Goal: Task Accomplishment & Management: Use online tool/utility

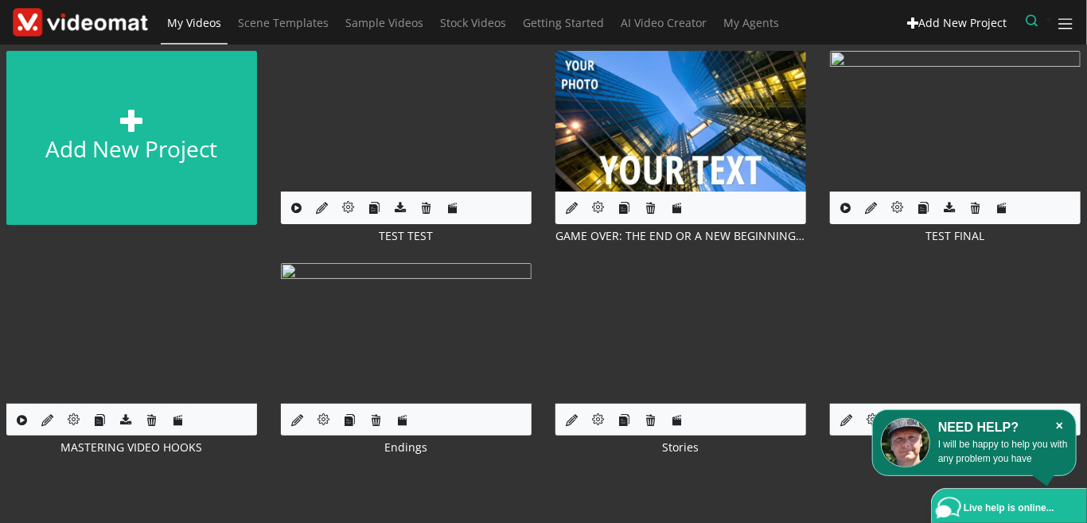
click at [1060, 428] on icon "×" at bounding box center [1059, 426] width 17 height 16
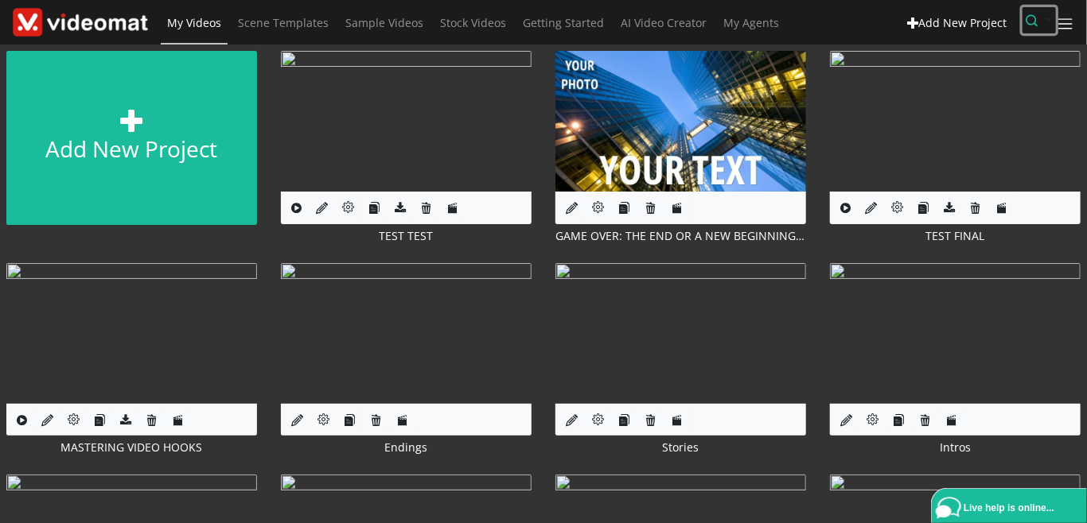
click at [1030, 21] on icon "button" at bounding box center [1032, 20] width 12 height 12
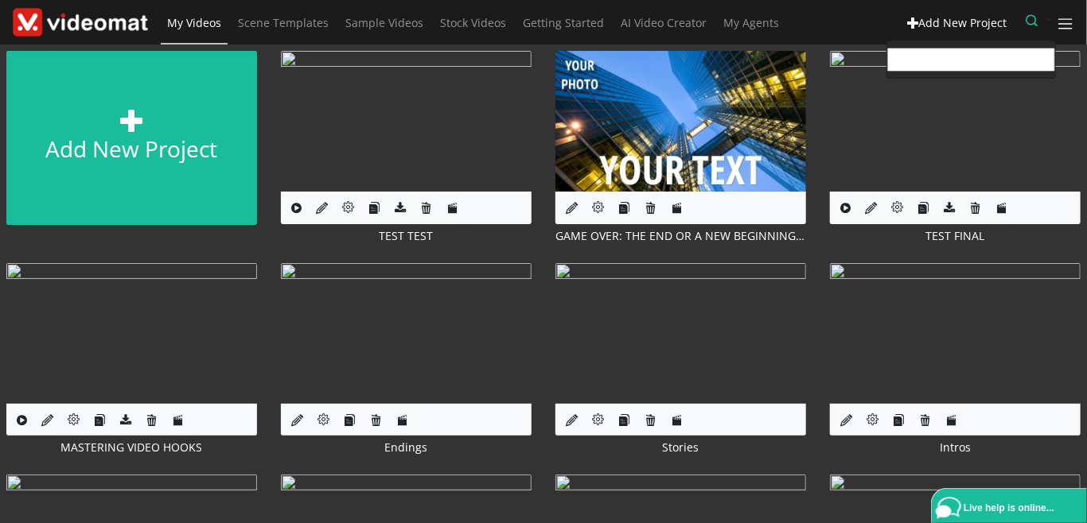
paste input "oscarclarke43@gmail.com"
type input "oscarclarke43@gmail.com"
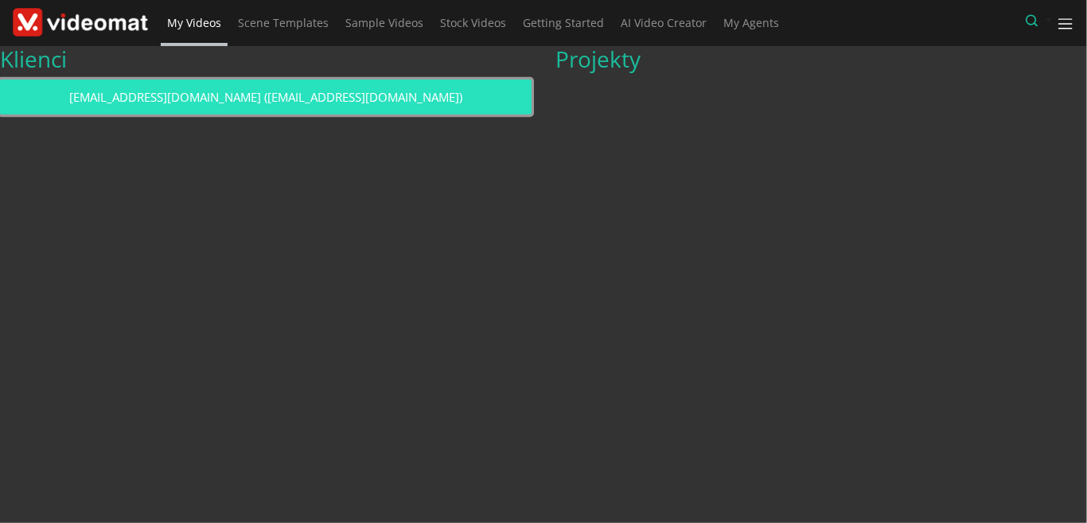
click at [344, 96] on link "oscarclarke43@gmail.com (oscarclarke43@gmail.com)" at bounding box center [265, 98] width 531 height 36
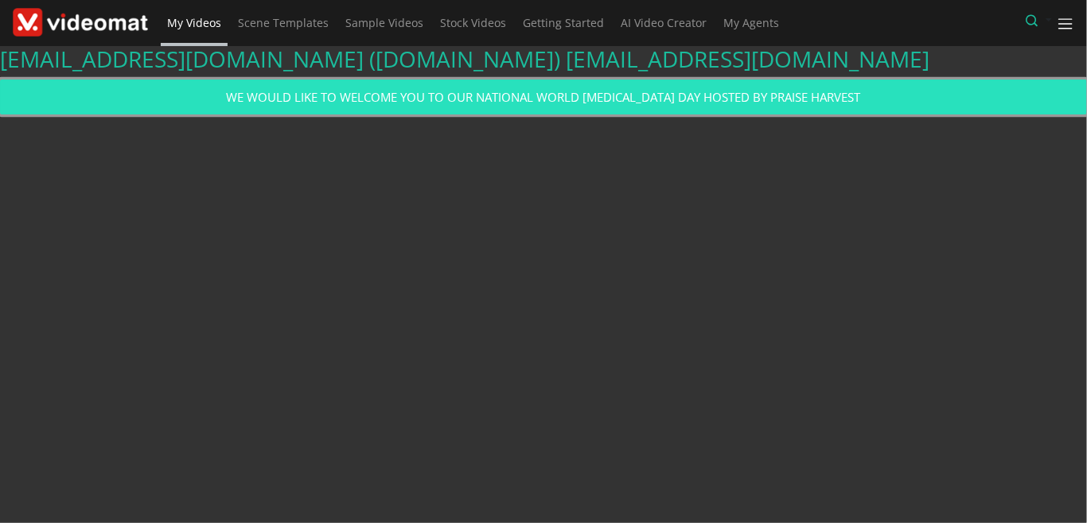
click at [403, 95] on link "WE WOULD LIKE TO WELCOME YOU TO OUR NATIONAL WORLD [MEDICAL_DATA] DAY HOSTED BY…" at bounding box center [543, 98] width 1087 height 36
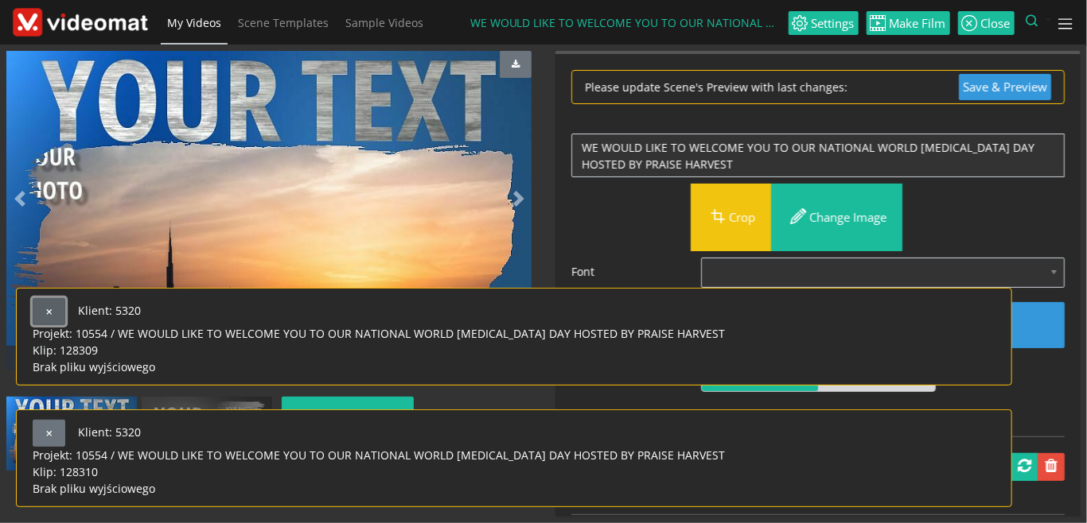
click at [58, 298] on button "button" at bounding box center [49, 311] width 33 height 27
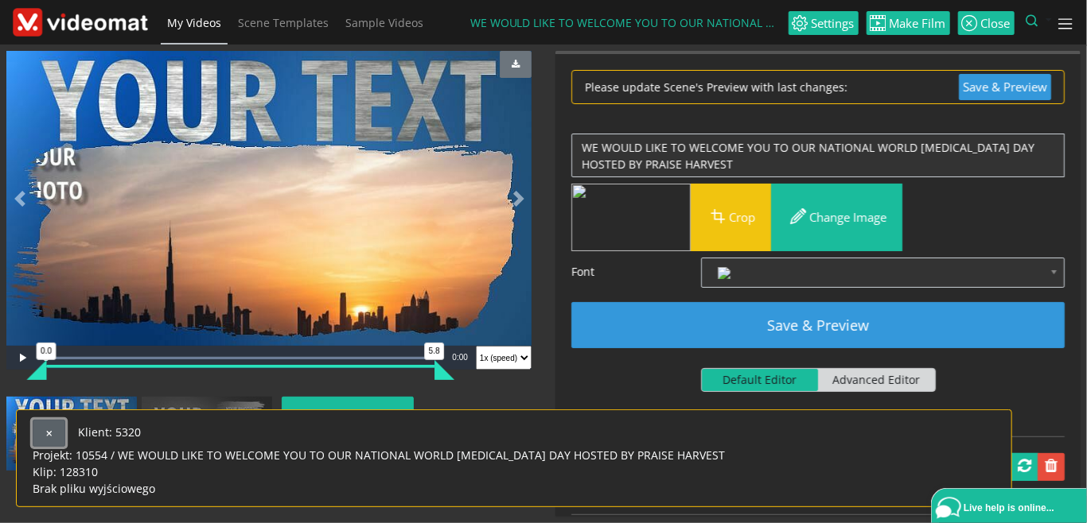
click at [44, 420] on button "button" at bounding box center [49, 433] width 33 height 27
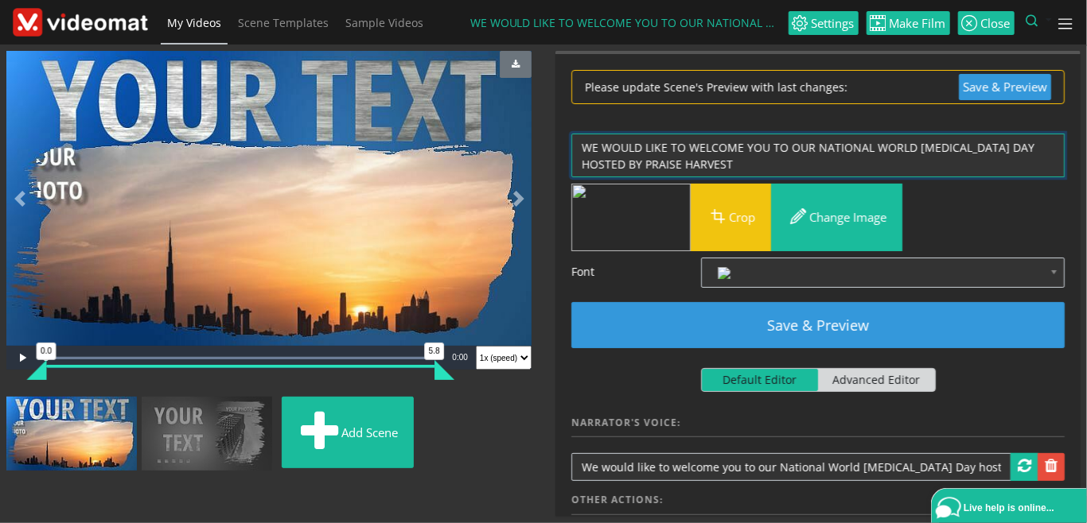
drag, startPoint x: 962, startPoint y: 146, endPoint x: 966, endPoint y: 158, distance: 13.3
click at [966, 158] on textarea "WE WOULD LIKE TO WELCOME YOU TO OUR NATIONAL WORLD [MEDICAL_DATA] DAY HOSTED BY…" at bounding box center [817, 156] width 493 height 45
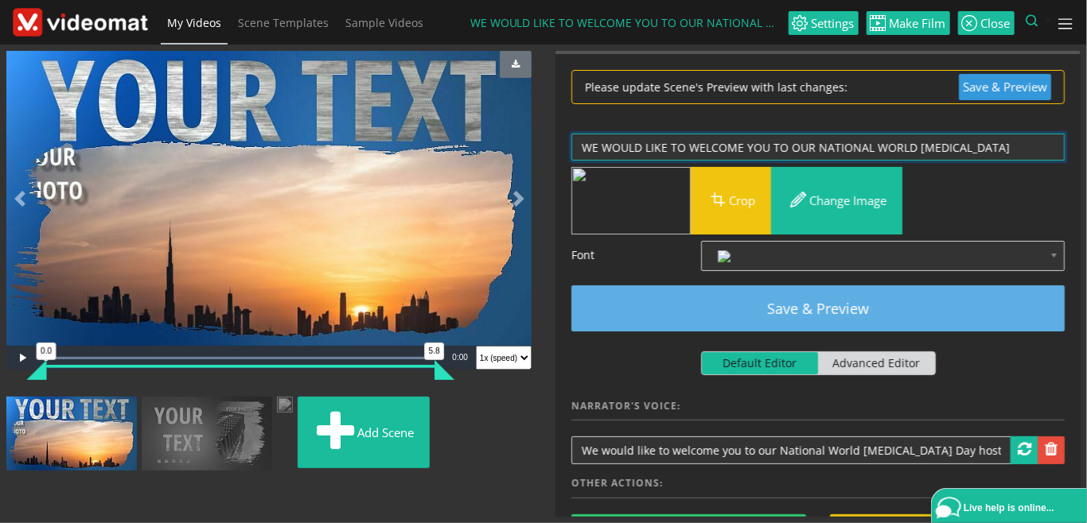
type textarea "WE WOULD LIKE TO WELCOME YOU TO OUR NATIONAL WORLD CANCER"
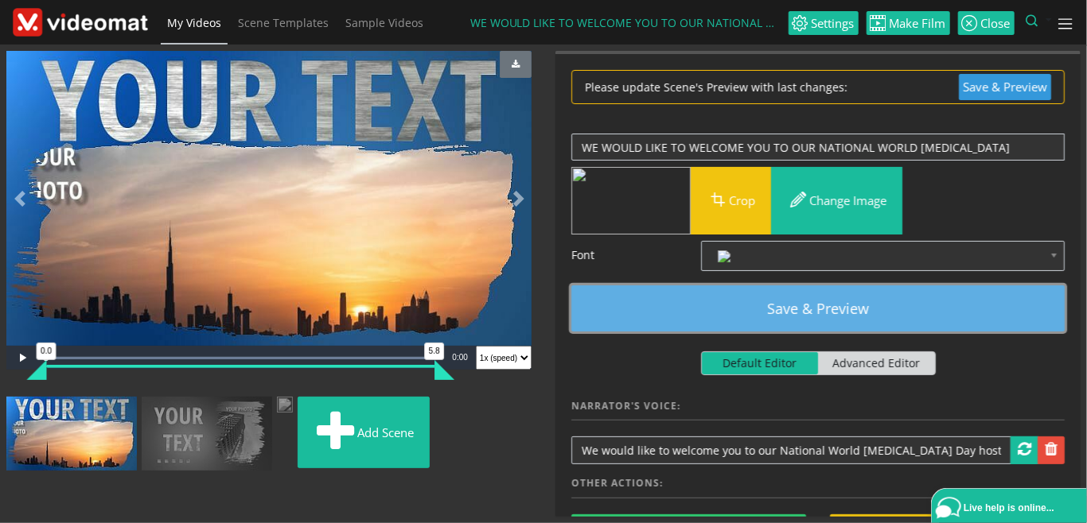
click at [927, 301] on button "Save & Preview" at bounding box center [817, 309] width 493 height 46
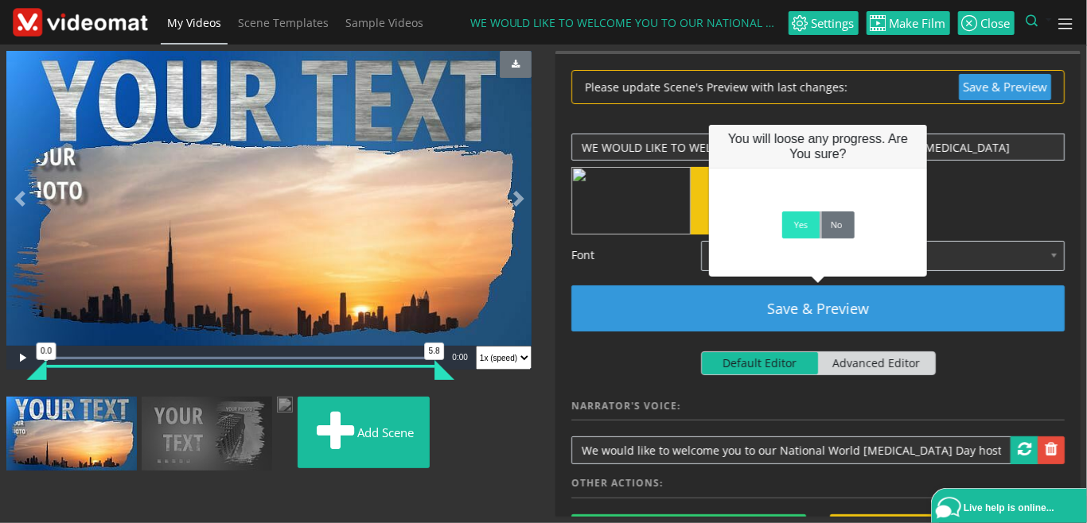
click at [794, 234] on link "Yes" at bounding box center [800, 225] width 37 height 27
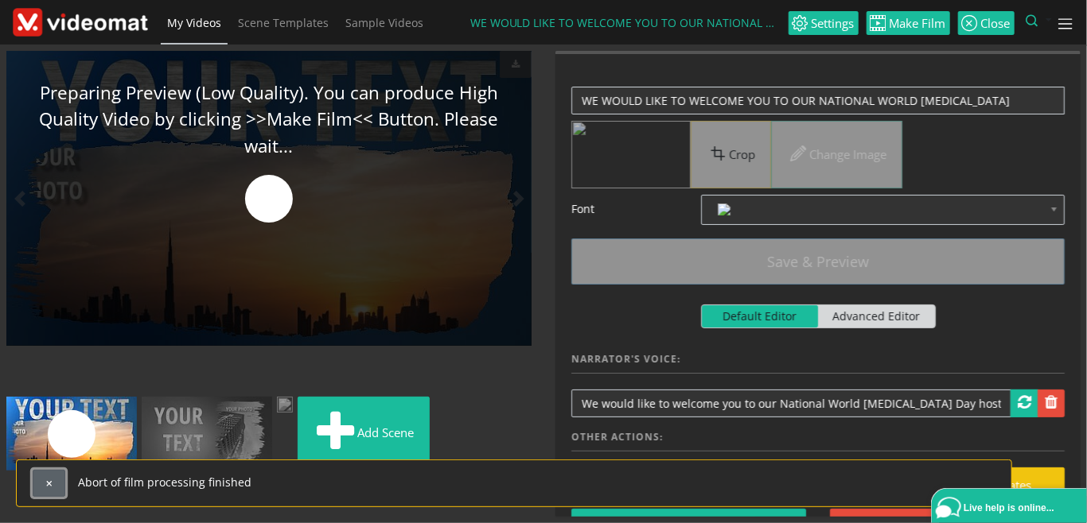
click at [46, 485] on span "button" at bounding box center [49, 484] width 9 height 9
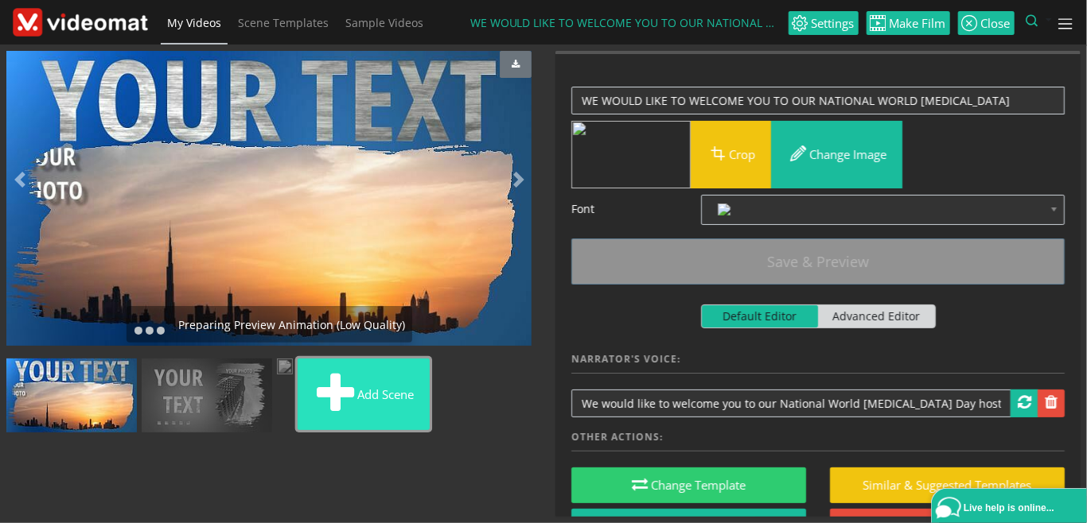
click at [298, 430] on button "Add scene" at bounding box center [364, 395] width 132 height 72
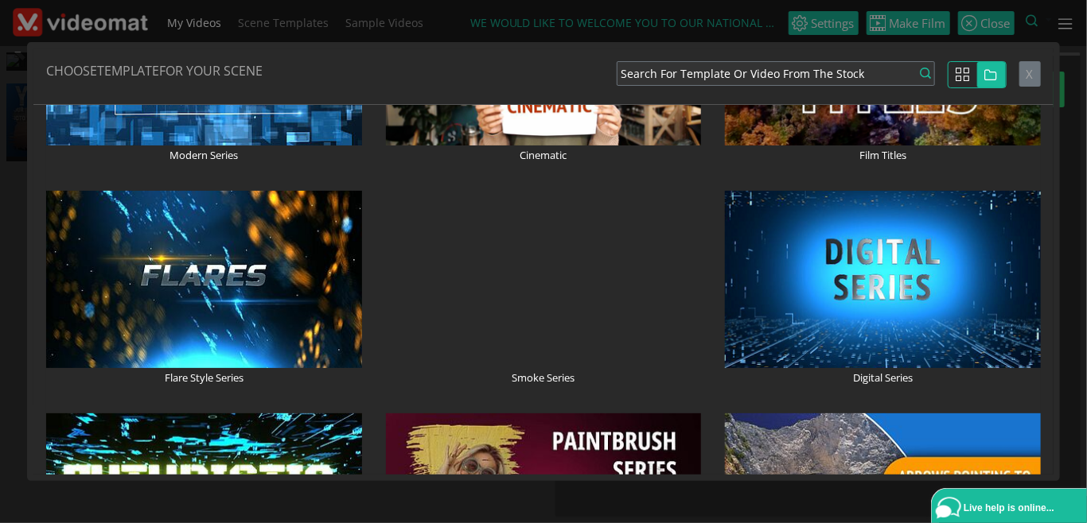
scroll to position [917, 0]
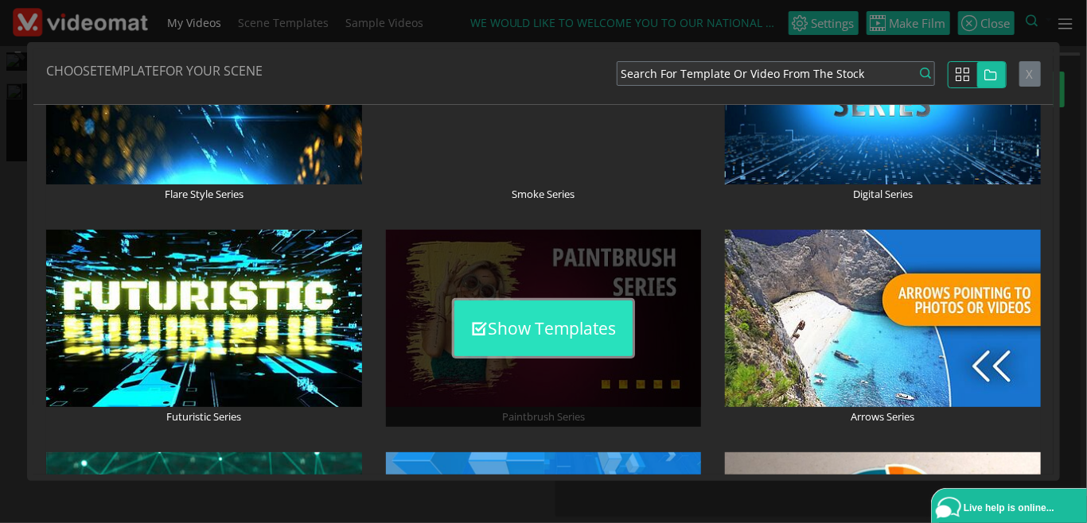
click at [555, 337] on button "Show Templates" at bounding box center [543, 329] width 178 height 56
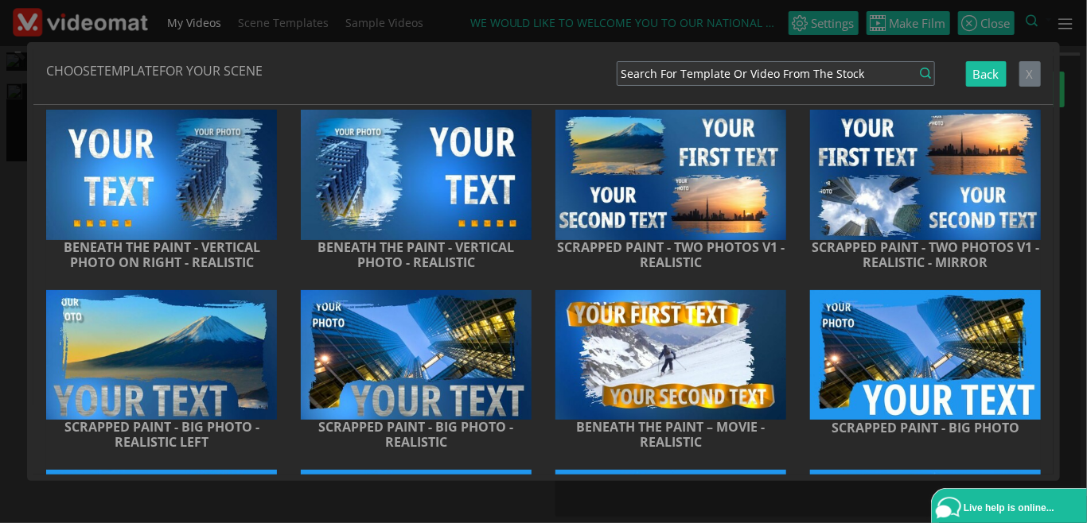
scroll to position [183, 0]
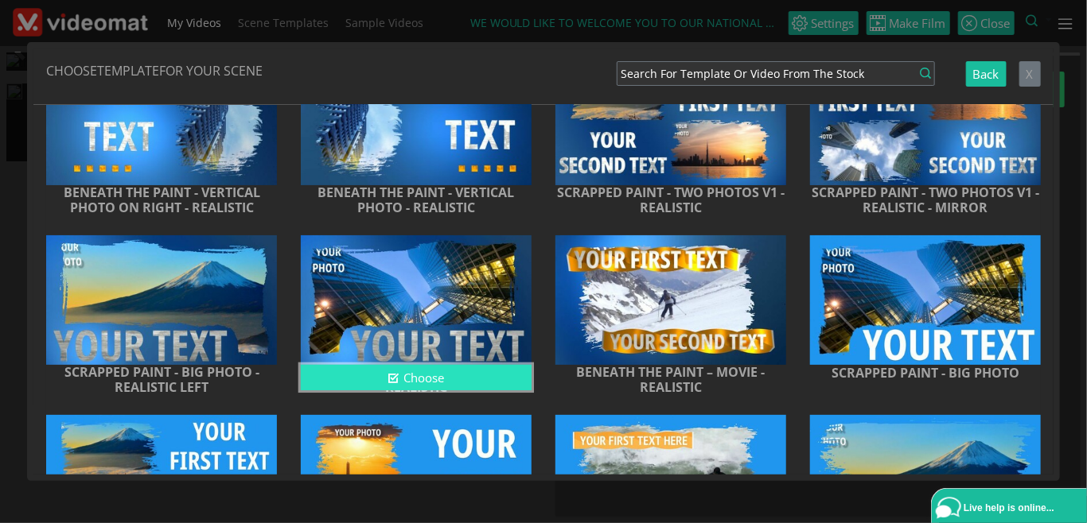
click at [463, 374] on button "Choose" at bounding box center [416, 378] width 231 height 26
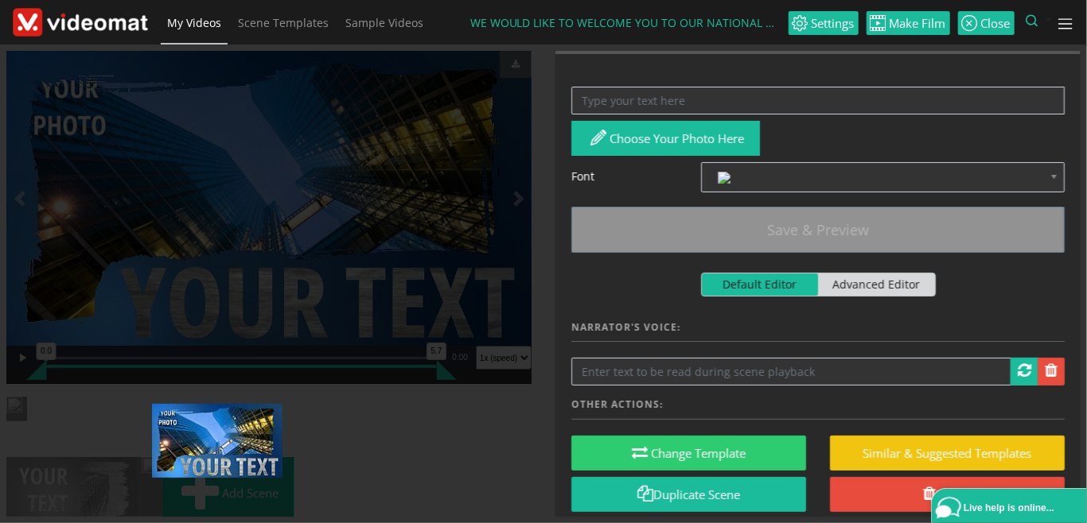
drag, startPoint x: 72, startPoint y: 498, endPoint x: 217, endPoint y: 426, distance: 162.2
click at [217, 426] on ul "Add scene" at bounding box center [268, 466] width 525 height 139
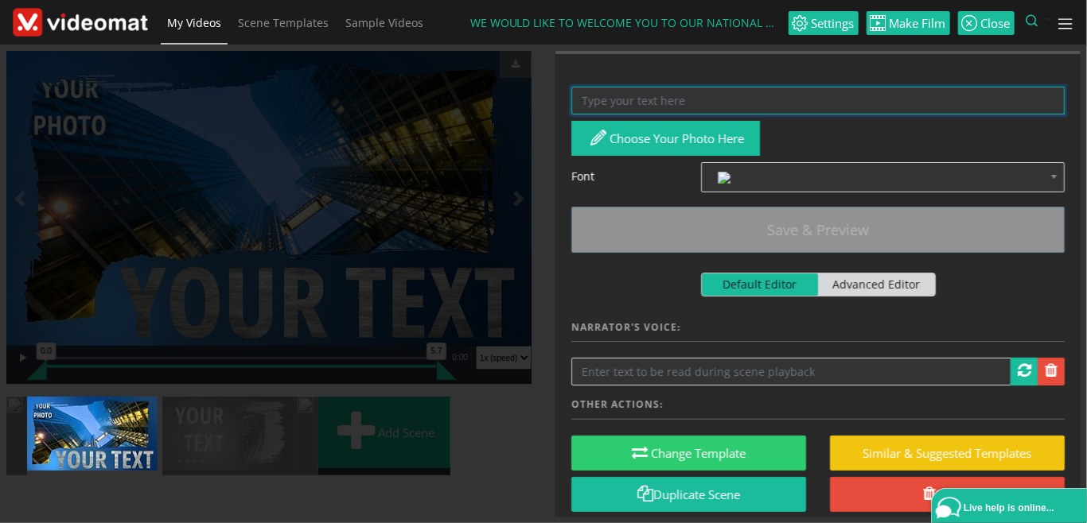
click at [638, 93] on textarea at bounding box center [817, 101] width 493 height 28
paste textarea "DAY HOSTED BY PRAISE HARVEST"
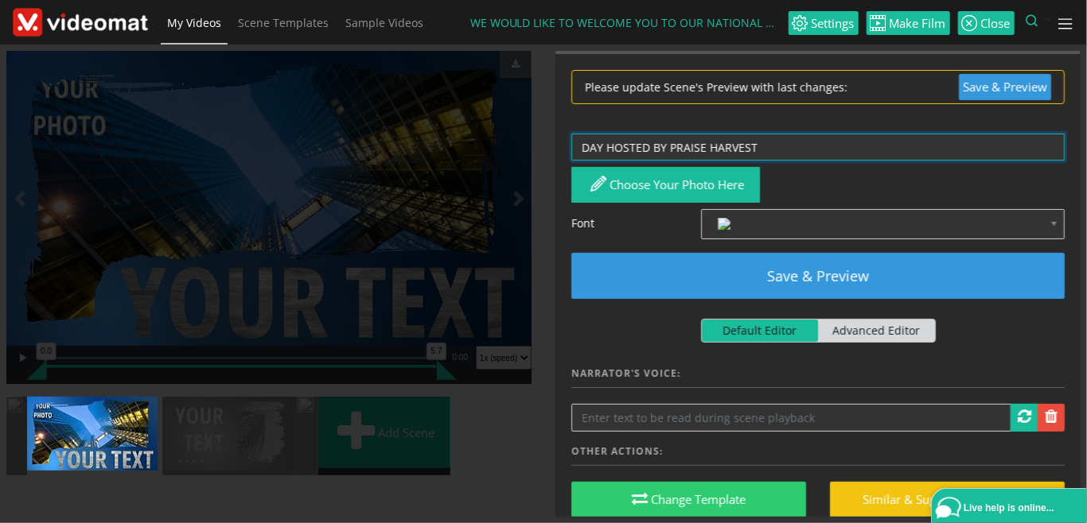
drag, startPoint x: 605, startPoint y: 142, endPoint x: 552, endPoint y: 142, distance: 52.5
click at [571, 142] on textarea "DAY HOSTED BY PRAISE HARVEST" at bounding box center [817, 148] width 493 height 28
click at [603, 145] on textarea "DAY HOSTED BY PRAISE HARVEST" at bounding box center [817, 148] width 493 height 28
drag, startPoint x: 603, startPoint y: 145, endPoint x: 565, endPoint y: 145, distance: 38.2
click at [571, 145] on textarea "DAY HOSTED BY PRAISE HARVEST" at bounding box center [817, 148] width 493 height 28
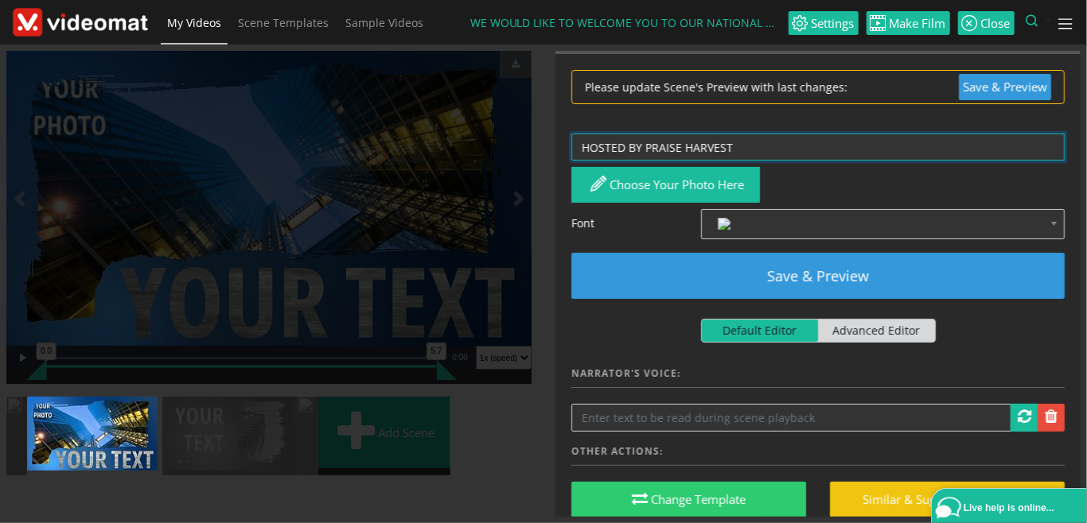
type textarea "HOSTED BY PRAISE HARVEST"
drag, startPoint x: 759, startPoint y: 144, endPoint x: 507, endPoint y: 125, distance: 252.9
click at [571, 134] on textarea "HOSTED BY PRAISE HARVEST" at bounding box center [817, 148] width 493 height 28
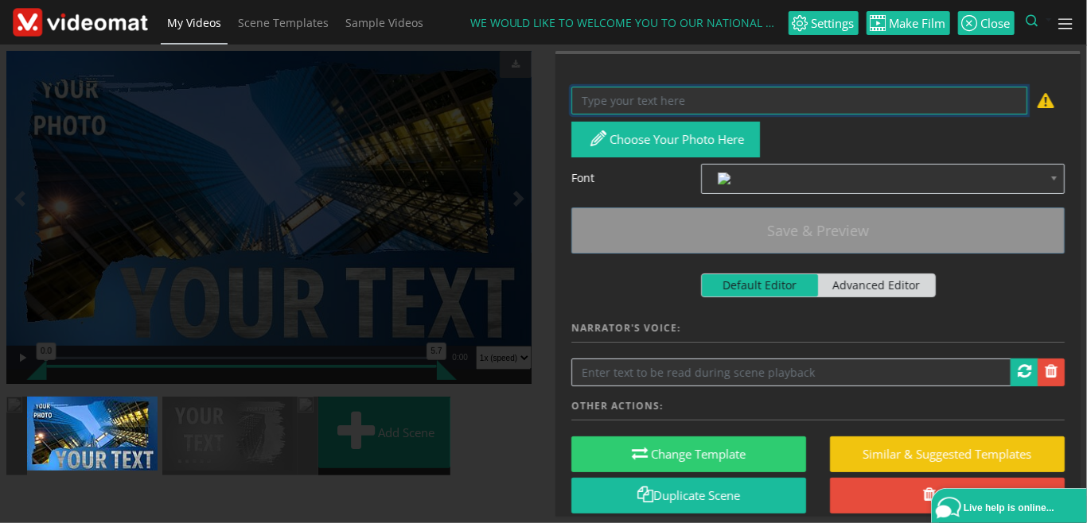
click at [27, 428] on li at bounding box center [16, 436] width 21 height 79
click at [27, 438] on li at bounding box center [16, 436] width 21 height 79
click at [158, 445] on img at bounding box center [92, 434] width 130 height 74
click at [866, 103] on textarea at bounding box center [799, 101] width 456 height 28
paste textarea "HOSTED BY PRAISE HARVEST"
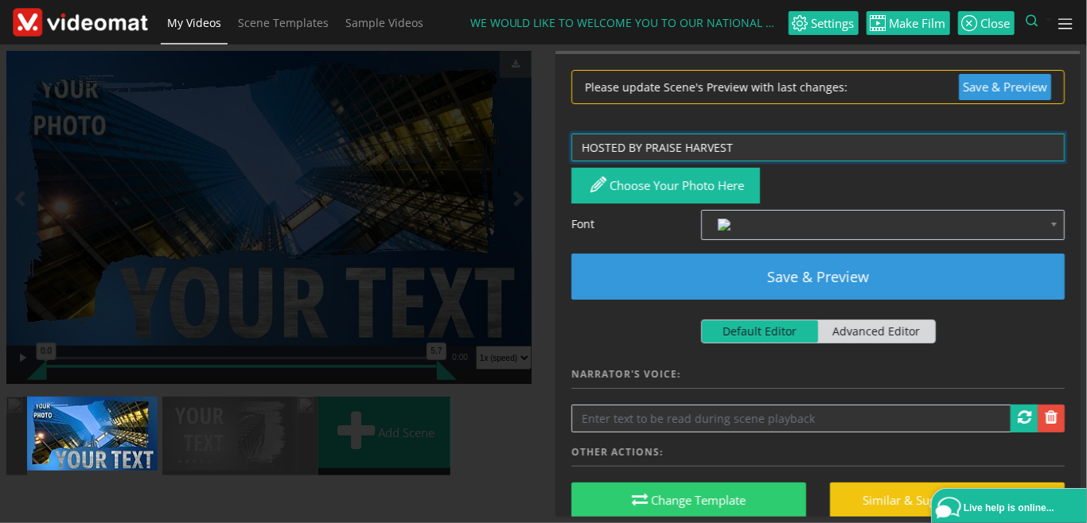
click at [27, 428] on li at bounding box center [16, 436] width 21 height 79
type textarea "HOSTED BY PRAISE HARVEST"
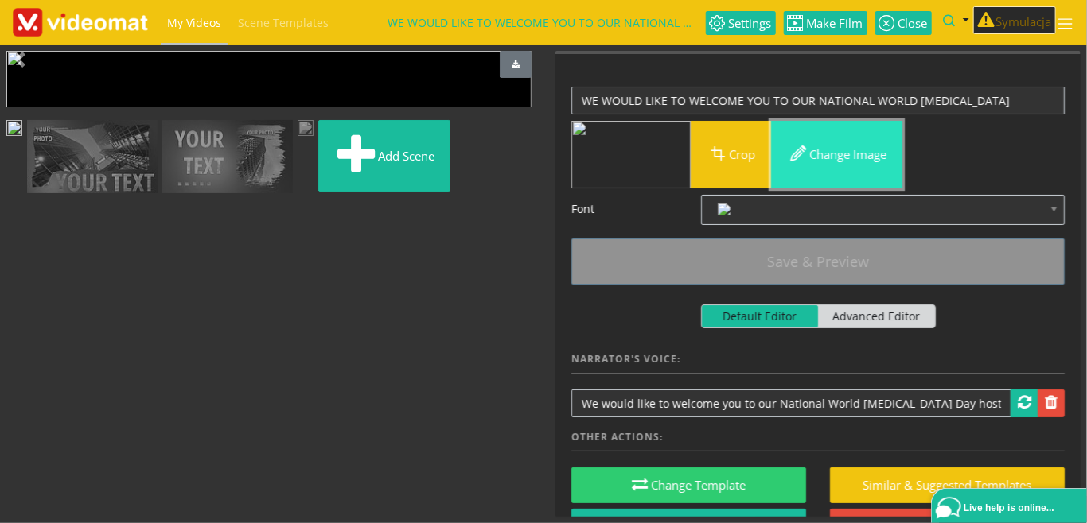
click at [823, 156] on button "Change image" at bounding box center [836, 155] width 131 height 68
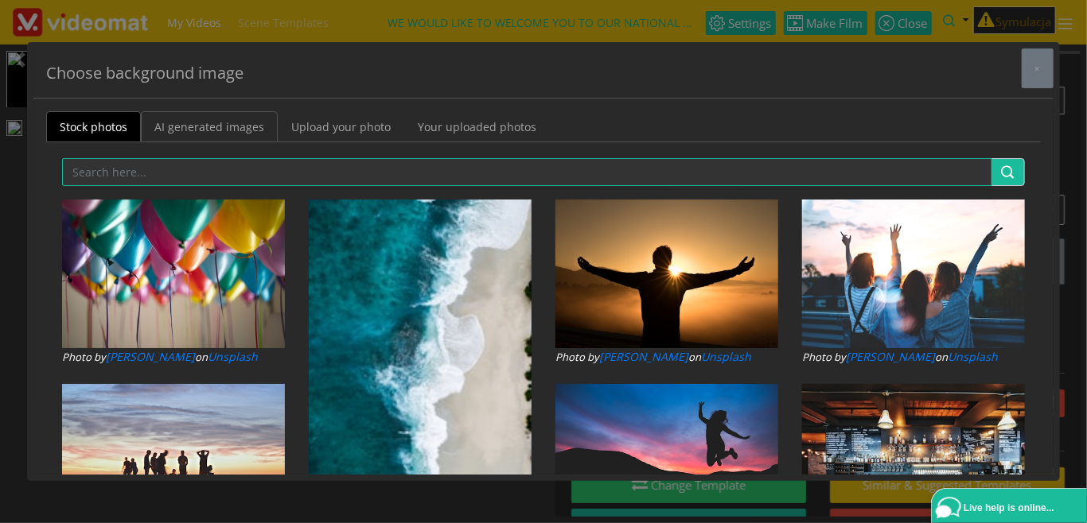
click at [228, 126] on link "AI generated images" at bounding box center [209, 126] width 137 height 31
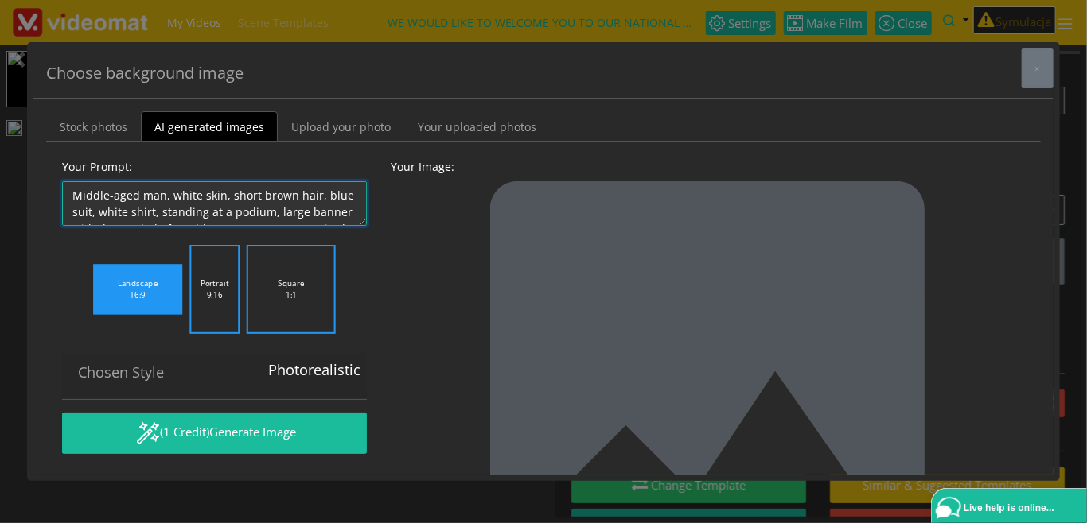
click at [218, 193] on textarea "Middle-aged man, white skin, short brown hair, blue suit, white shirt, standing…" at bounding box center [214, 203] width 305 height 45
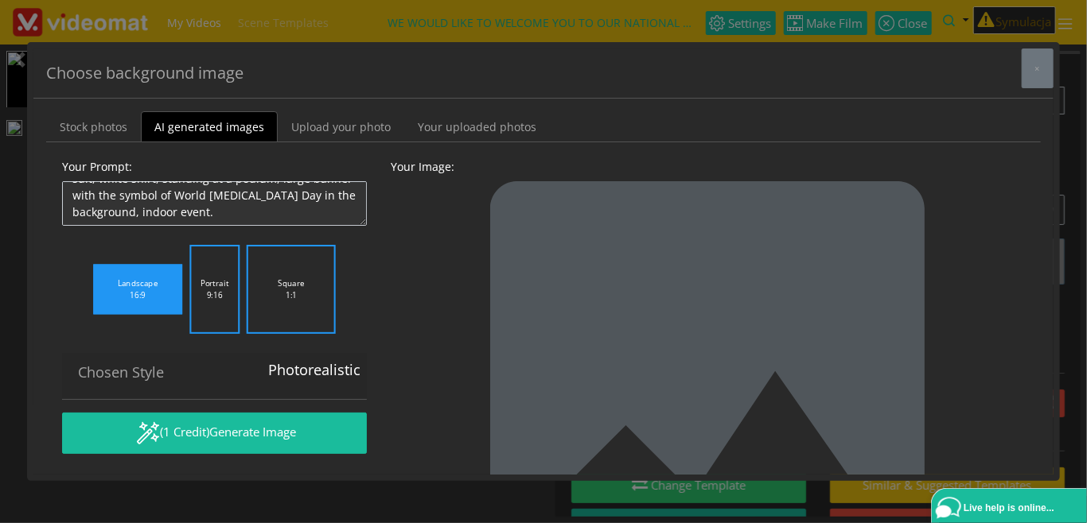
click at [218, 296] on label "Portrait 9:16" at bounding box center [214, 289] width 50 height 89
click at [0, 0] on input "Portrait 9:16" at bounding box center [0, 0] width 0 height 0
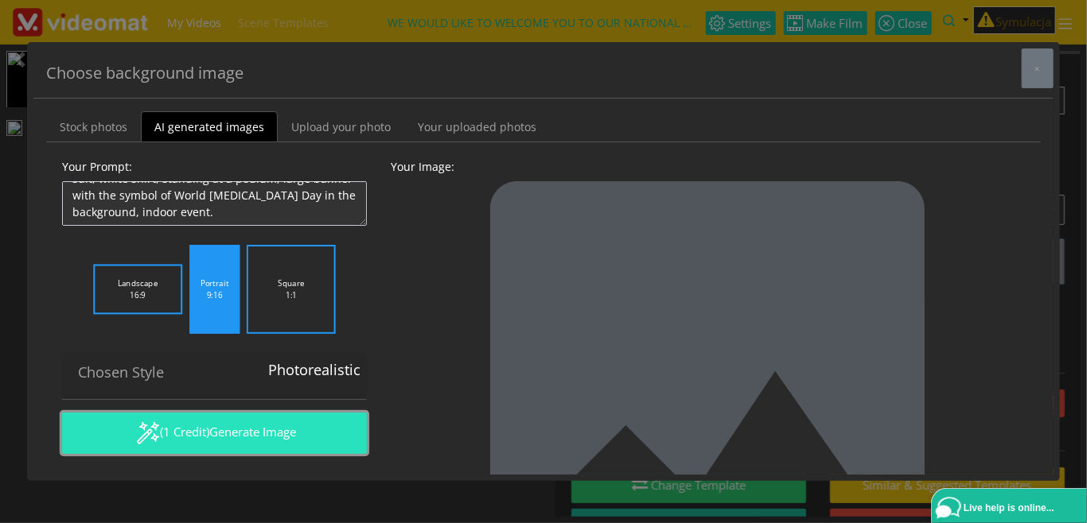
click at [237, 434] on span "Generate Image" at bounding box center [252, 432] width 87 height 16
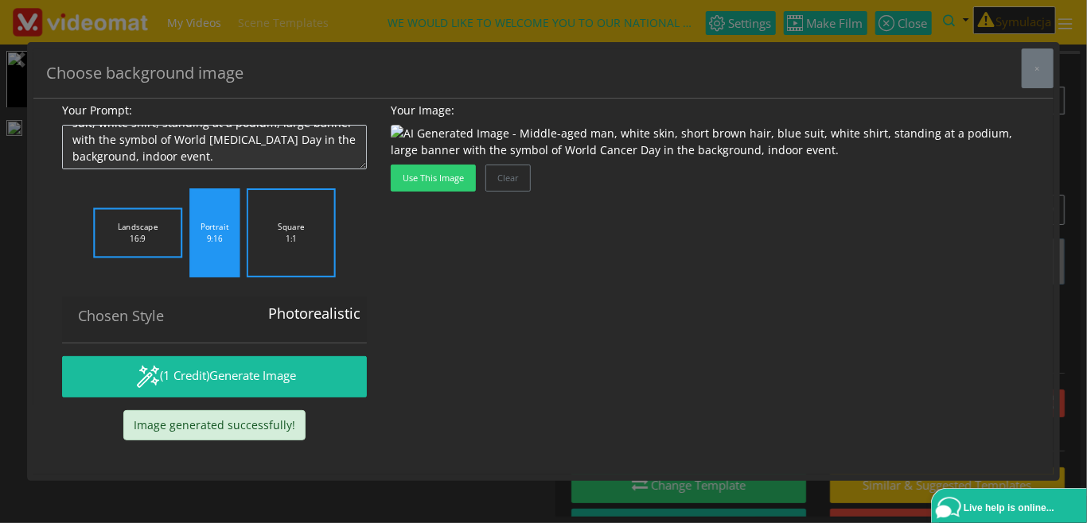
scroll to position [880, 0]
click at [446, 192] on button "Use this image" at bounding box center [433, 178] width 85 height 27
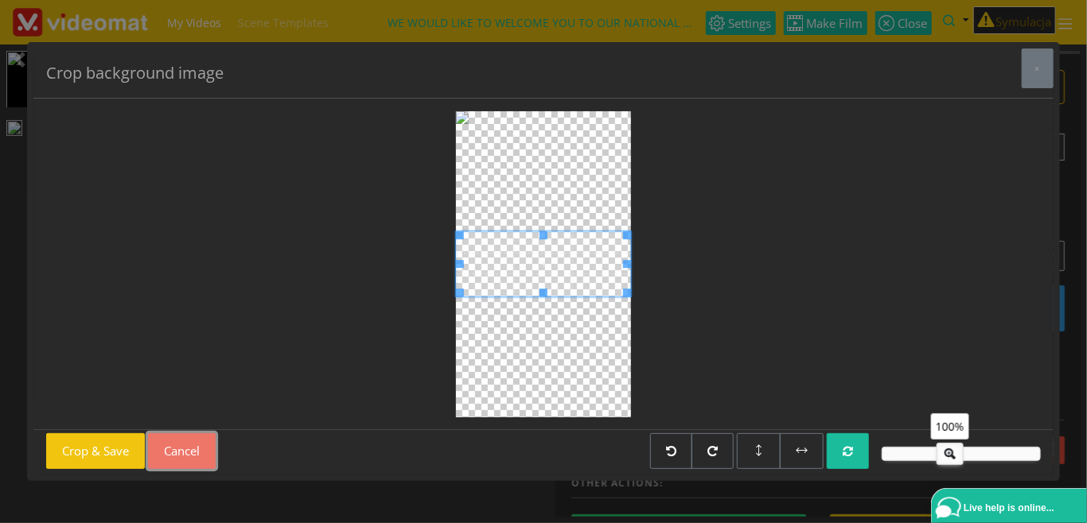
click at [186, 451] on button "Cancel" at bounding box center [182, 452] width 68 height 36
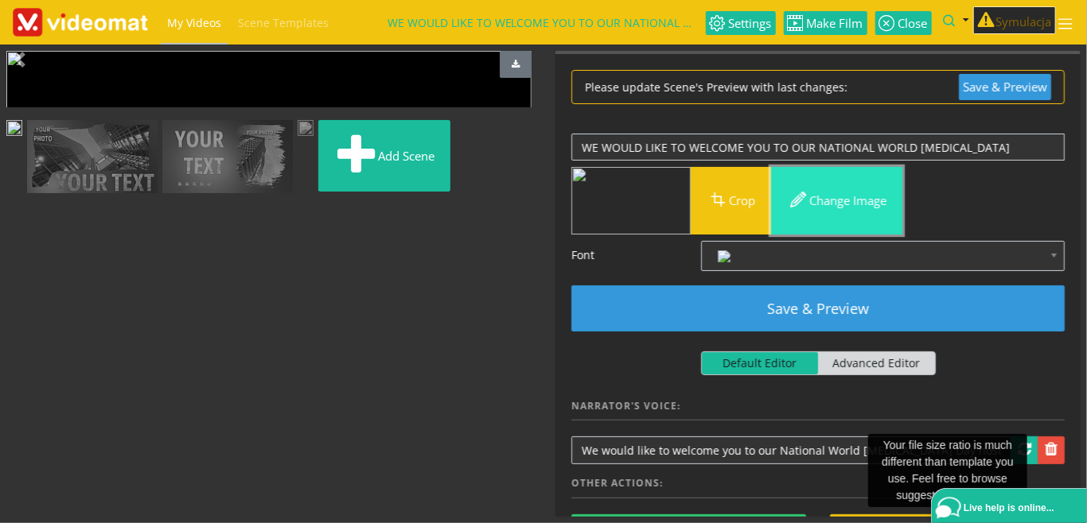
click at [824, 203] on button "Change image" at bounding box center [836, 201] width 131 height 68
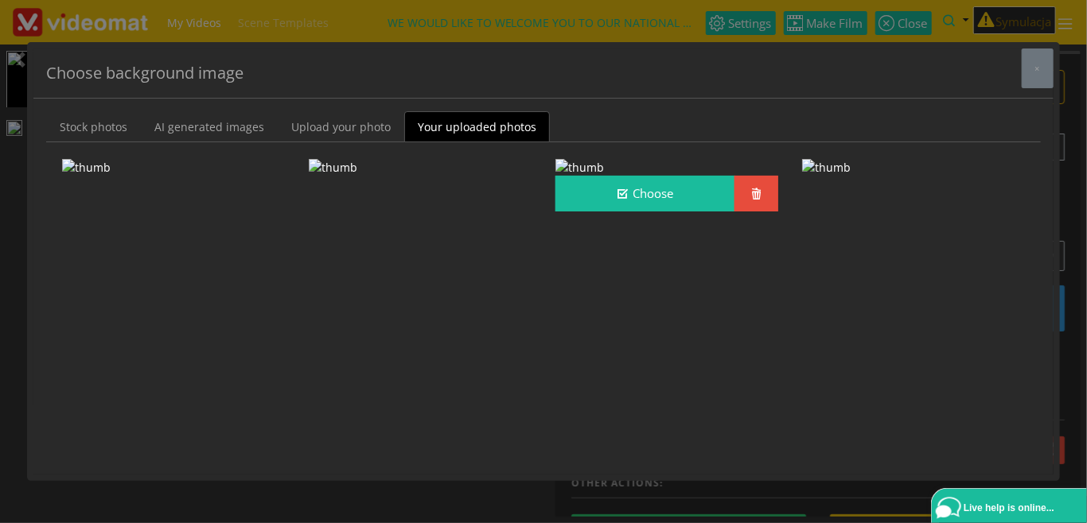
click at [604, 176] on img at bounding box center [579, 167] width 49 height 17
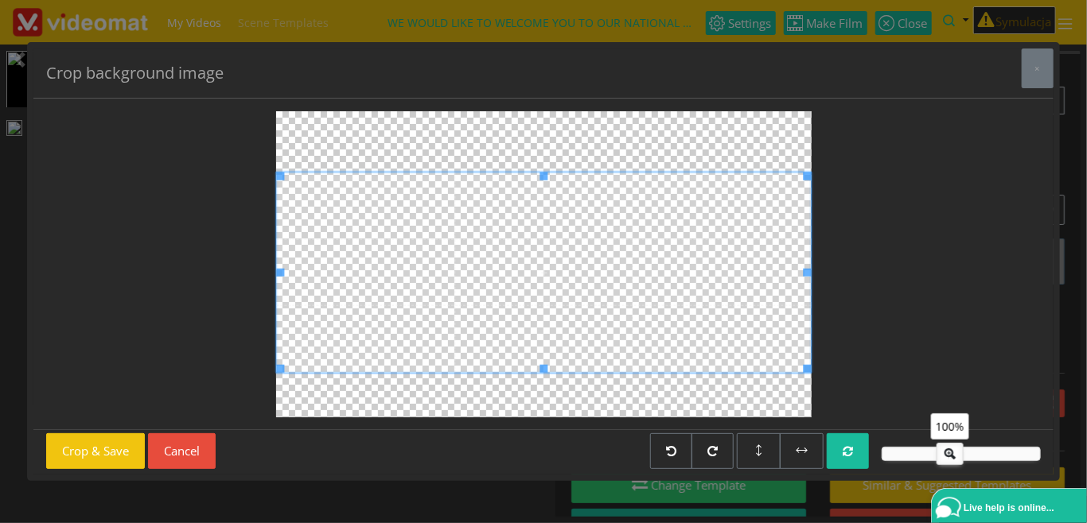
click at [436, 327] on span at bounding box center [543, 272] width 535 height 200
click at [107, 460] on button "Crop & Save" at bounding box center [95, 452] width 99 height 36
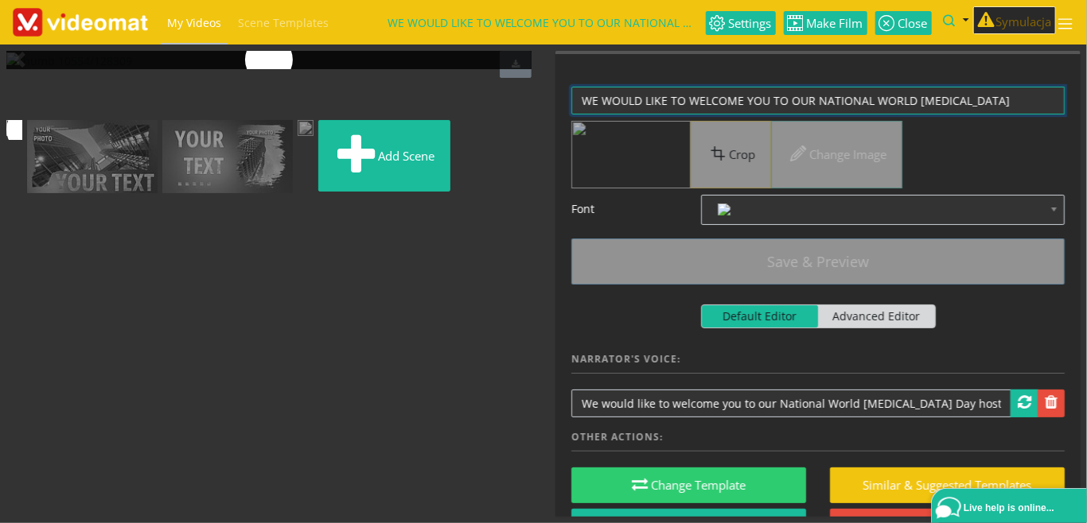
click at [964, 105] on textarea "WE WOULD LIKE TO WELCOME YOU TO OUR NATIONAL WORLD CANCER" at bounding box center [817, 101] width 493 height 28
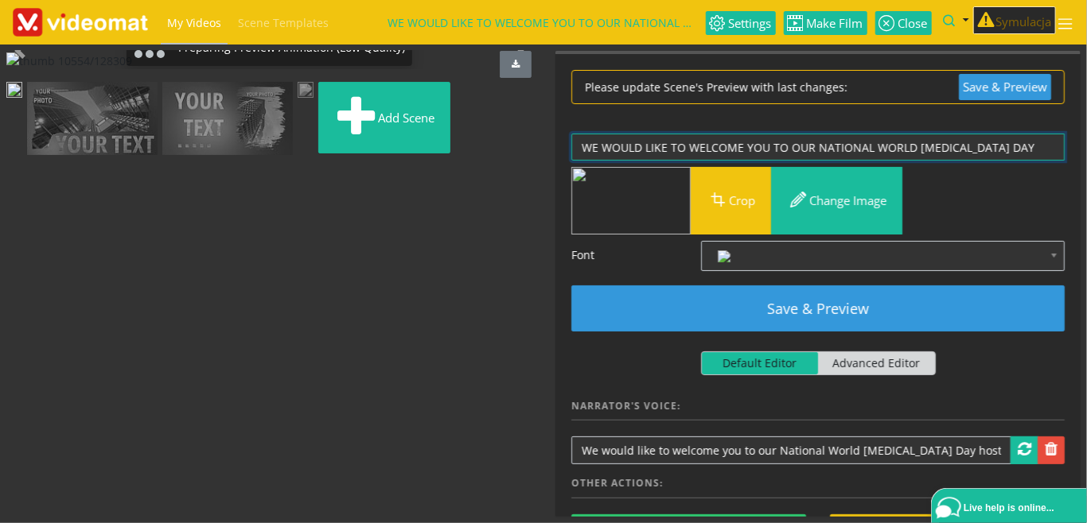
type textarea "WE WOULD LIKE TO WELCOME YOU TO OUR NATIONAL WORLD [MEDICAL_DATA] DAY"
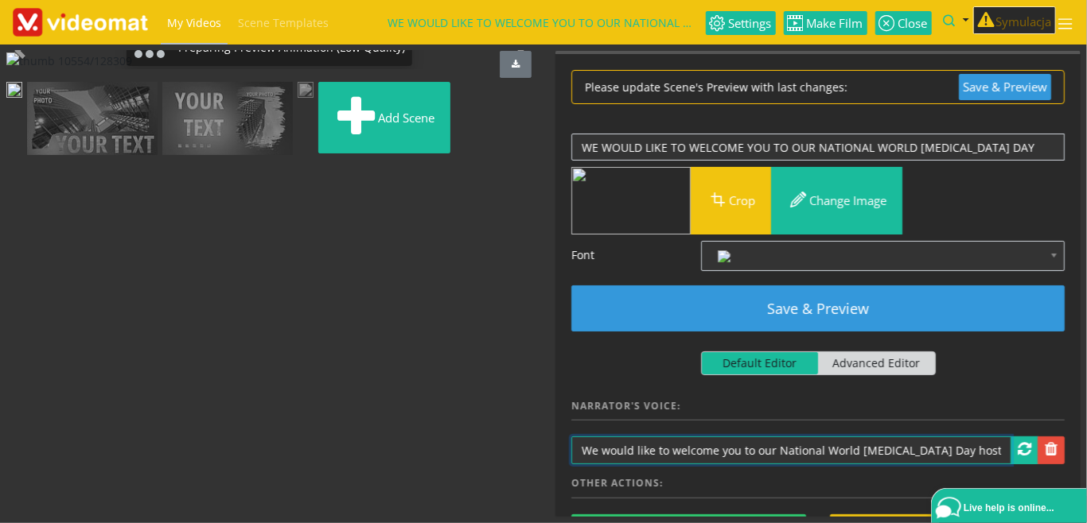
click at [863, 450] on input "We would like to welcome you to our National World Cancer Day hosted by Praise …" at bounding box center [791, 451] width 440 height 28
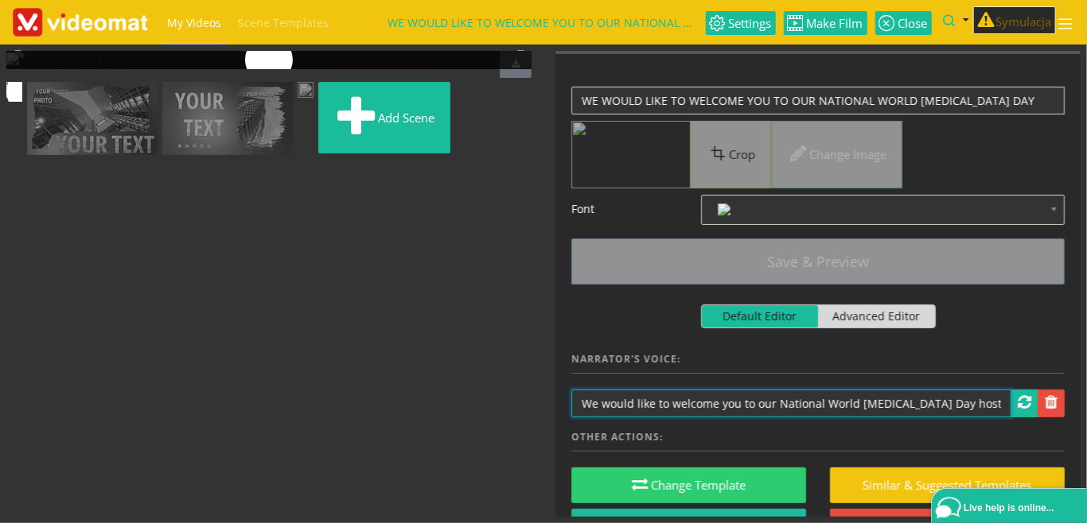
scroll to position [0, 45]
drag, startPoint x: 915, startPoint y: 408, endPoint x: 1042, endPoint y: 418, distance: 127.7
click at [1011, 410] on input "We would like to welcome you to our National World Cancer Day hosted by Praise …" at bounding box center [791, 404] width 440 height 28
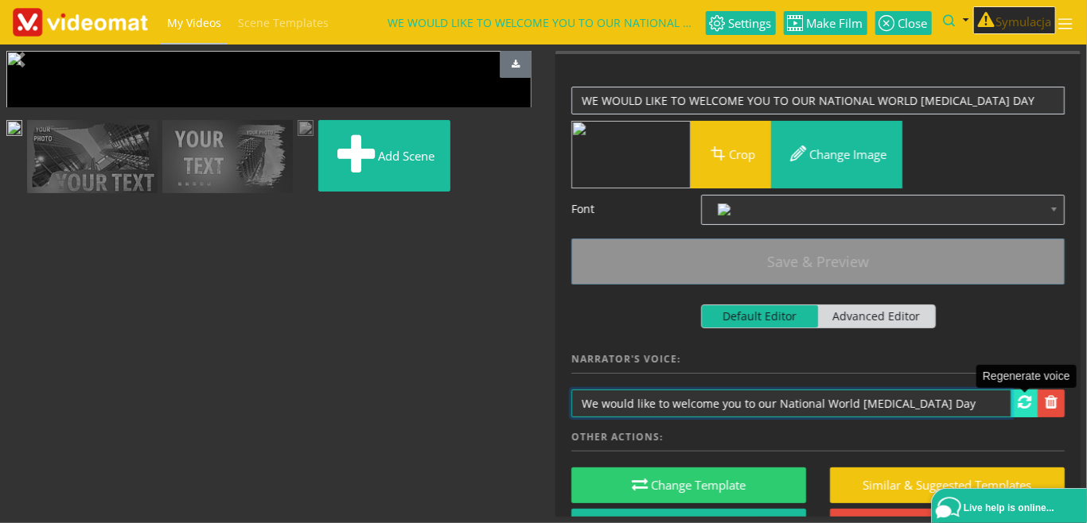
type input "We would like to welcome you to our National World [MEDICAL_DATA] Day"
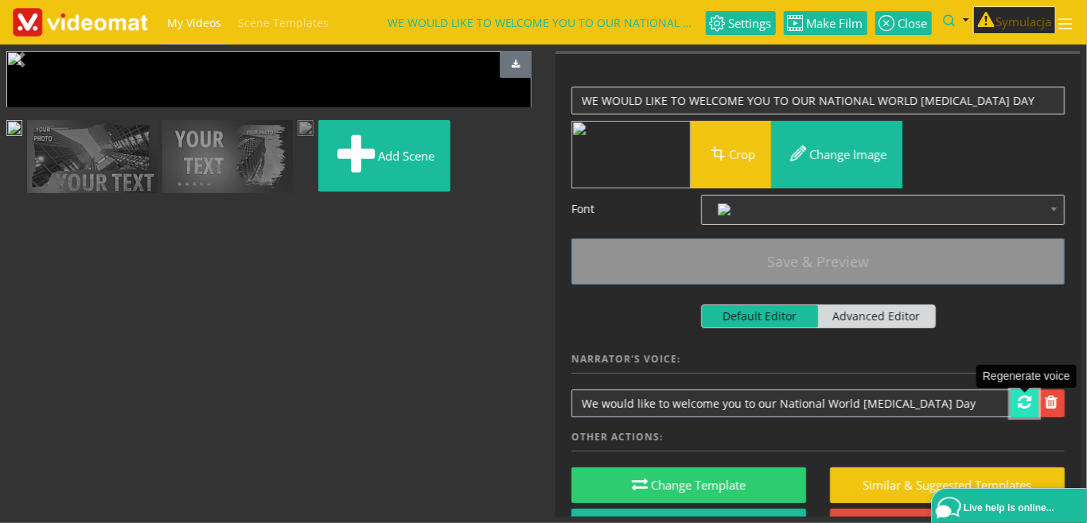
click at [1026, 406] on span at bounding box center [1025, 403] width 14 height 16
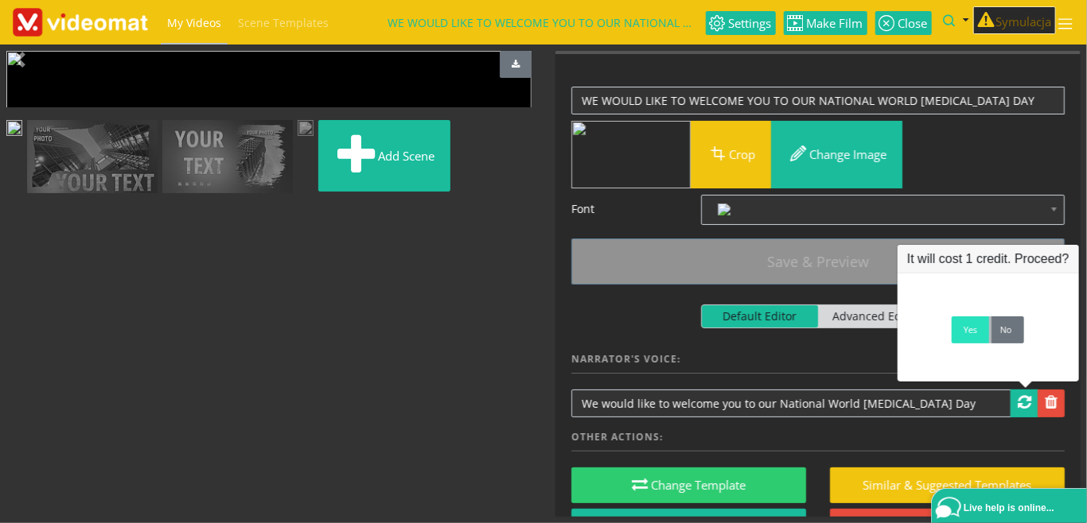
click at [972, 336] on link "Yes" at bounding box center [970, 330] width 37 height 27
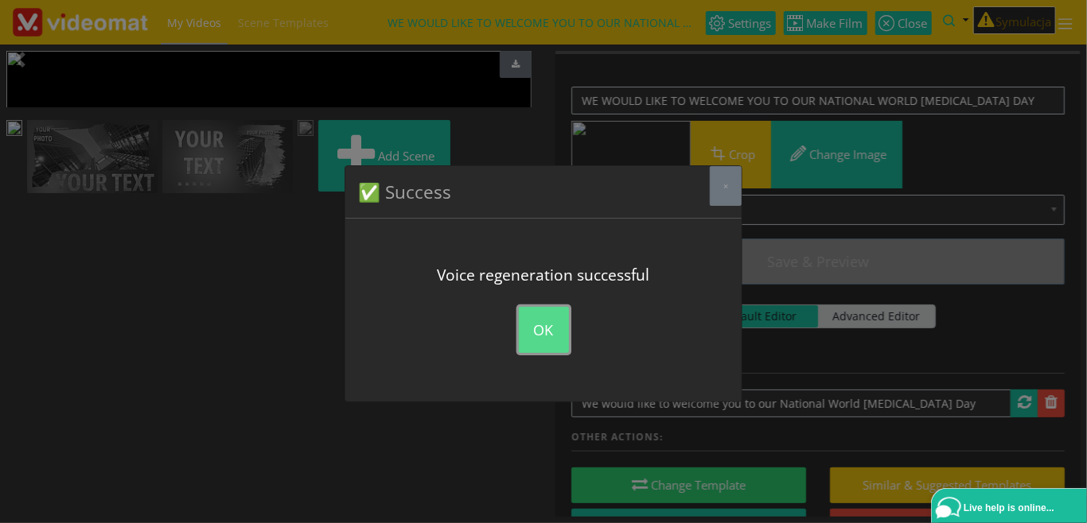
click at [552, 326] on button "OK" at bounding box center [544, 330] width 50 height 46
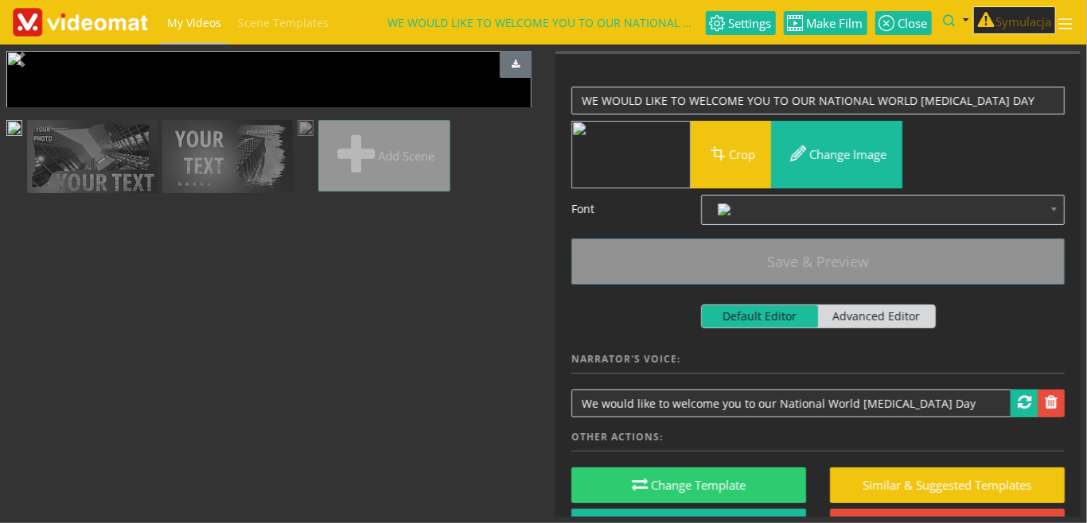
click at [158, 194] on img at bounding box center [92, 157] width 130 height 74
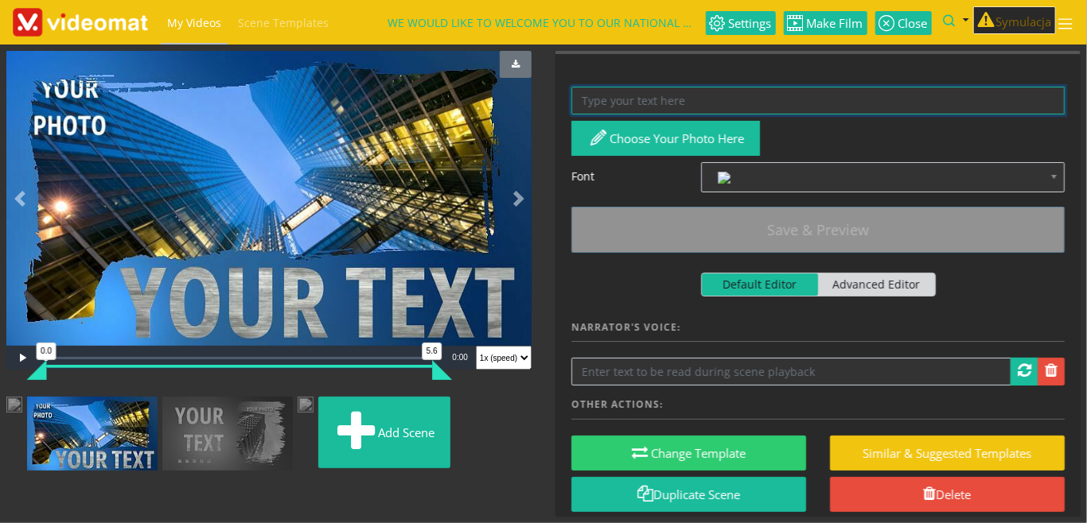
click at [709, 103] on textarea at bounding box center [817, 101] width 493 height 28
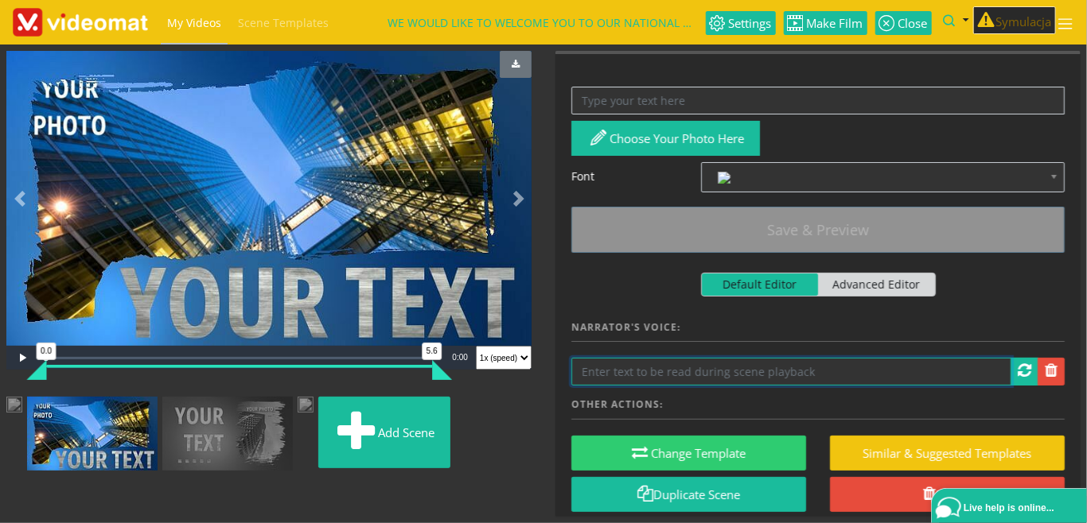
click at [606, 375] on input "text" at bounding box center [791, 372] width 440 height 28
paste input "hosted by Praise Harvest"
drag, startPoint x: 584, startPoint y: 374, endPoint x: 540, endPoint y: 366, distance: 44.5
click at [571, 366] on input "hosted by Praise Harvest" at bounding box center [791, 372] width 440 height 28
type input "hosted by Praise Harvest"
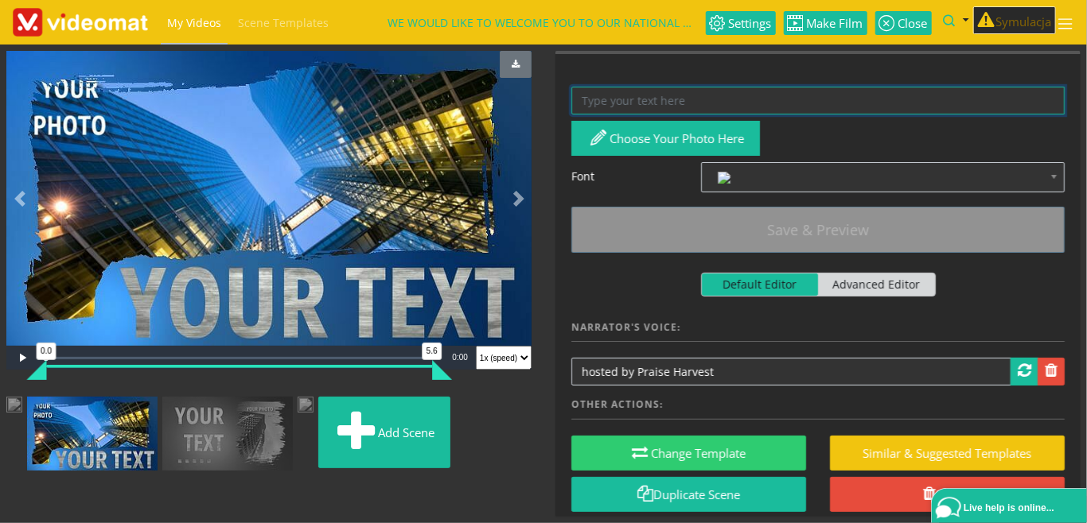
click at [636, 100] on textarea at bounding box center [817, 101] width 493 height 28
paste textarea "HOSTED BY PRAISE HARVEST"
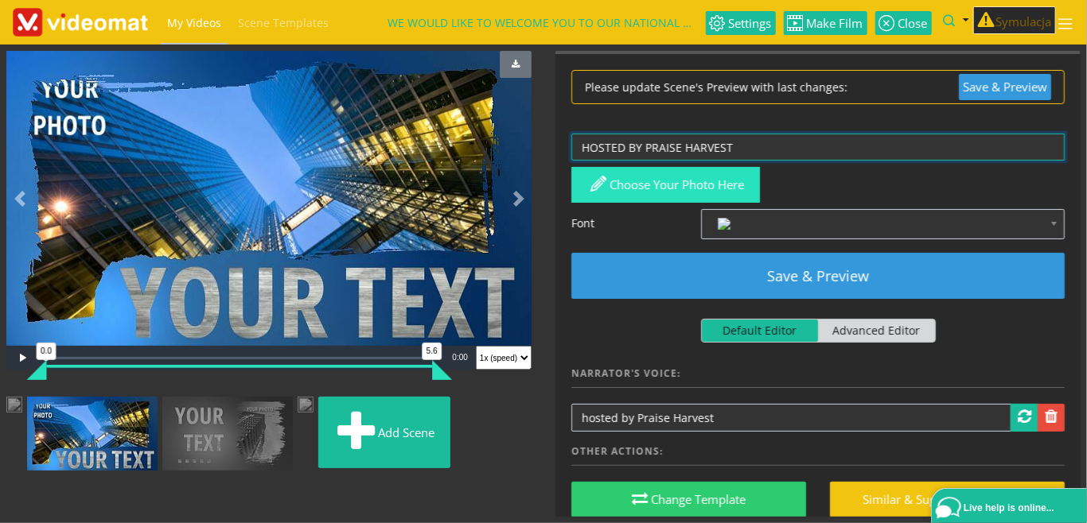
type textarea "HOSTED BY PRAISE HARVEST"
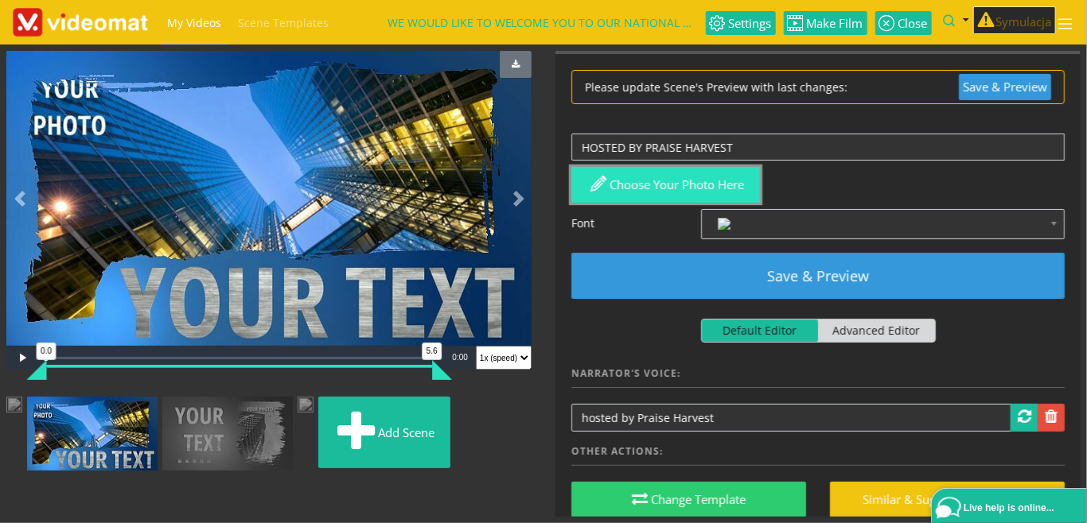
click at [665, 183] on button "Choose your photo here" at bounding box center [665, 185] width 189 height 36
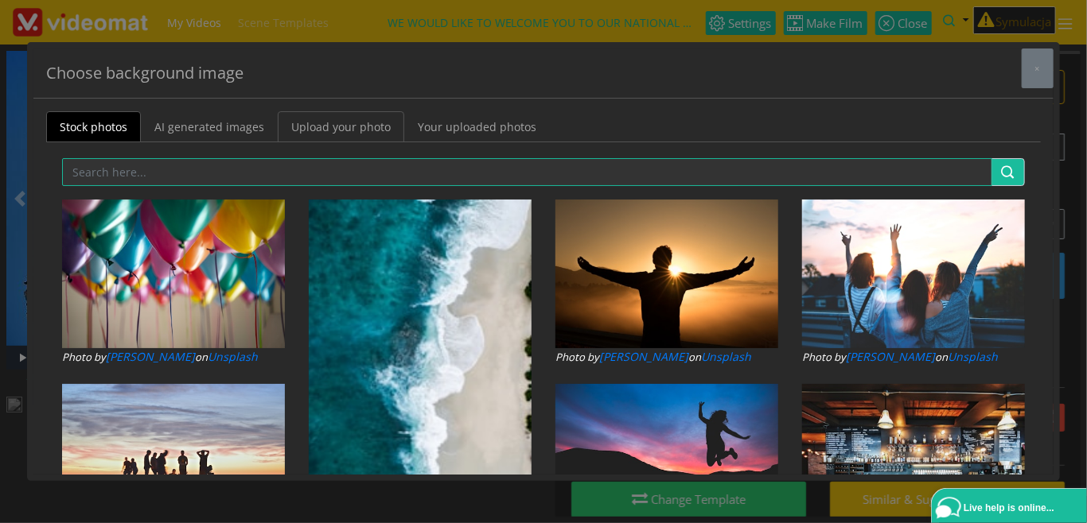
click at [352, 127] on link "Upload your photo" at bounding box center [341, 126] width 126 height 31
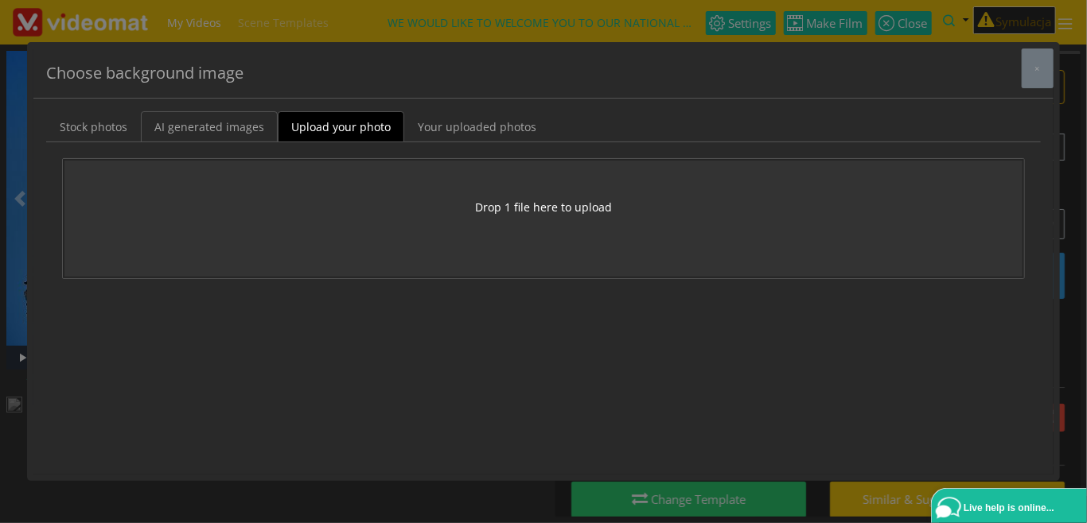
click at [251, 125] on link "AI generated images" at bounding box center [209, 126] width 137 height 31
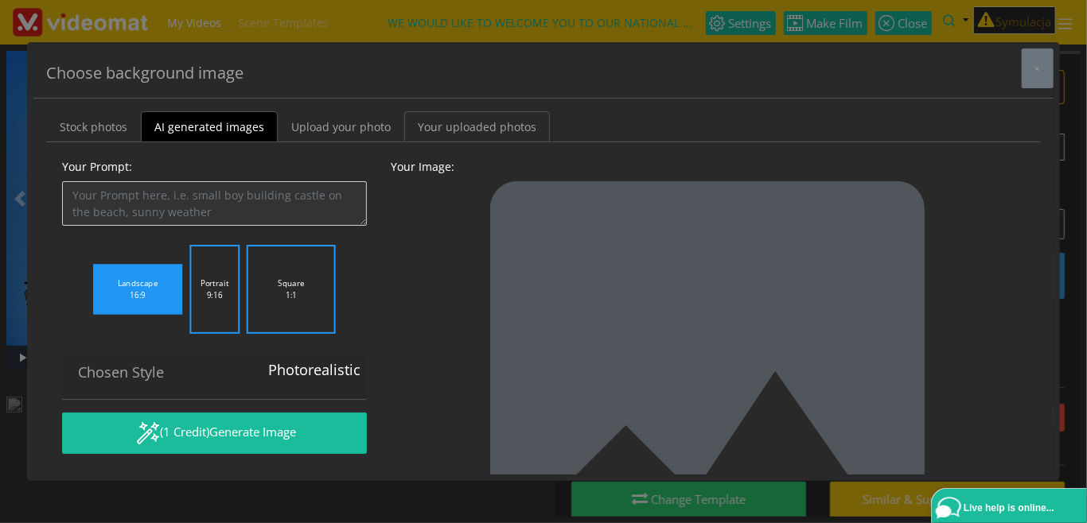
click at [469, 127] on link "Your uploaded photos" at bounding box center [477, 126] width 146 height 31
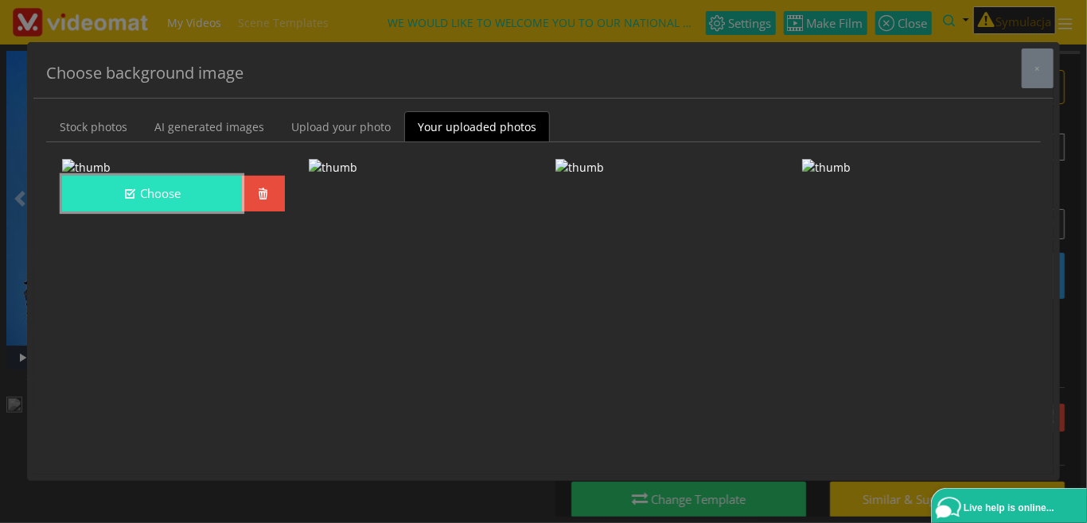
click at [196, 212] on button "Choose" at bounding box center [152, 194] width 180 height 36
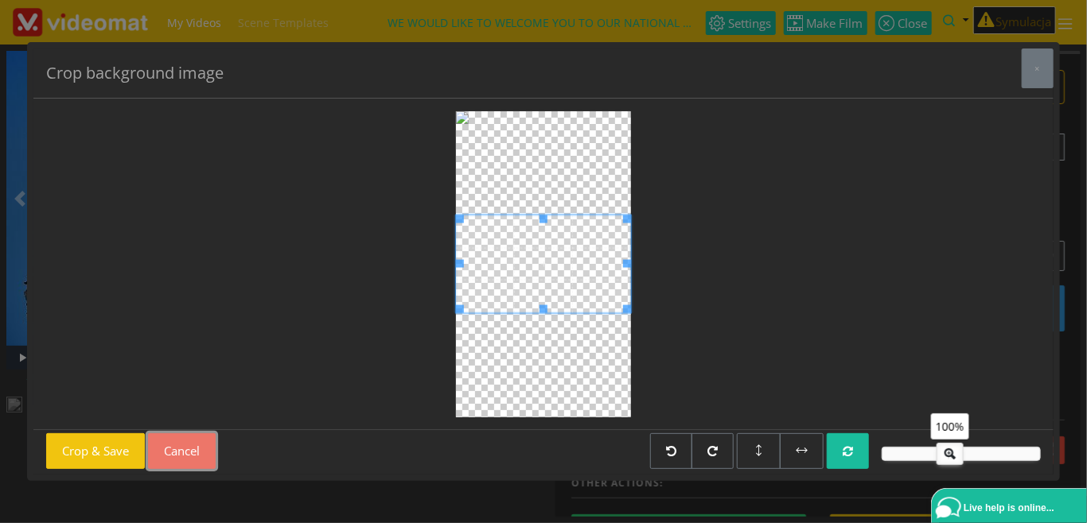
click at [193, 450] on button "Cancel" at bounding box center [182, 452] width 68 height 36
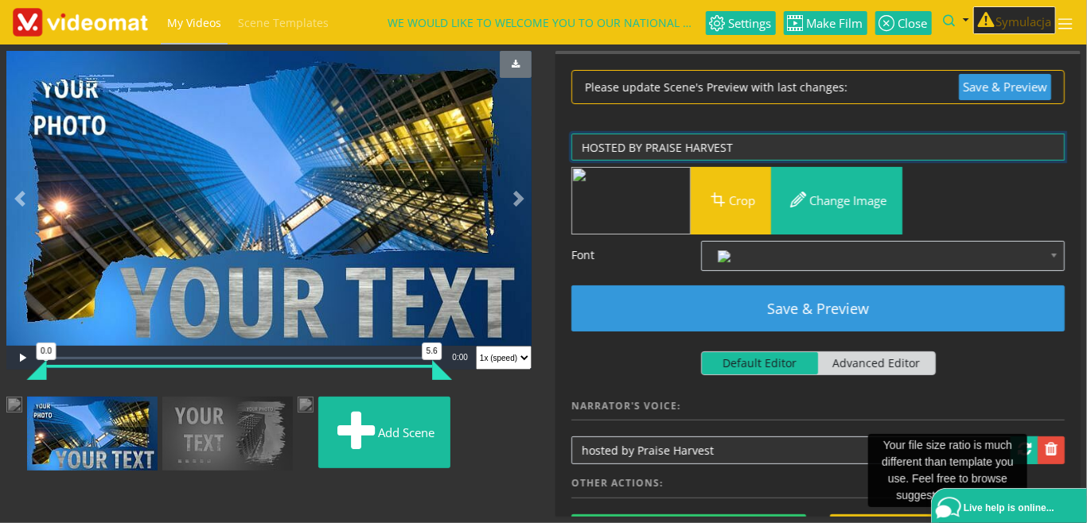
drag, startPoint x: 759, startPoint y: 145, endPoint x: 501, endPoint y: 138, distance: 257.8
click at [571, 138] on textarea "HOSTED BY PRAISE HARVEST" at bounding box center [817, 148] width 493 height 28
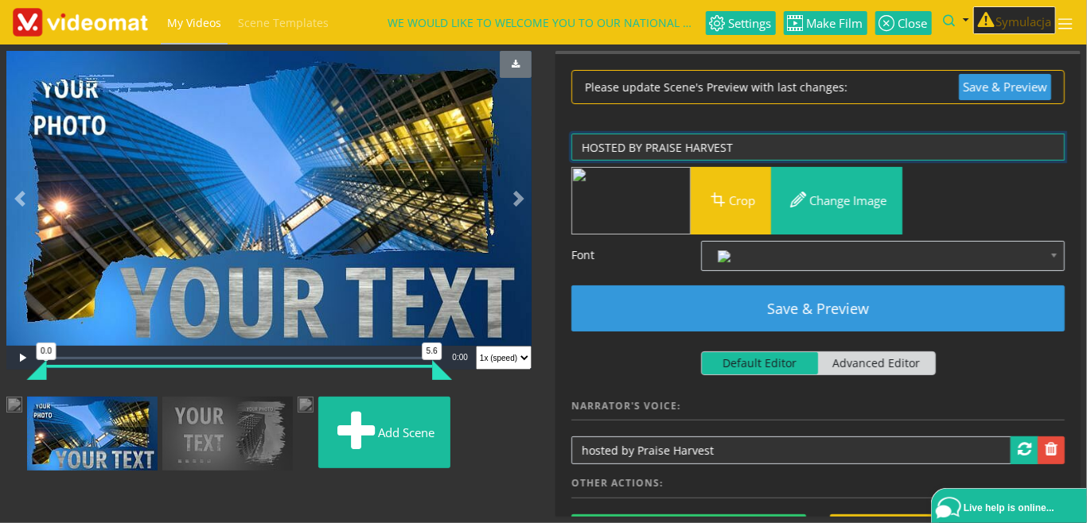
click at [22, 417] on img at bounding box center [14, 407] width 16 height 20
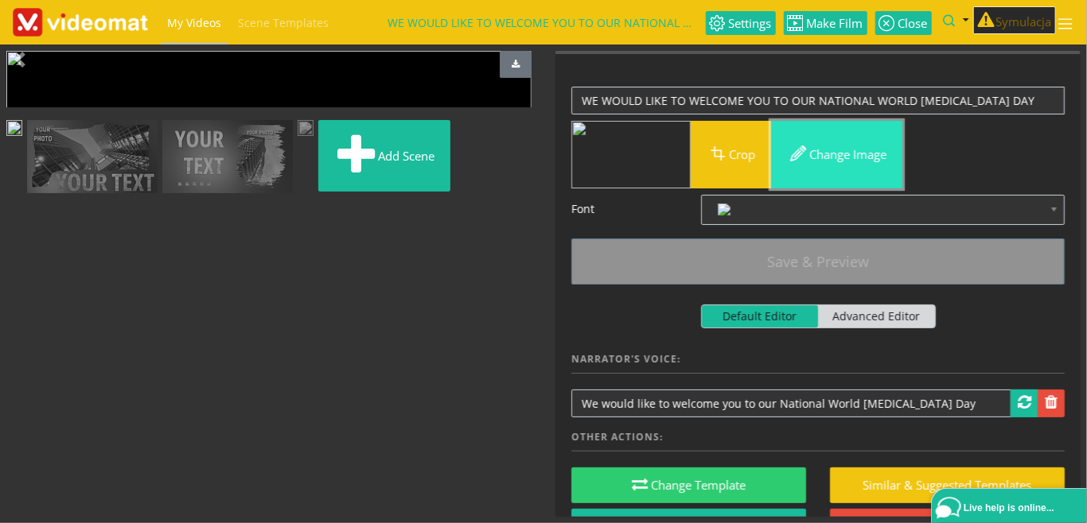
click at [818, 154] on button "Change image" at bounding box center [836, 155] width 131 height 68
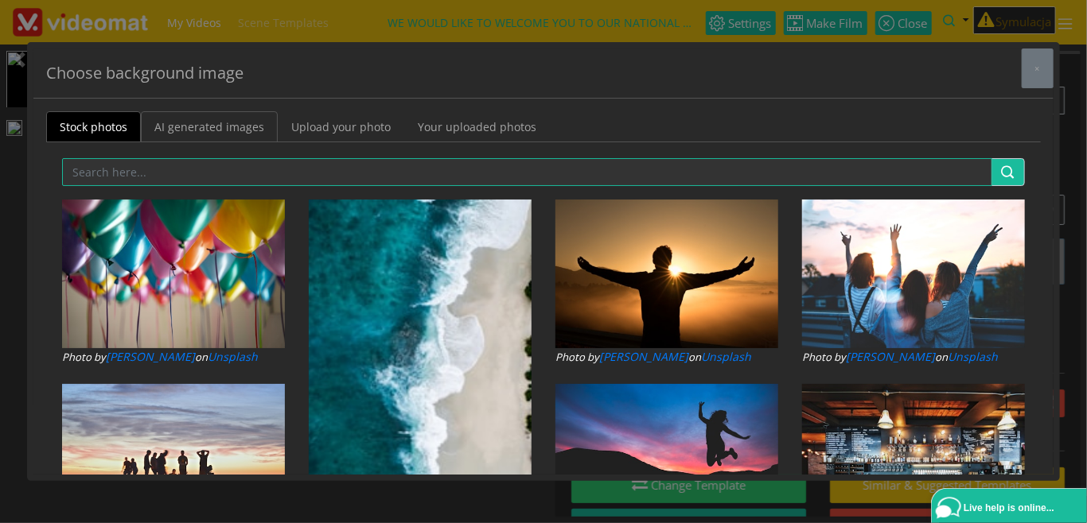
click at [190, 132] on link "AI generated images" at bounding box center [209, 126] width 137 height 31
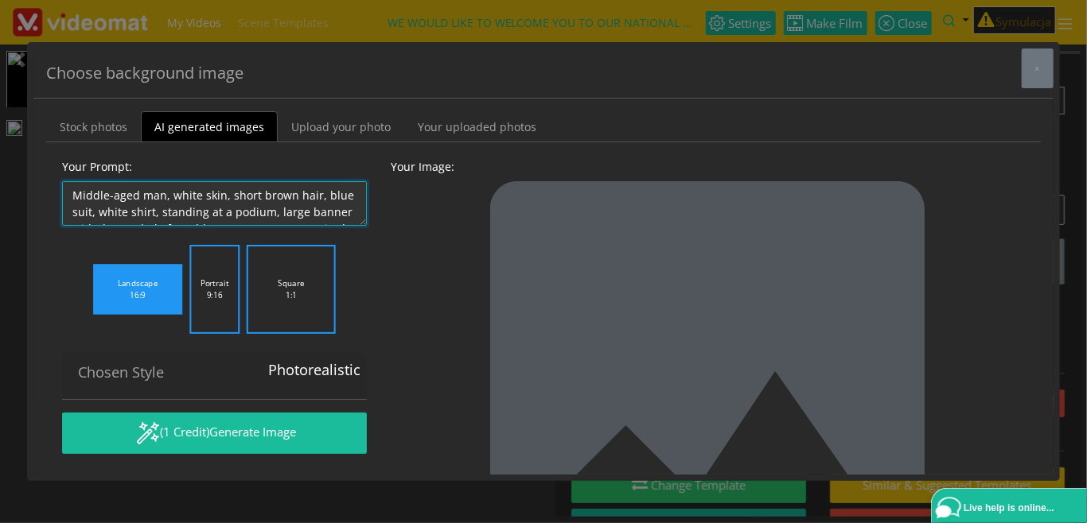
click at [161, 193] on textarea "Middle-aged man, white skin, short brown hair, blue suit, white shirt, standing…" at bounding box center [214, 203] width 305 height 45
click at [240, 198] on textarea "Middle-aged man, white skin, short brown hair, blue suit, white shirt, standing…" at bounding box center [214, 203] width 305 height 45
drag, startPoint x: 94, startPoint y: 197, endPoint x: 39, endPoint y: 123, distance: 92.1
click at [62, 181] on textarea "Middle-aged man, white skin, short brown hair, blue suit, white shirt, standing…" at bounding box center [214, 203] width 305 height 45
click at [206, 203] on textarea "Middle-aged man, white skin, short brown hair, blue suit, white shirt, standing…" at bounding box center [214, 203] width 305 height 45
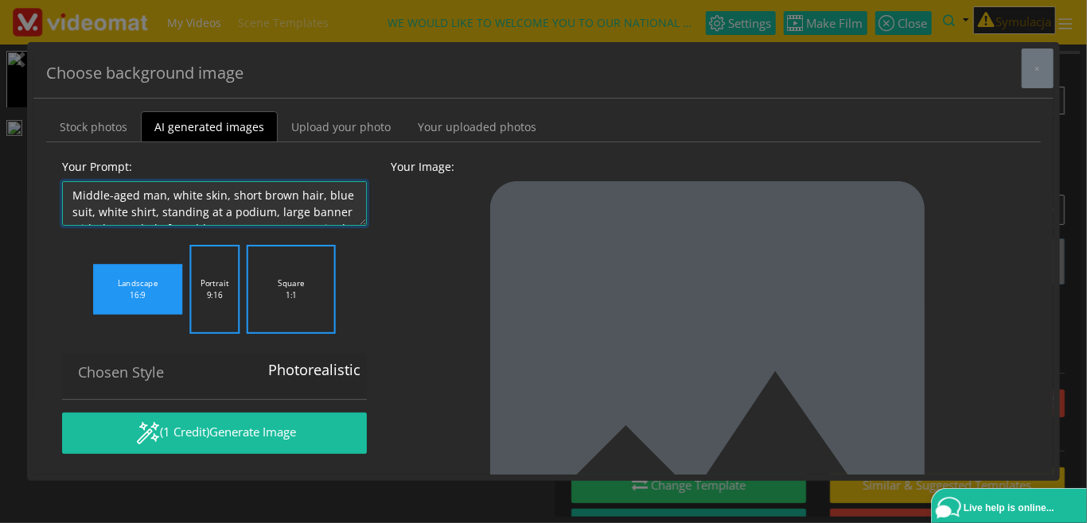
drag, startPoint x: 271, startPoint y: 214, endPoint x: -21, endPoint y: 146, distance: 299.1
click at [62, 181] on textarea "Middle-aged man, white skin, short brown hair, blue suit, white shirt, standing…" at bounding box center [214, 203] width 305 height 45
drag, startPoint x: 158, startPoint y: 212, endPoint x: 334, endPoint y: 196, distance: 176.5
click at [334, 196] on textarea "Middle-aged man, white skin, short brown hair, blue suit, white shirt, standing…" at bounding box center [214, 203] width 305 height 45
click at [165, 210] on textarea "Middle-aged man, white skin, short brown hair, blue suit, white shirt, standing…" at bounding box center [214, 203] width 305 height 45
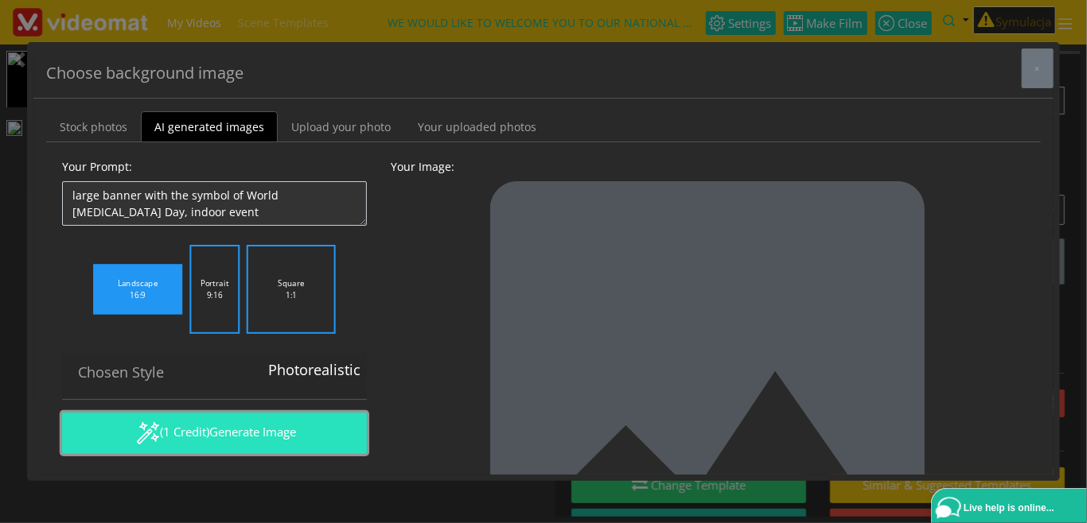
click at [285, 442] on button "(1 Credit) Generate Image" at bounding box center [214, 433] width 305 height 41
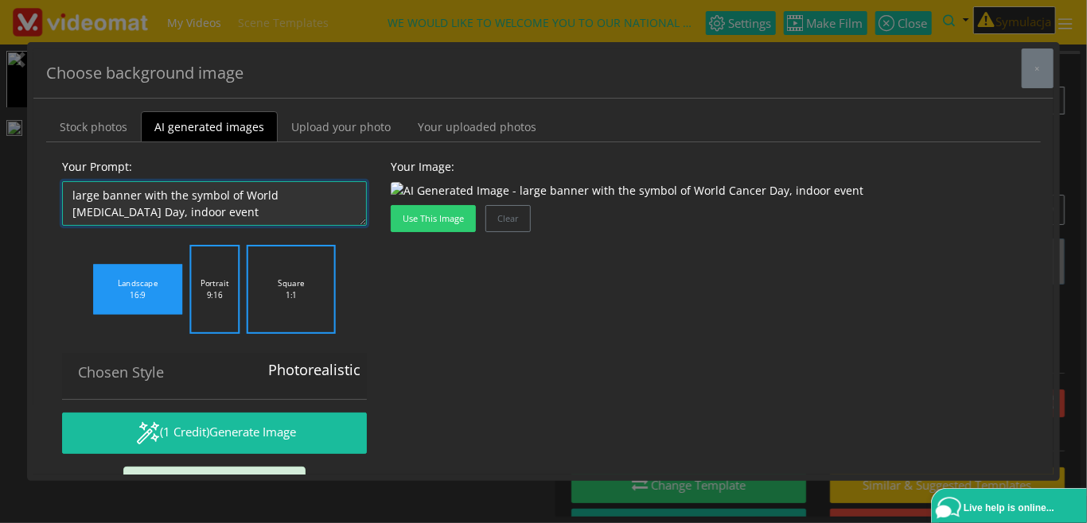
drag, startPoint x: 100, startPoint y: 193, endPoint x: 53, endPoint y: 192, distance: 47.7
click at [62, 192] on textarea "Middle-aged man, white skin, short brown hair, blue suit, white shirt, standing…" at bounding box center [214, 203] width 305 height 45
click at [154, 212] on textarea "Middle-aged man, white skin, short brown hair, blue suit, white shirt, standing…" at bounding box center [214, 203] width 305 height 45
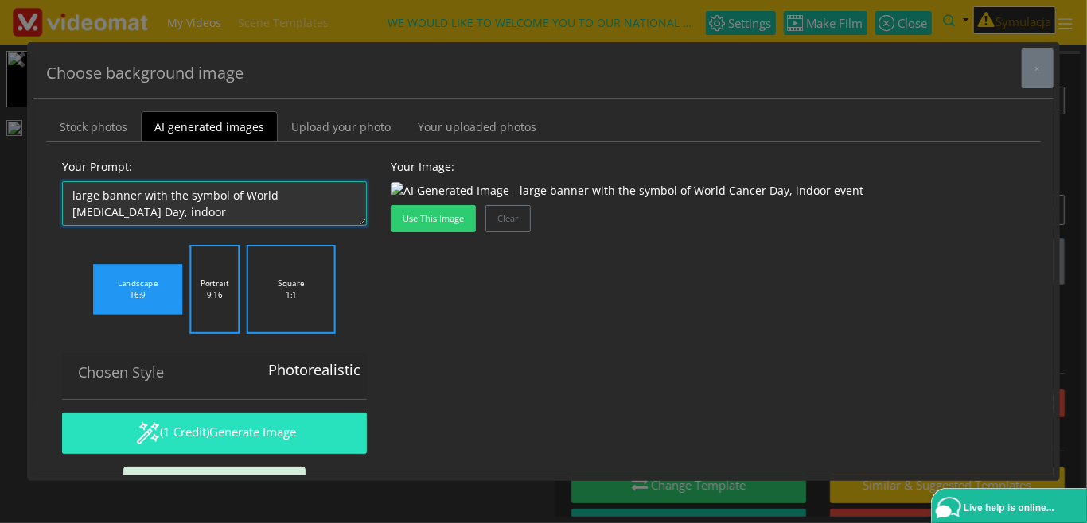
type textarea "large banner with the symbol of World Cancer Day, indoor"
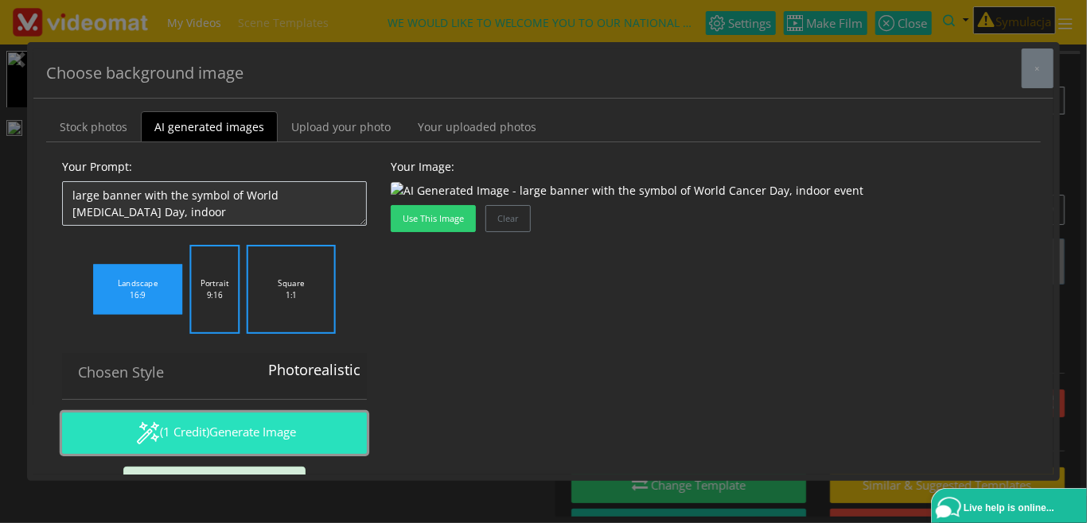
click at [232, 436] on span "Generate Image" at bounding box center [252, 432] width 87 height 16
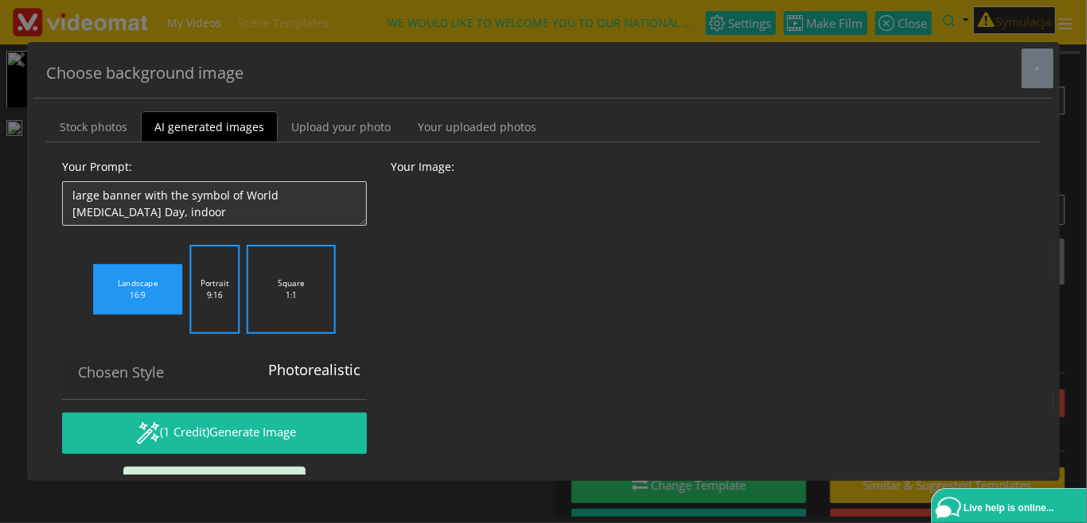
scroll to position [134, 0]
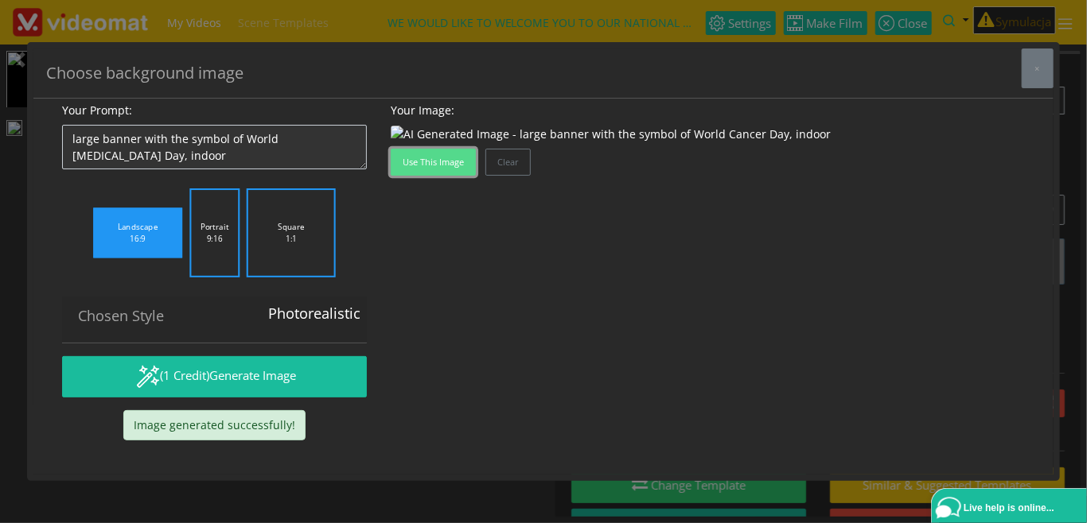
click at [431, 176] on button "Use this image" at bounding box center [433, 162] width 85 height 27
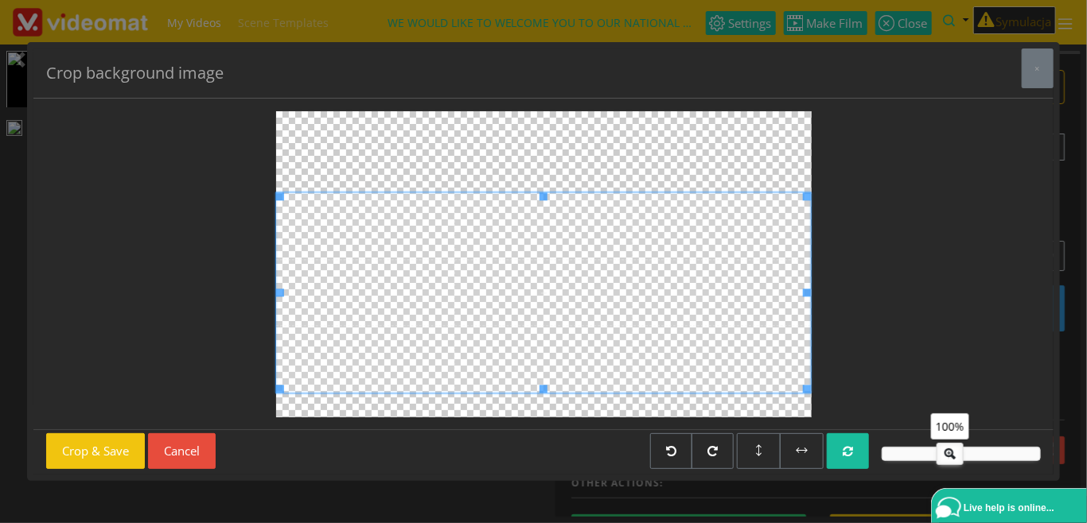
click at [508, 353] on span at bounding box center [543, 293] width 535 height 200
click at [78, 450] on button "Crop & Save" at bounding box center [95, 452] width 99 height 36
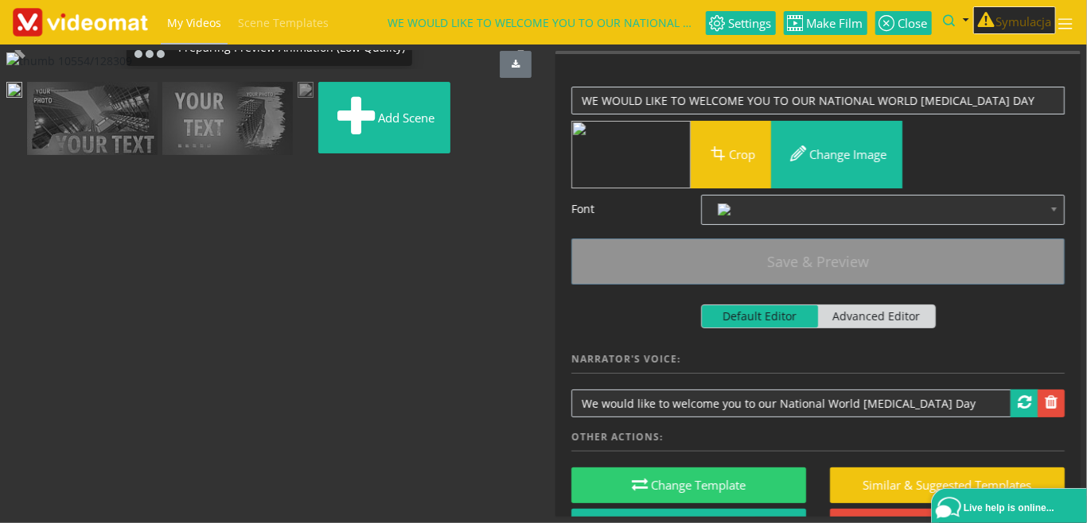
click at [158, 156] on img at bounding box center [92, 119] width 130 height 74
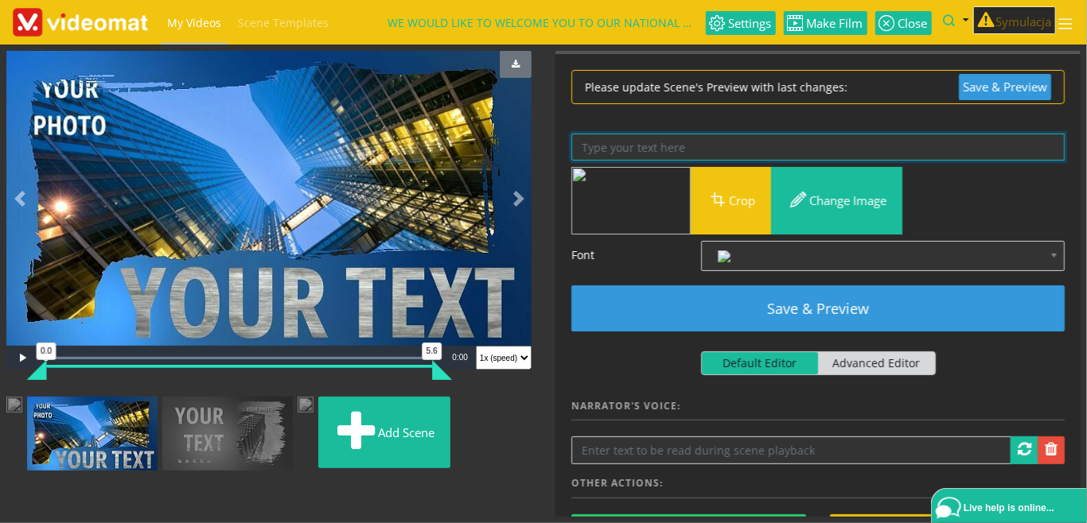
click at [632, 145] on textarea at bounding box center [817, 148] width 493 height 28
paste textarea "hosted by Praise Harvest"
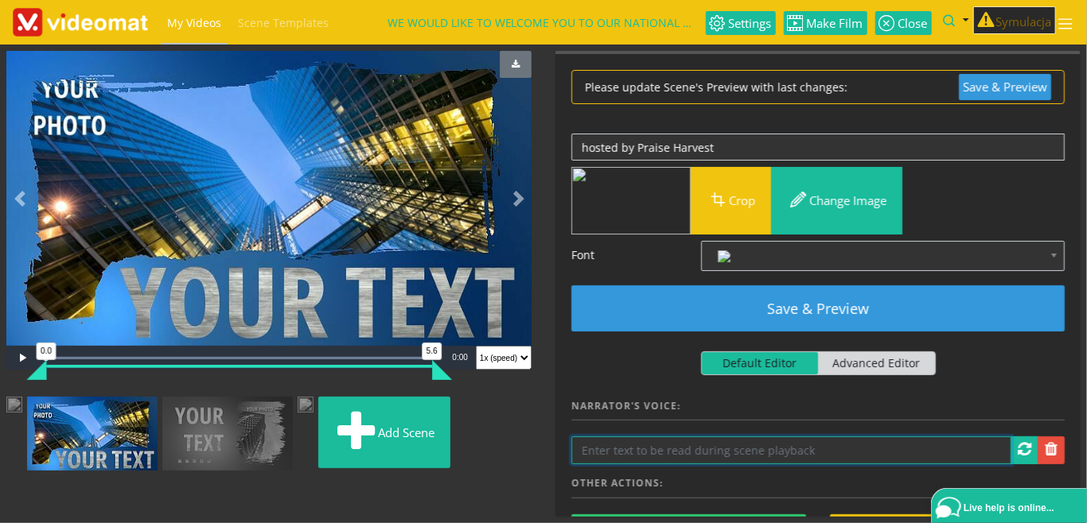
click at [725, 449] on input "text" at bounding box center [791, 451] width 440 height 28
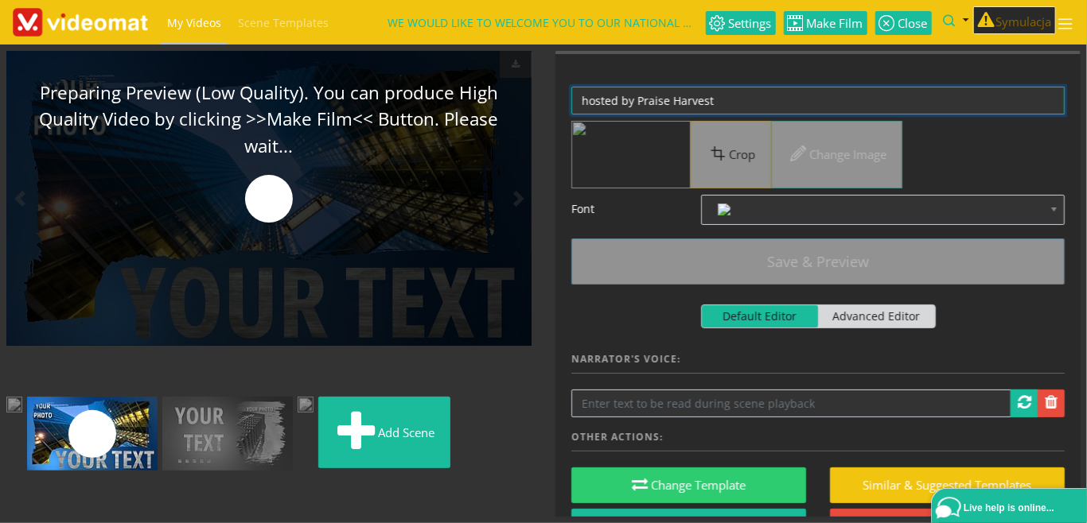
click at [716, 105] on textarea "hosted by Praise Harvest" at bounding box center [817, 101] width 493 height 28
drag, startPoint x: 751, startPoint y: 103, endPoint x: 465, endPoint y: 84, distance: 286.3
click at [571, 87] on textarea "hosted by Praise Harvest" at bounding box center [817, 101] width 493 height 28
paste textarea "HOSTED BY PRAISE HARVEST"
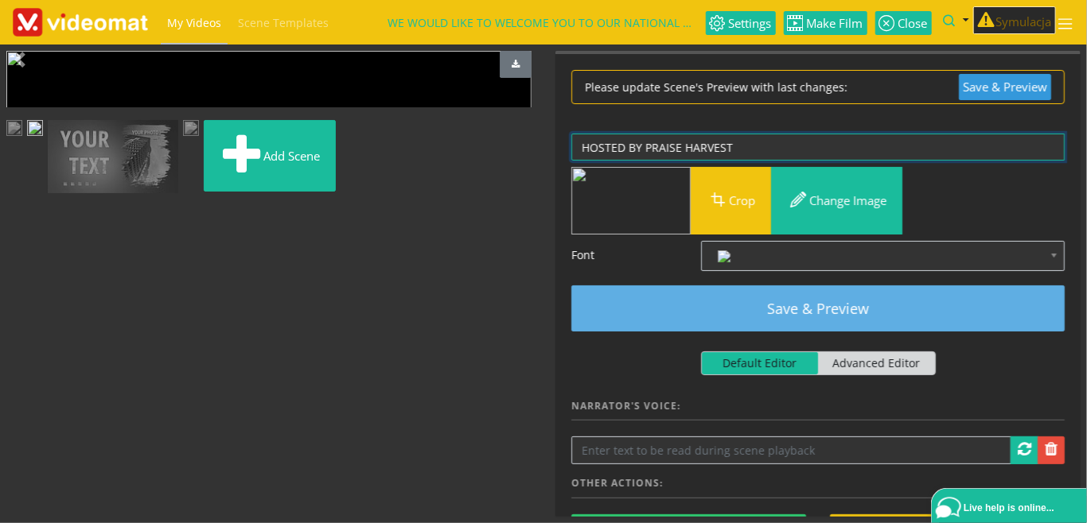
type textarea "HOSTED BY PRAISE HARVEST"
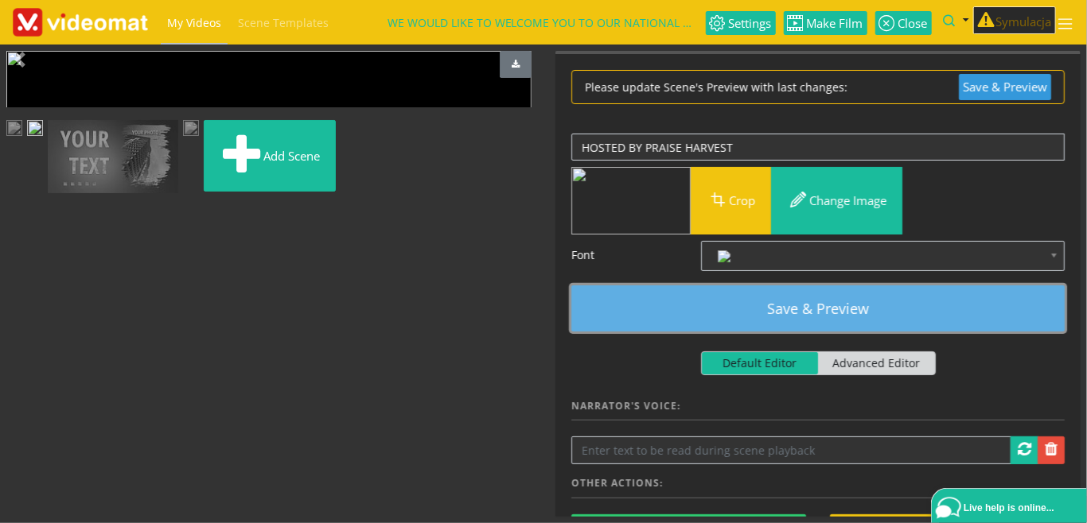
click at [749, 303] on button "Save & Preview" at bounding box center [817, 309] width 493 height 46
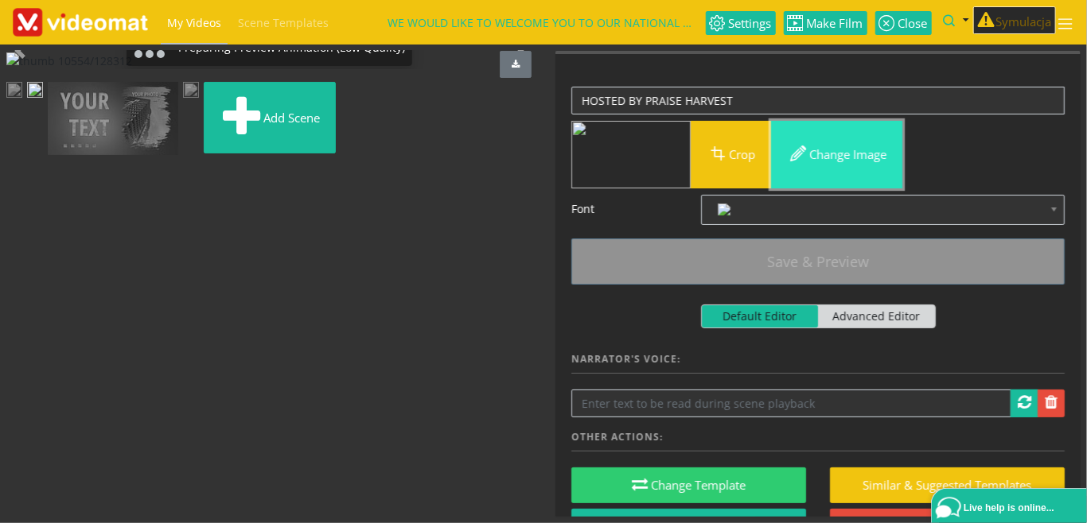
click at [844, 151] on button "Change image" at bounding box center [836, 155] width 131 height 68
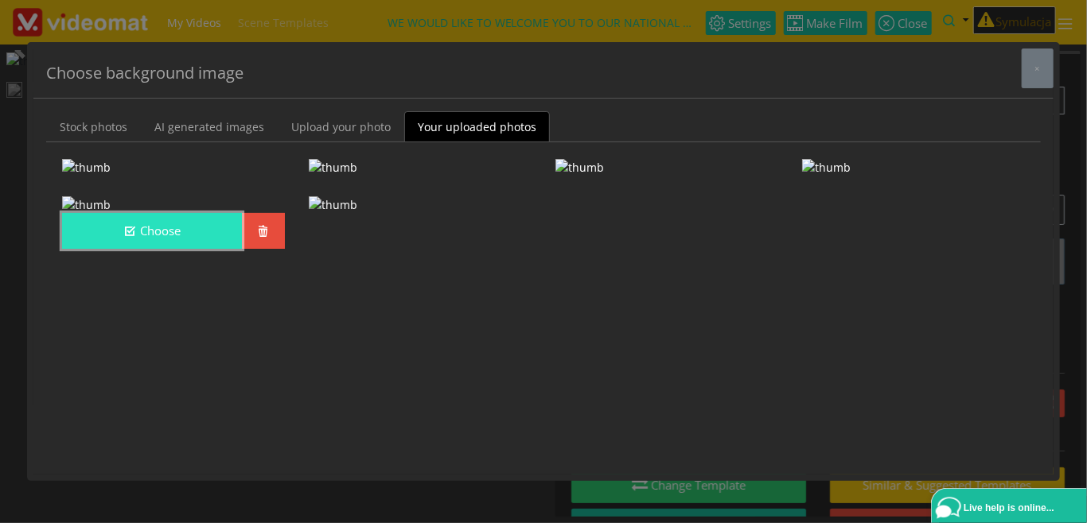
click at [165, 249] on button "Choose" at bounding box center [152, 231] width 180 height 36
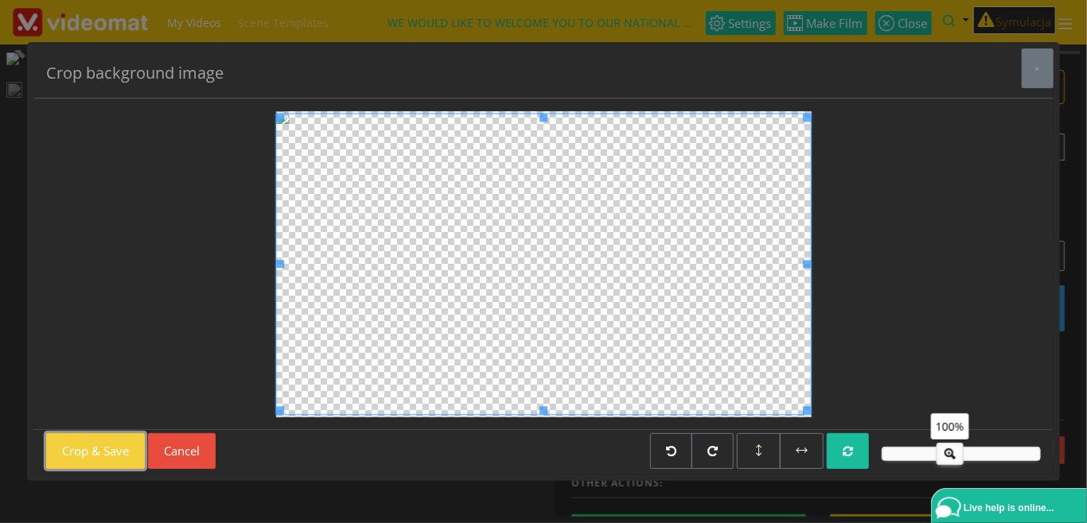
click at [91, 453] on button "Crop & Save" at bounding box center [95, 452] width 99 height 36
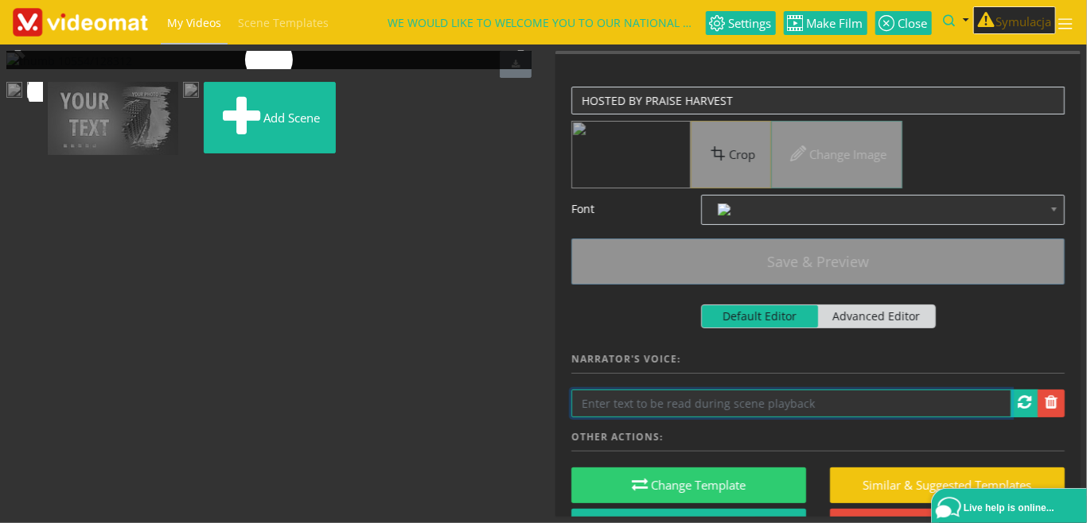
click at [647, 404] on input "text" at bounding box center [791, 404] width 440 height 28
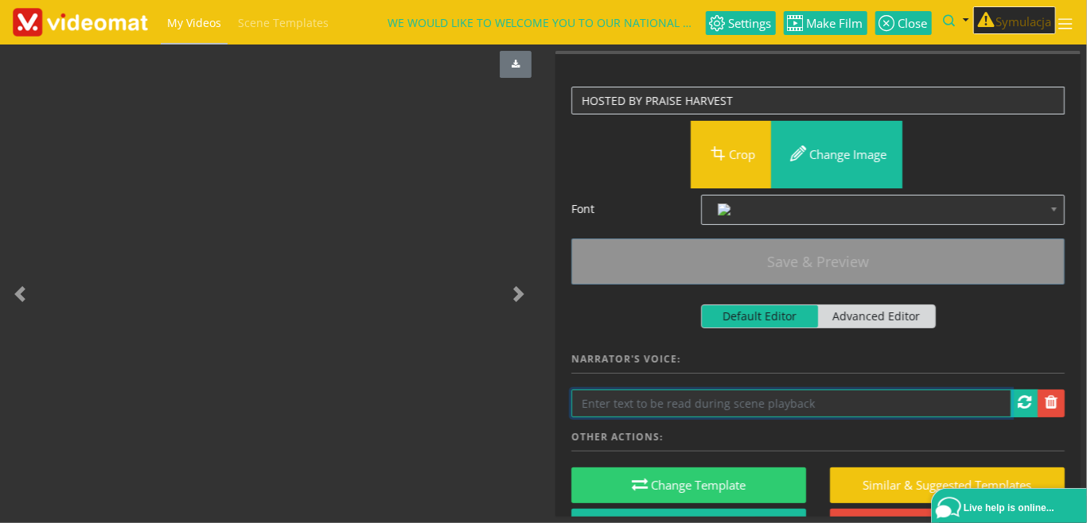
paste input "hosted by Praise Harvest"
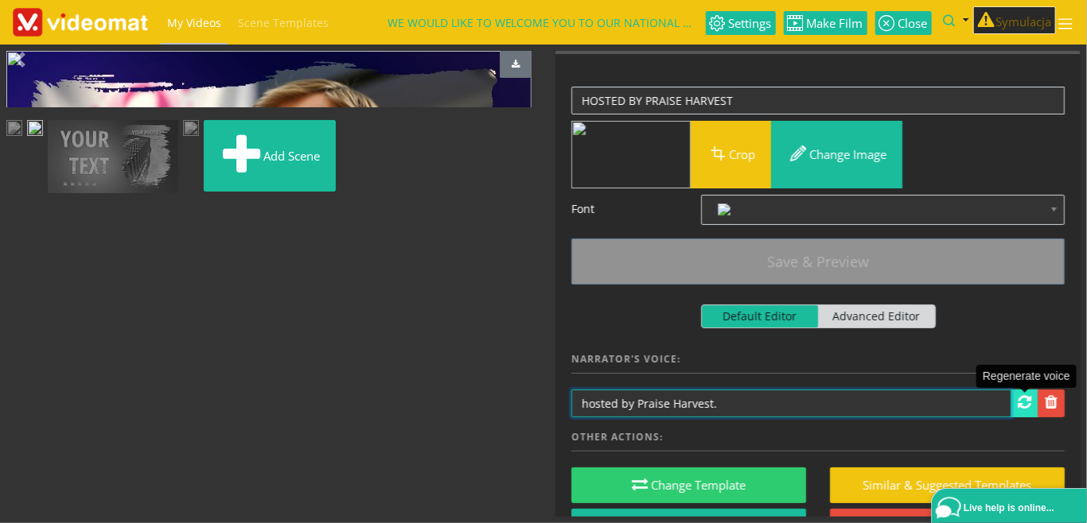
type input "hosted by Praise Harvest."
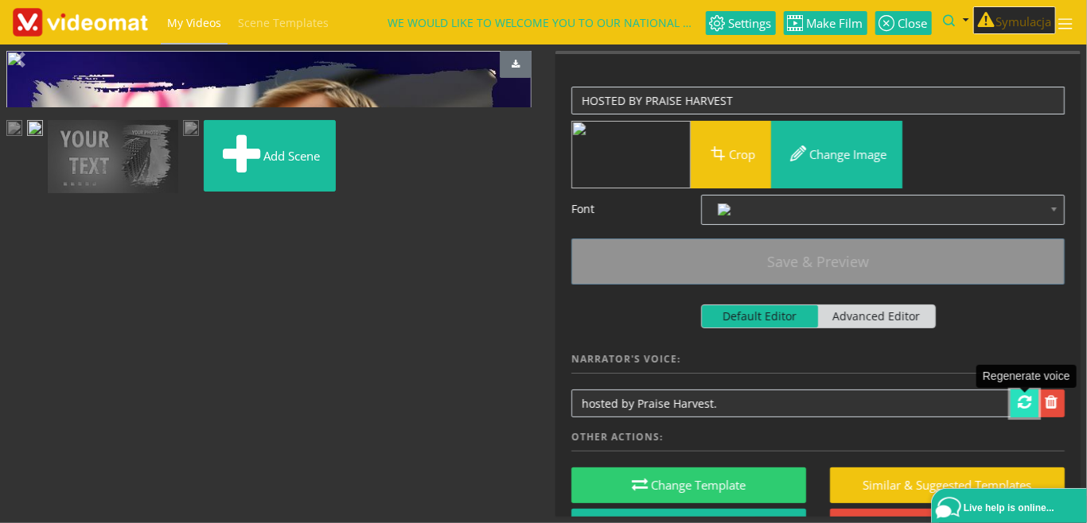
click at [1028, 403] on span at bounding box center [1025, 403] width 14 height 16
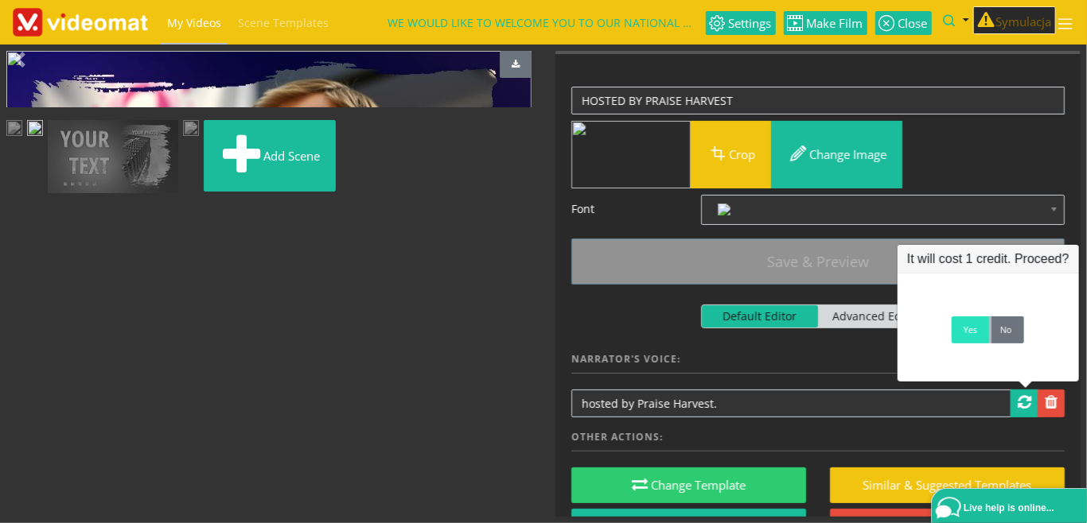
click at [967, 333] on link "Yes" at bounding box center [970, 330] width 37 height 27
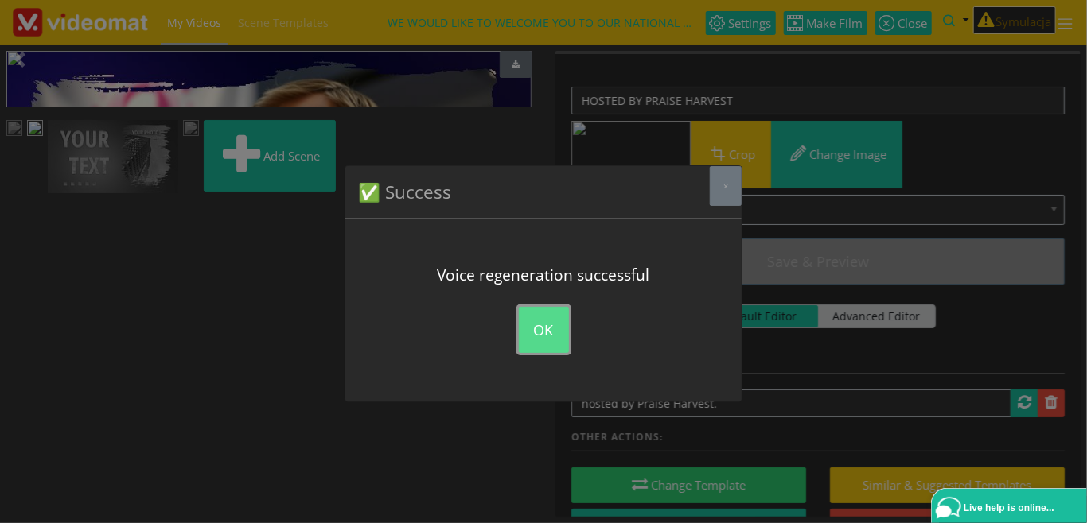
click at [523, 329] on button "OK" at bounding box center [544, 330] width 50 height 46
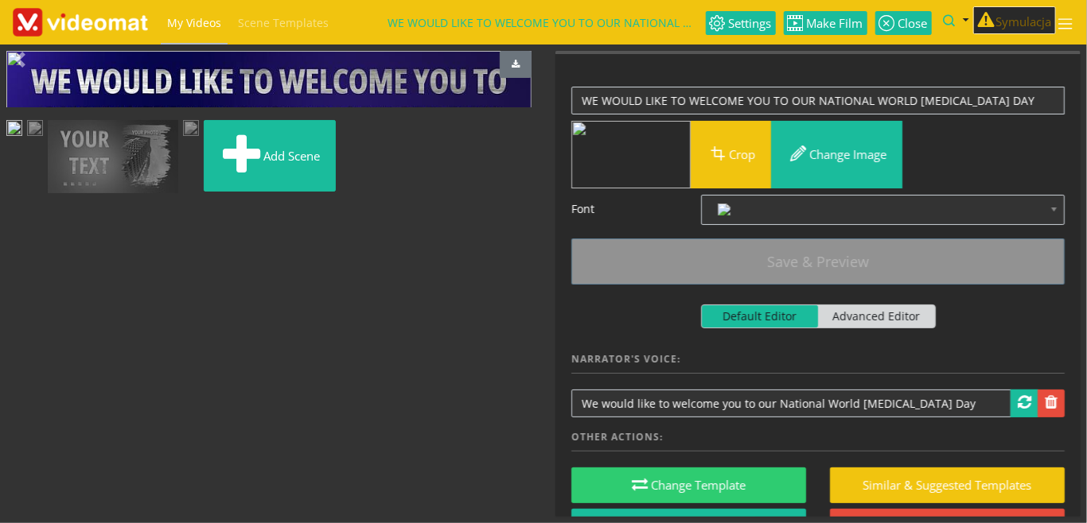
click at [22, 140] on img at bounding box center [14, 130] width 16 height 20
click at [178, 194] on img at bounding box center [113, 157] width 130 height 74
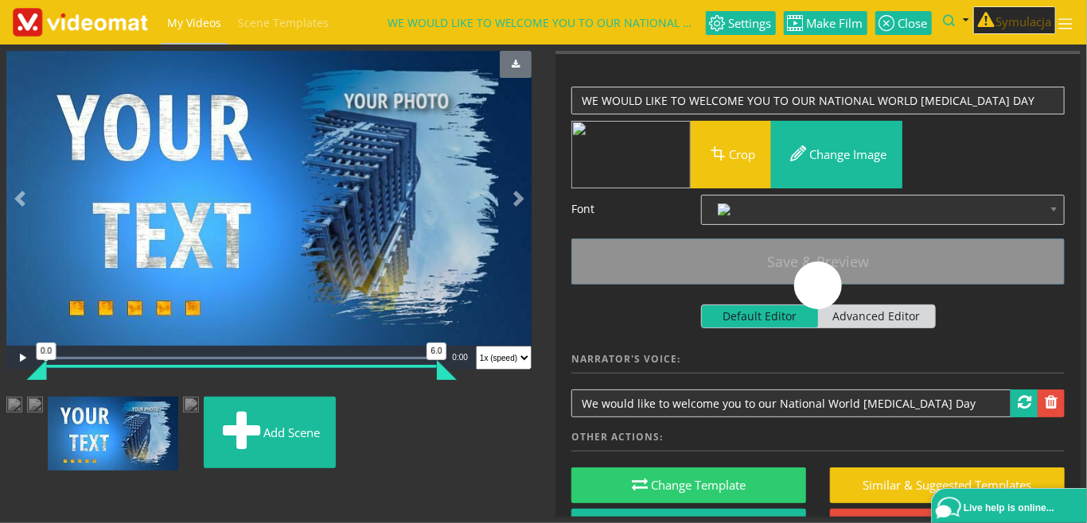
click at [22, 417] on img at bounding box center [14, 407] width 16 height 20
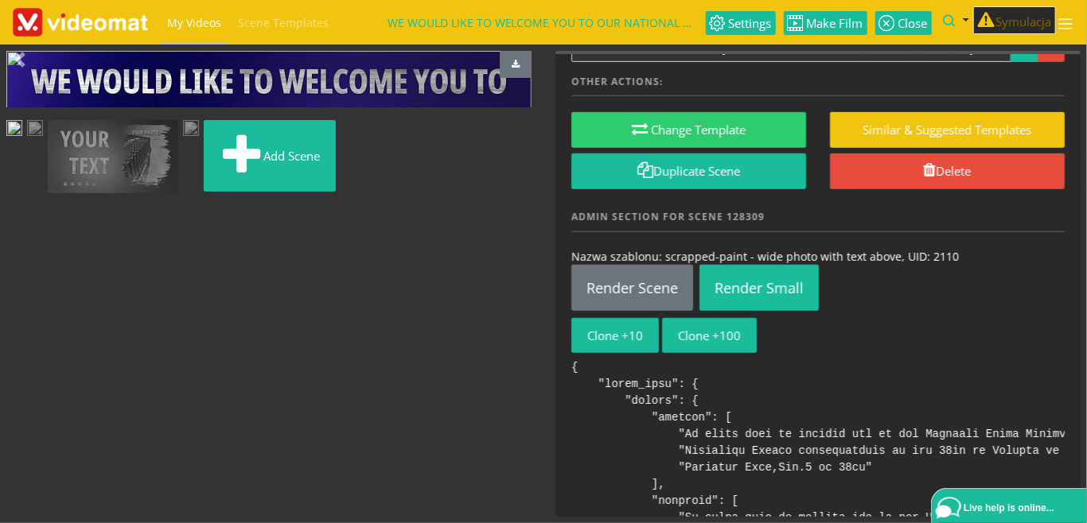
scroll to position [366, 0]
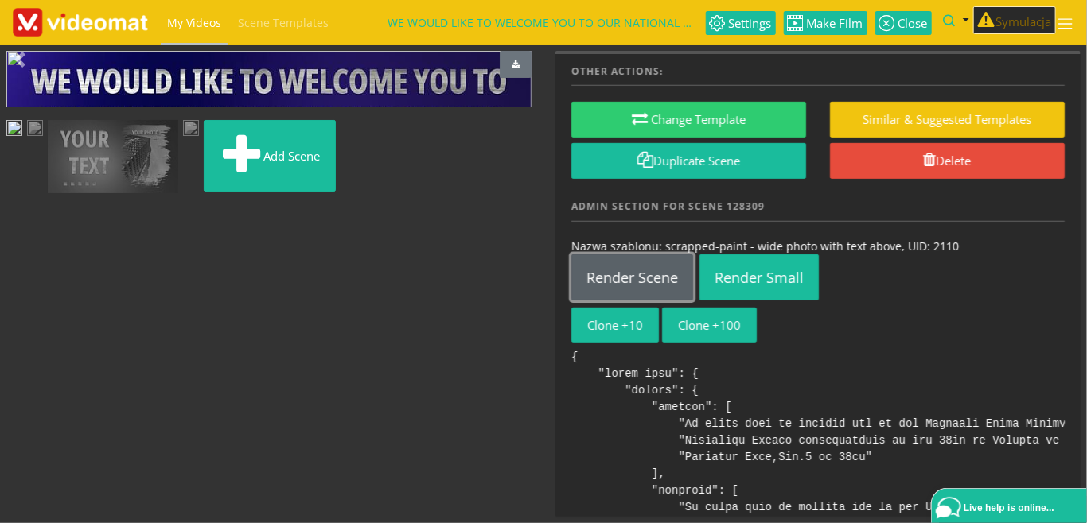
click at [637, 273] on link "Render Scene" at bounding box center [632, 278] width 122 height 46
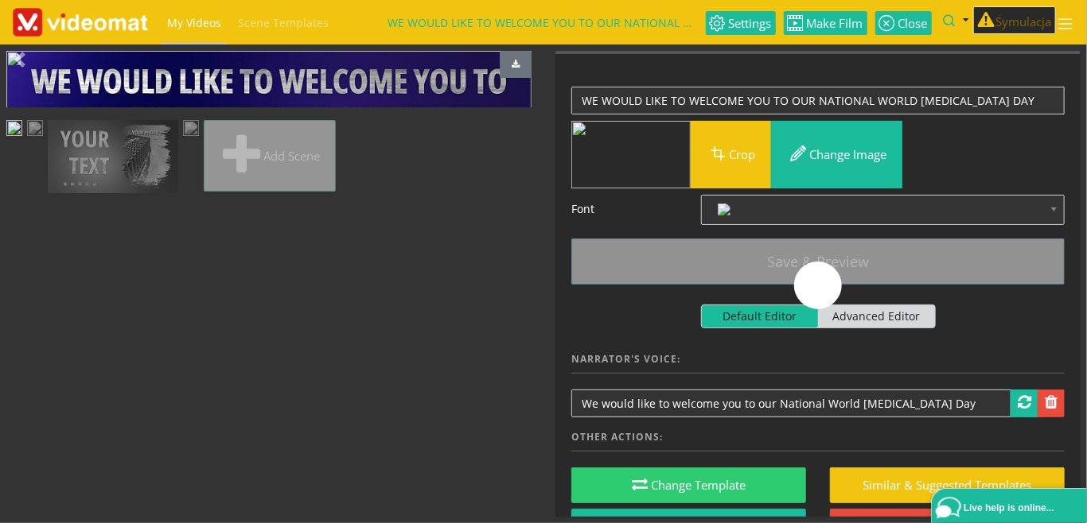
scroll to position [0, 0]
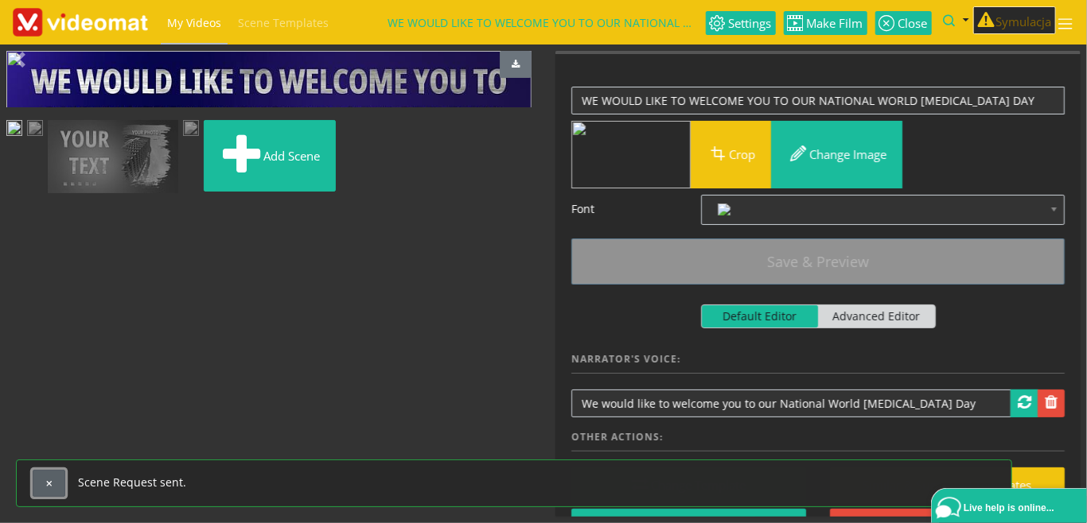
click at [55, 484] on button "button" at bounding box center [49, 483] width 33 height 27
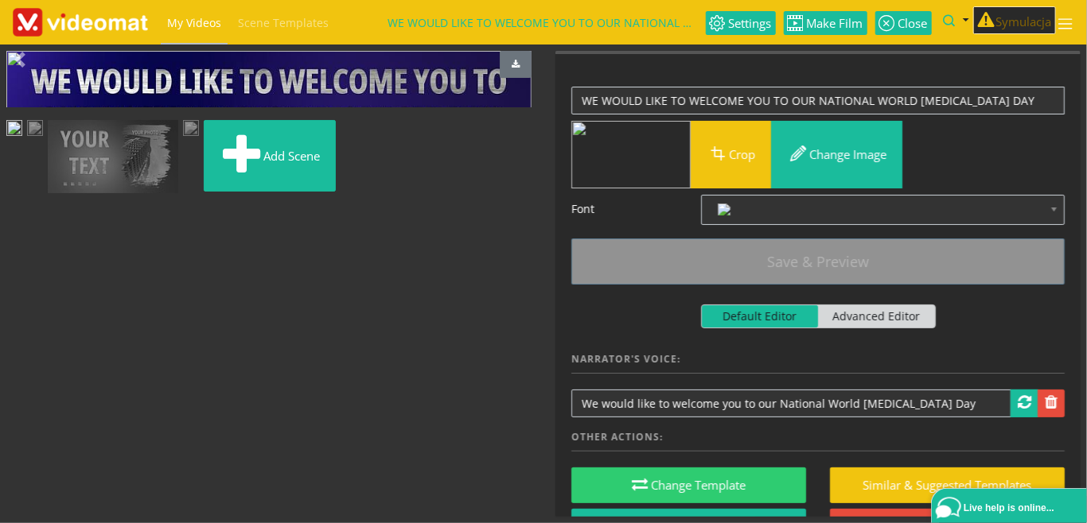
click at [43, 140] on img at bounding box center [35, 130] width 16 height 20
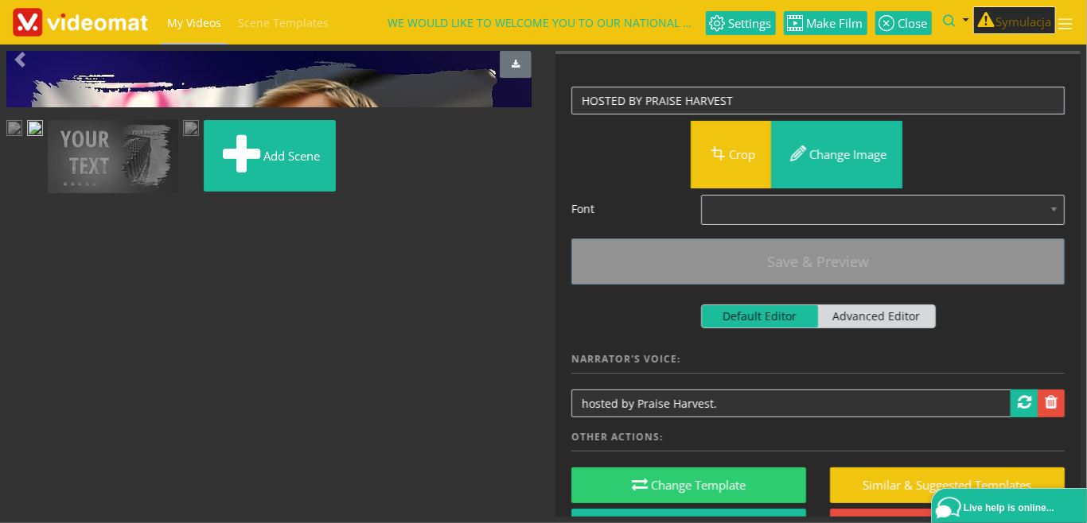
scroll to position [183, 0]
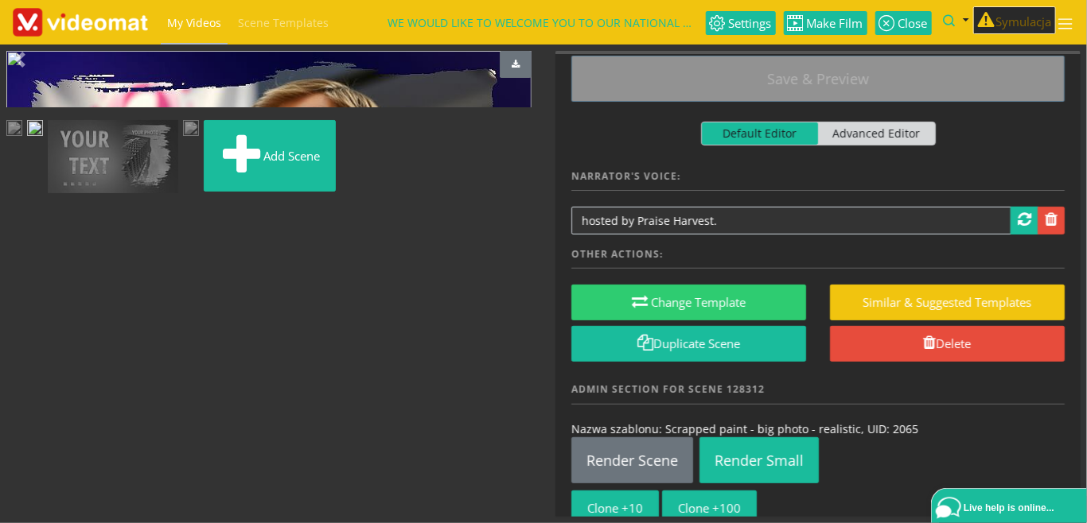
click at [178, 194] on img at bounding box center [113, 157] width 130 height 74
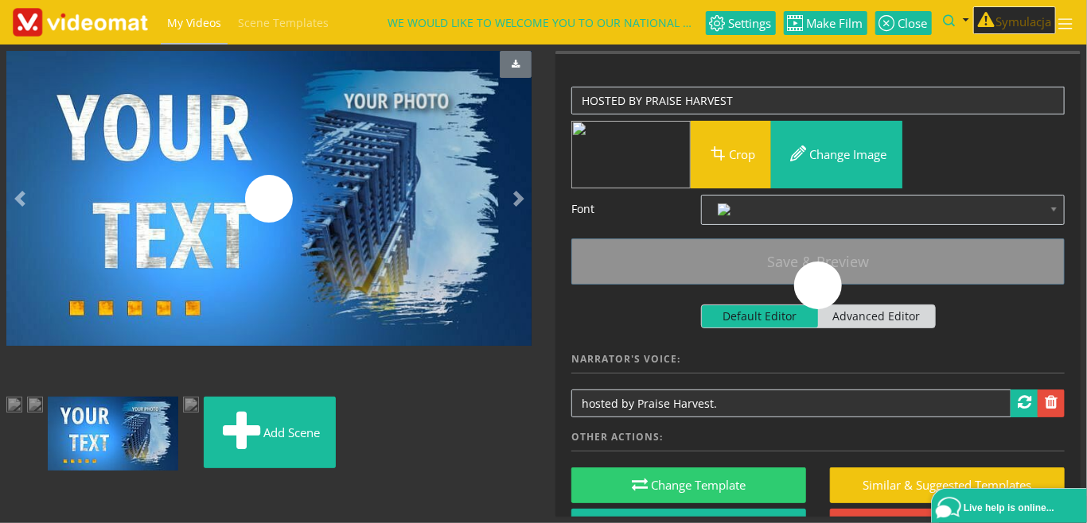
scroll to position [0, 0]
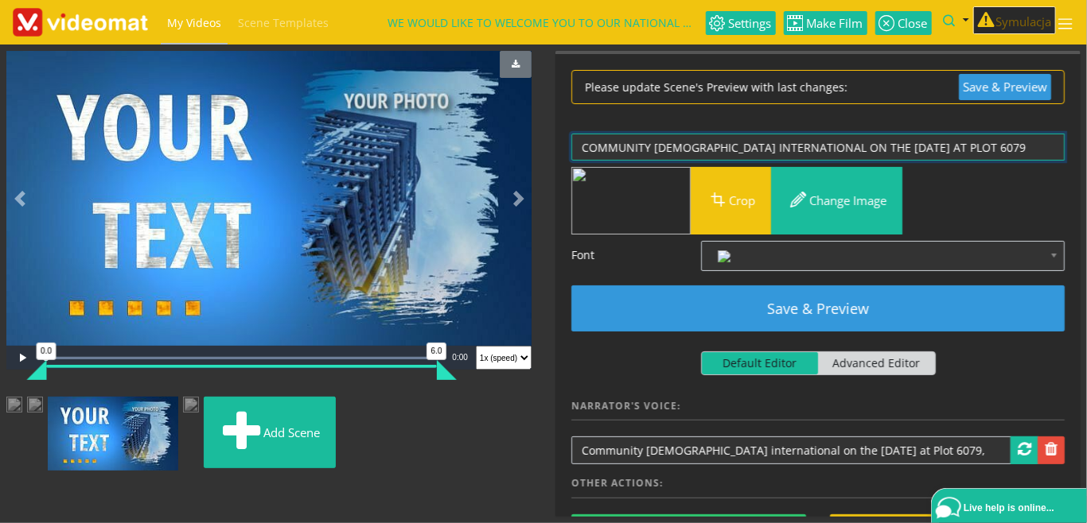
drag, startPoint x: 788, startPoint y: 148, endPoint x: 1026, endPoint y: 150, distance: 237.9
click at [1026, 150] on textarea "COMMUNITY CHURCH INTERNATIONAL ON THE 25TH OF OCTOBER AT PLOT 6079" at bounding box center [817, 148] width 493 height 28
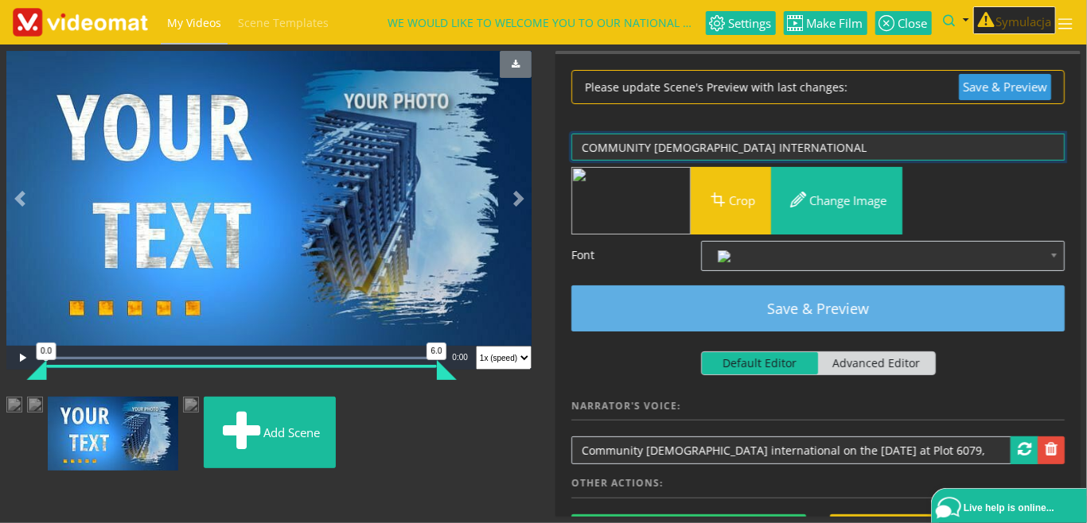
type textarea "COMMUNITY [DEMOGRAPHIC_DATA] INTERNATIONAL"
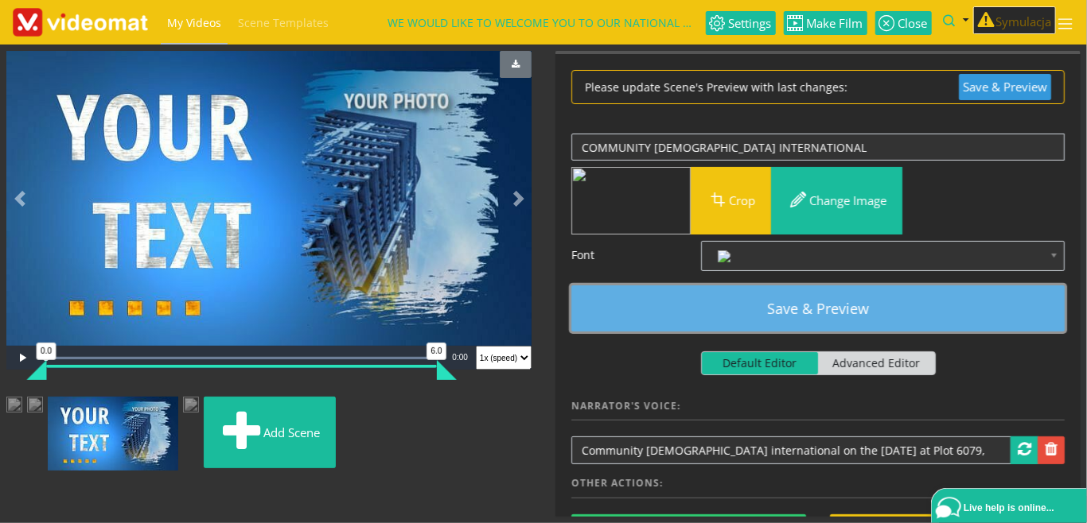
click at [858, 301] on button "Save & Preview" at bounding box center [817, 309] width 493 height 46
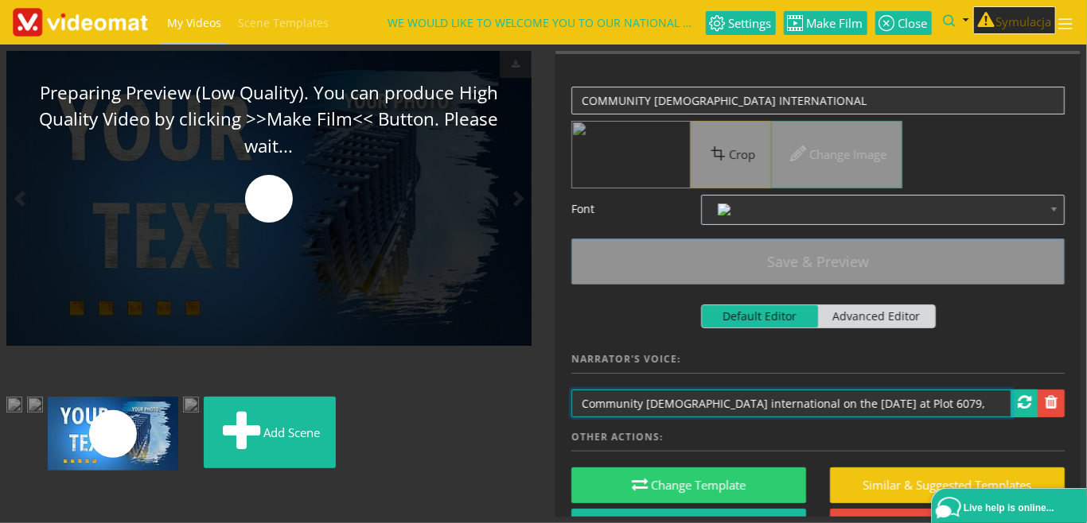
drag, startPoint x: 754, startPoint y: 403, endPoint x: 978, endPoint y: 408, distance: 223.6
click at [978, 408] on input "Community Church international on the 25th of October at Plot 6079," at bounding box center [791, 404] width 440 height 28
type input "Community [DEMOGRAPHIC_DATA] international"
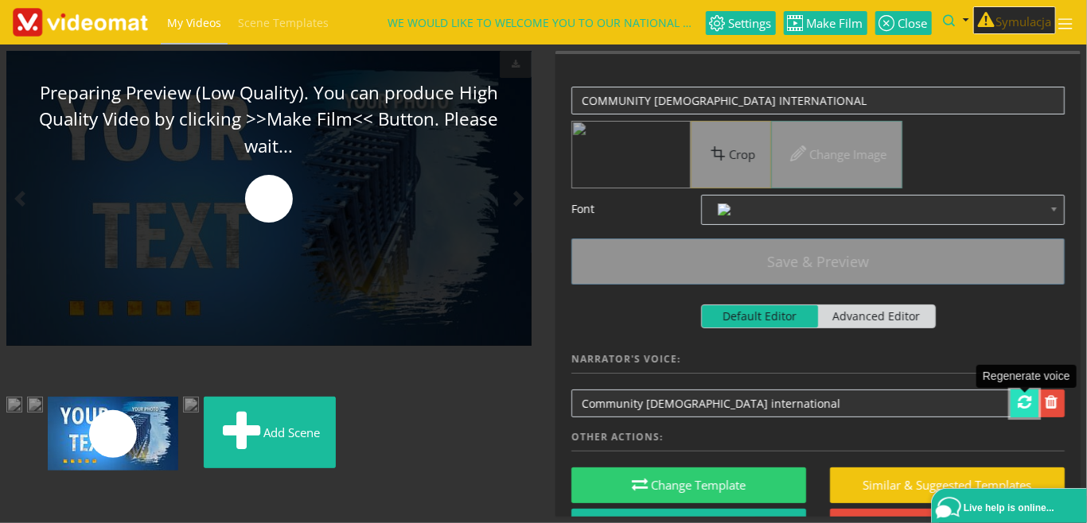
click at [1029, 403] on span at bounding box center [1025, 403] width 14 height 16
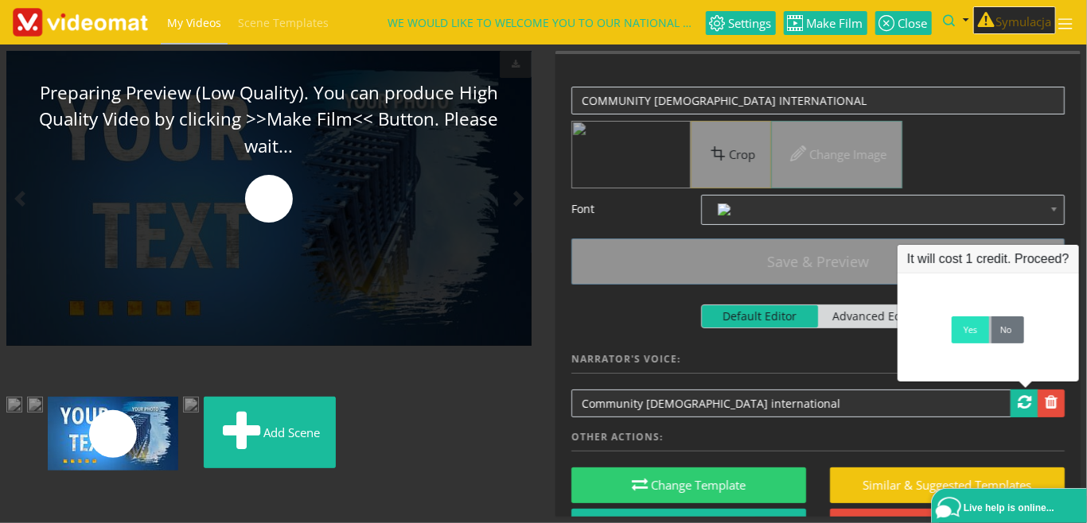
click at [969, 336] on link "Yes" at bounding box center [970, 330] width 37 height 27
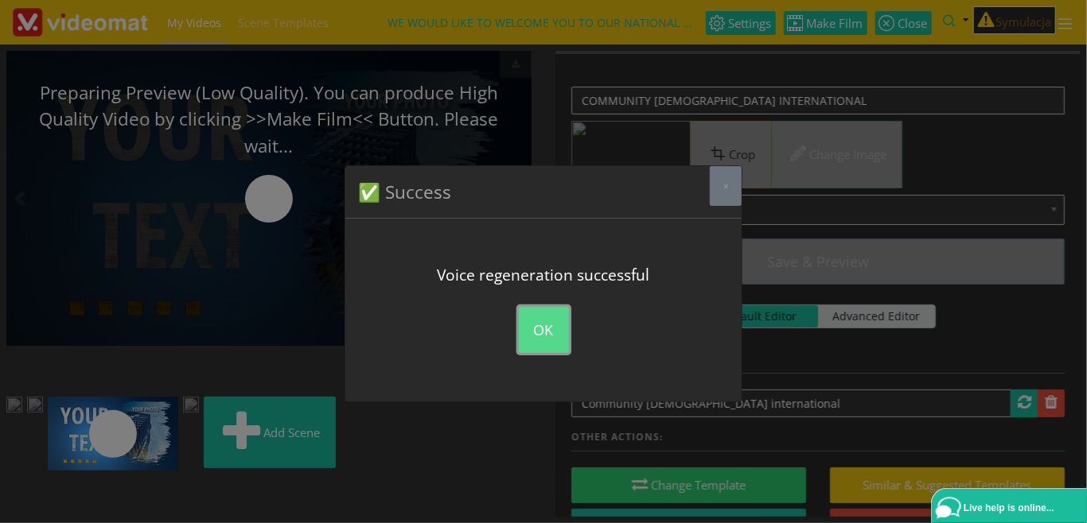
click at [546, 327] on button "OK" at bounding box center [544, 330] width 50 height 46
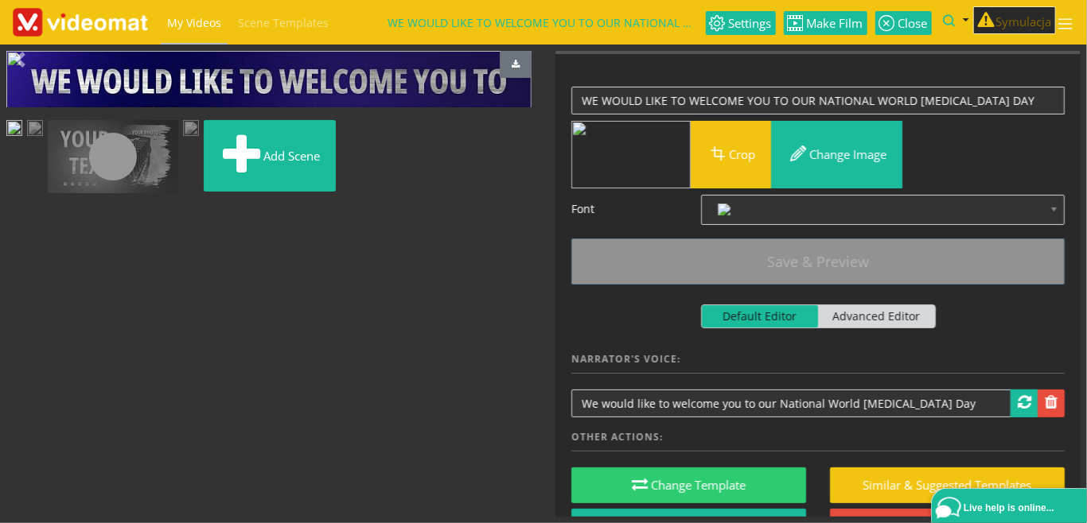
click at [178, 194] on link at bounding box center [113, 157] width 130 height 74
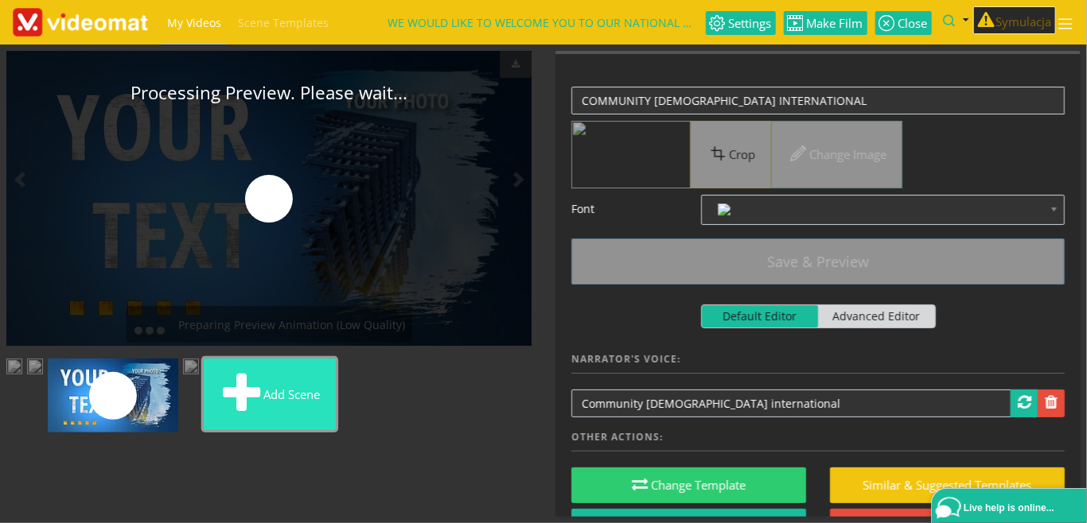
click at [232, 430] on button "Add scene" at bounding box center [270, 395] width 132 height 72
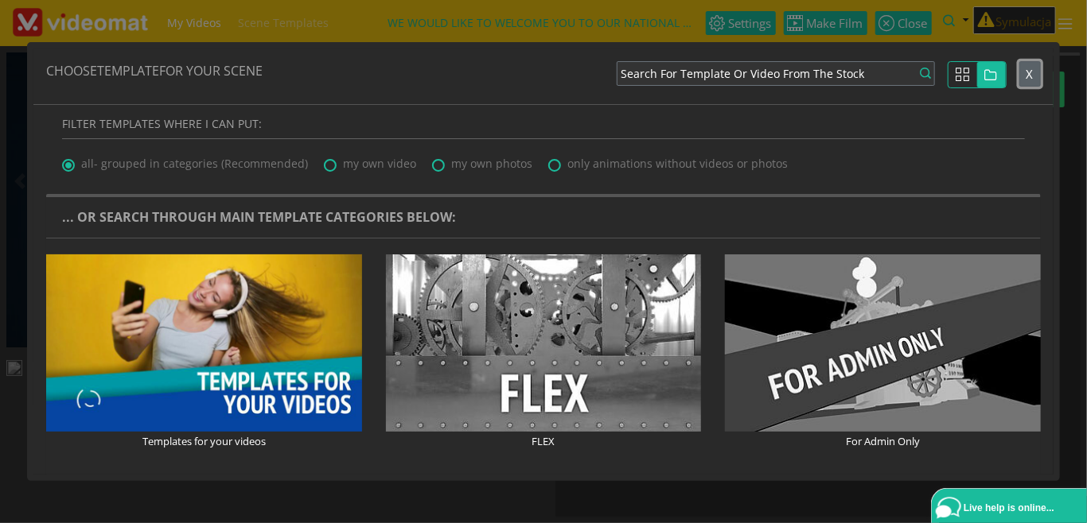
click at [1026, 72] on button "X" at bounding box center [1029, 74] width 21 height 26
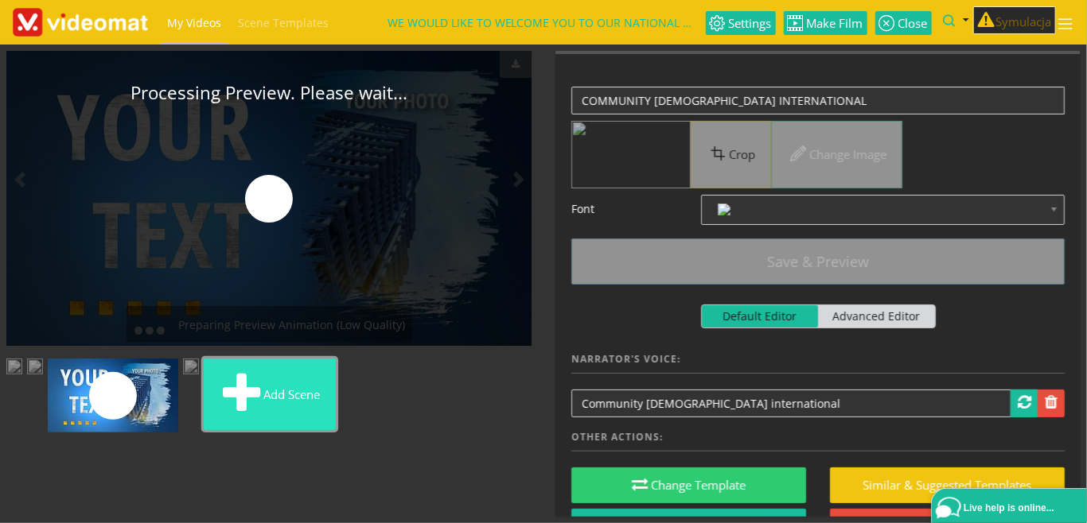
click at [225, 430] on button "Add scene" at bounding box center [270, 395] width 132 height 72
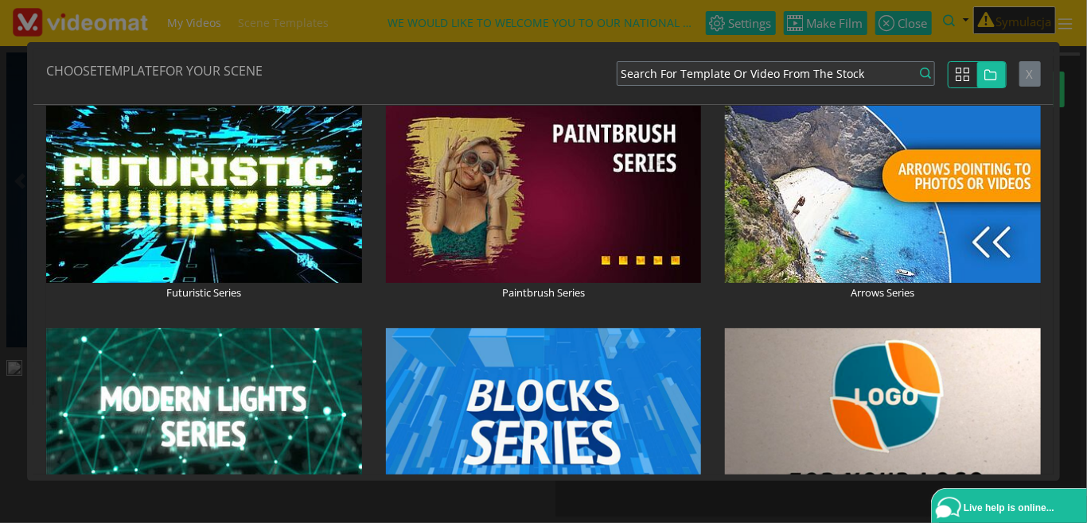
scroll to position [1100, 0]
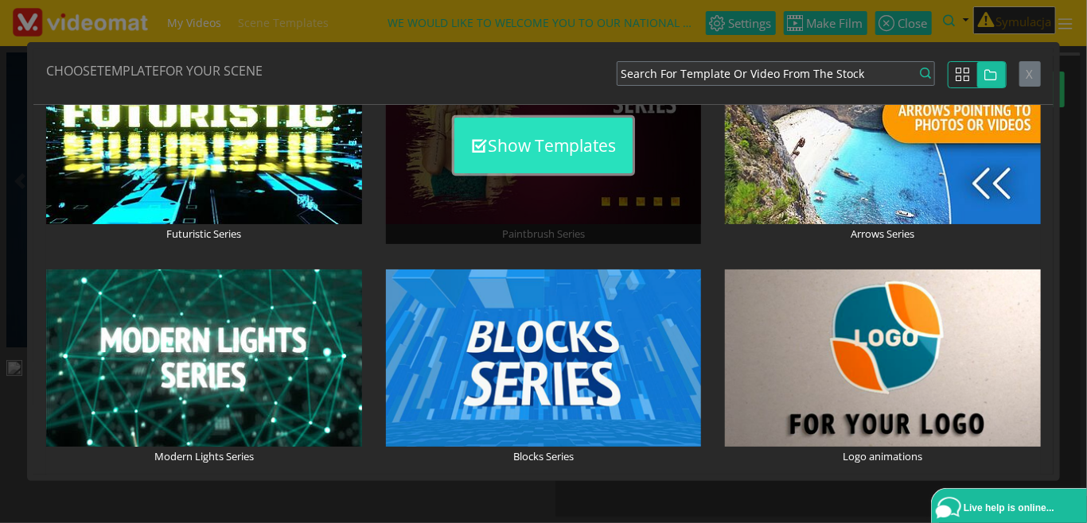
click at [555, 149] on button "Show Templates" at bounding box center [543, 146] width 178 height 56
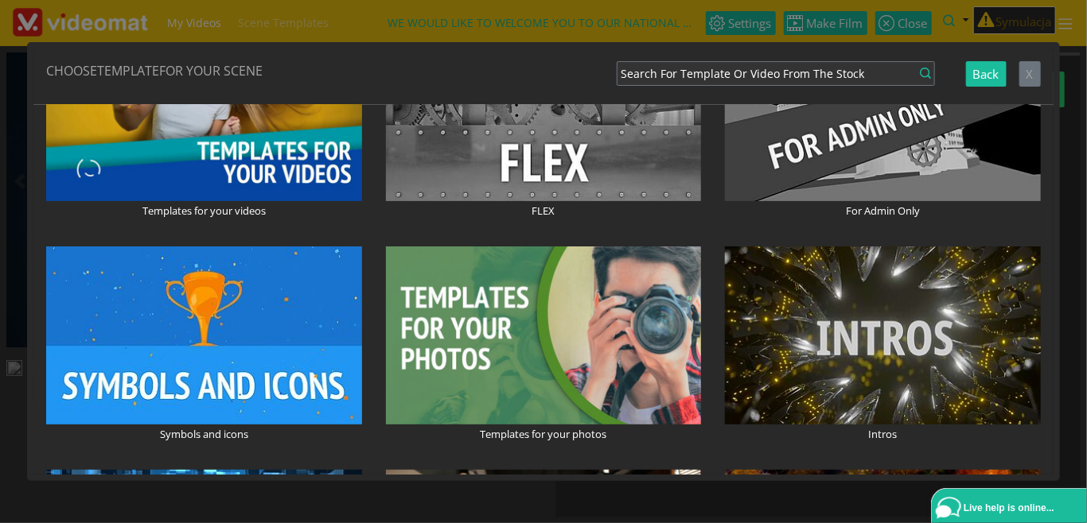
scroll to position [0, 0]
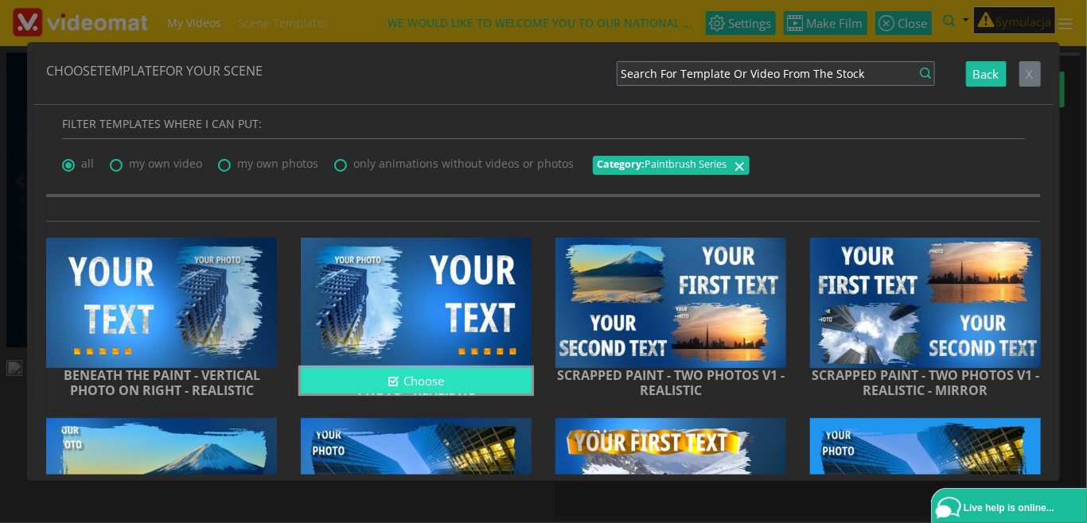
click at [399, 376] on button "Choose" at bounding box center [416, 381] width 231 height 26
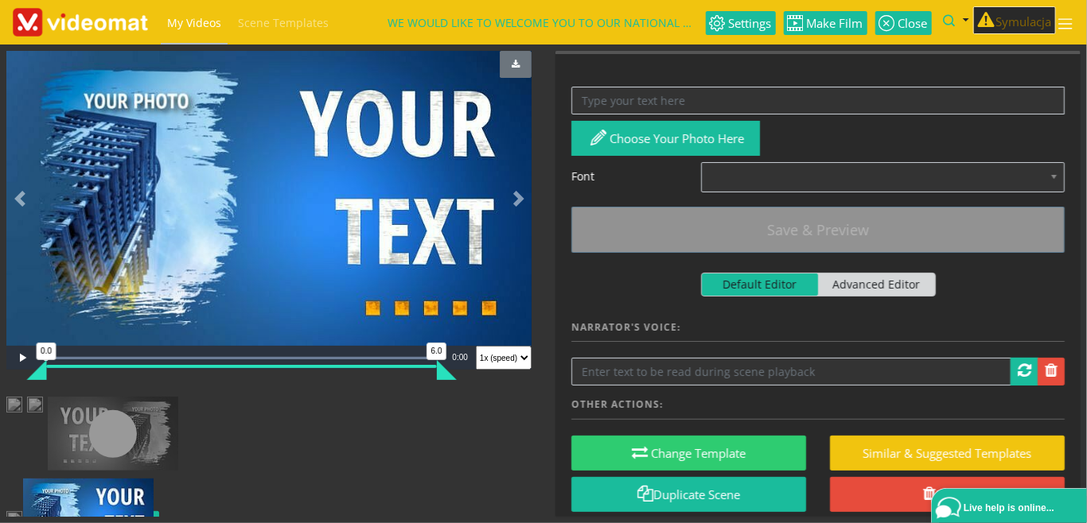
drag, startPoint x: 232, startPoint y: 492, endPoint x: 113, endPoint y: 495, distance: 118.6
click at [113, 495] on ul "Add scene" at bounding box center [268, 493] width 525 height 192
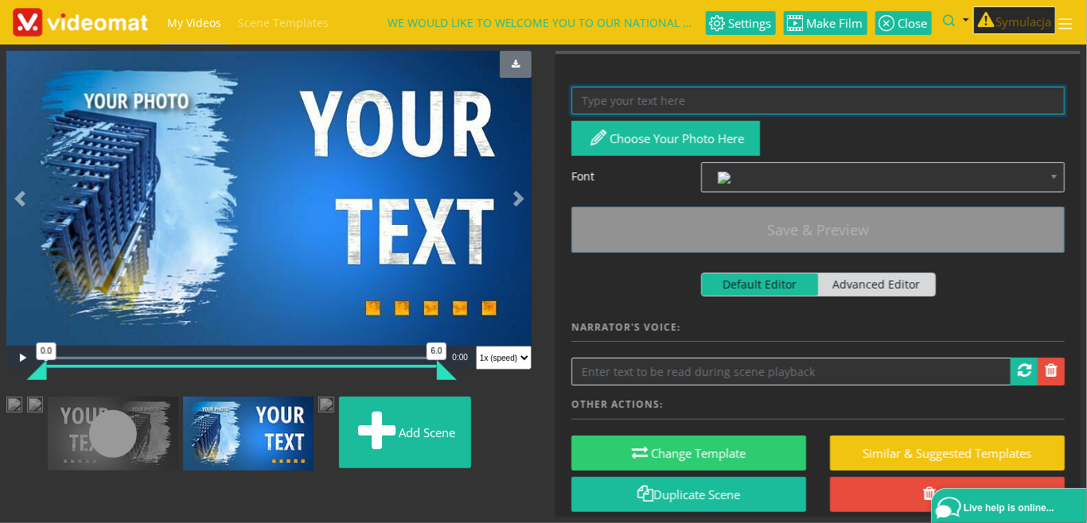
click at [633, 95] on textarea at bounding box center [817, 101] width 493 height 28
paste textarea "on the [DATE] at Plot 6079,"
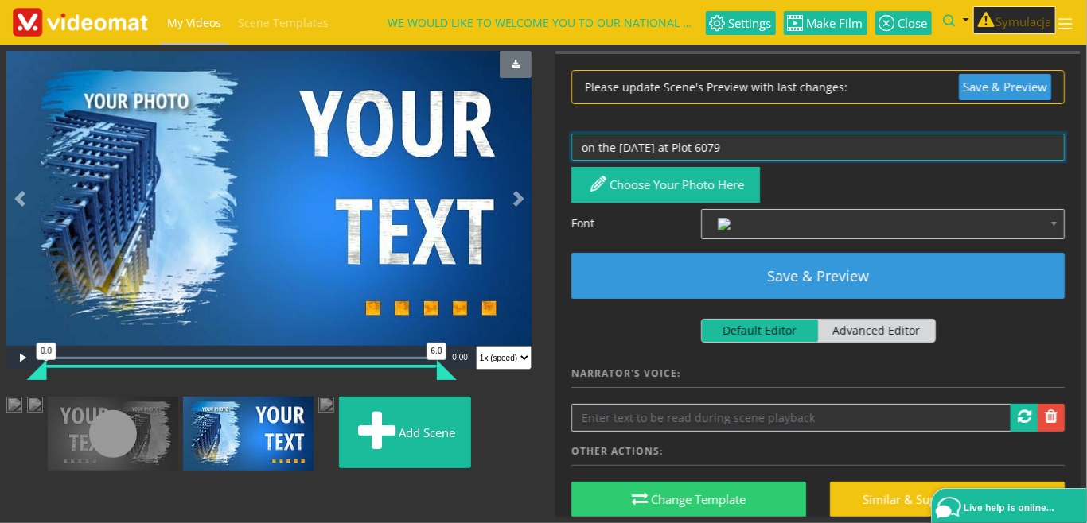
type textarea "on the [DATE] at Plot 6079"
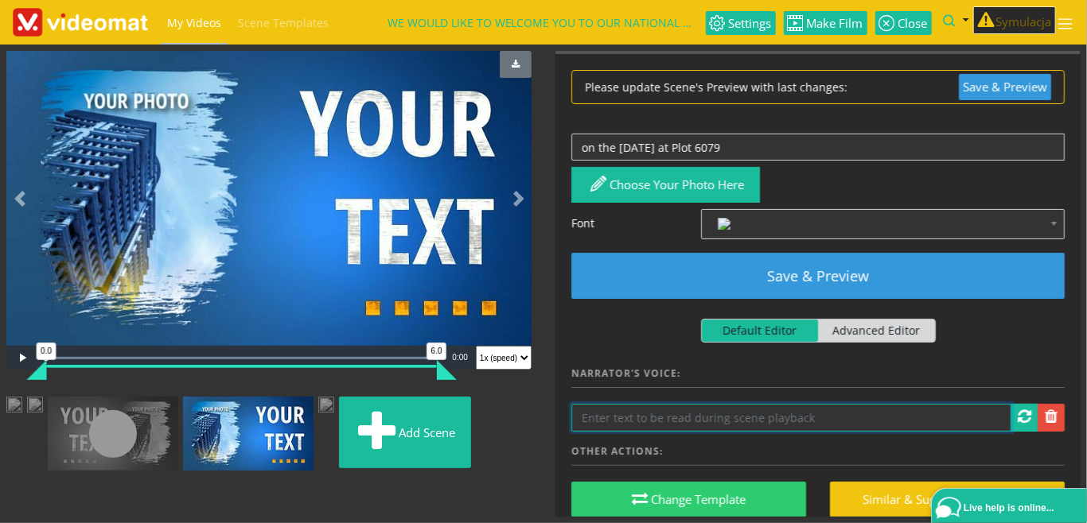
click at [612, 420] on input "text" at bounding box center [791, 418] width 440 height 28
paste input "on the [DATE] at Plot 6079,"
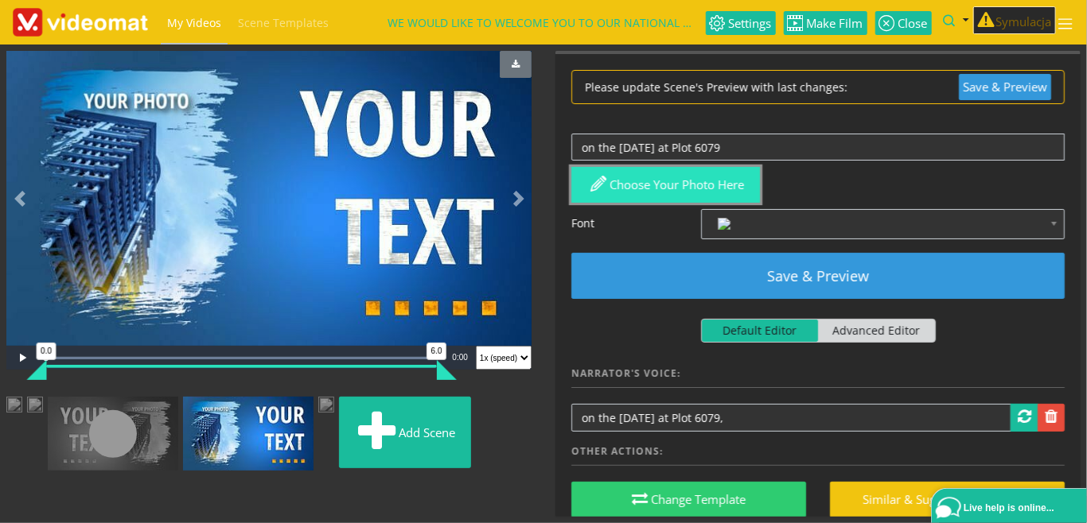
click at [676, 178] on button "Choose your photo here" at bounding box center [665, 185] width 189 height 36
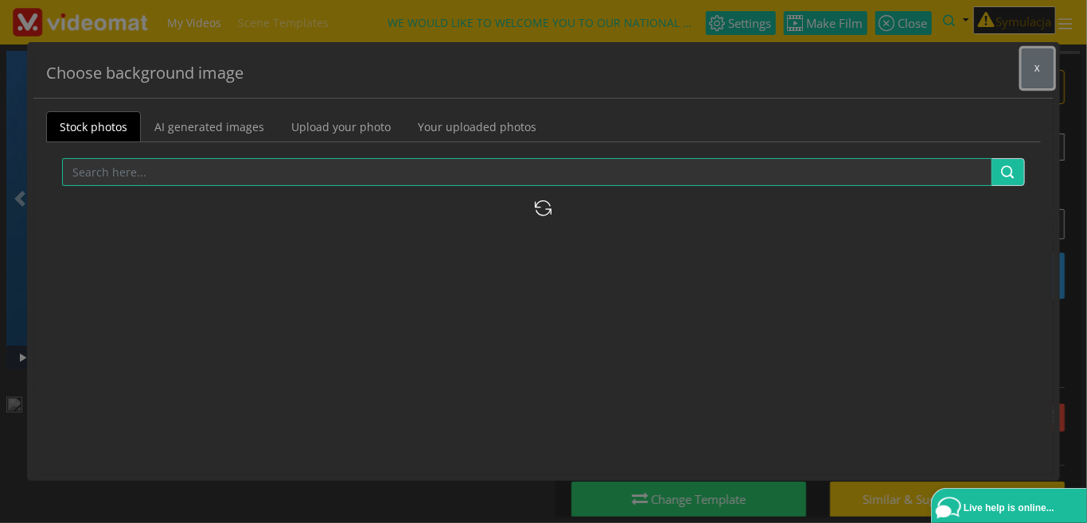
click at [1033, 69] on button "x" at bounding box center [1038, 69] width 32 height 40
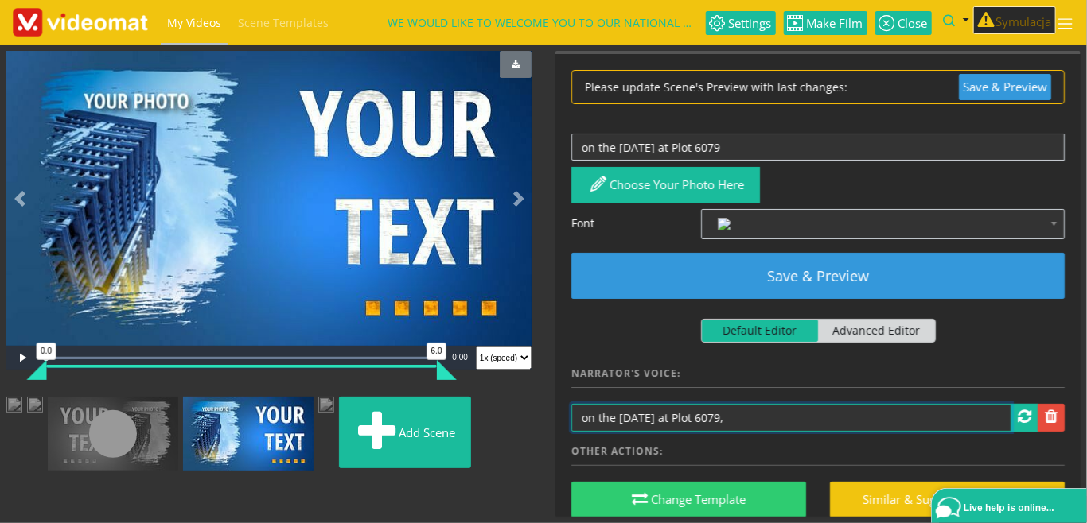
click at [785, 418] on input "on the [DATE] at Plot 6079," at bounding box center [791, 418] width 440 height 28
type input "on the [DATE] at Plot 6079."
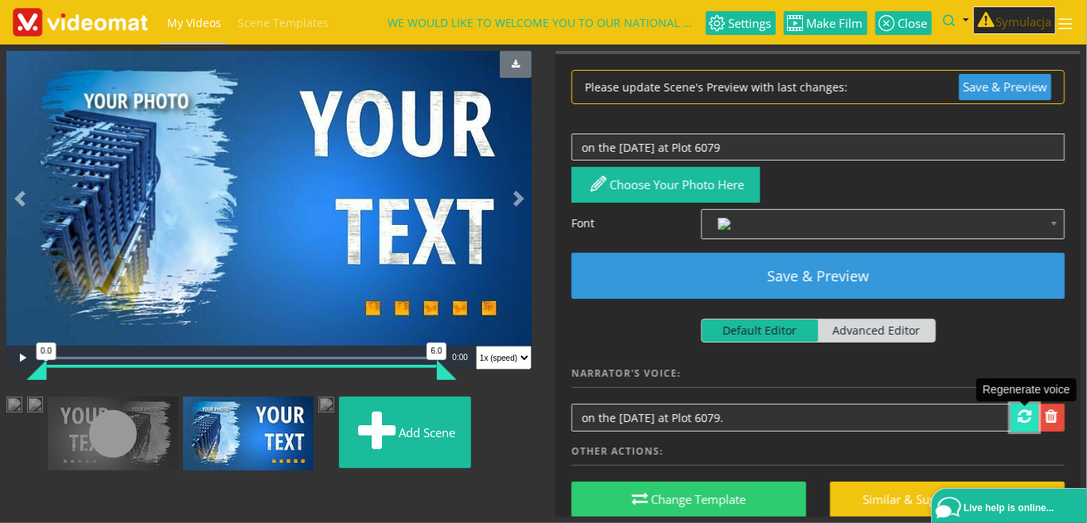
click at [1023, 415] on span at bounding box center [1025, 417] width 14 height 16
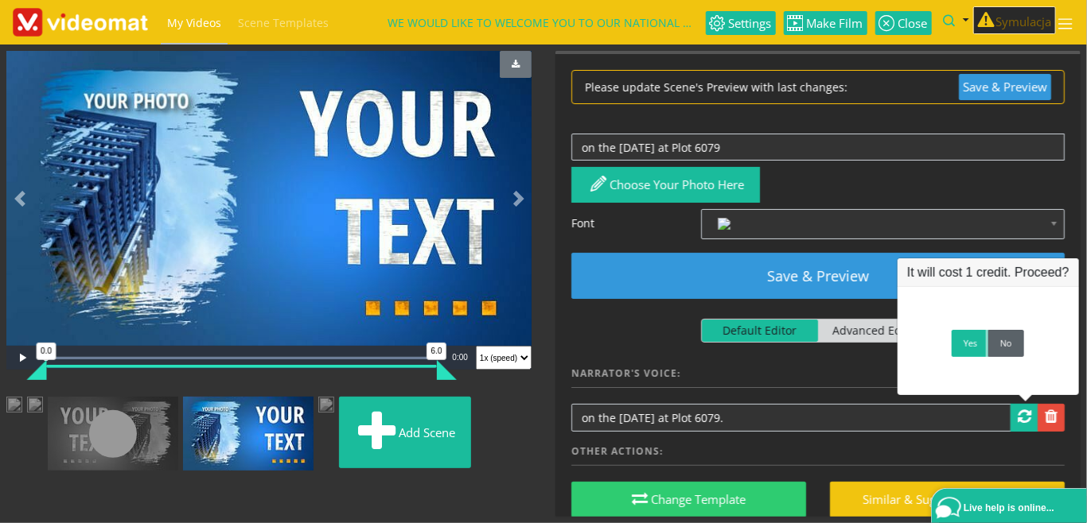
click at [1001, 352] on link "No" at bounding box center [1006, 343] width 36 height 27
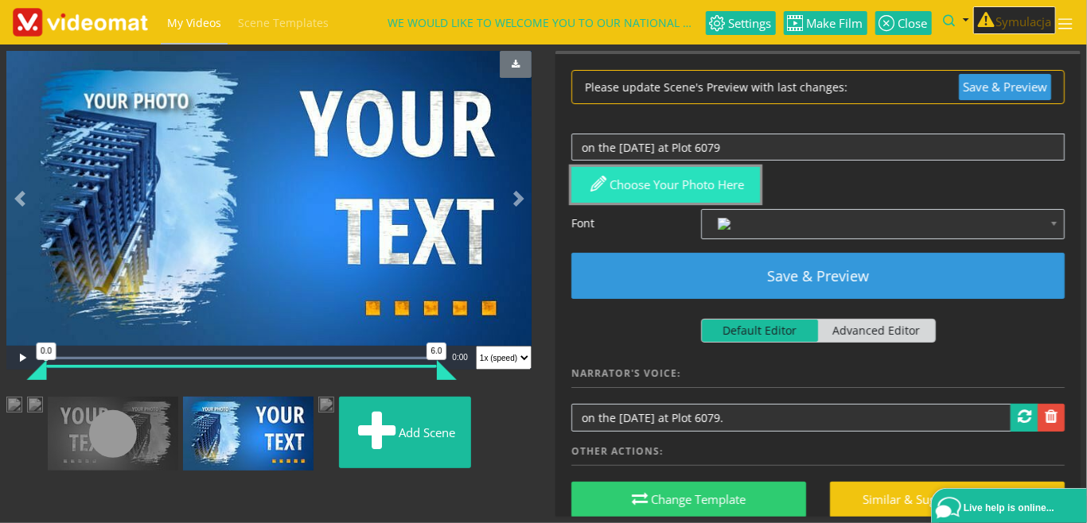
click at [704, 189] on button "Choose your photo here" at bounding box center [665, 185] width 189 height 36
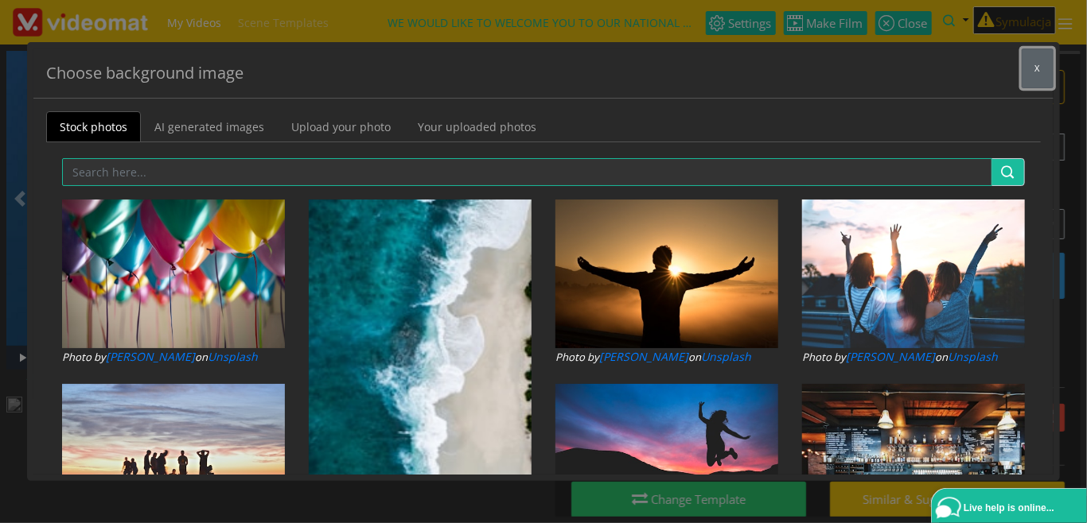
click at [1036, 68] on span "x" at bounding box center [1037, 68] width 5 height 12
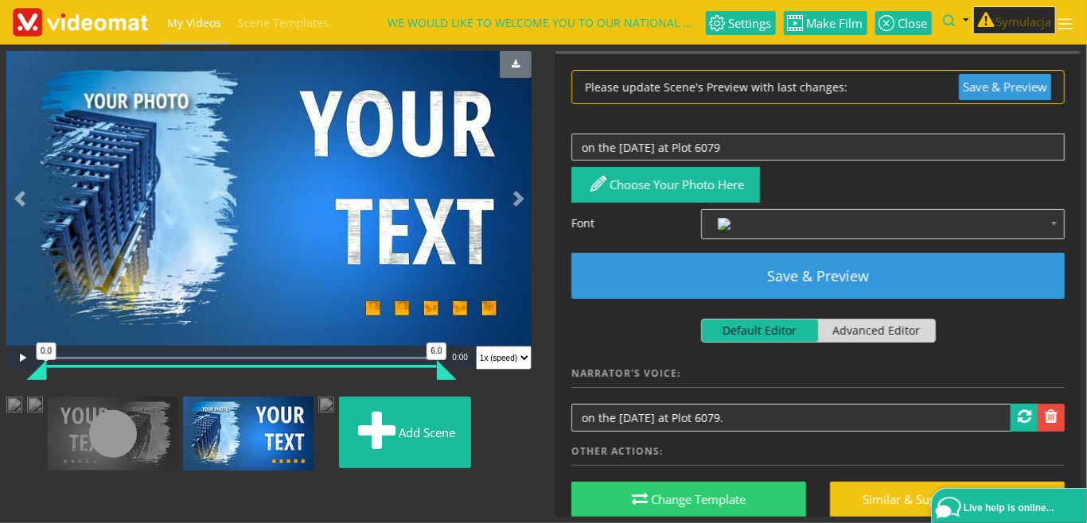
scroll to position [37, 0]
click at [1021, 420] on span at bounding box center [1025, 417] width 14 height 16
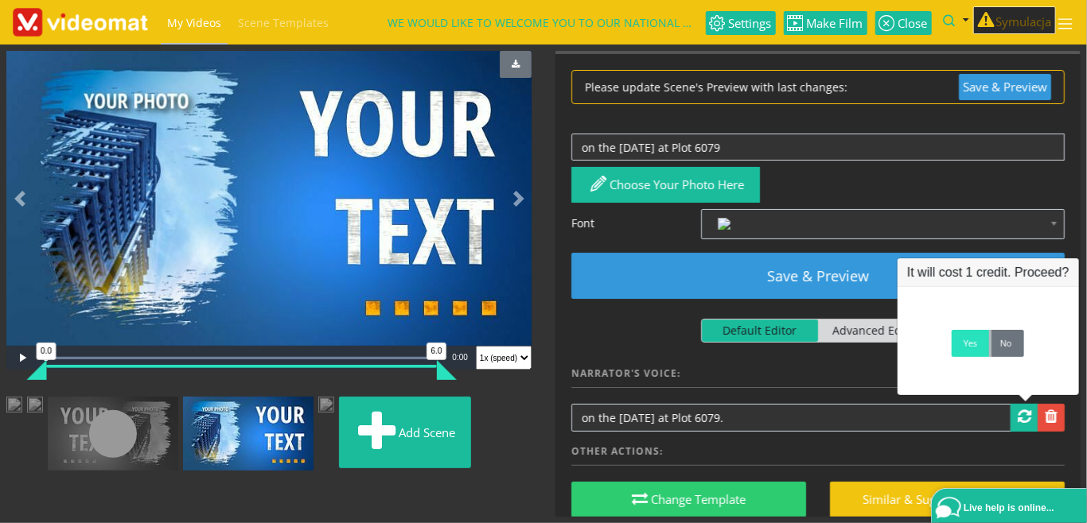
click at [969, 353] on link "Yes" at bounding box center [970, 343] width 37 height 27
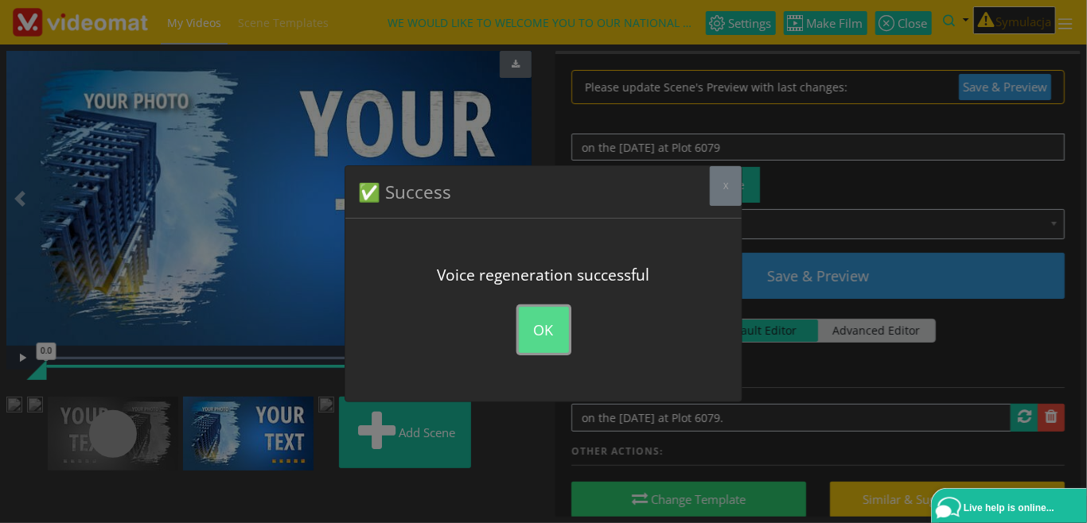
click at [548, 336] on button "OK" at bounding box center [544, 330] width 50 height 46
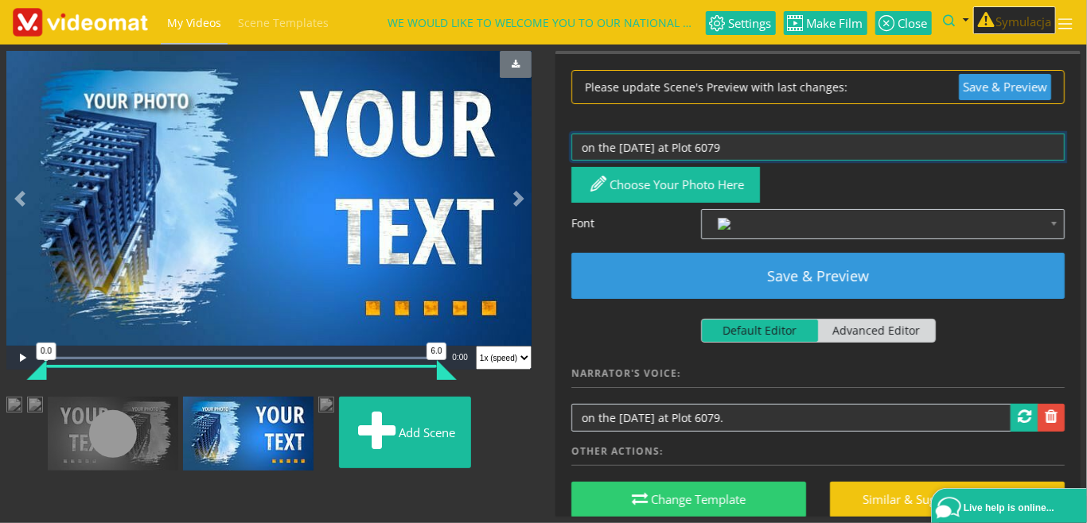
drag, startPoint x: 807, startPoint y: 149, endPoint x: 470, endPoint y: 138, distance: 336.7
click at [571, 134] on textarea "on the [DATE] at Plot 6079" at bounding box center [817, 148] width 493 height 28
paste textarea "ON THE 25TH OF OCTOBER AT PLOT"
type textarea "ON THE [DATE] AT PLOT 6079"
click at [178, 409] on link at bounding box center [113, 434] width 130 height 74
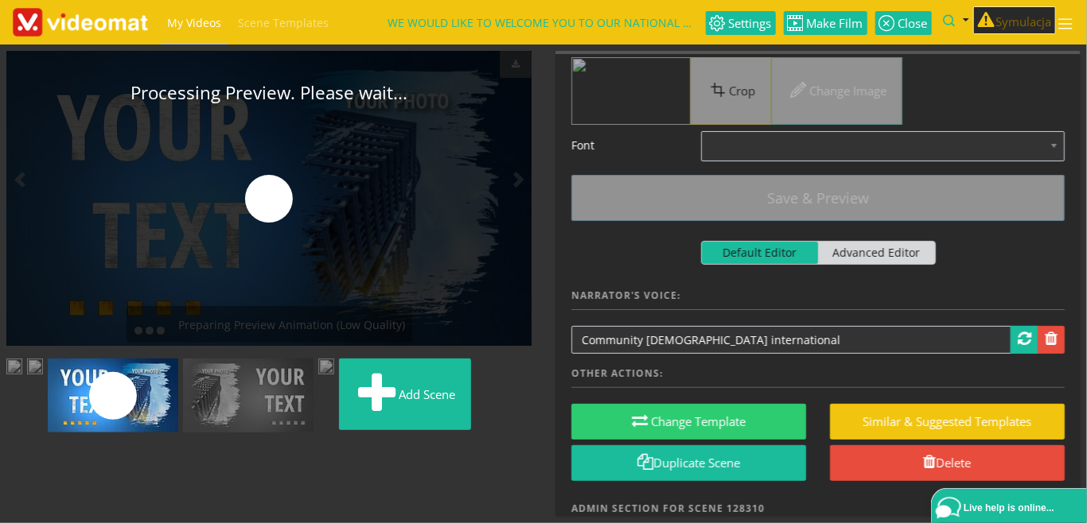
scroll to position [0, 0]
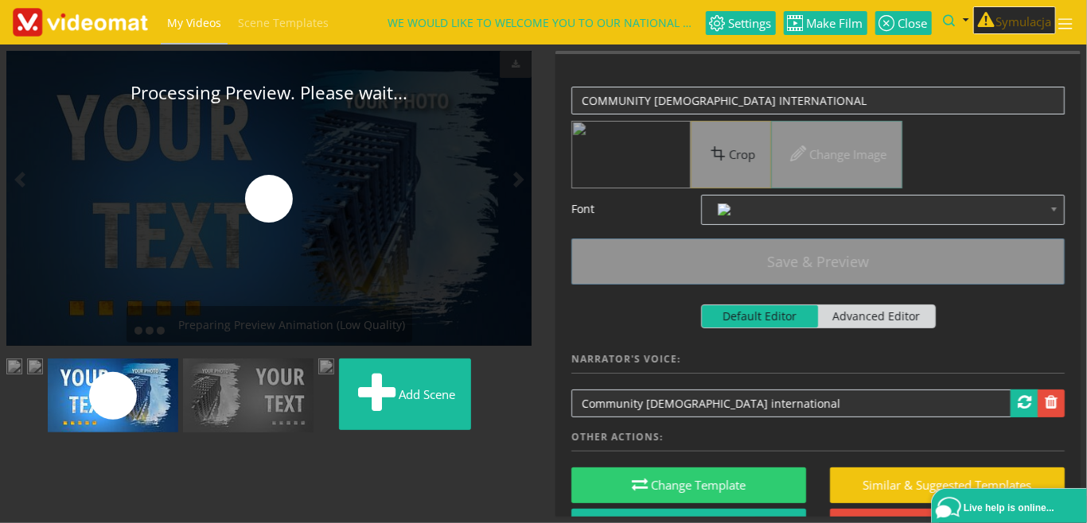
click at [882, 310] on span "Advanced Editor" at bounding box center [876, 317] width 117 height 22
click at [711, 310] on input "Default Editor Advanced Editor" at bounding box center [706, 310] width 10 height 10
checkbox input "true"
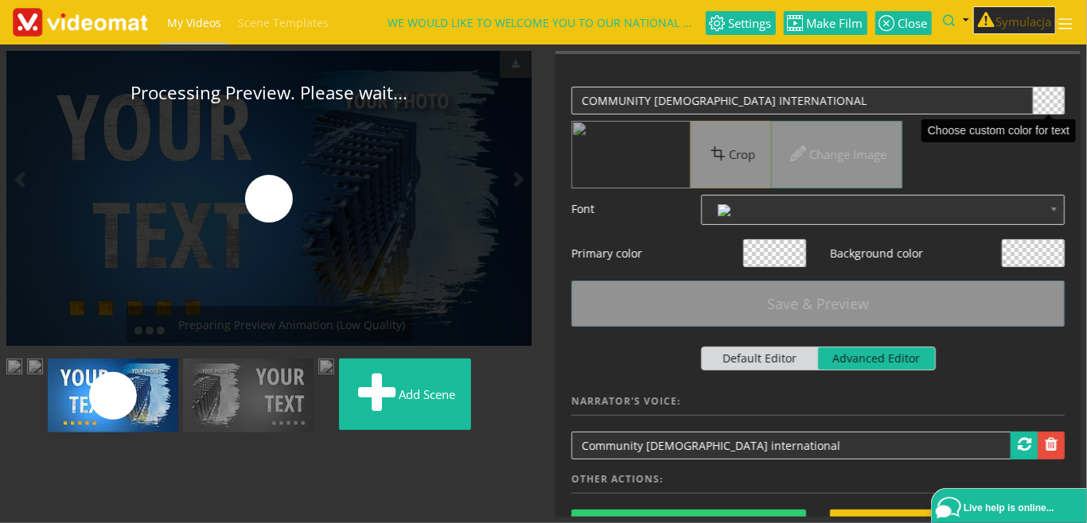
click at [1050, 100] on span at bounding box center [1048, 101] width 30 height 26
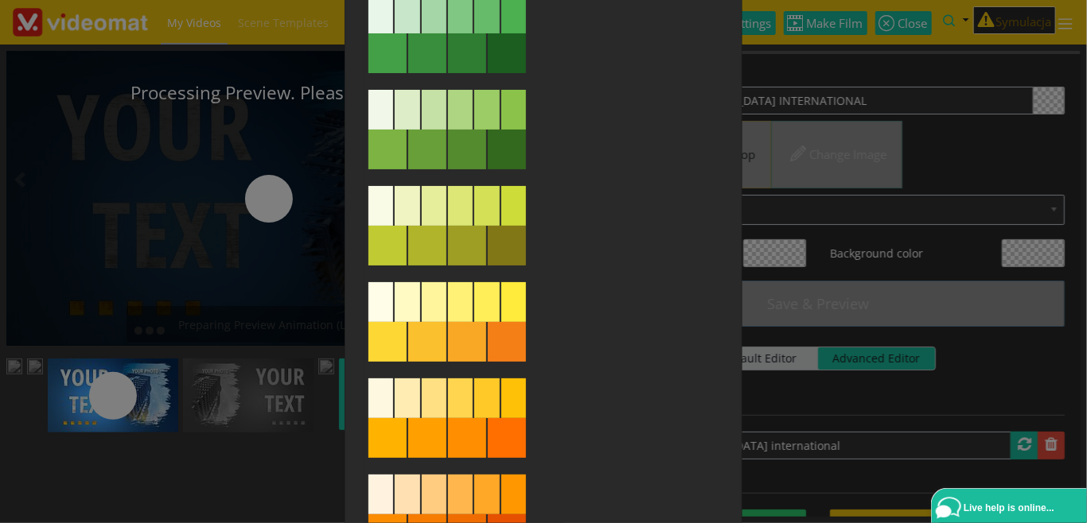
click at [381, 210] on div at bounding box center [380, 206] width 25 height 40
type input "#f9fbe7"
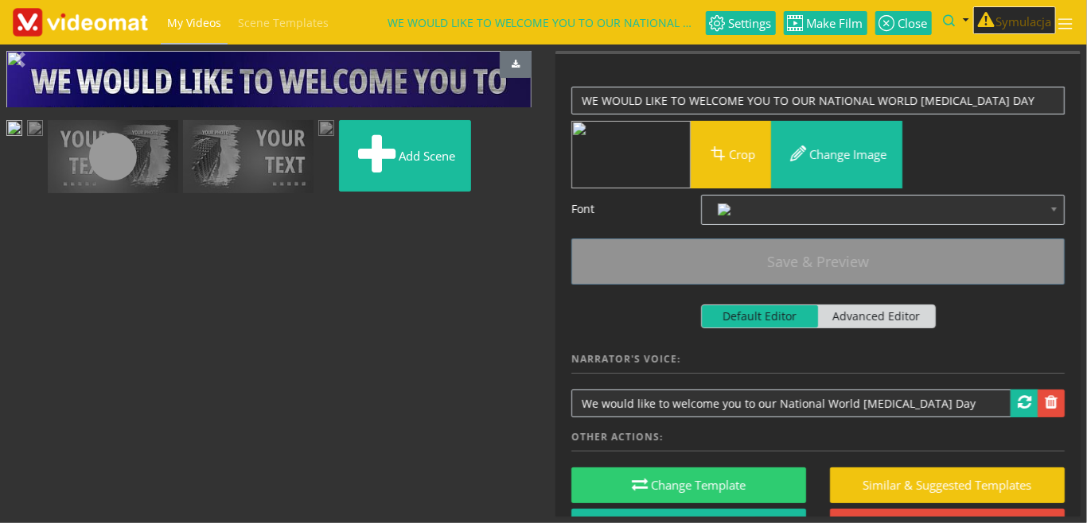
click at [178, 194] on link at bounding box center [113, 157] width 130 height 74
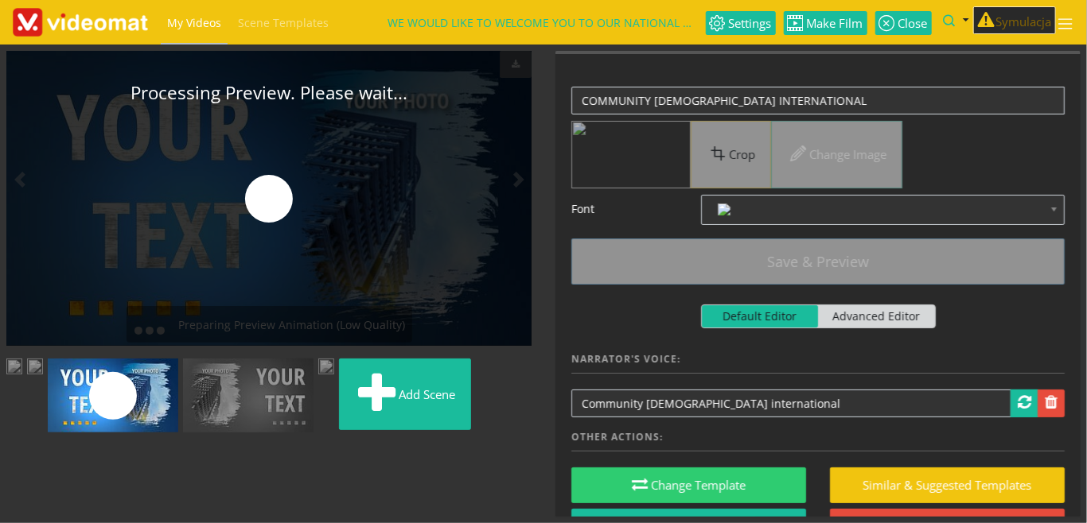
scroll to position [183, 0]
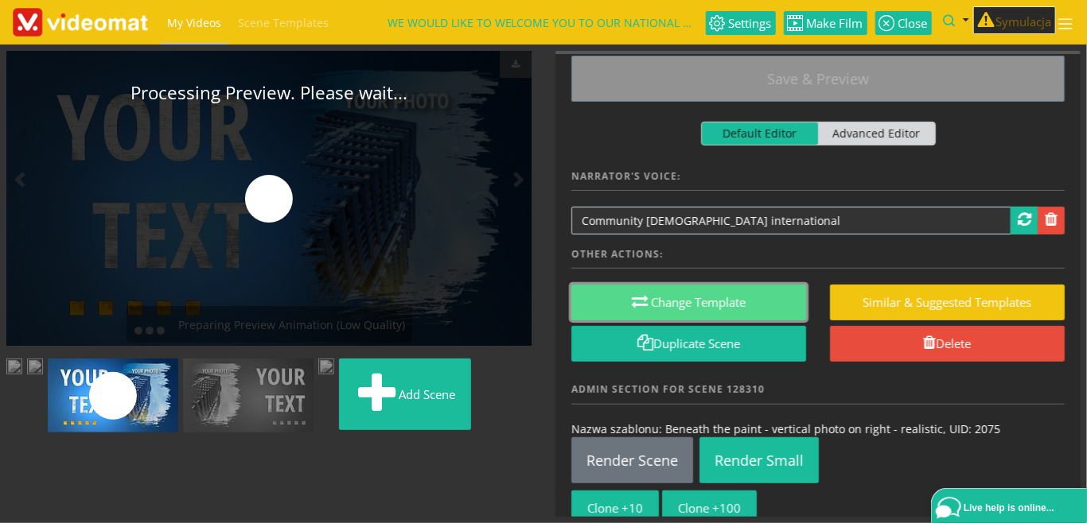
click at [723, 302] on button "Change Template" at bounding box center [688, 303] width 235 height 36
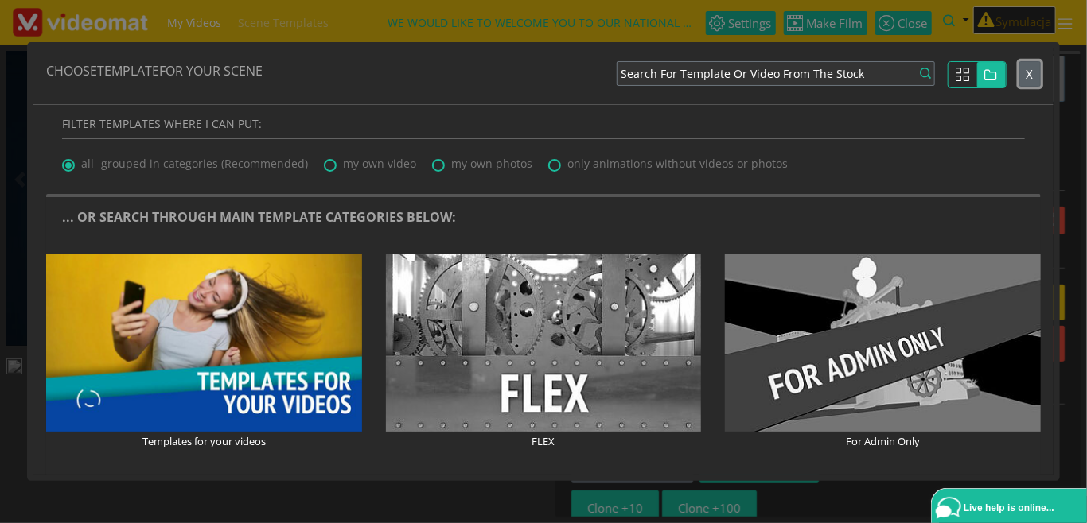
click at [1028, 72] on span "X" at bounding box center [1029, 74] width 7 height 16
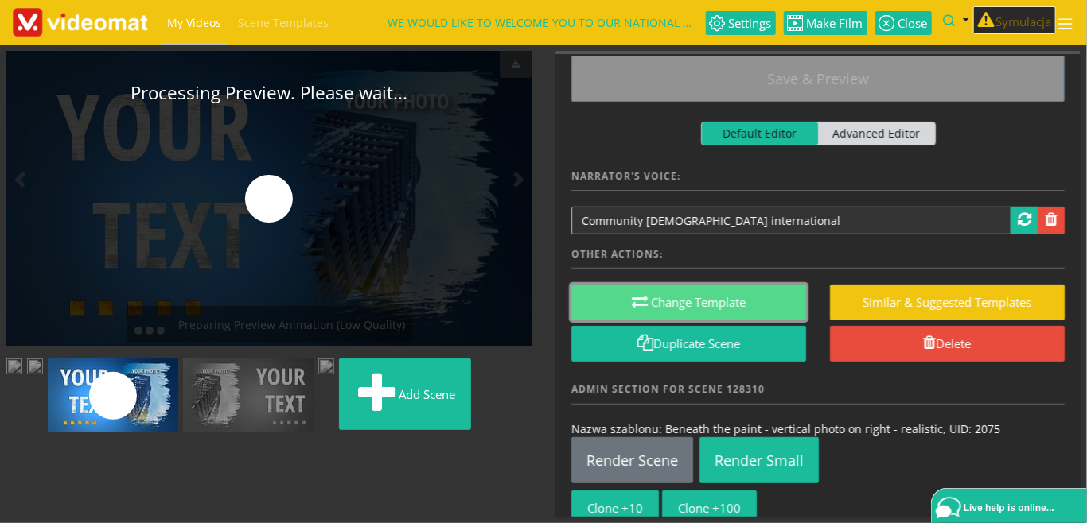
click at [707, 298] on button "Change Template" at bounding box center [688, 303] width 235 height 36
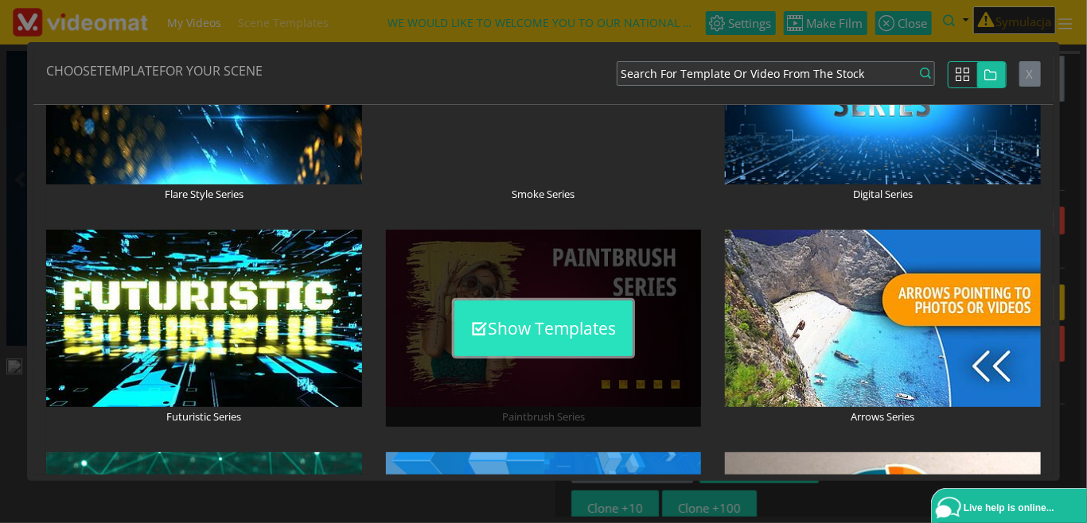
click at [539, 342] on button "Show Templates" at bounding box center [543, 329] width 178 height 56
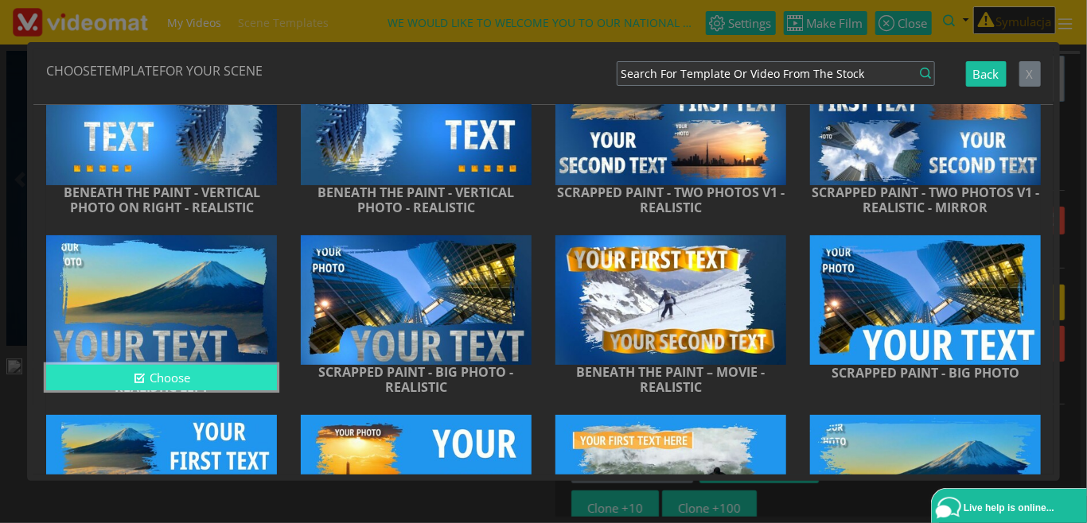
click at [147, 374] on button "Choose" at bounding box center [161, 378] width 231 height 26
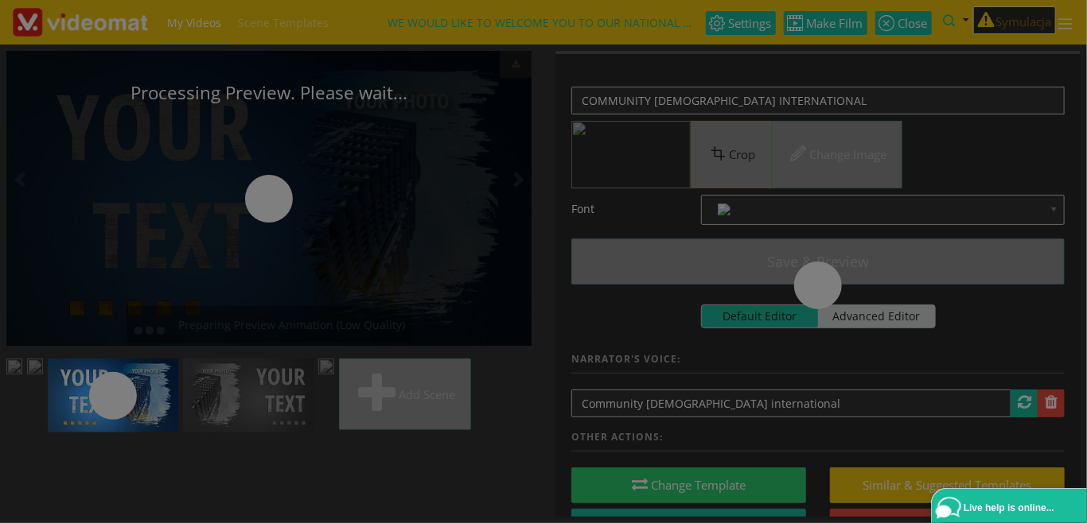
scroll to position [0, 0]
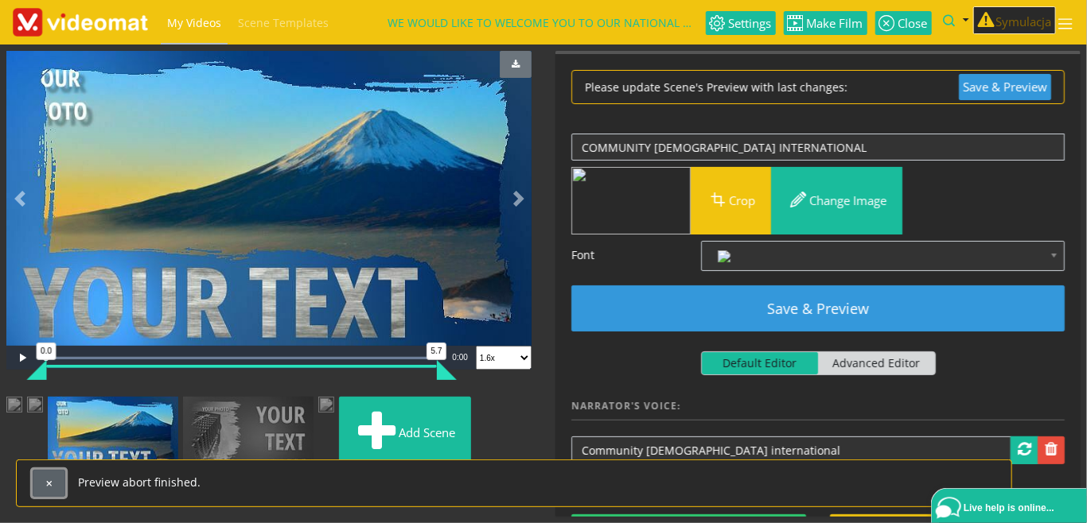
click at [45, 491] on button "button" at bounding box center [49, 483] width 33 height 27
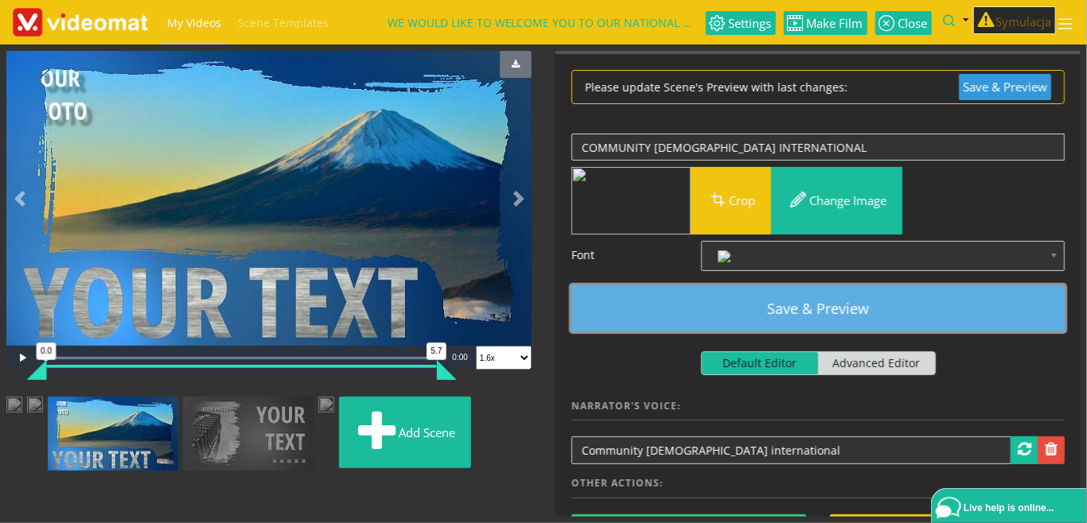
click at [780, 299] on button "Save & Preview" at bounding box center [817, 309] width 493 height 46
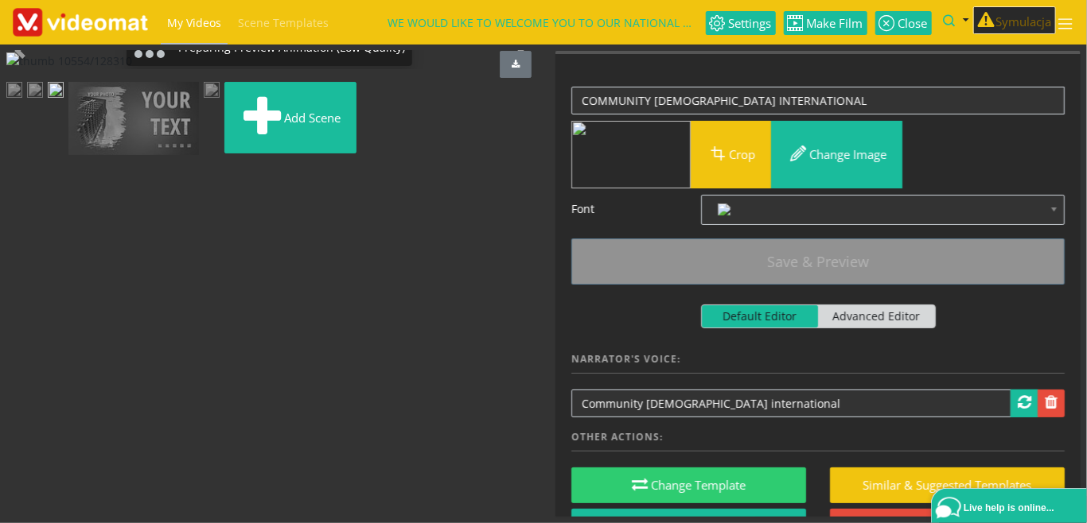
click at [112, 156] on img at bounding box center [133, 119] width 130 height 74
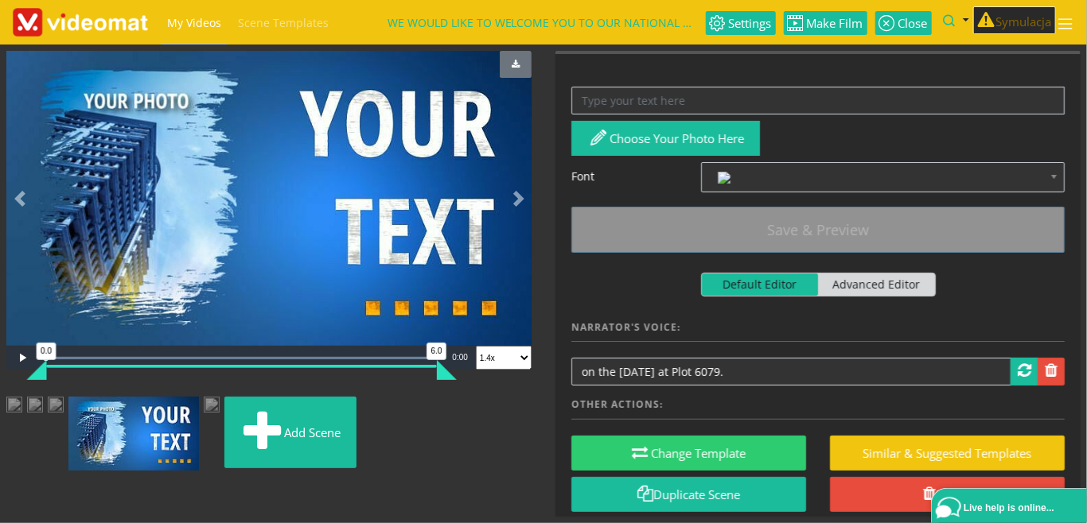
click at [64, 417] on img at bounding box center [56, 407] width 16 height 20
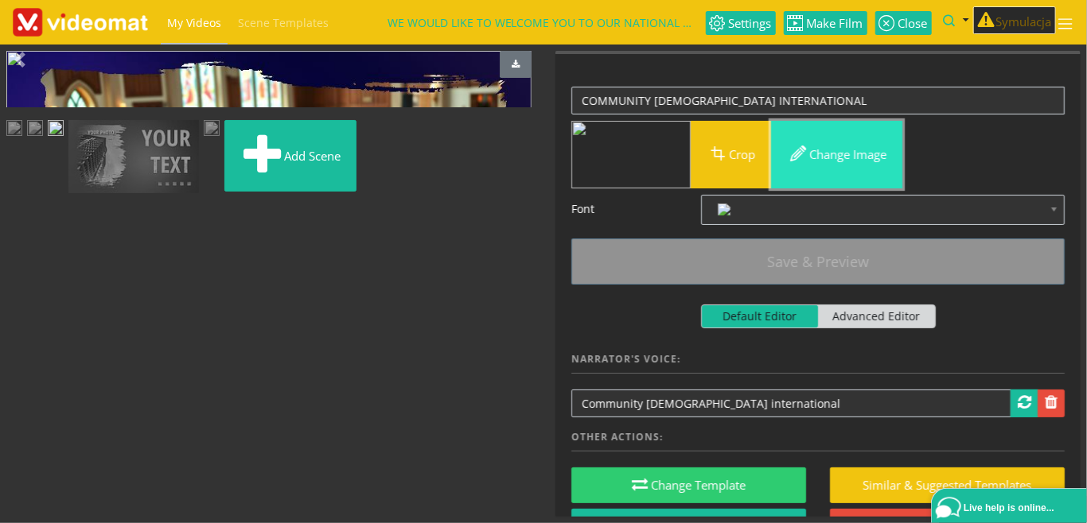
click at [827, 152] on button "Change image" at bounding box center [836, 155] width 131 height 68
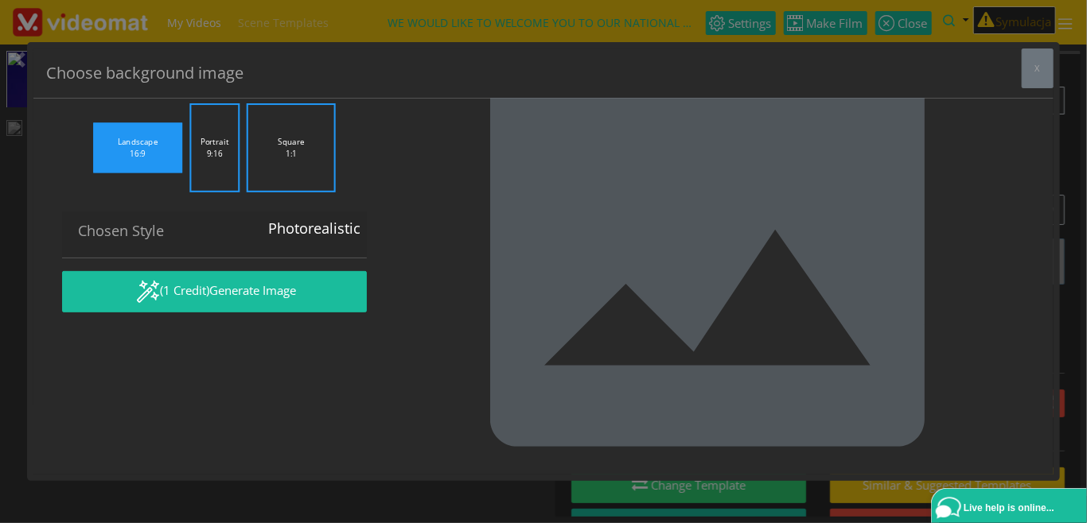
click at [273, 84] on textarea "Large group of diverse people, sitting in church pews, Community Church interio…" at bounding box center [214, 62] width 305 height 45
click at [1034, 75] on button "x" at bounding box center [1038, 69] width 32 height 40
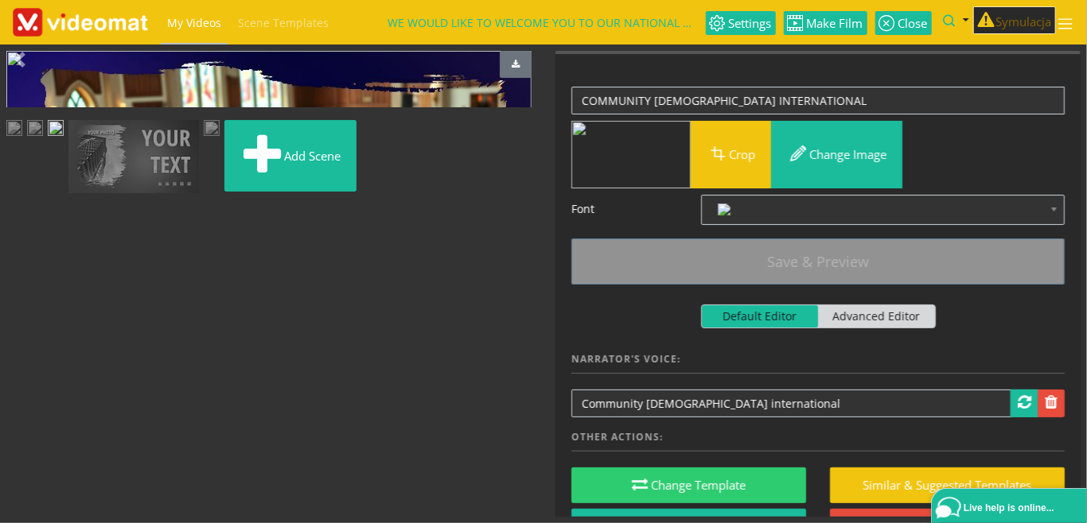
scroll to position [37, 0]
click at [75, 194] on img at bounding box center [133, 157] width 130 height 74
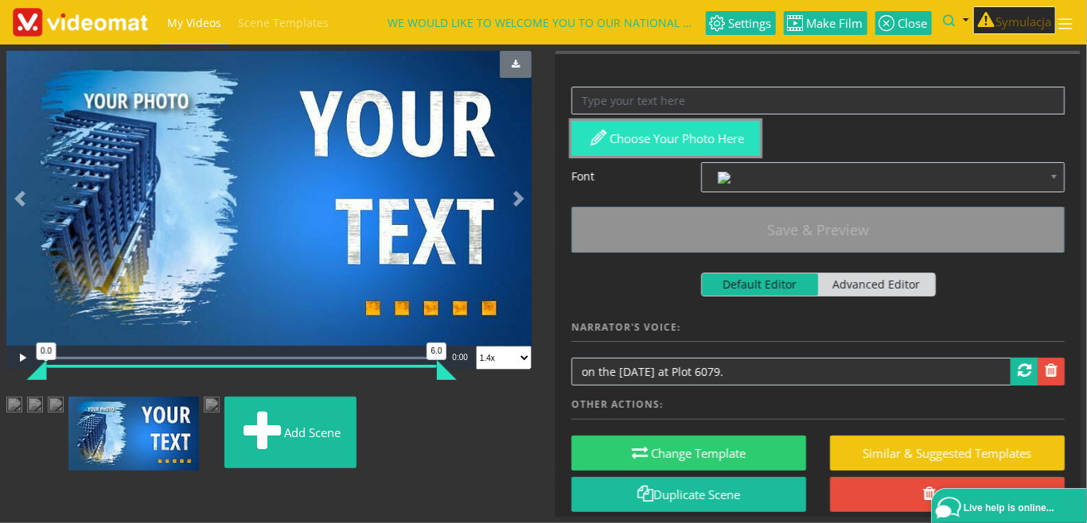
click at [664, 141] on button "Choose your photo here" at bounding box center [665, 139] width 189 height 36
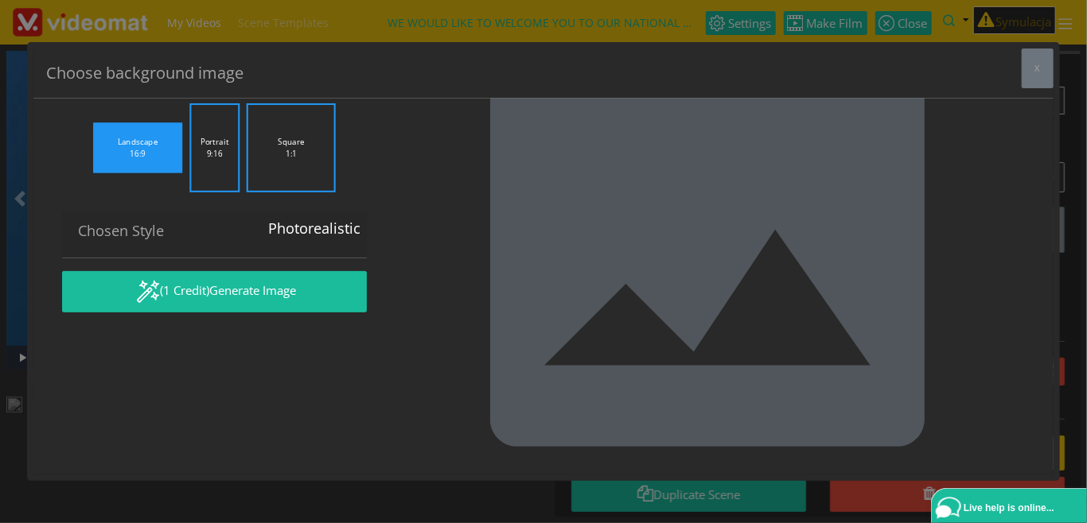
click at [251, 84] on textarea "Your Prompt:" at bounding box center [214, 62] width 305 height 45
paste textarea "Large group of diverse people, sitting in church pews, Community Church interio…"
click at [212, 193] on label "Portrait 9:16" at bounding box center [214, 147] width 50 height 89
click at [0, 0] on input "Portrait 9:16" at bounding box center [0, 0] width 0 height 0
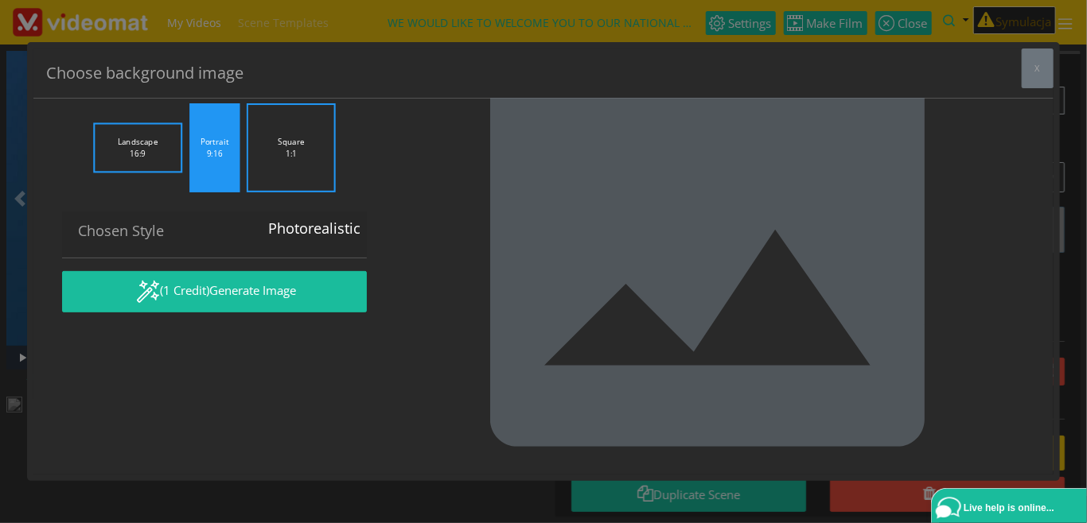
drag, startPoint x: 274, startPoint y: 210, endPoint x: 214, endPoint y: 212, distance: 59.7
click at [214, 84] on textarea "Large group of diverse people, sitting in church pews, Community Church interio…" at bounding box center [214, 62] width 305 height 45
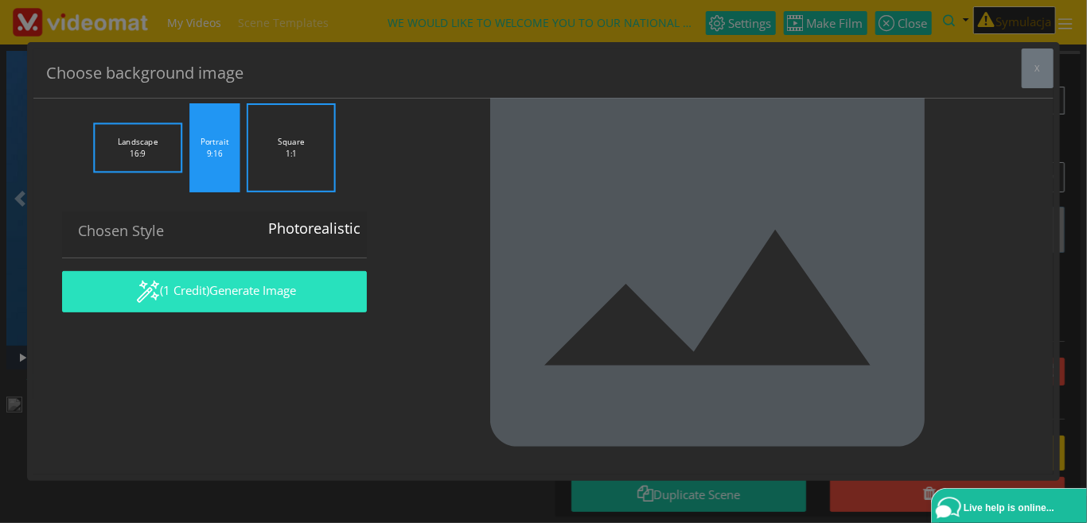
type textarea "Large group of diverse people, sitting in church pews, Community Church interior"
click at [190, 313] on button "(1 Credit) Generate Image" at bounding box center [214, 291] width 305 height 41
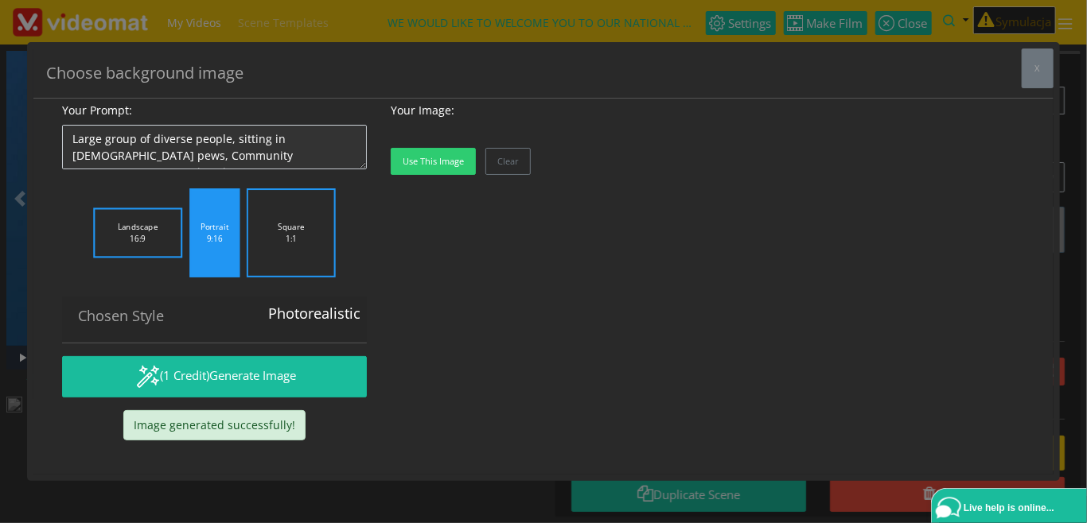
scroll to position [880, 0]
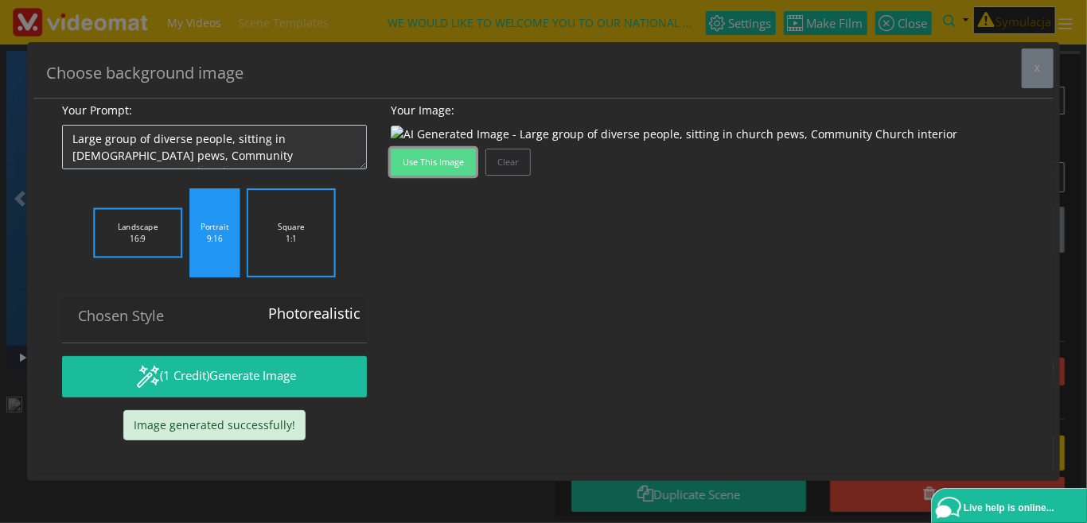
click at [440, 176] on button "Use this image" at bounding box center [433, 162] width 85 height 27
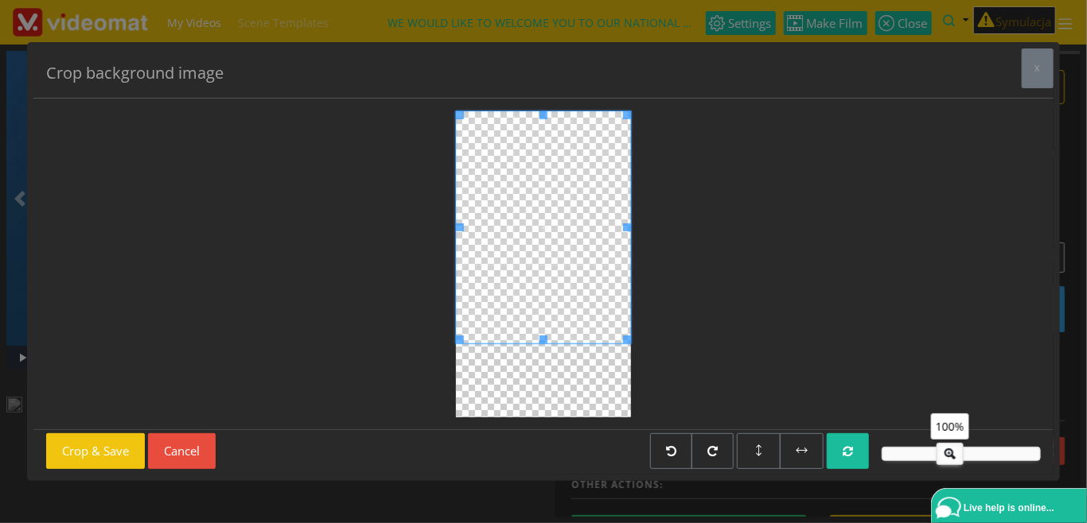
click at [542, 315] on span at bounding box center [543, 227] width 175 height 232
click at [120, 463] on button "Crop & Save" at bounding box center [95, 452] width 99 height 36
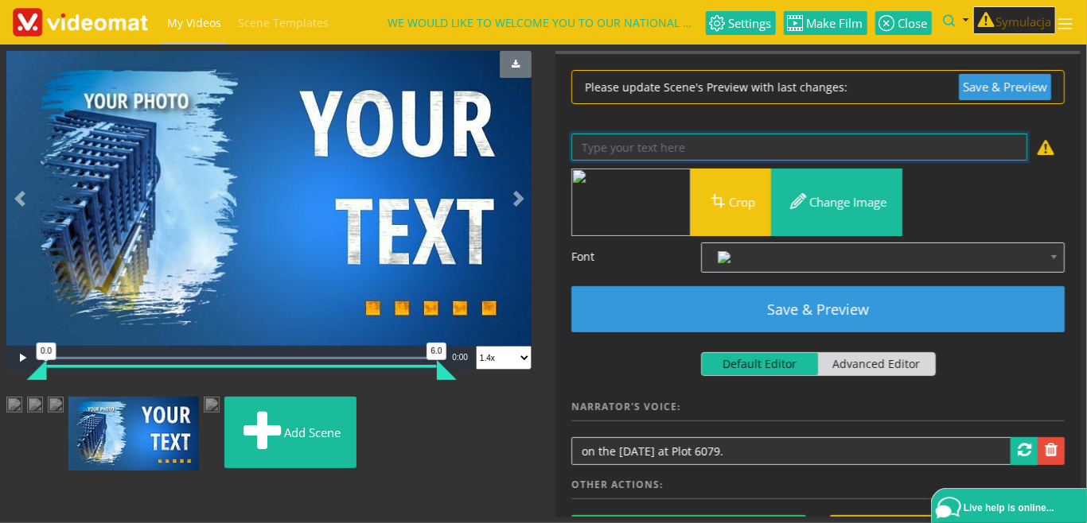
click at [687, 150] on textarea at bounding box center [799, 148] width 456 height 28
paste textarea "ON THE 25TH OF OCTOBER AT PLOT 6079"
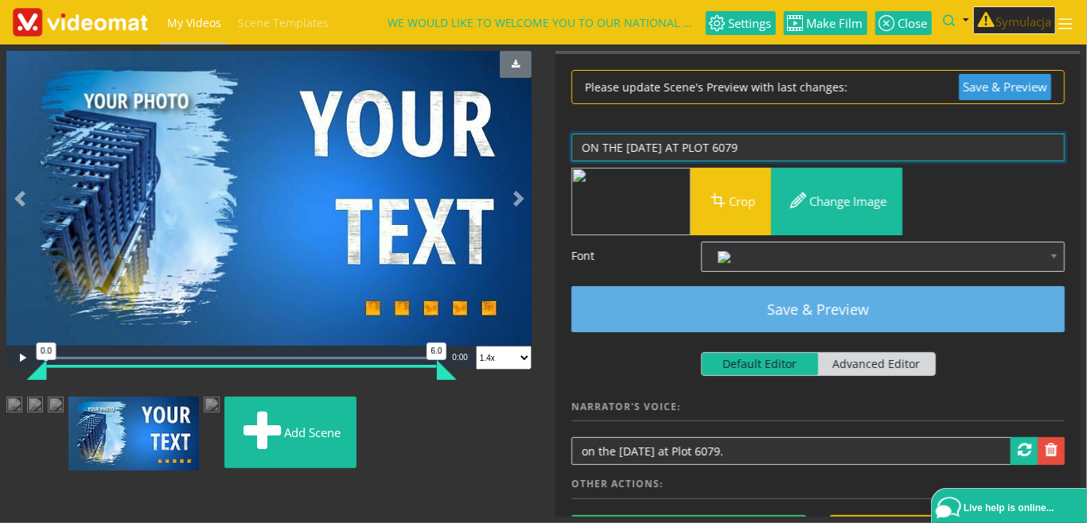
type textarea "ON THE 25TH OF OCTOBER AT PLOT 6079"
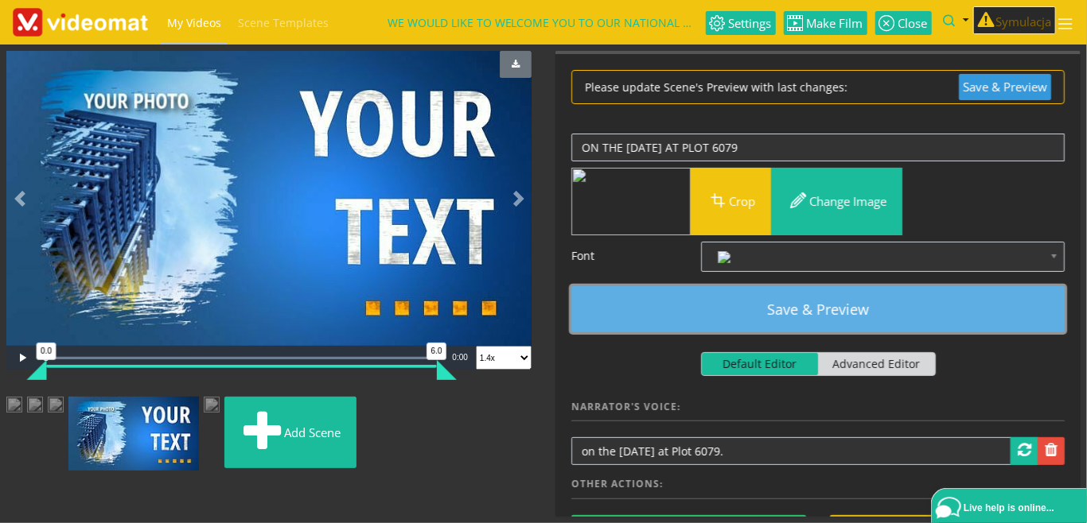
click at [768, 307] on button "Save & Preview" at bounding box center [817, 309] width 493 height 46
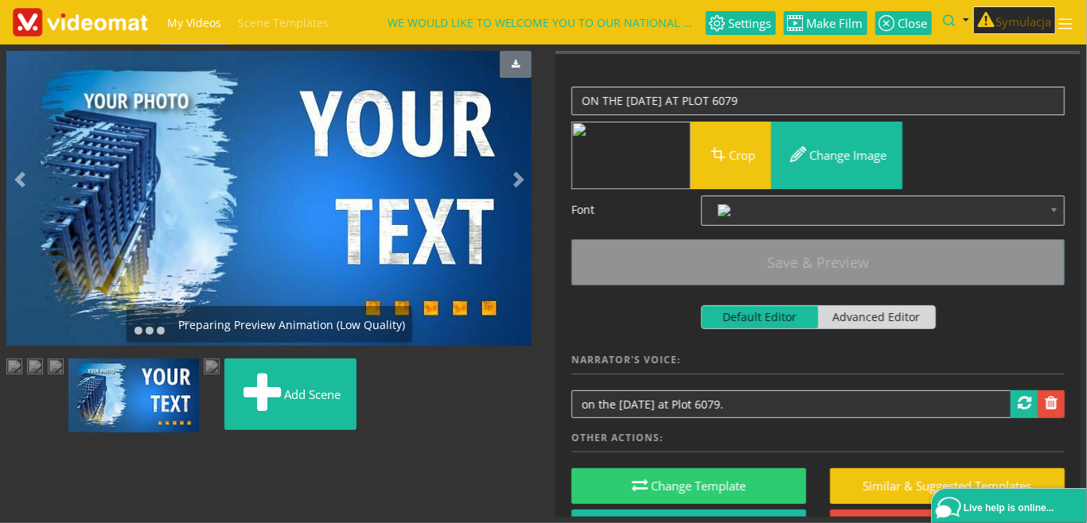
scroll to position [0, 0]
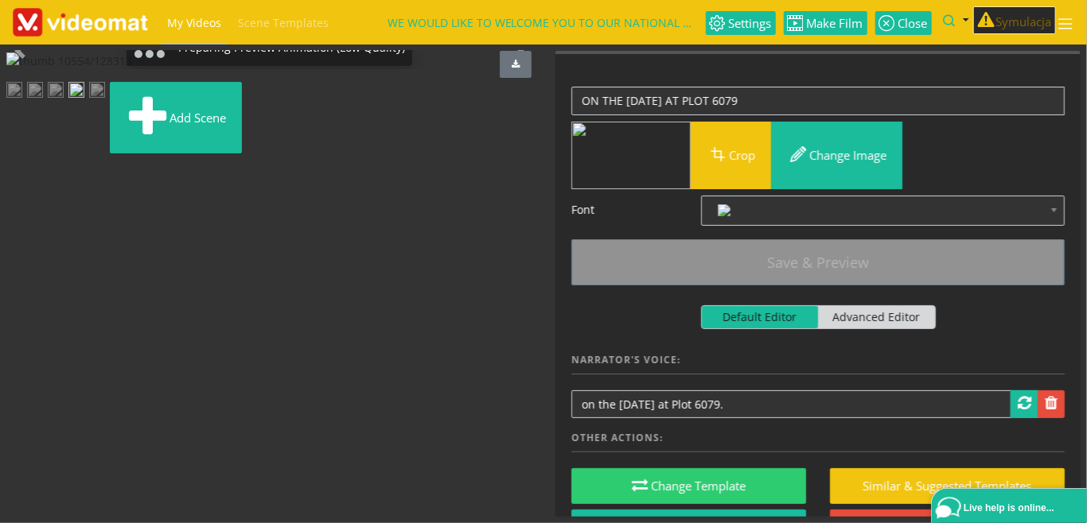
click at [105, 102] on img at bounding box center [97, 92] width 16 height 20
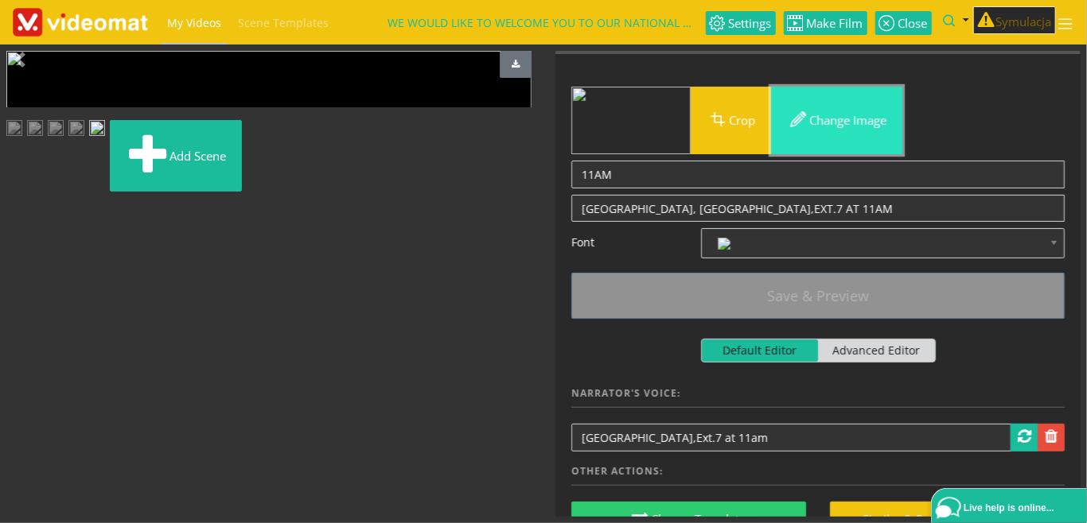
click at [866, 123] on button "Change image" at bounding box center [836, 121] width 131 height 68
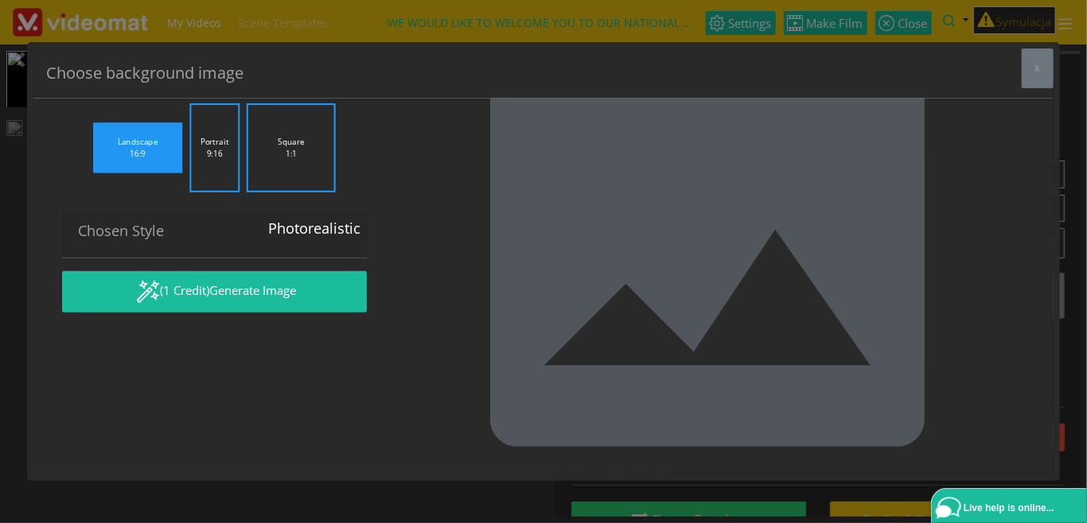
click at [214, 193] on label "Portrait 9:16" at bounding box center [214, 147] width 50 height 89
click at [0, 0] on input "Portrait 9:16" at bounding box center [0, 0] width 0 height 0
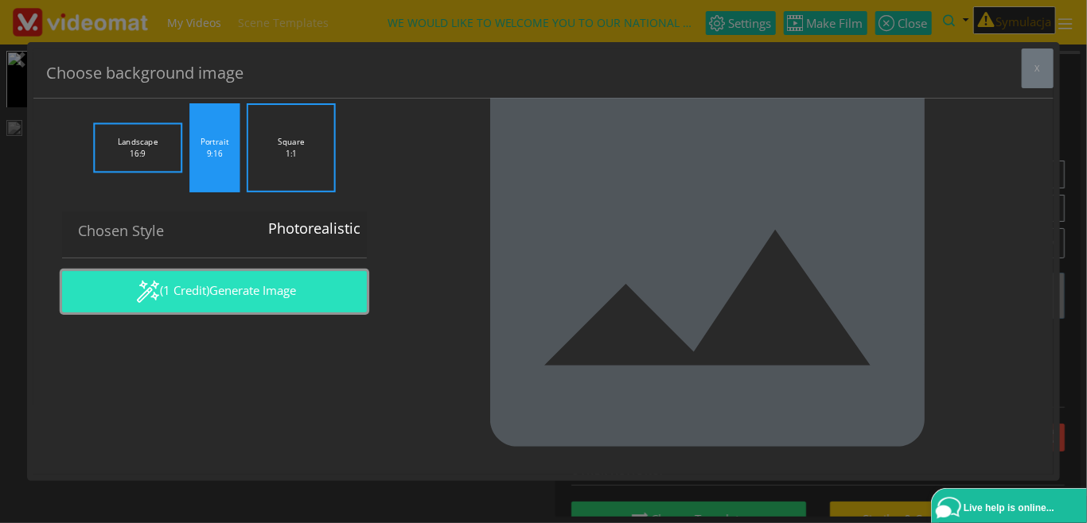
click at [218, 298] on span "Generate Image" at bounding box center [252, 290] width 87 height 16
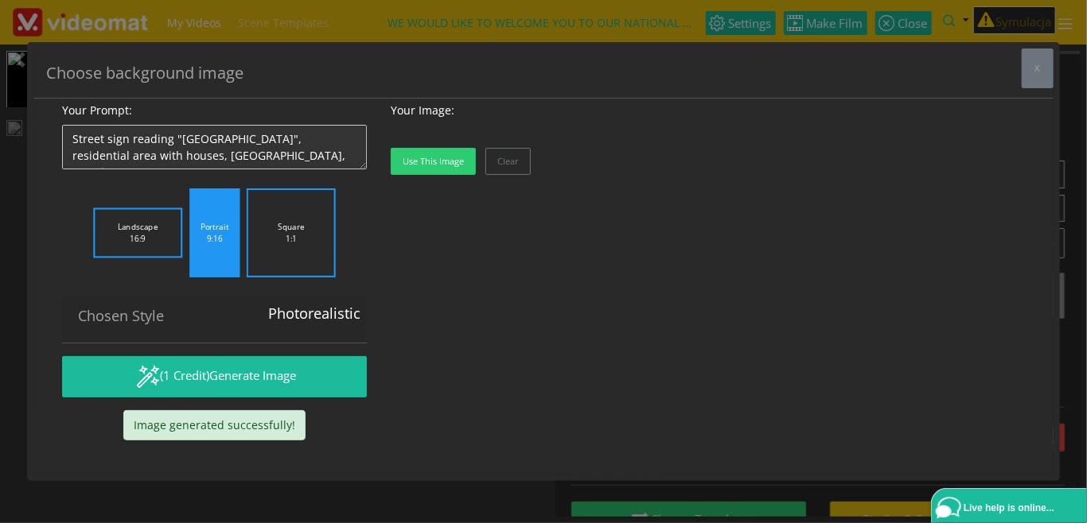
scroll to position [880, 0]
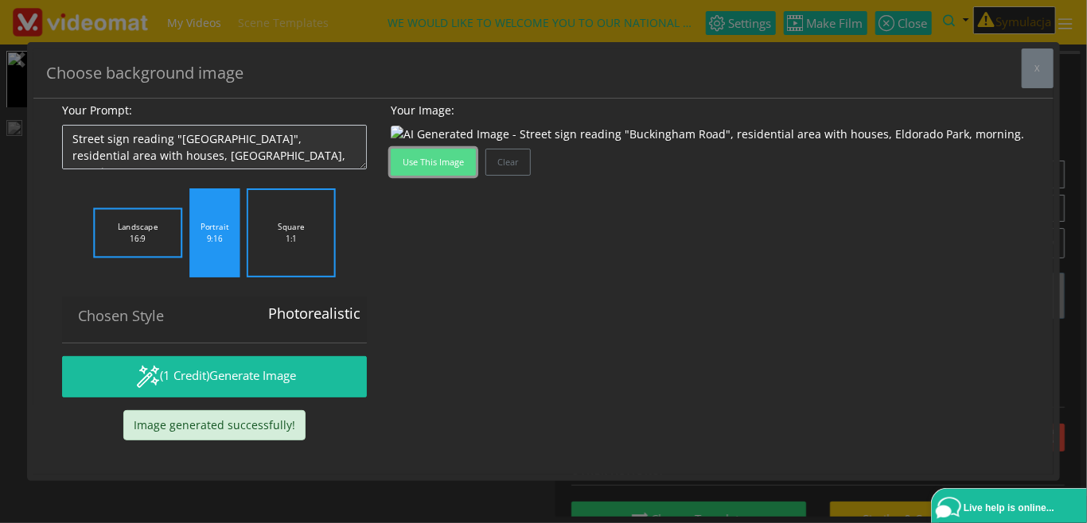
click at [445, 176] on button "Use this image" at bounding box center [433, 162] width 85 height 27
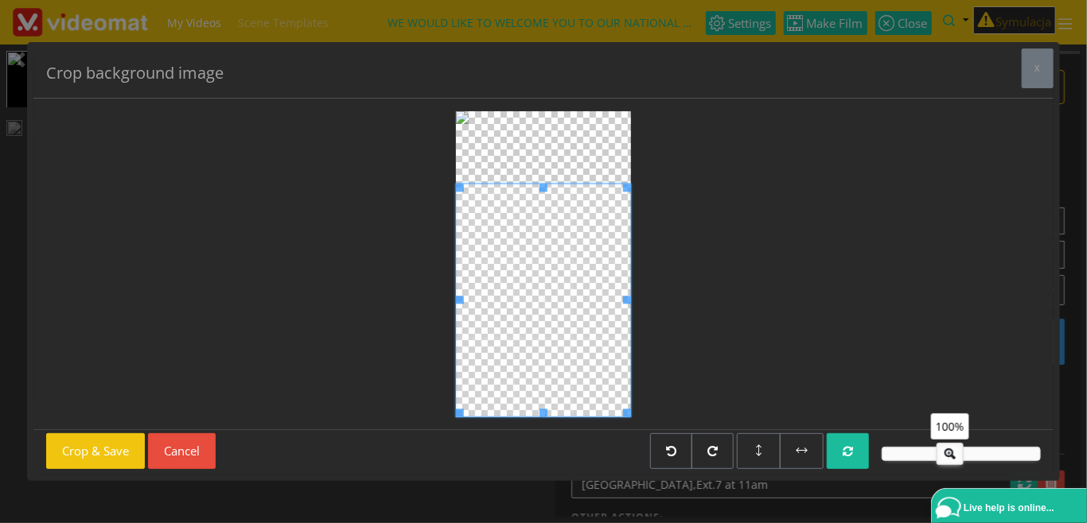
click at [504, 387] on span at bounding box center [543, 300] width 175 height 233
click at [115, 455] on button "Crop & Save" at bounding box center [95, 452] width 99 height 36
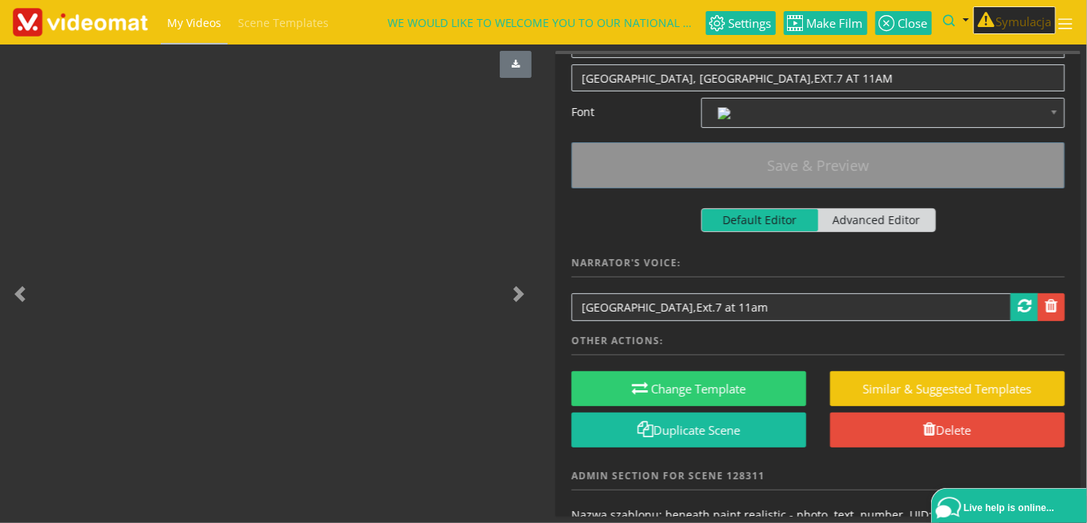
scroll to position [183, 0]
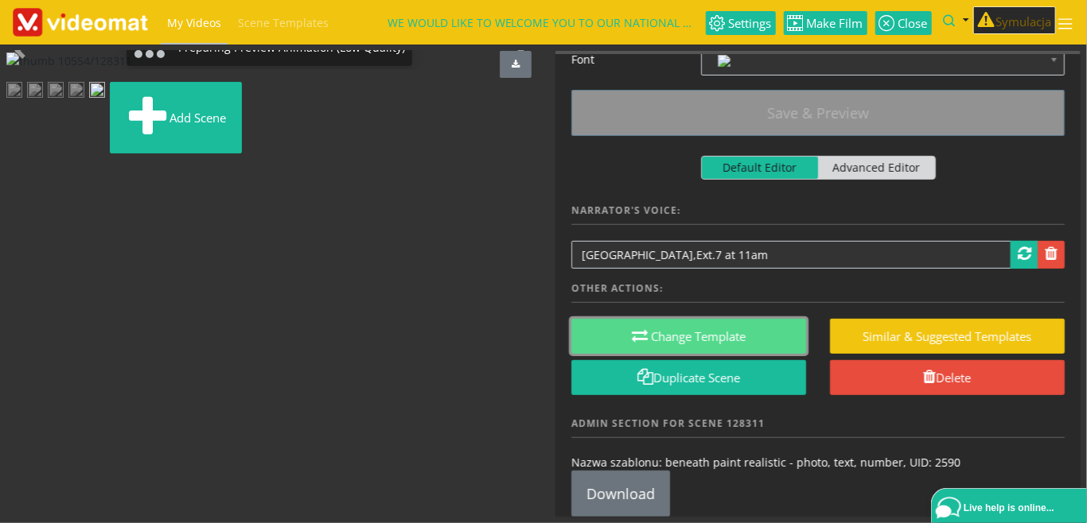
click at [673, 336] on button "Change Template" at bounding box center [688, 337] width 235 height 36
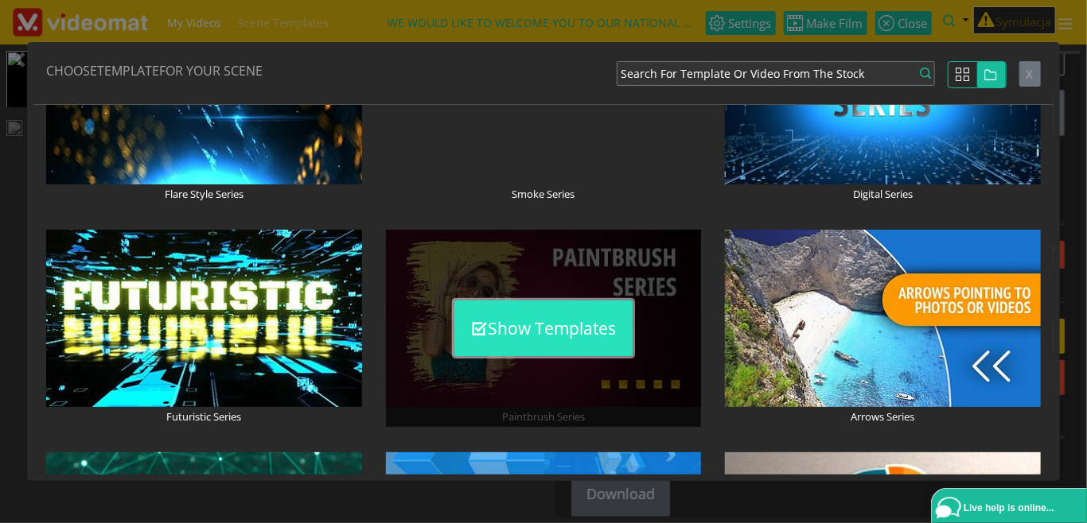
click at [539, 322] on button "Show Templates" at bounding box center [543, 329] width 178 height 56
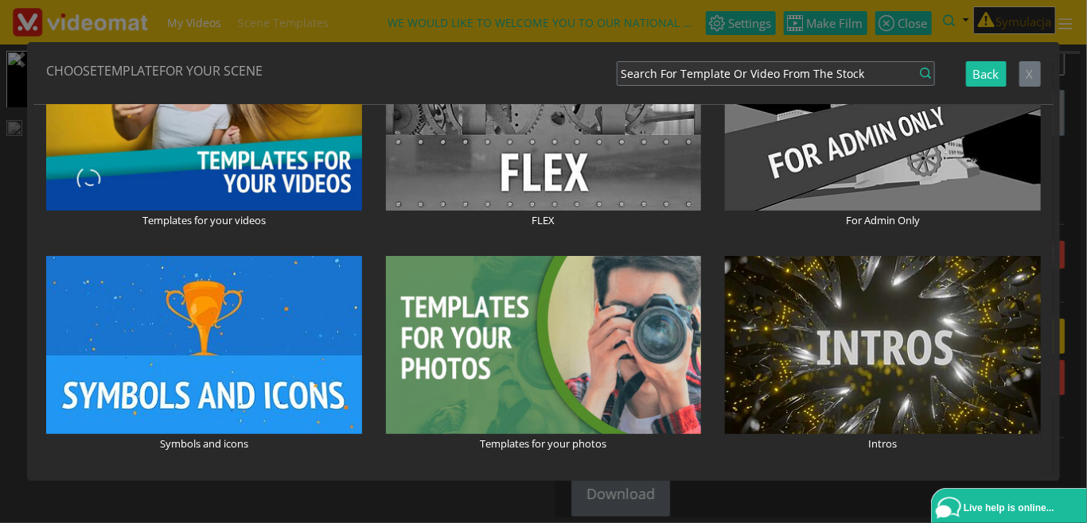
scroll to position [0, 0]
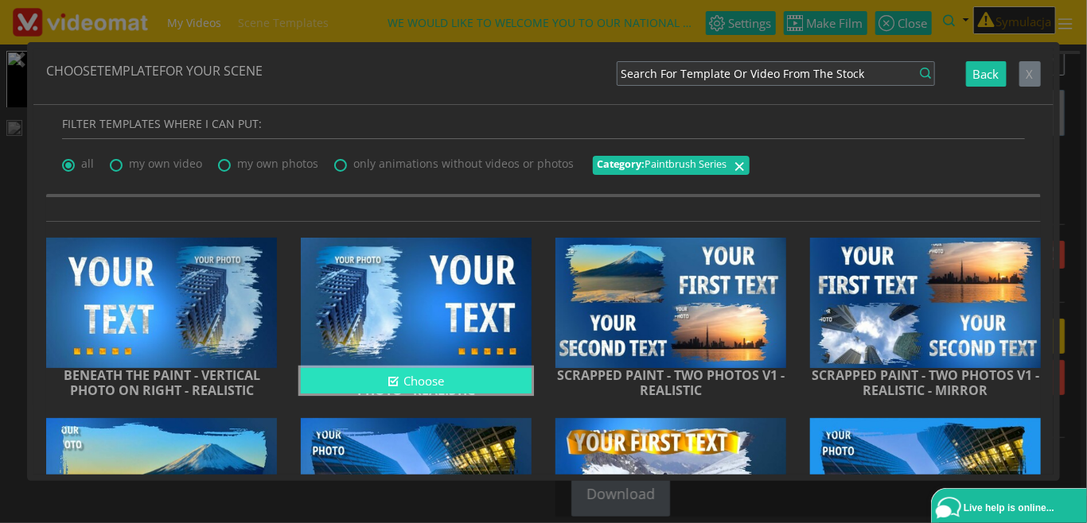
click at [460, 380] on button "Choose" at bounding box center [416, 381] width 231 height 26
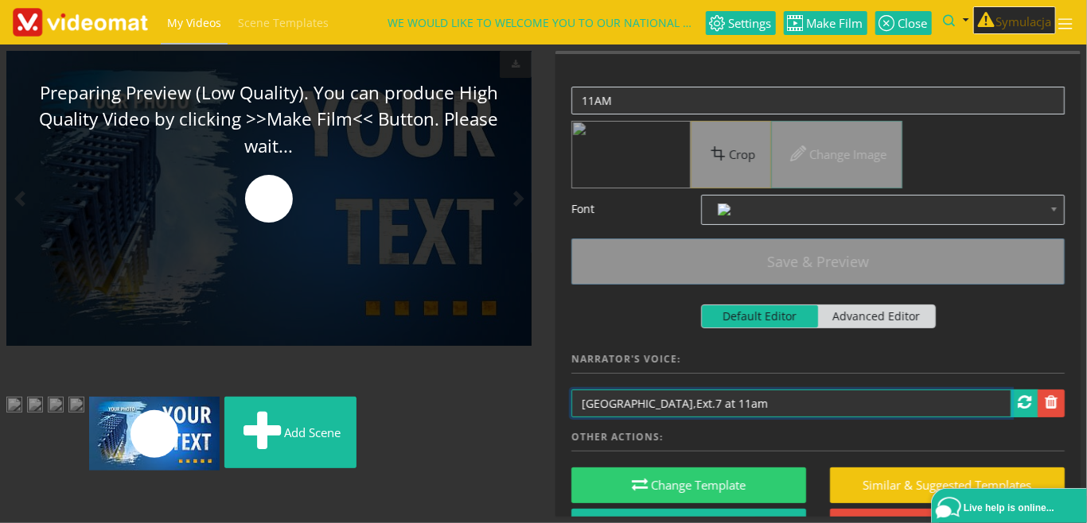
drag, startPoint x: 841, startPoint y: 406, endPoint x: 555, endPoint y: 399, distance: 286.5
click at [571, 399] on input "Buckingham Road, Eldorado Park,Ext.7 at 11am" at bounding box center [791, 404] width 440 height 28
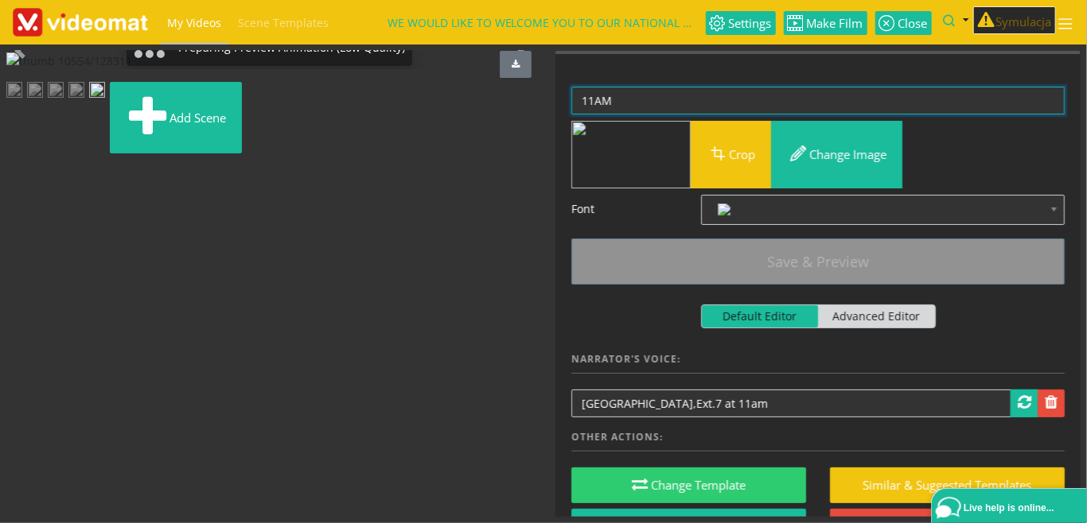
drag, startPoint x: 636, startPoint y: 99, endPoint x: 531, endPoint y: 83, distance: 107.0
click at [571, 87] on textarea "11AM" at bounding box center [817, 101] width 493 height 28
paste textarea "BUCKINGHAM ROAD, ELDORADO PARK,EXT.7 AT"
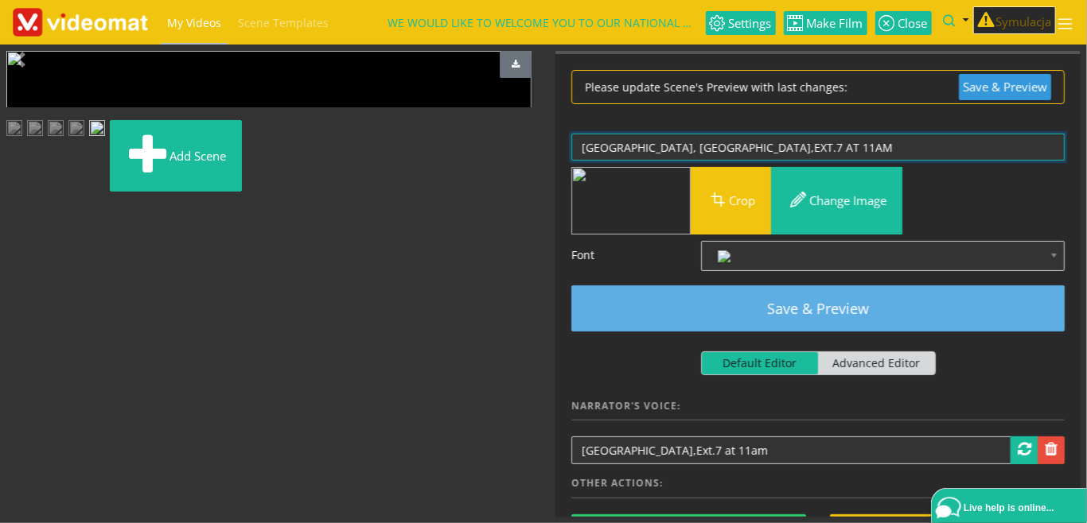
type textarea "BUCKINGHAM ROAD, ELDORADO PARK,EXT.7 AT 11AM"
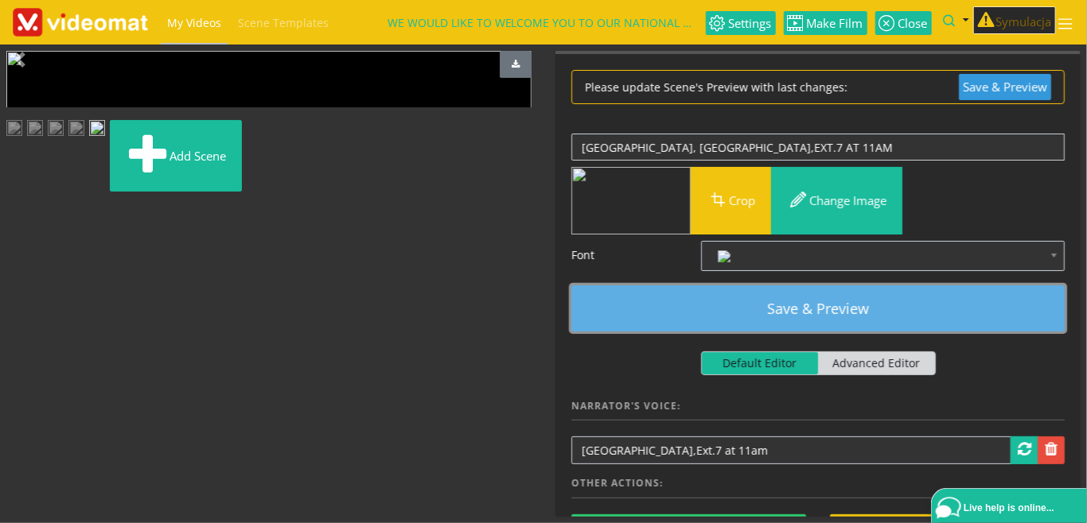
click at [802, 309] on button "Save & Preview" at bounding box center [817, 309] width 493 height 46
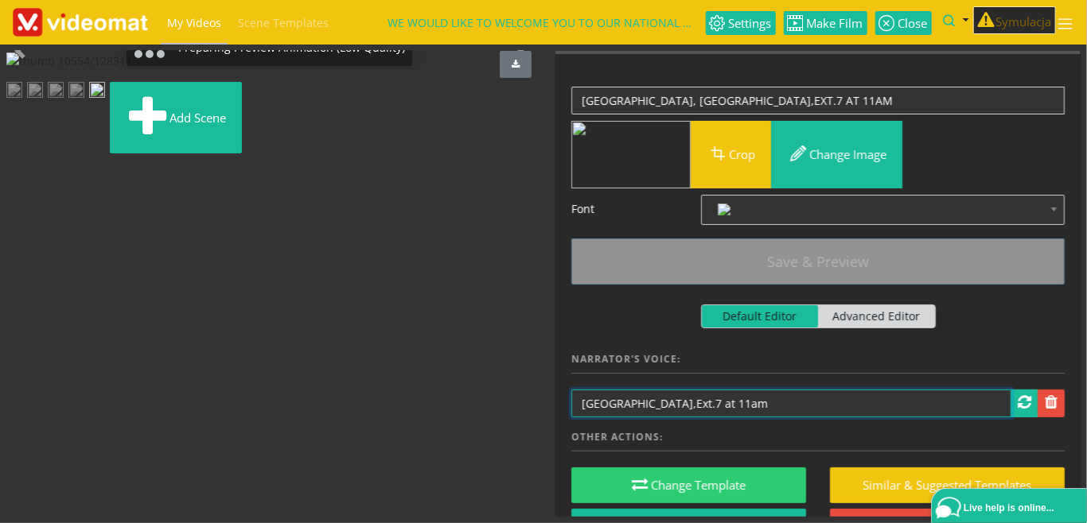
click at [760, 404] on input "Buckingham Road, Eldorado Park,Ext.7 at 11am" at bounding box center [791, 404] width 440 height 28
click at [779, 403] on input "Buckingham Road, Eldorado Park, Ext.7 at 11am" at bounding box center [791, 404] width 440 height 28
click at [818, 403] on input "Buckingham Road, Eldorado Park, Ext. 7 at 11am" at bounding box center [791, 404] width 440 height 28
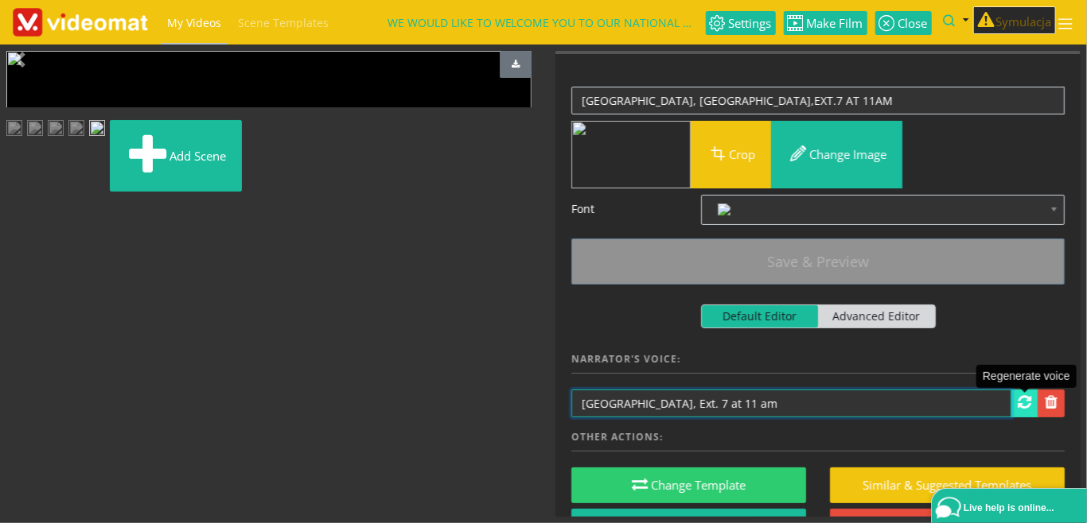
type input "Buckingham Road, Eldorado Park, Ext. 7 at 11 am"
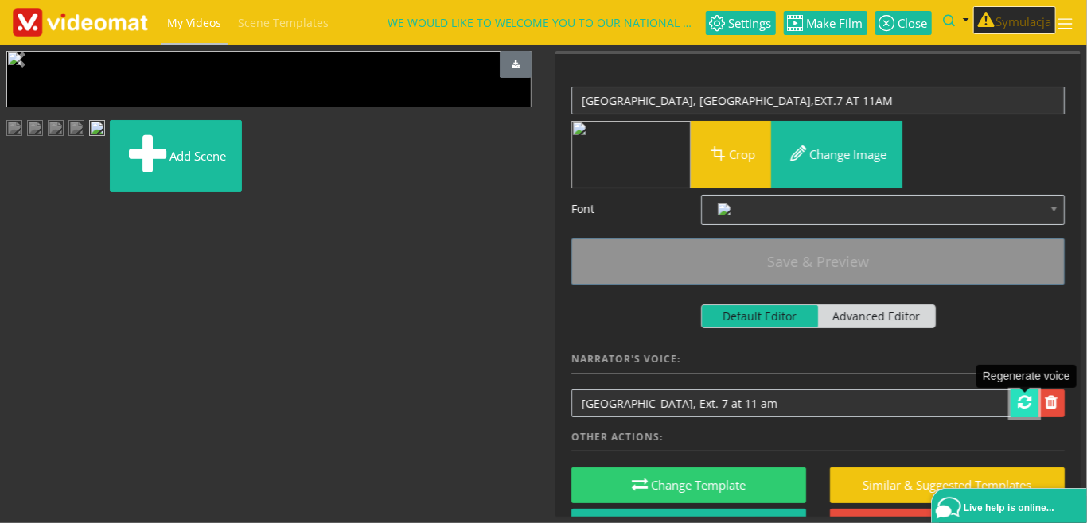
click at [1019, 406] on span at bounding box center [1025, 403] width 14 height 16
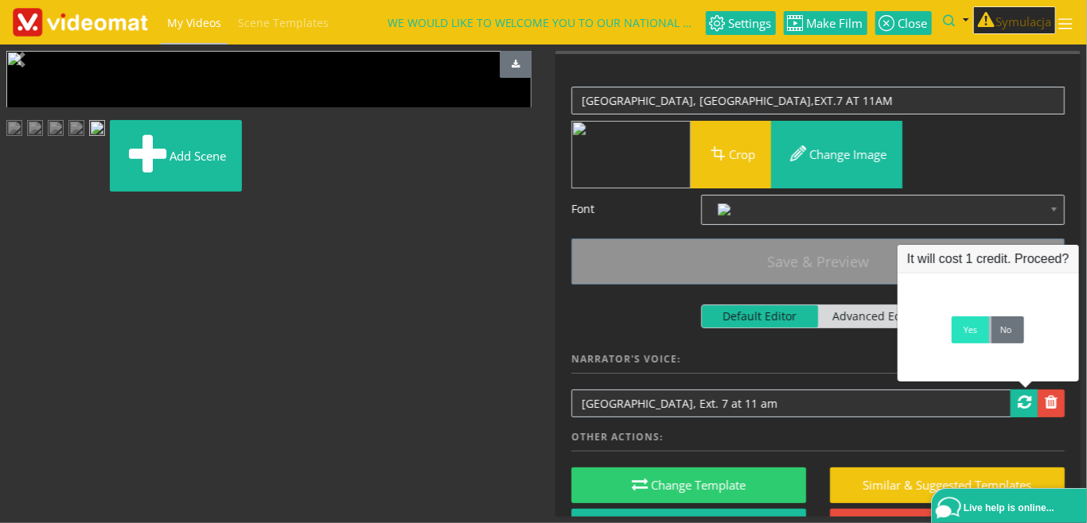
click at [970, 344] on link "Yes" at bounding box center [970, 330] width 37 height 27
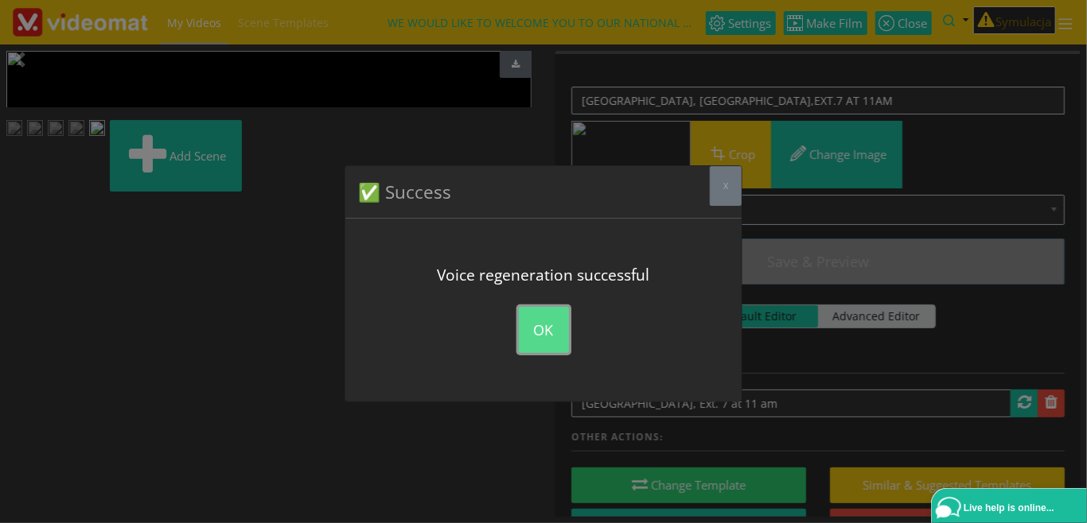
click at [527, 329] on button "OK" at bounding box center [544, 330] width 50 height 46
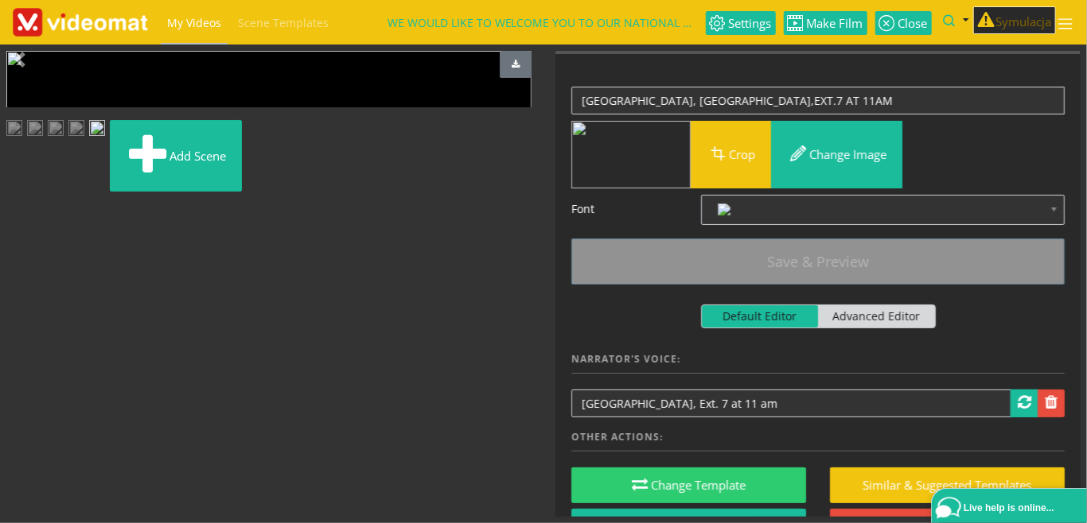
scroll to position [37, 0]
click at [816, 25] on span "Make Film" at bounding box center [834, 24] width 60 height 12
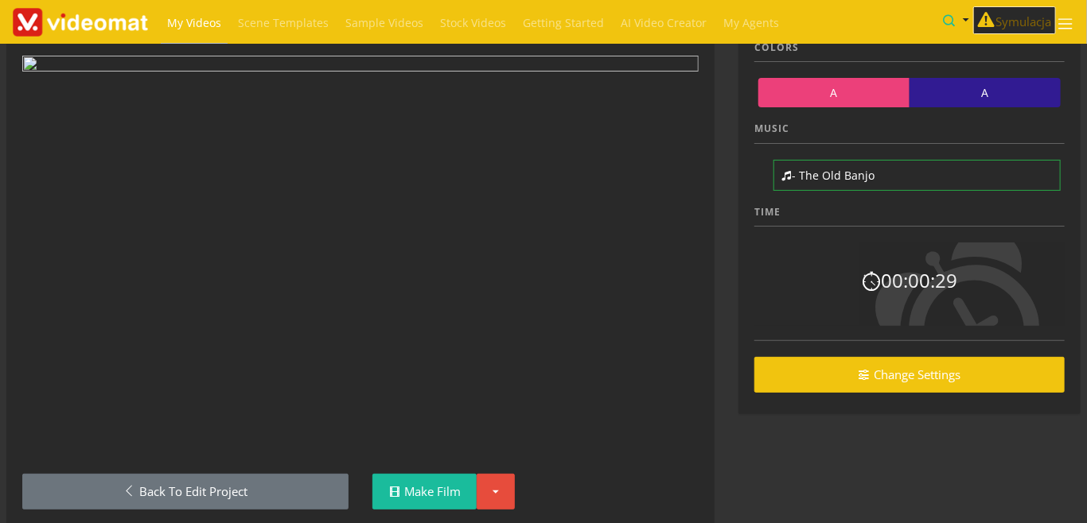
scroll to position [108, 0]
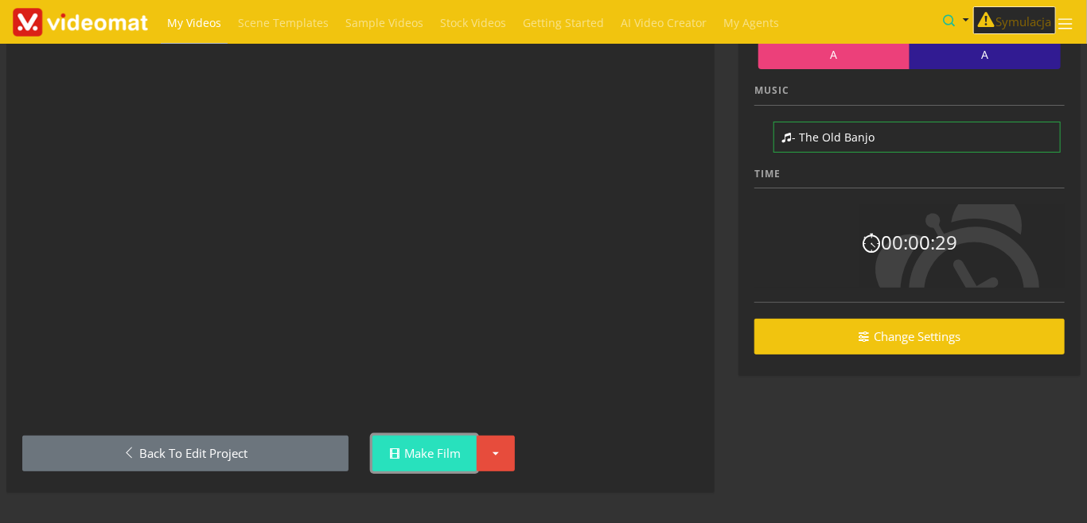
click at [441, 451] on link "Make Film" at bounding box center [424, 454] width 104 height 36
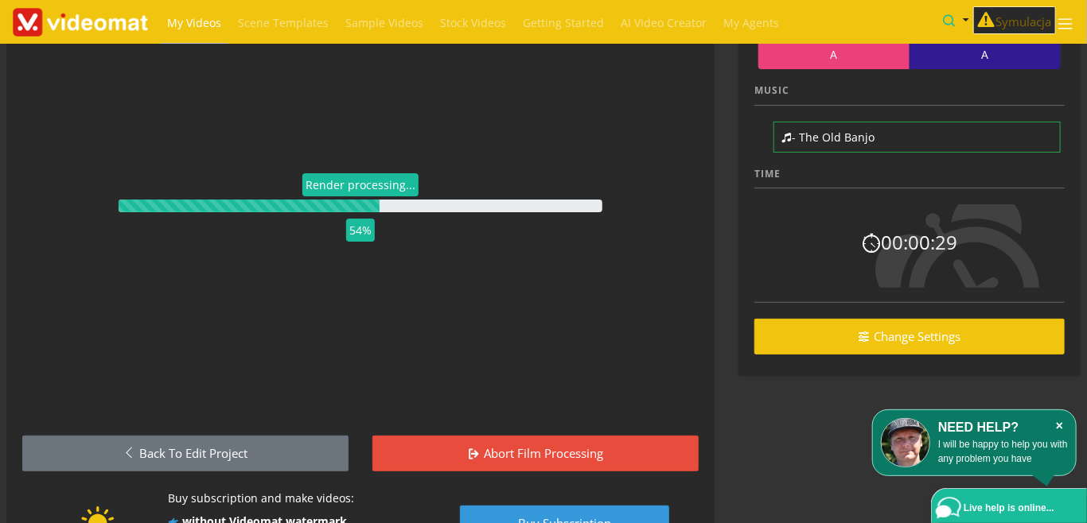
click at [1061, 426] on icon "×" at bounding box center [1059, 426] width 17 height 16
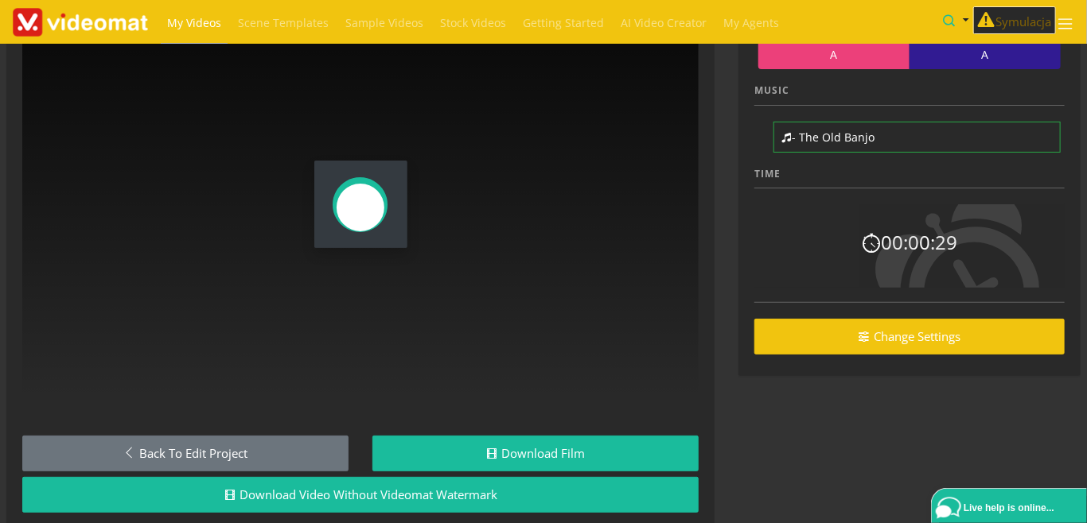
scroll to position [0, 0]
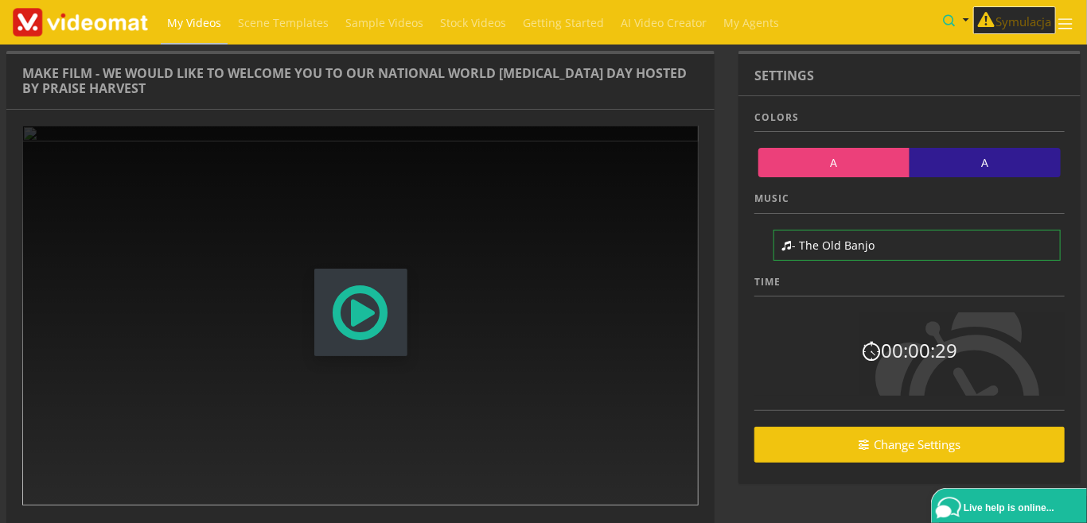
click at [349, 321] on span "Modal Window" at bounding box center [360, 313] width 61 height 70
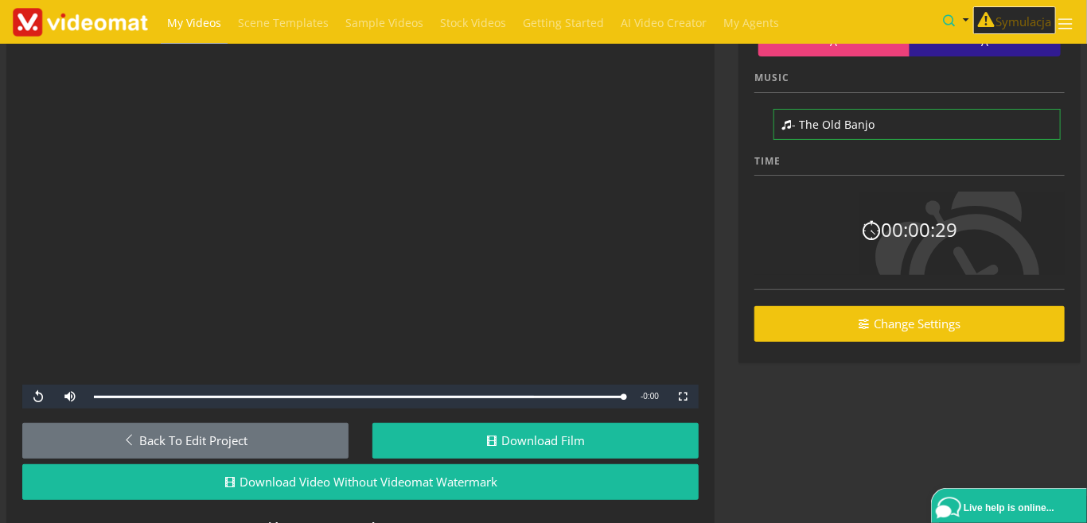
scroll to position [183, 0]
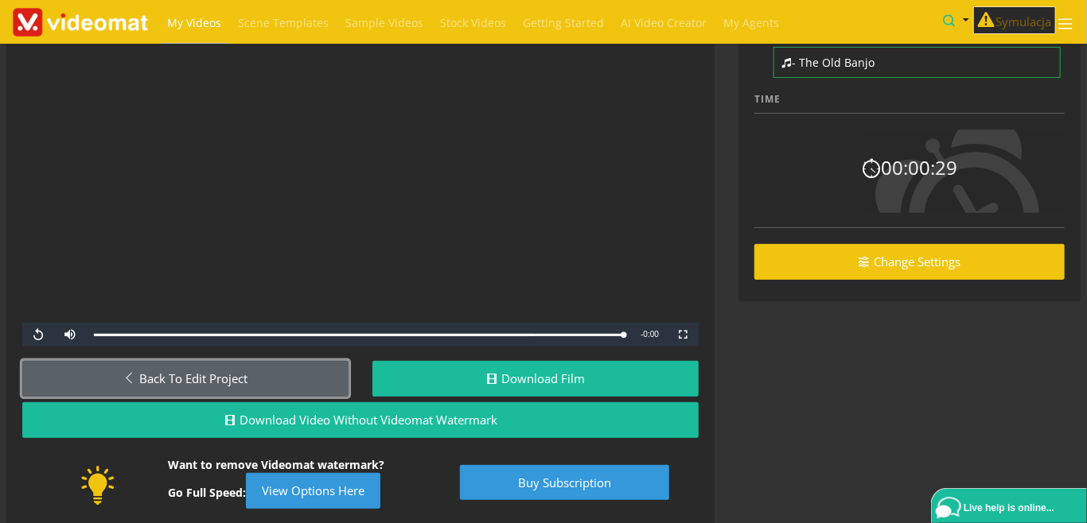
click at [266, 380] on link "Back to Edit Project" at bounding box center [185, 379] width 326 height 36
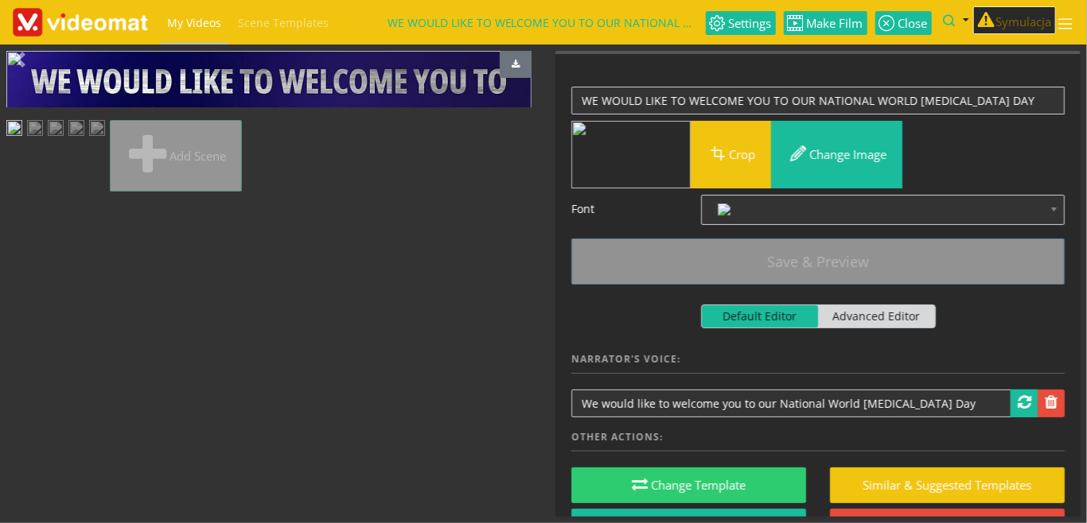
scroll to position [37, 0]
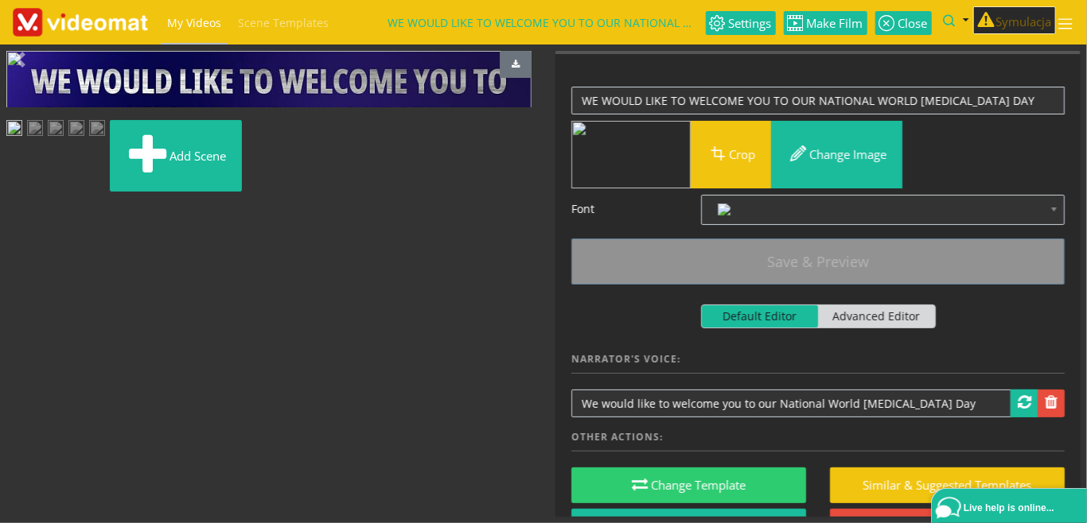
click at [43, 140] on img at bounding box center [35, 130] width 16 height 20
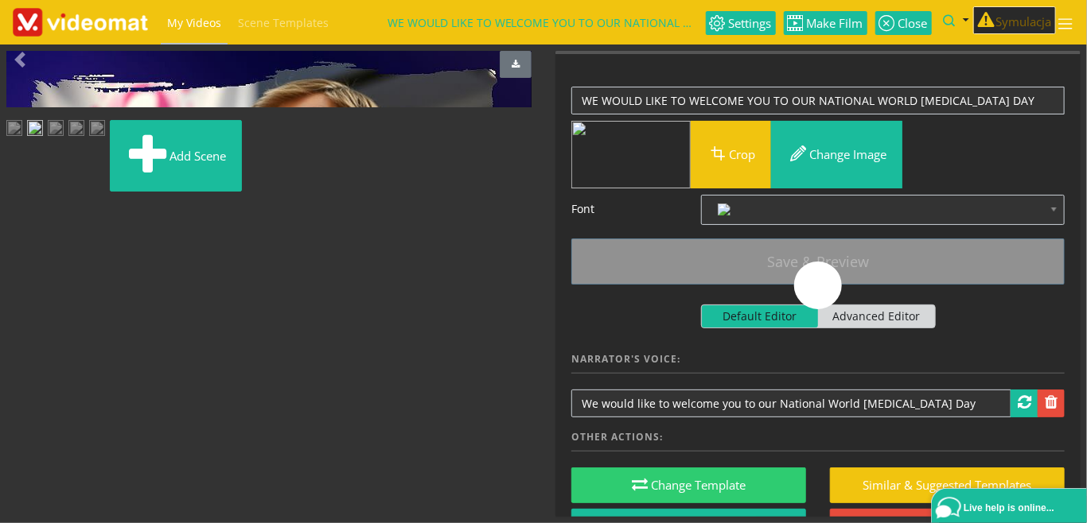
scroll to position [0, 0]
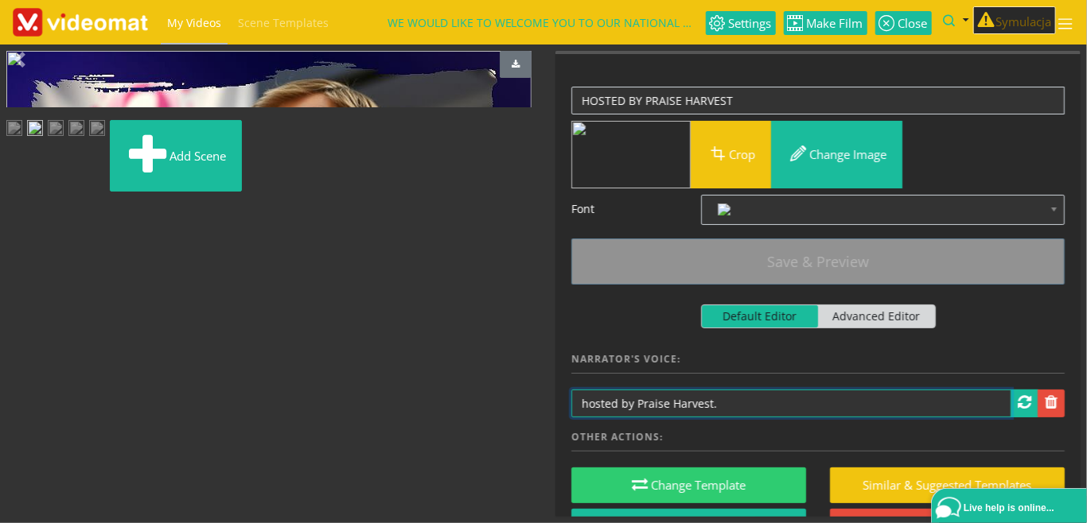
drag, startPoint x: 587, startPoint y: 403, endPoint x: 572, endPoint y: 403, distance: 15.1
click at [572, 403] on input "hosted by Praise Harvest." at bounding box center [791, 404] width 440 height 28
click at [744, 406] on input "hosted by Praise Harvest." at bounding box center [791, 404] width 440 height 28
drag, startPoint x: 590, startPoint y: 404, endPoint x: 565, endPoint y: 399, distance: 25.9
click at [571, 399] on input "hosted by Praise Harvest." at bounding box center [791, 404] width 440 height 28
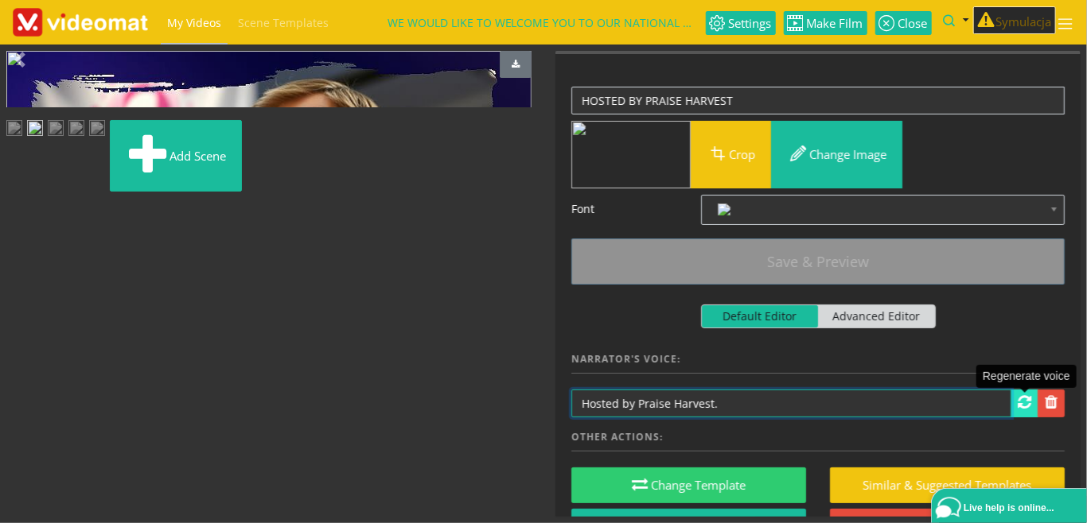
type input "Hosted by Praise Harvest."
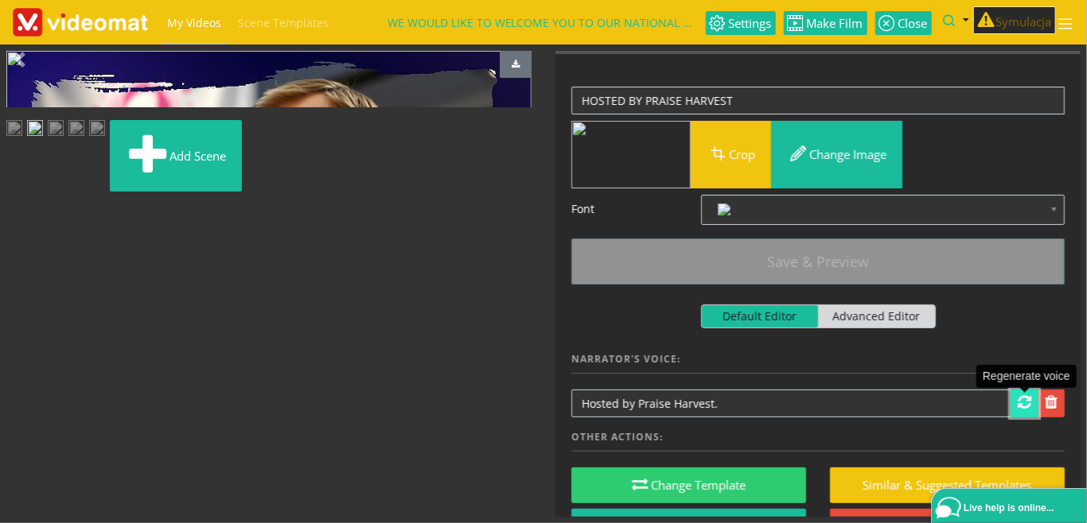
click at [1023, 399] on span at bounding box center [1025, 403] width 14 height 16
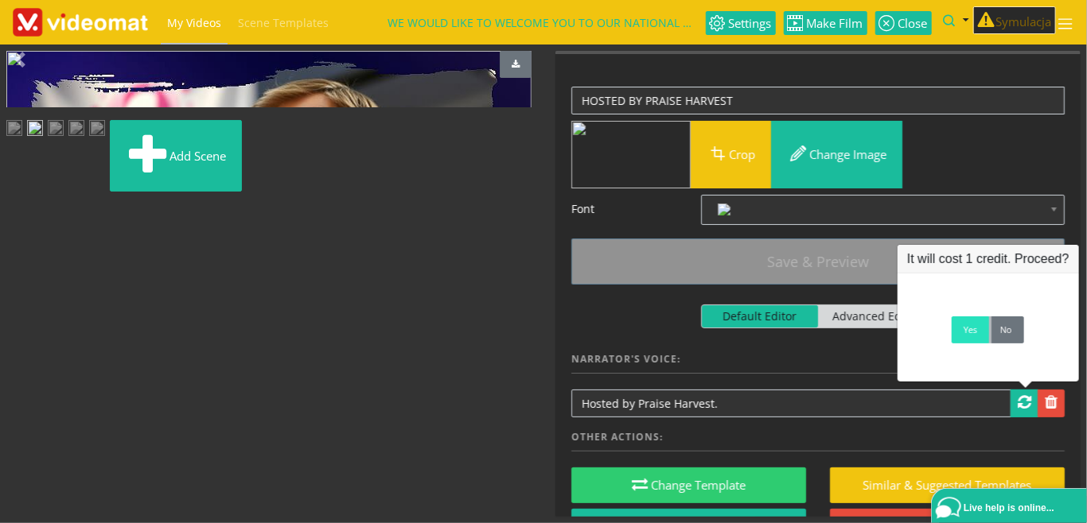
click at [970, 334] on link "Yes" at bounding box center [970, 330] width 37 height 27
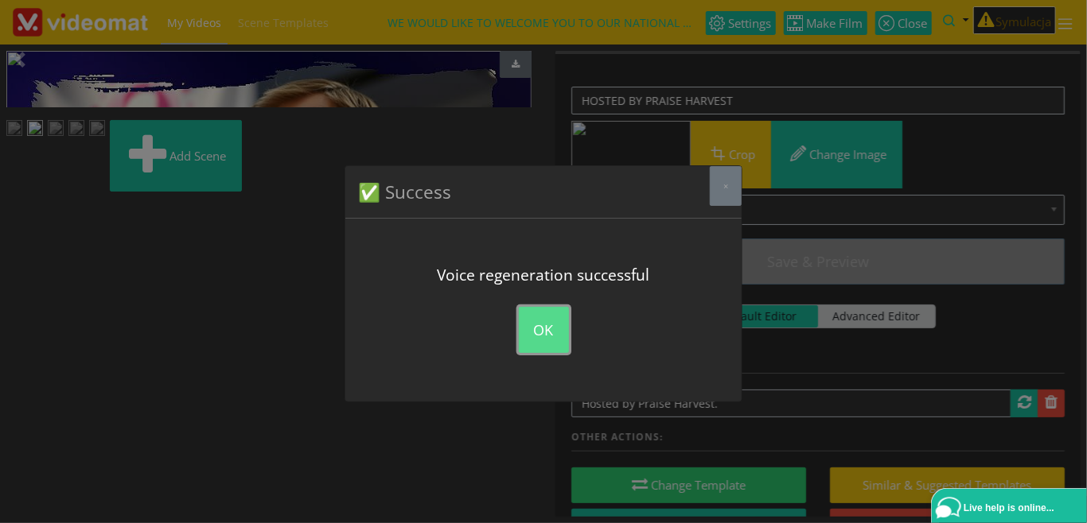
click at [549, 335] on button "OK" at bounding box center [544, 330] width 50 height 46
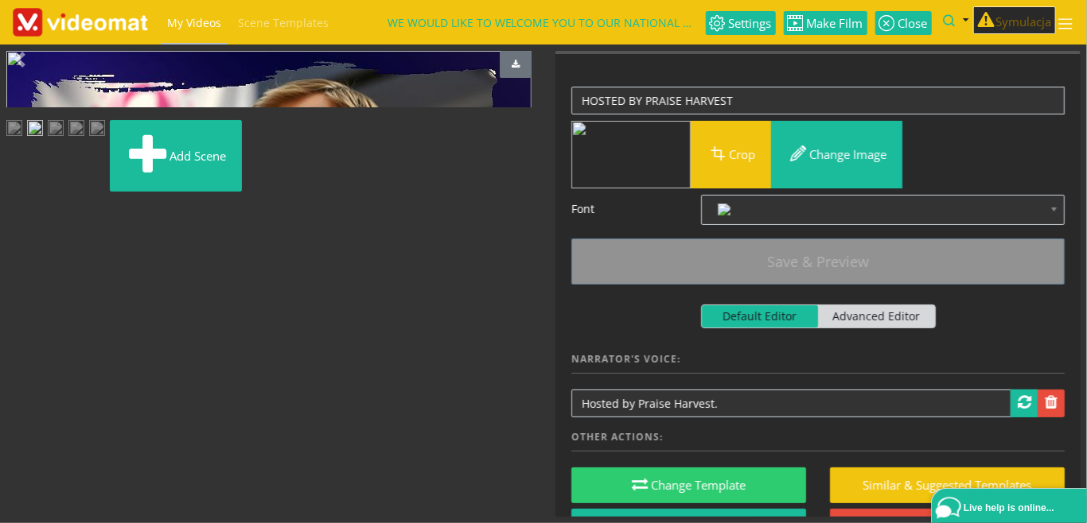
click at [22, 140] on img at bounding box center [14, 130] width 16 height 20
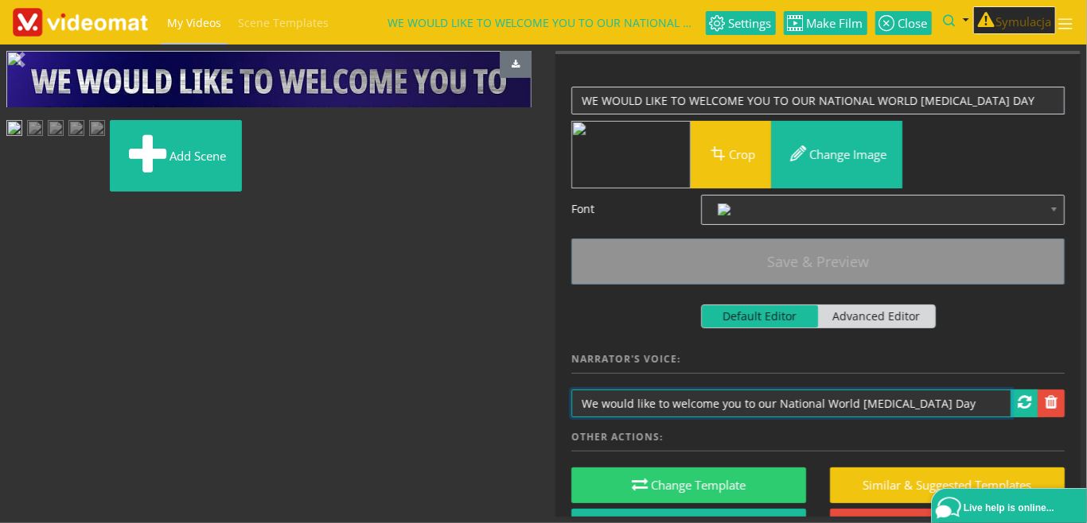
click at [958, 403] on input "We would like to welcome you to our National World [MEDICAL_DATA] Day" at bounding box center [791, 404] width 440 height 28
type input "We would like to welcome you to our National World [MEDICAL_DATA] Day."
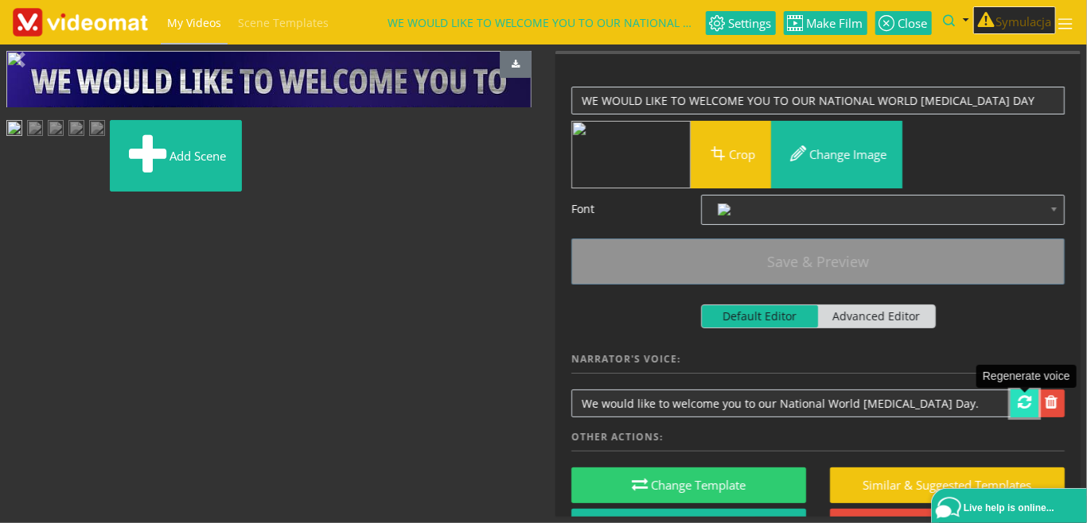
click at [1024, 402] on span at bounding box center [1025, 403] width 14 height 16
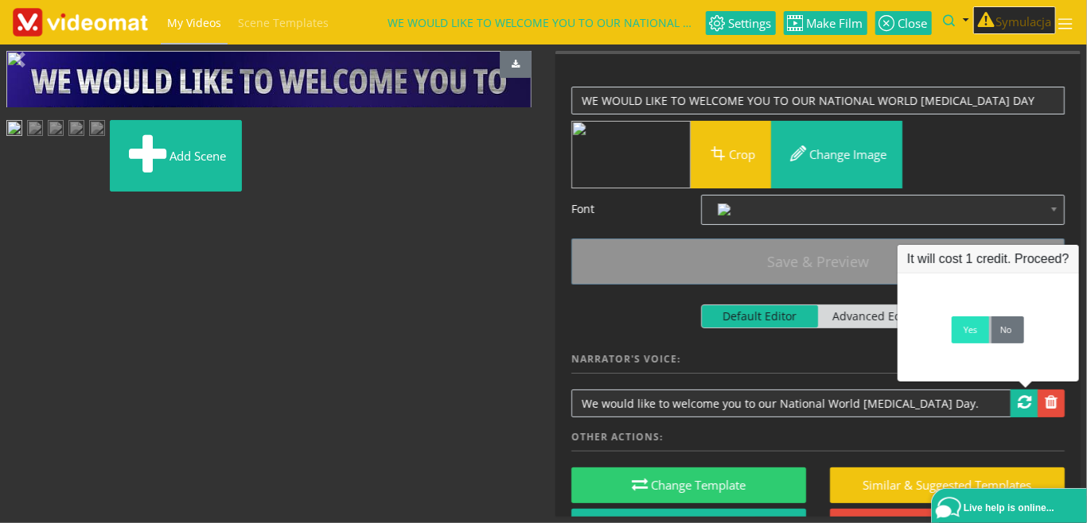
click at [965, 330] on link "Yes" at bounding box center [970, 330] width 37 height 27
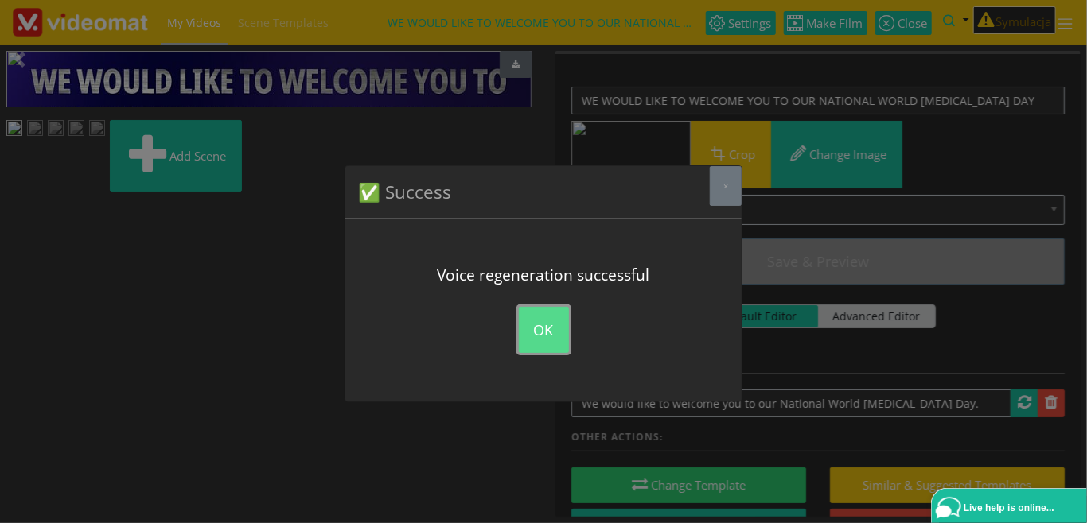
click at [556, 338] on button "OK" at bounding box center [544, 330] width 50 height 46
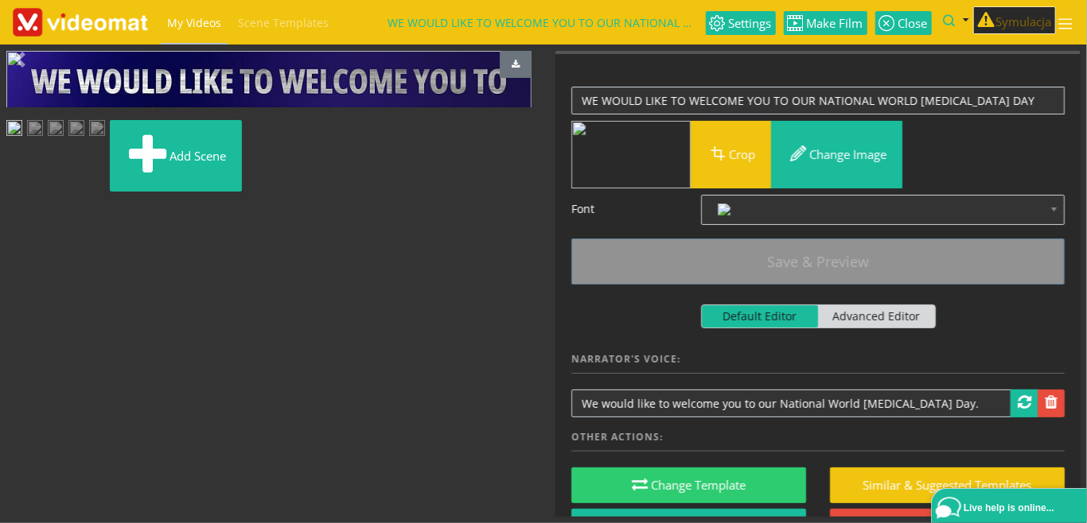
scroll to position [37, 0]
click at [105, 140] on img at bounding box center [97, 130] width 16 height 20
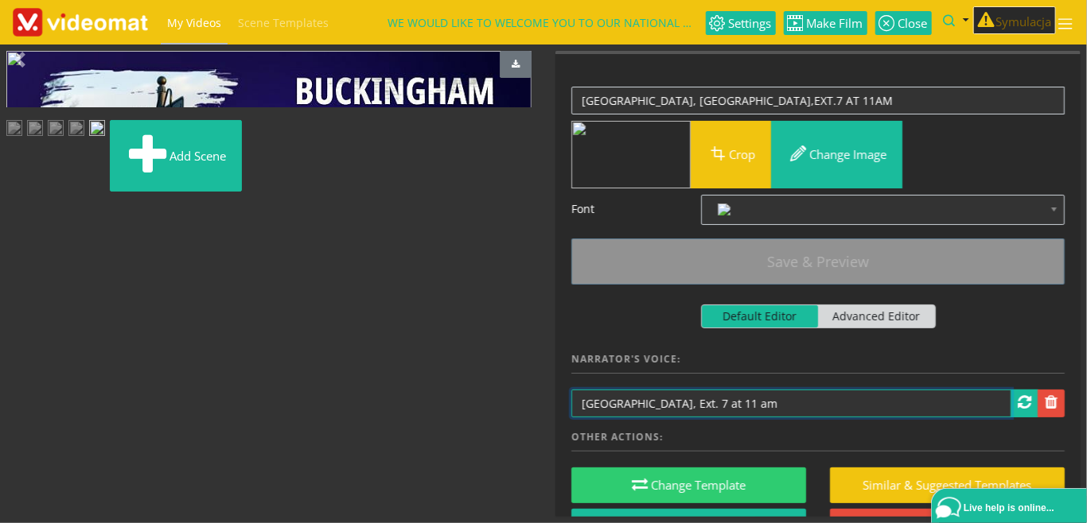
drag, startPoint x: 761, startPoint y: 403, endPoint x: 835, endPoint y: 402, distance: 74.0
click at [835, 402] on input "[GEOGRAPHIC_DATA], Ext. 7 at 11 am" at bounding box center [791, 404] width 440 height 28
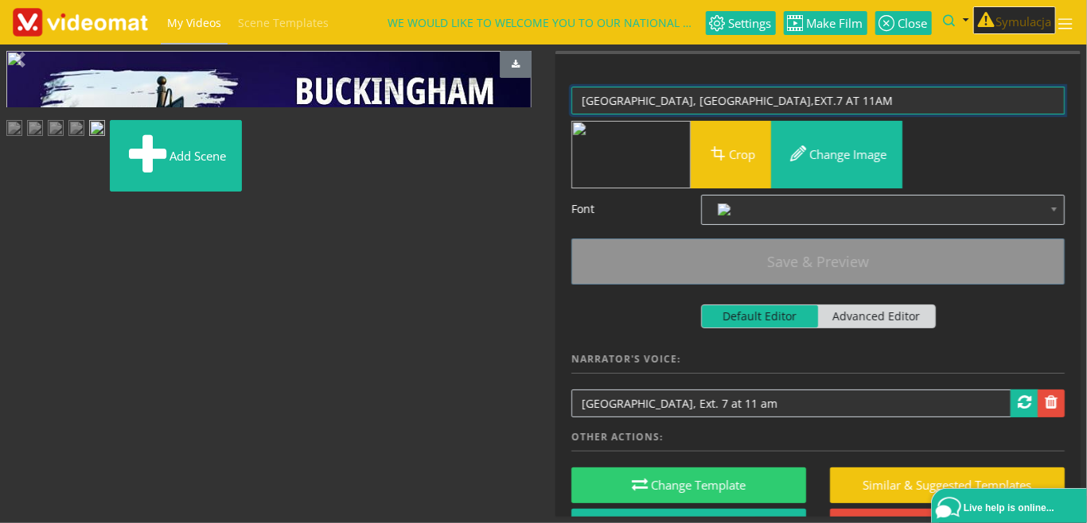
drag, startPoint x: 788, startPoint y: 103, endPoint x: 885, endPoint y: 103, distance: 97.1
click at [885, 103] on textarea "[GEOGRAPHIC_DATA], [GEOGRAPHIC_DATA],EXT.7 AT 11AM" at bounding box center [817, 101] width 493 height 28
click at [800, 93] on textarea "[GEOGRAPHIC_DATA], [GEOGRAPHIC_DATA],EXT.7 AT 11AM" at bounding box center [817, 101] width 493 height 28
drag, startPoint x: 788, startPoint y: 100, endPoint x: 882, endPoint y: 101, distance: 93.9
click at [882, 101] on textarea "[GEOGRAPHIC_DATA], [GEOGRAPHIC_DATA],EXT.7 AT 11AM" at bounding box center [817, 101] width 493 height 28
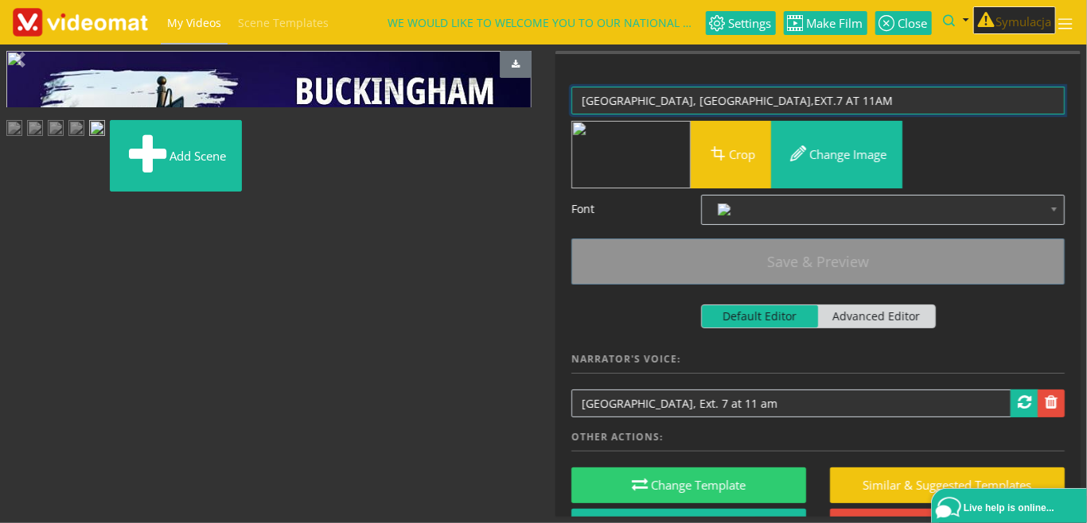
click at [882, 101] on textarea "[GEOGRAPHIC_DATA], [GEOGRAPHIC_DATA],EXT.7 AT 11AM" at bounding box center [817, 101] width 493 height 28
drag, startPoint x: 819, startPoint y: 99, endPoint x: 878, endPoint y: 100, distance: 59.7
click at [878, 100] on textarea "[GEOGRAPHIC_DATA], [GEOGRAPHIC_DATA],EXT.7 AT 11AM" at bounding box center [817, 101] width 493 height 28
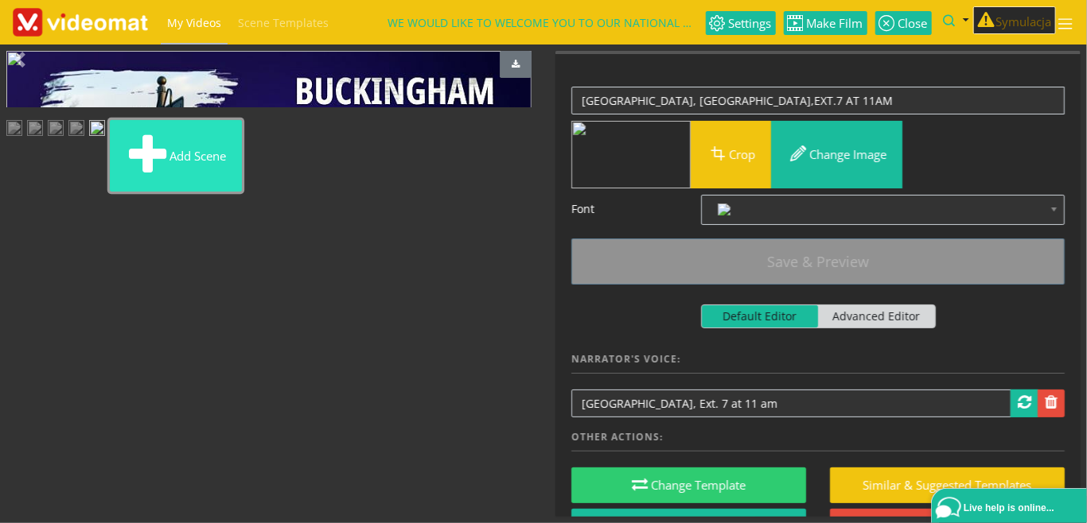
click at [242, 192] on button "Add scene" at bounding box center [176, 156] width 132 height 72
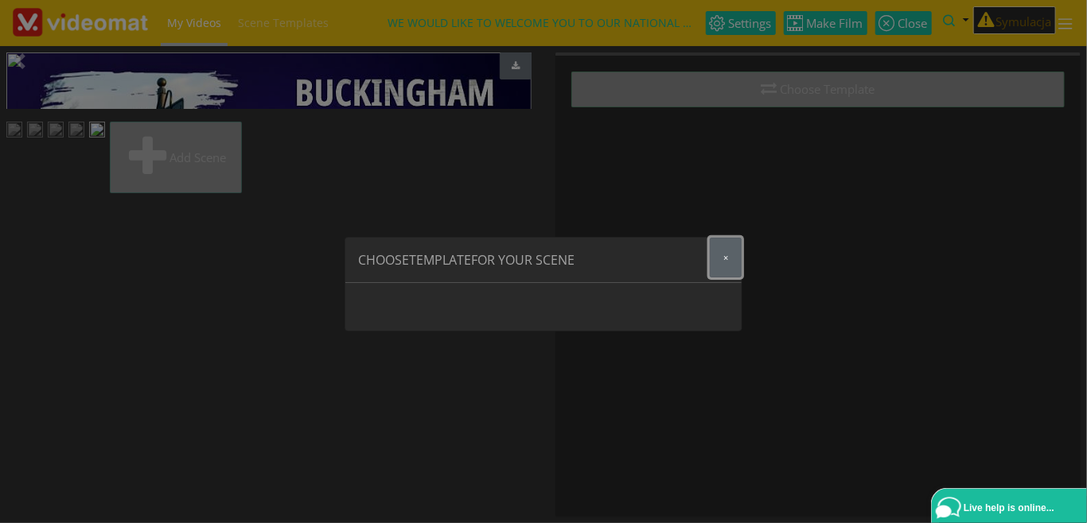
click at [719, 258] on button "×" at bounding box center [726, 258] width 32 height 40
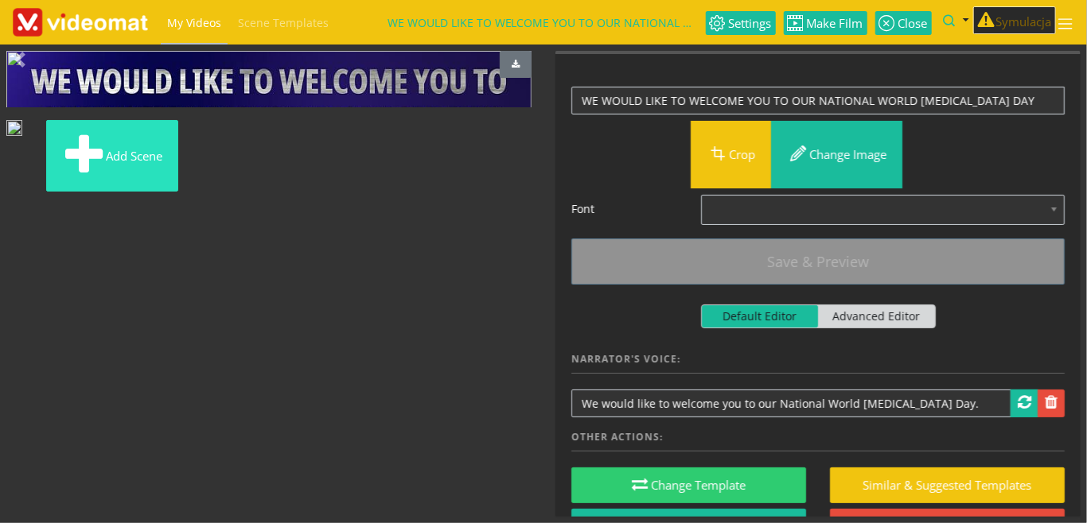
scroll to position [37, 0]
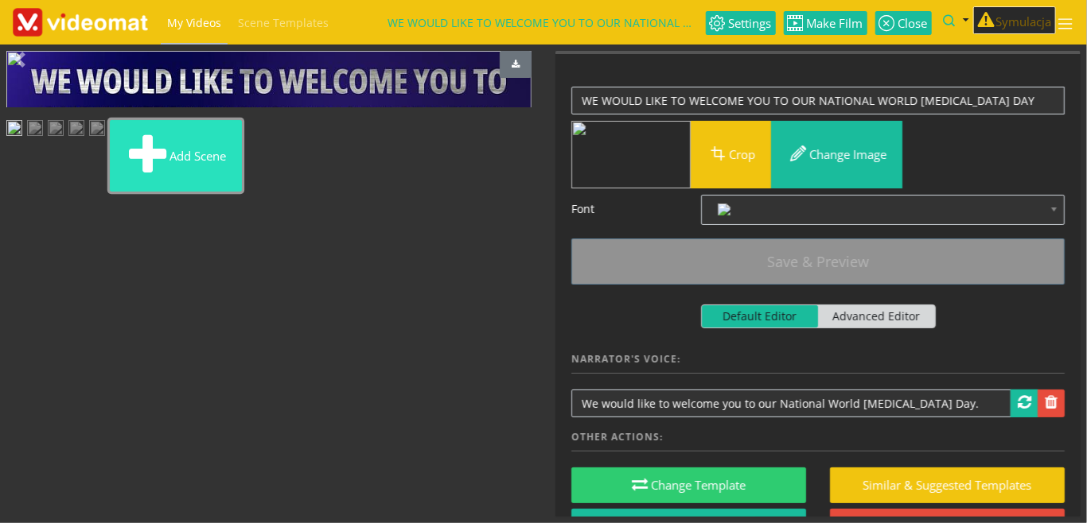
click at [242, 192] on button "Add scene" at bounding box center [176, 156] width 132 height 72
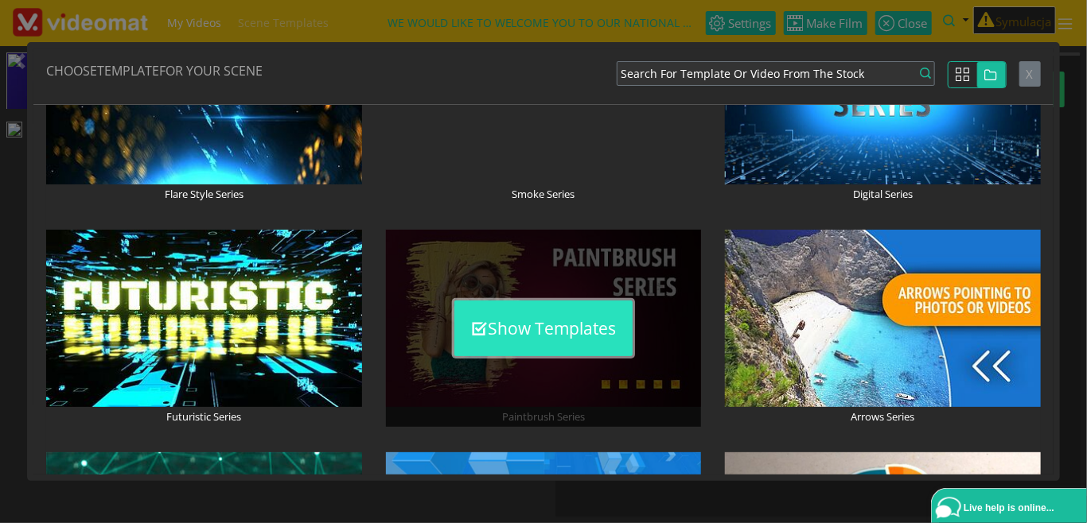
click at [546, 317] on button "Show Templates" at bounding box center [543, 329] width 178 height 56
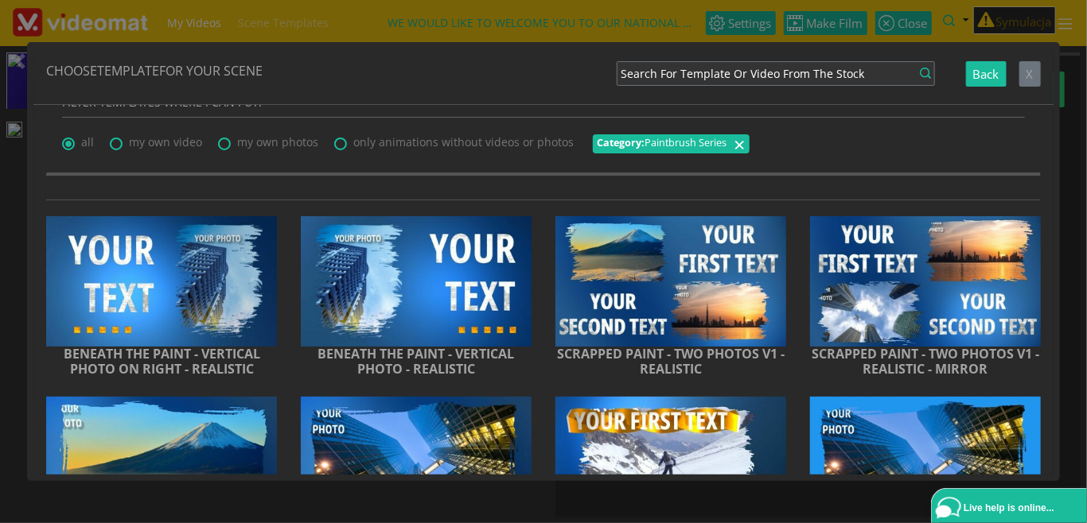
scroll to position [0, 0]
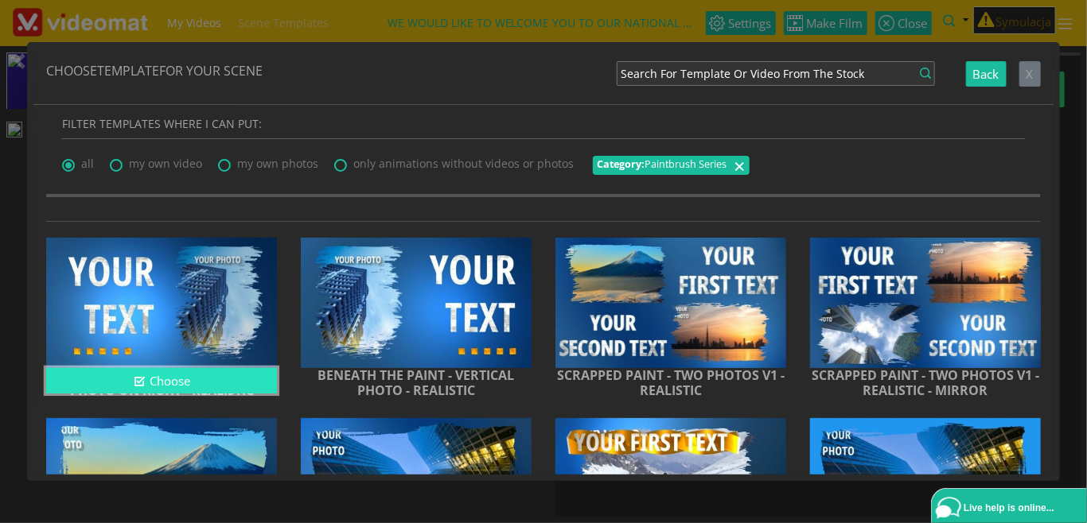
click at [173, 380] on button "Choose" at bounding box center [161, 381] width 231 height 26
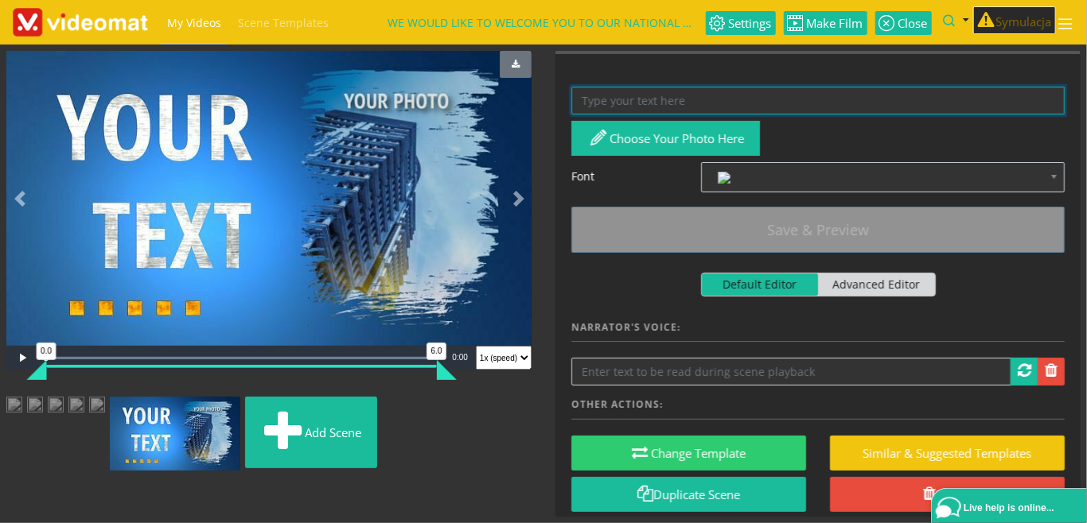
click at [610, 100] on textarea at bounding box center [817, 101] width 493 height 28
paste textarea "AT 11AM"
type textarea "AT 11AM"
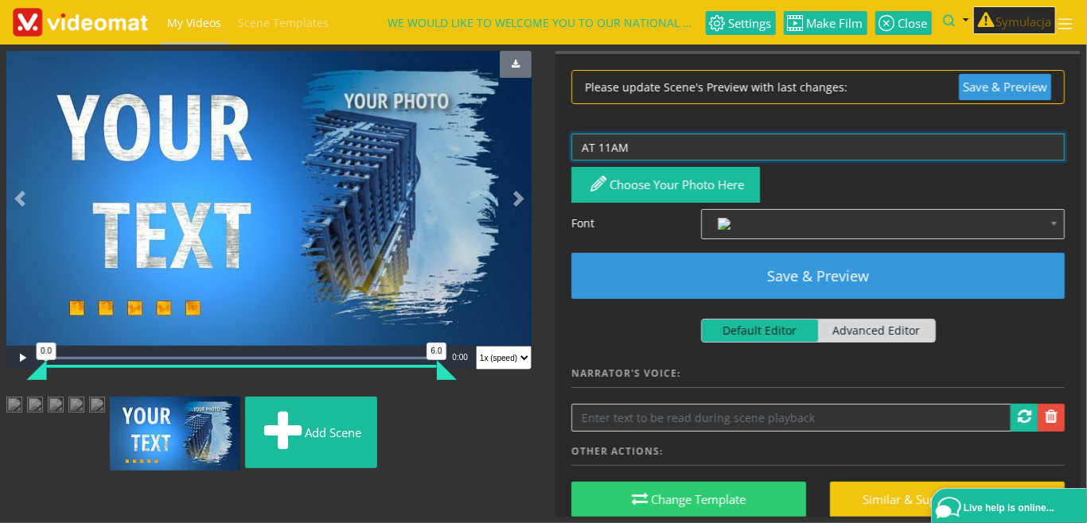
click at [105, 417] on img at bounding box center [97, 407] width 16 height 20
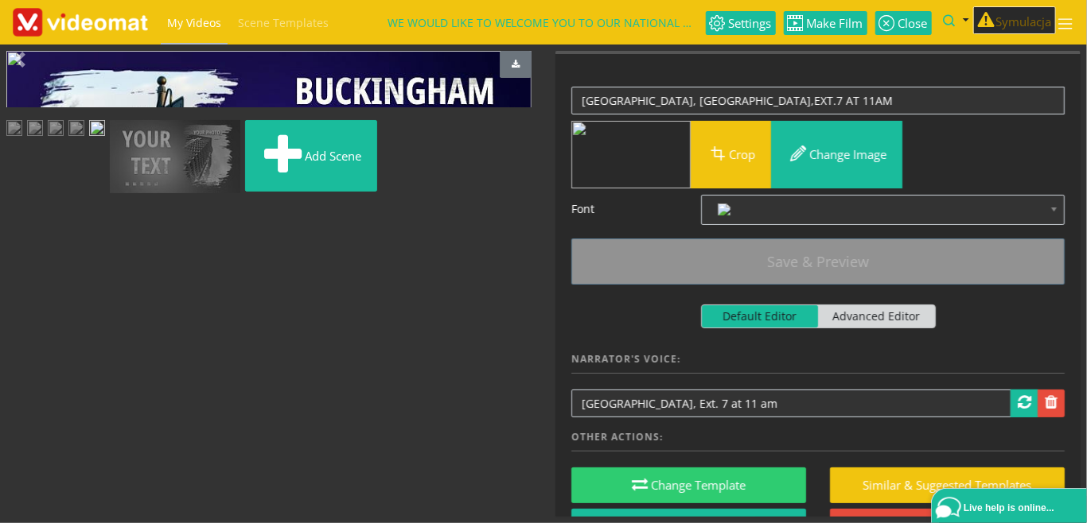
click at [22, 140] on img at bounding box center [14, 130] width 16 height 20
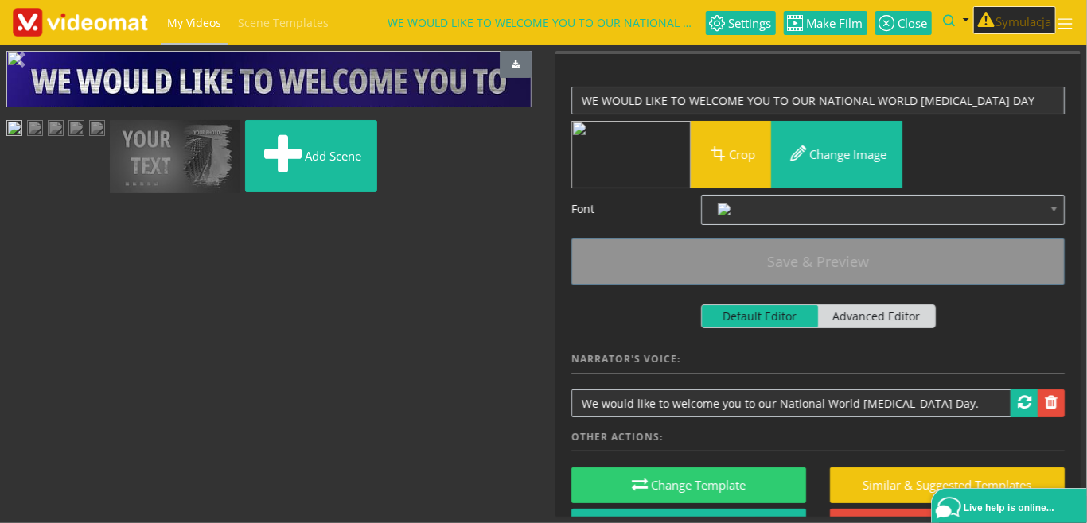
click at [240, 194] on img at bounding box center [175, 157] width 130 height 74
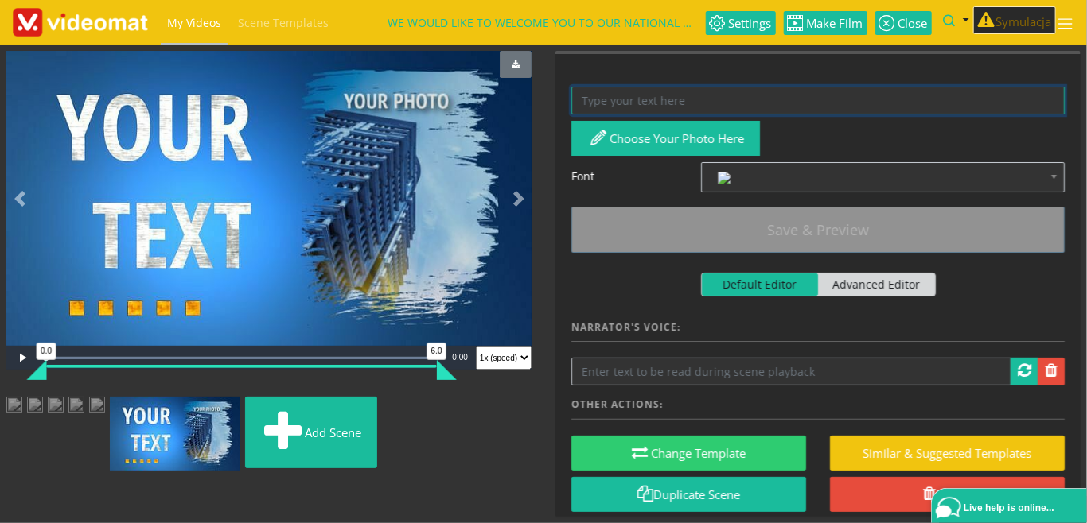
click at [651, 100] on textarea at bounding box center [817, 101] width 493 height 28
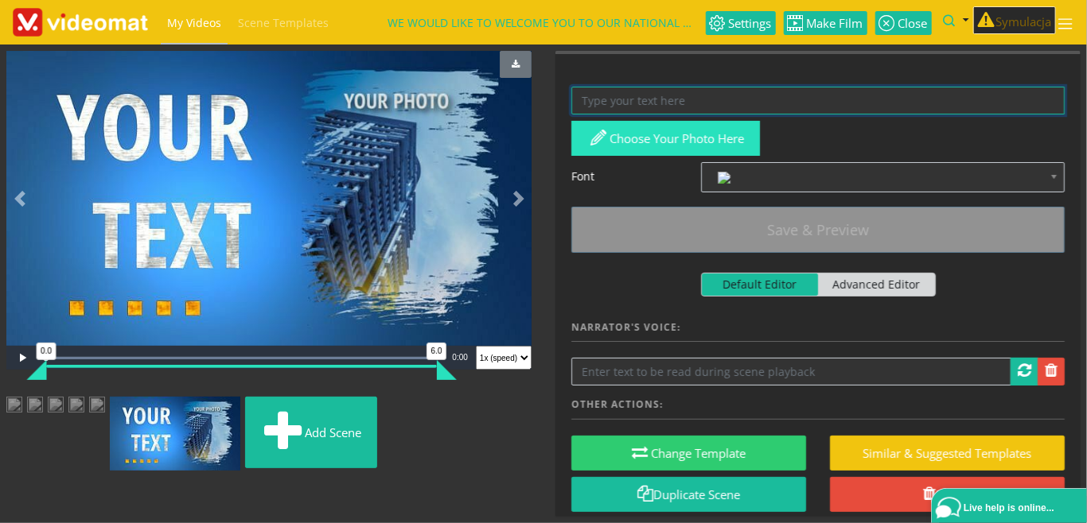
paste textarea "AT 11AM"
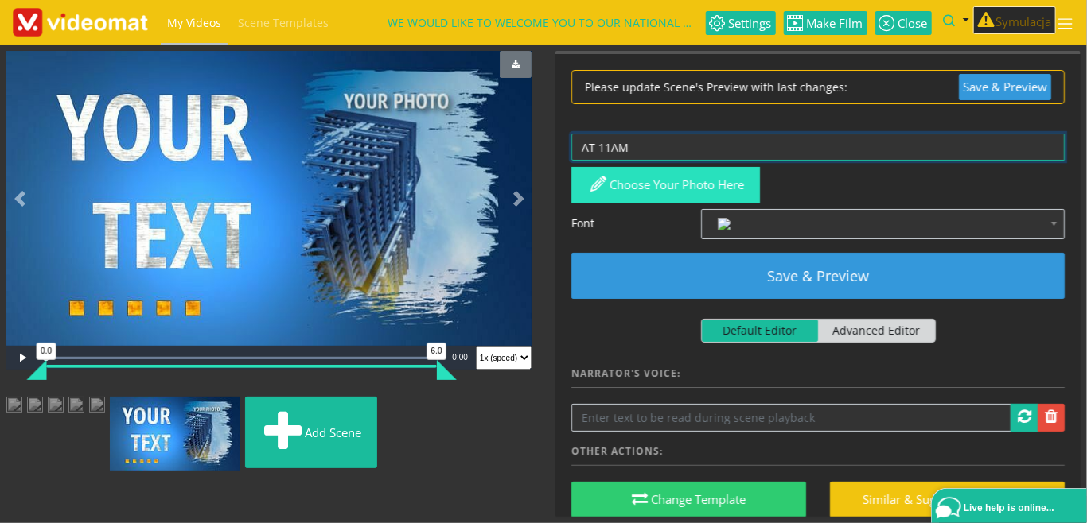
type textarea "AT 11AM"
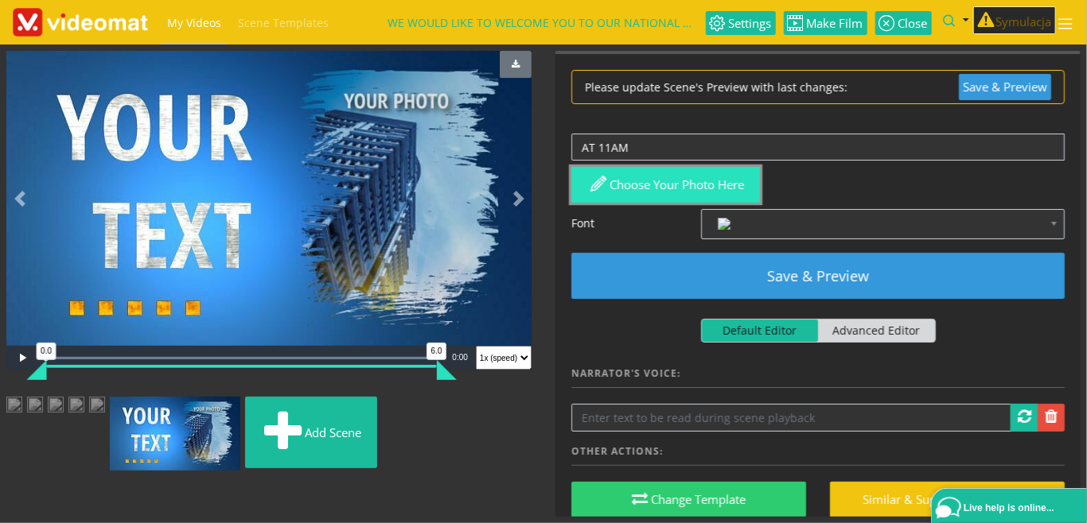
click at [644, 184] on button "Choose your photo here" at bounding box center [665, 185] width 189 height 36
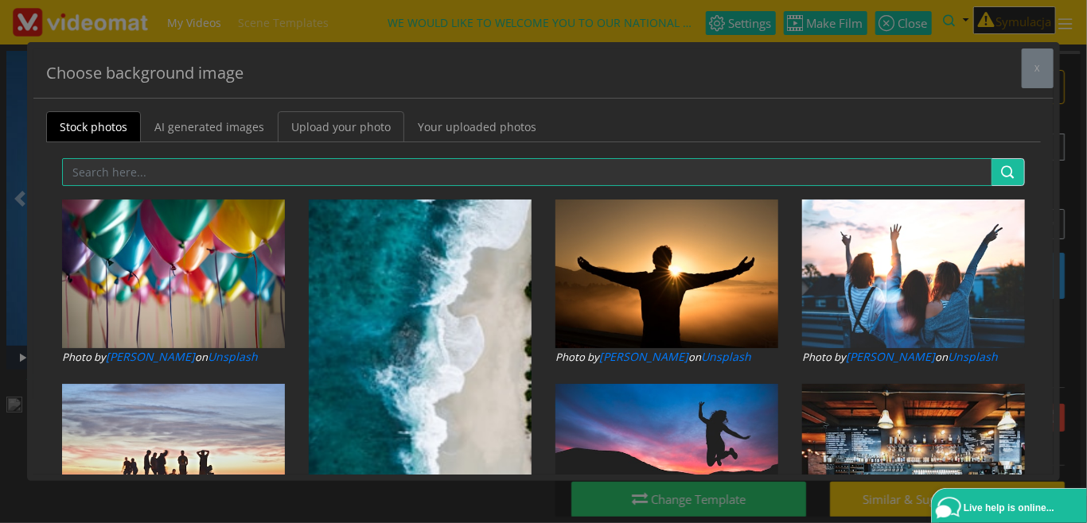
click at [337, 132] on link "Upload your photo" at bounding box center [341, 126] width 126 height 31
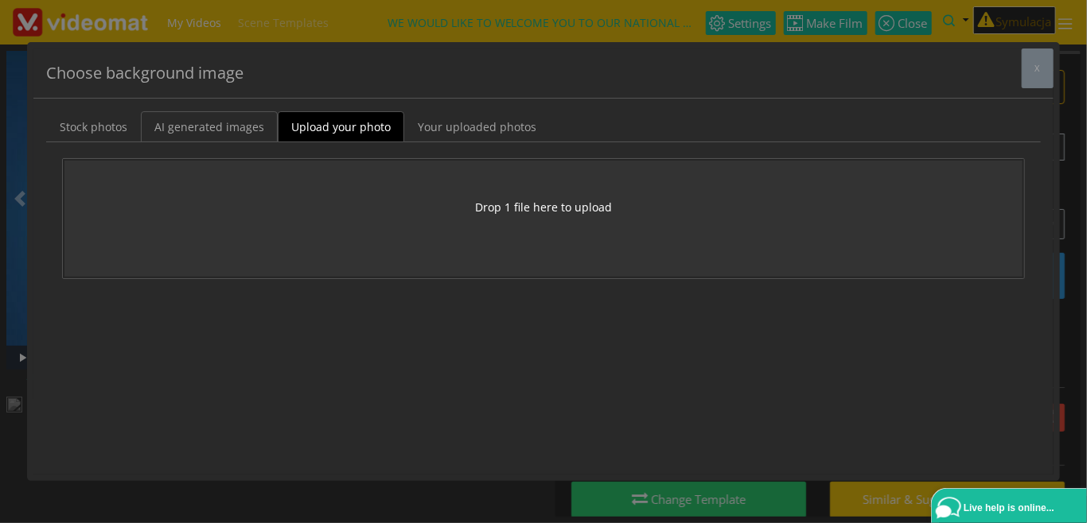
click at [214, 132] on link "AI generated images" at bounding box center [209, 126] width 137 height 31
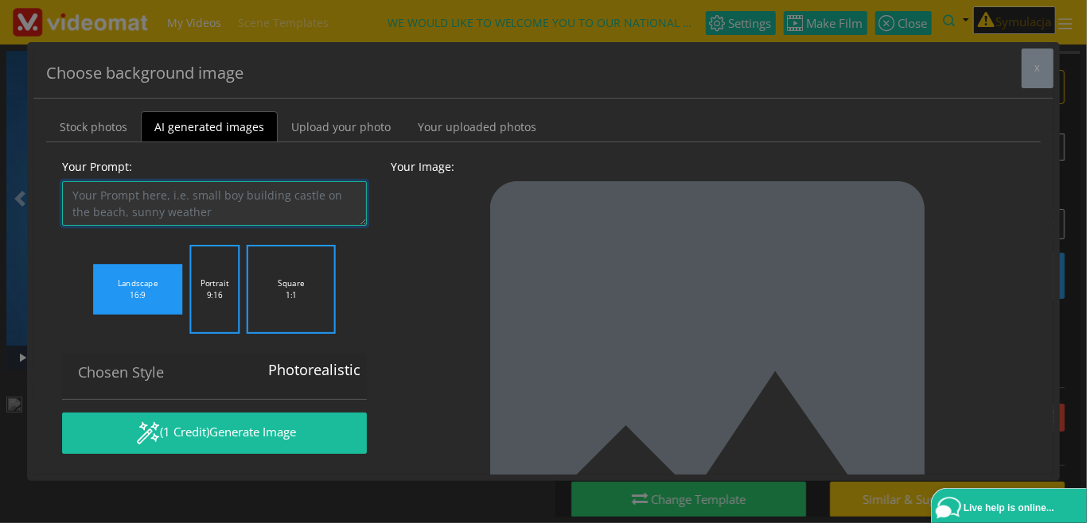
click at [193, 199] on textarea "Your Prompt:" at bounding box center [214, 203] width 305 height 45
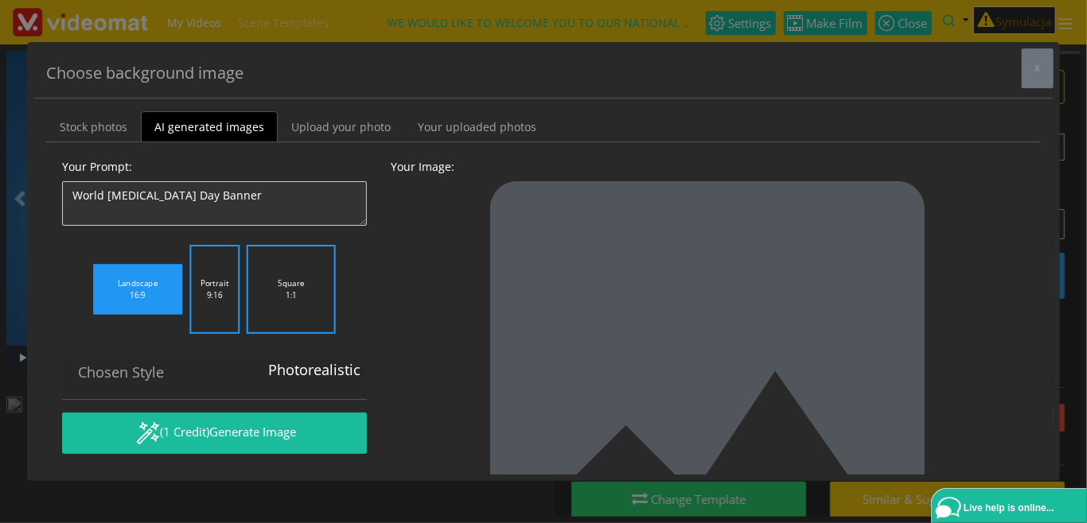
click at [225, 298] on label "Portrait 9:16" at bounding box center [214, 289] width 50 height 89
click at [0, 0] on input "Portrait 9:16" at bounding box center [0, 0] width 0 height 0
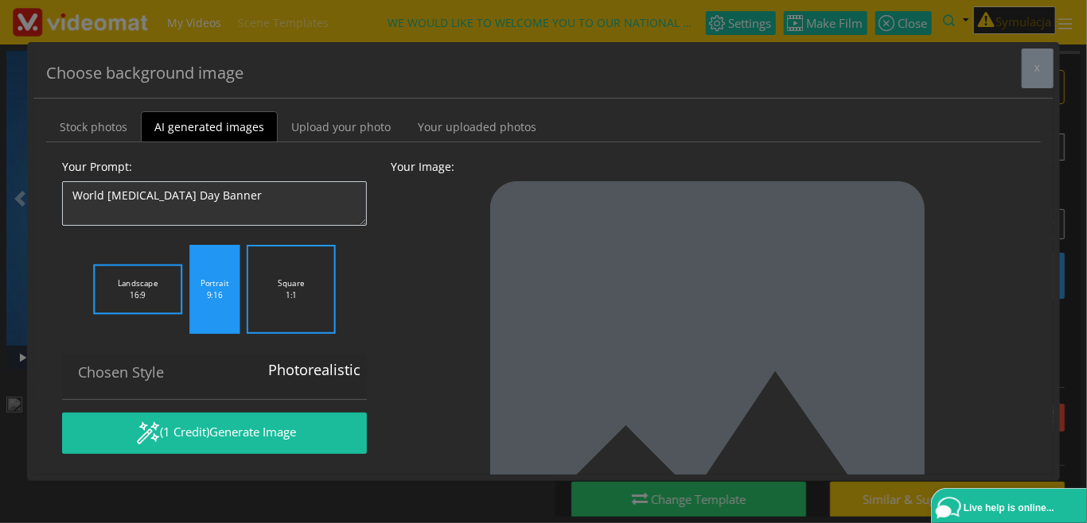
scroll to position [142, 0]
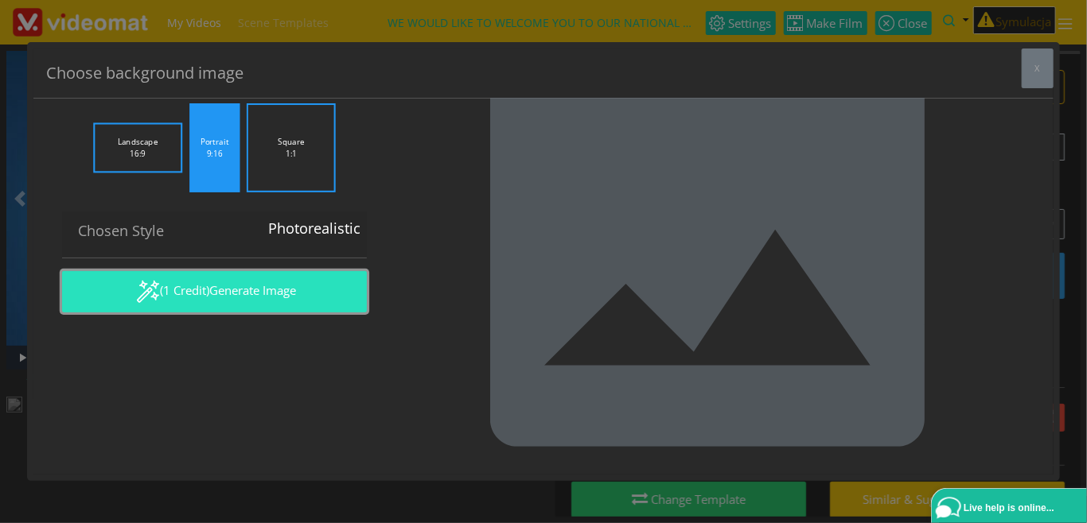
click at [243, 293] on span "Generate Image" at bounding box center [252, 290] width 87 height 16
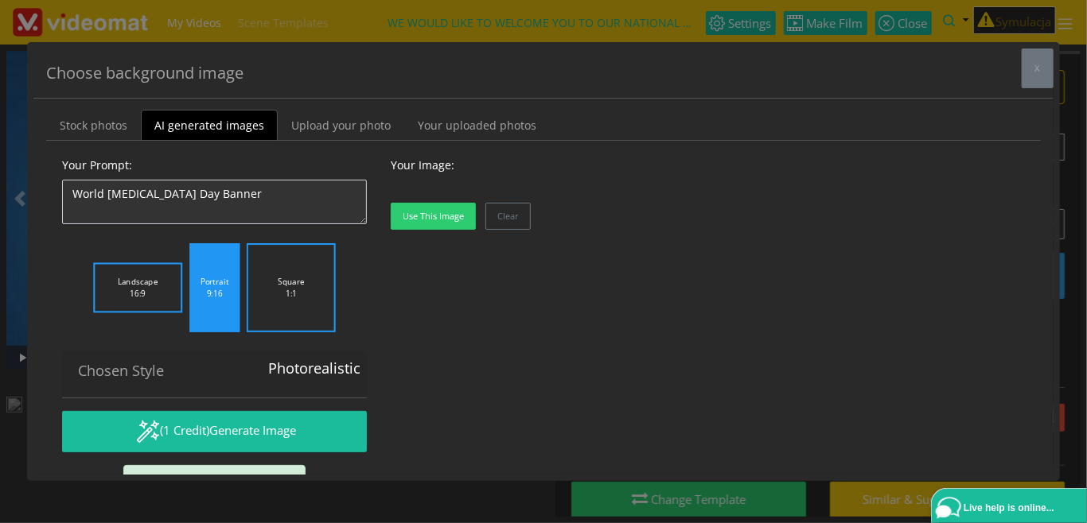
scroll to position [0, 0]
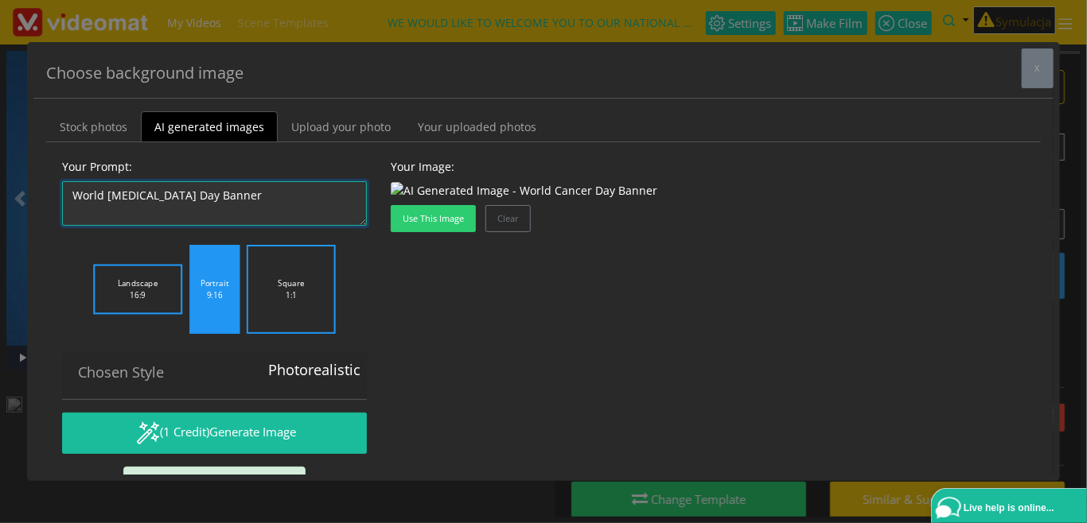
drag, startPoint x: 168, startPoint y: 196, endPoint x: 346, endPoint y: 206, distance: 178.5
click at [346, 205] on textarea "World Cancer Day Banner" at bounding box center [214, 203] width 305 height 45
click at [71, 198] on textarea "World Cancer Day" at bounding box center [214, 203] width 305 height 45
click at [192, 195] on textarea ""World Cancer Day" at bounding box center [214, 203] width 305 height 45
click at [180, 193] on textarea ""World Cancer Day" logo" at bounding box center [214, 203] width 305 height 45
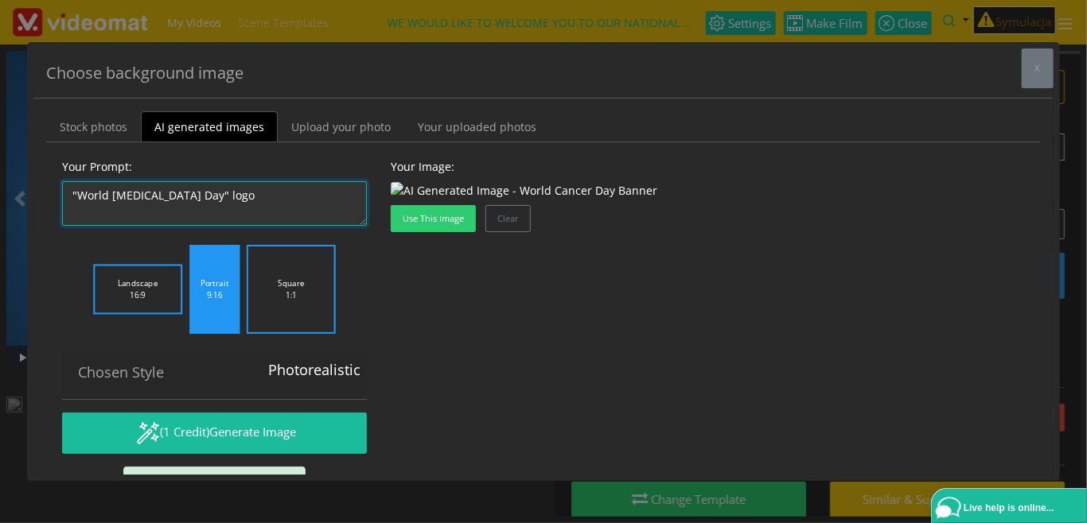
drag, startPoint x: 177, startPoint y: 193, endPoint x: 232, endPoint y: 196, distance: 55.7
click at [232, 196] on textarea ""World Cancer Day" logo" at bounding box center [214, 203] width 305 height 45
drag, startPoint x: 208, startPoint y: 199, endPoint x: 177, endPoint y: 193, distance: 31.5
click at [177, 193] on textarea ""World Cancer Day" logo" at bounding box center [214, 203] width 305 height 45
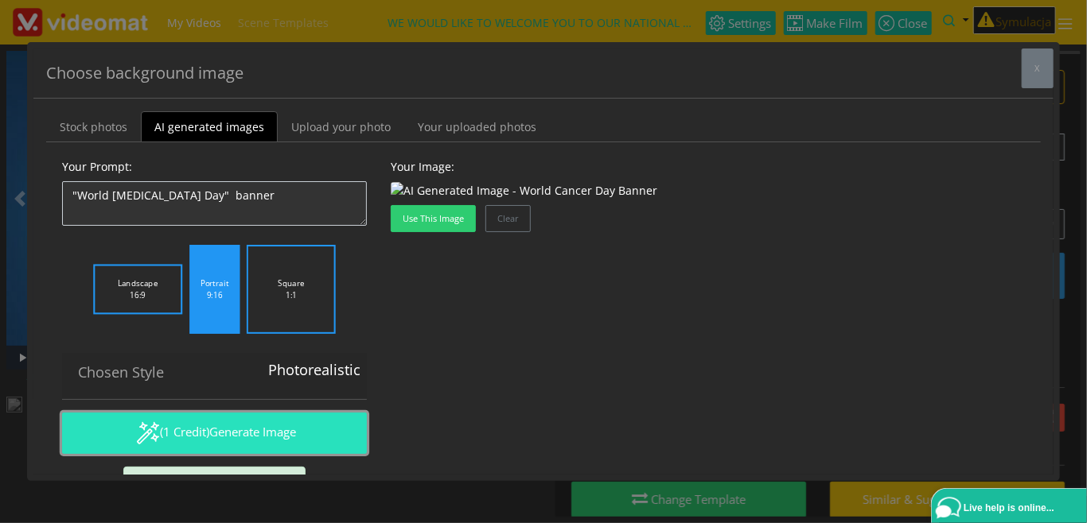
click at [209, 438] on button "(1 Credit) Generate Image" at bounding box center [214, 433] width 305 height 41
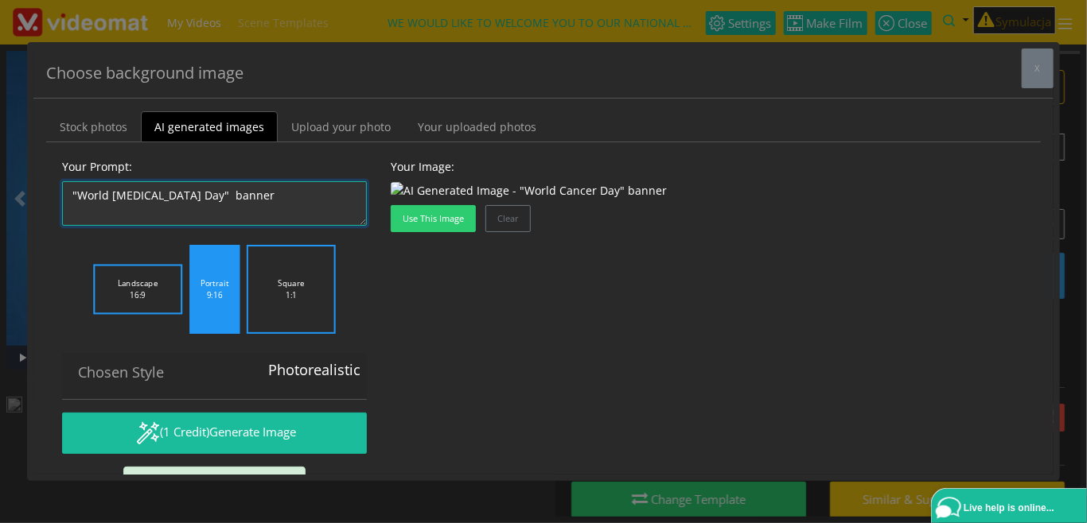
drag, startPoint x: 181, startPoint y: 193, endPoint x: 274, endPoint y: 192, distance: 93.1
click at [274, 190] on textarea ""World Cancer Day" banner" at bounding box center [214, 203] width 305 height 45
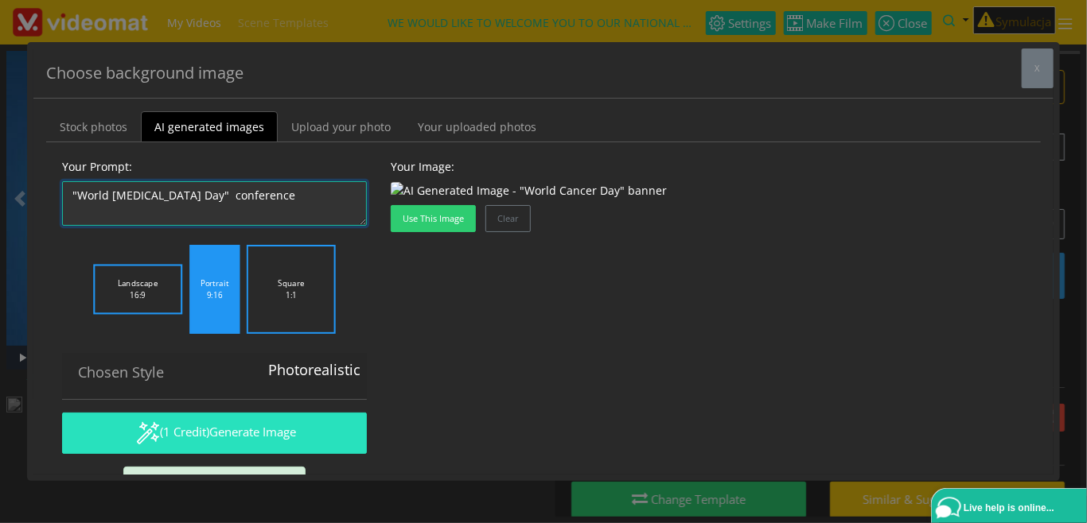
type textarea ""World Cancer Day" conference"
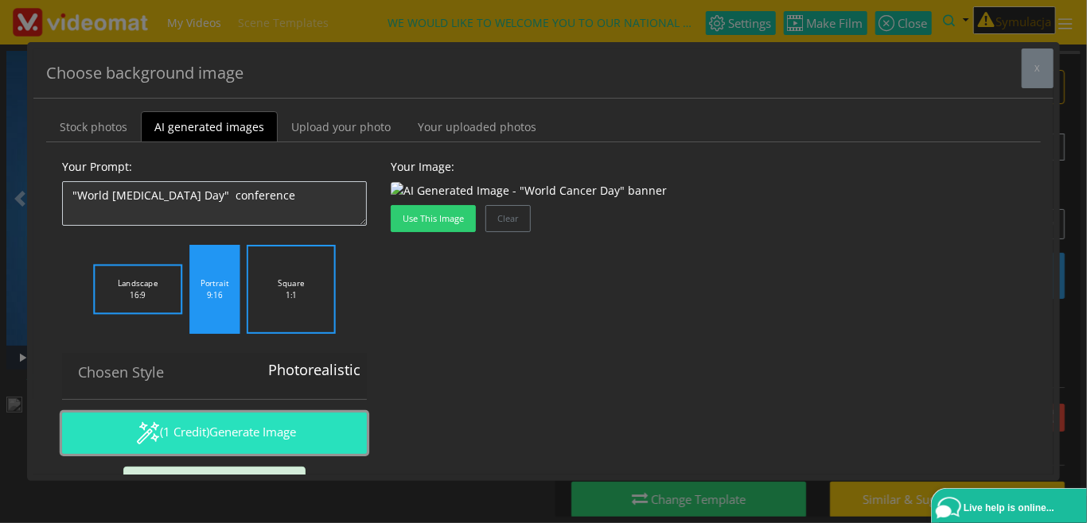
click at [244, 425] on span "Generate Image" at bounding box center [252, 432] width 87 height 16
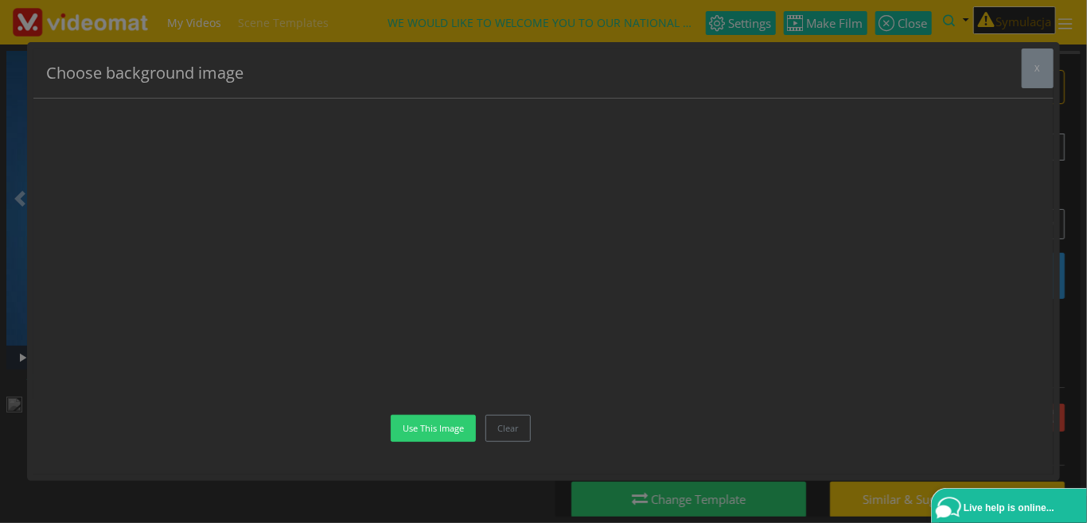
scroll to position [880, 0]
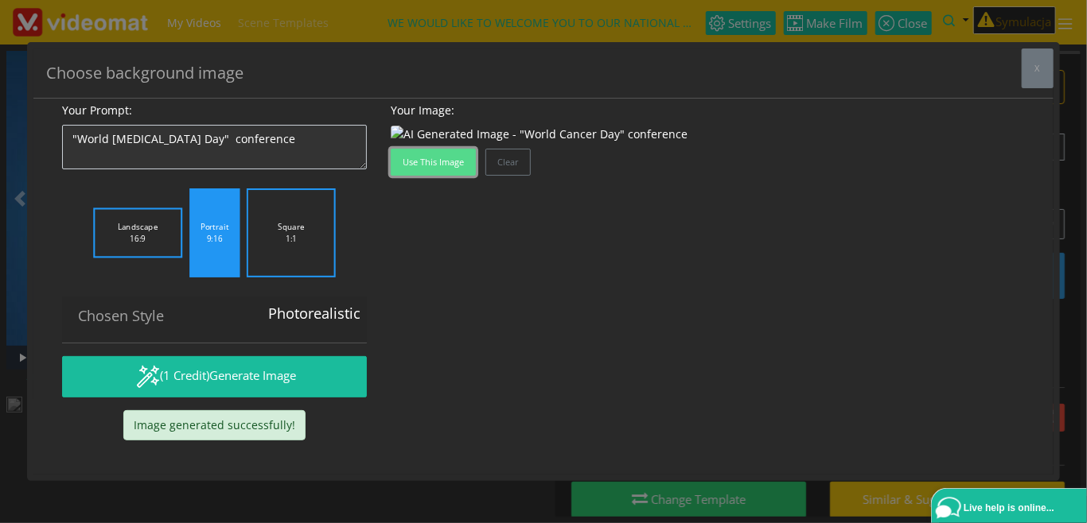
click at [465, 176] on button "Use this image" at bounding box center [433, 162] width 85 height 27
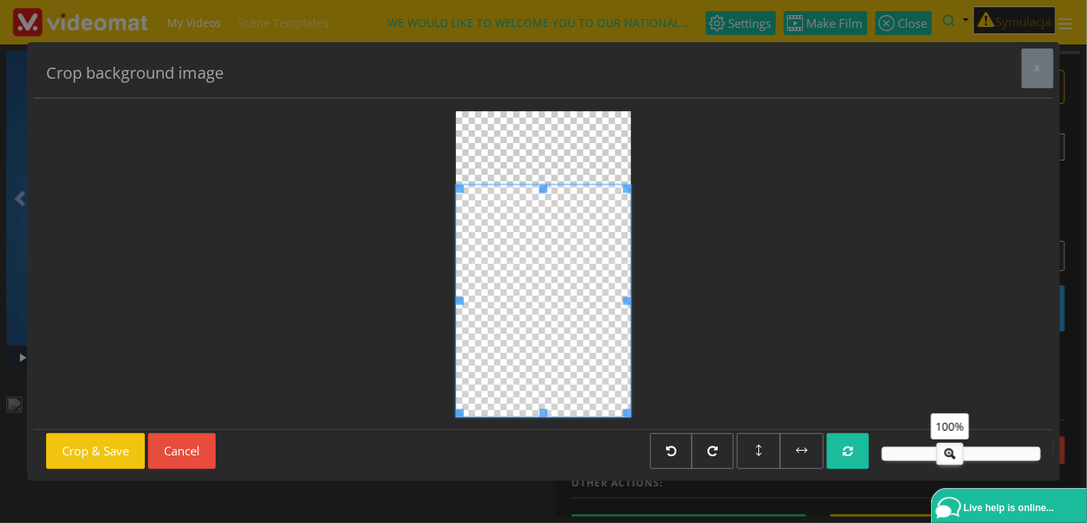
click at [504, 390] on span at bounding box center [543, 301] width 175 height 232
click at [104, 452] on button "Crop & Save" at bounding box center [95, 452] width 99 height 36
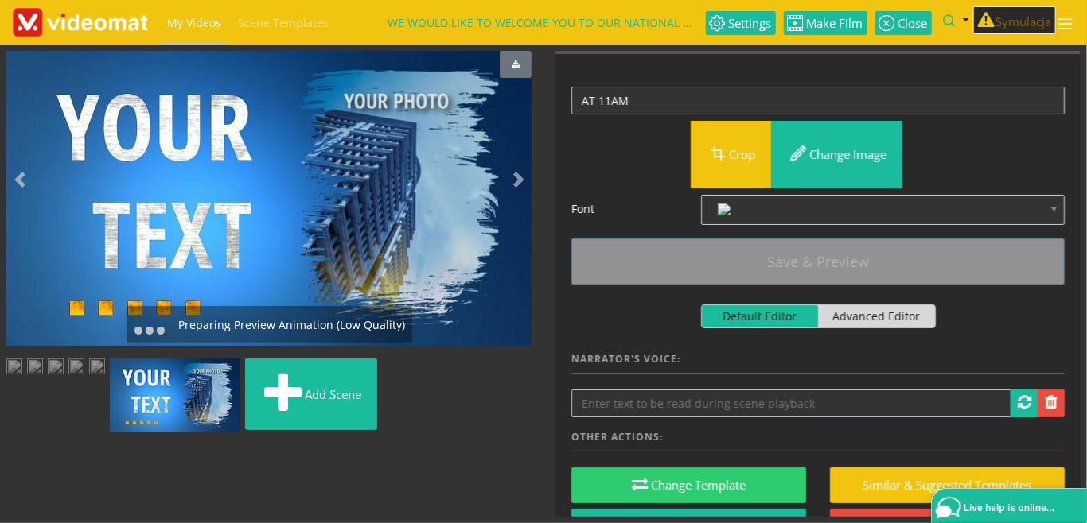
scroll to position [0, 0]
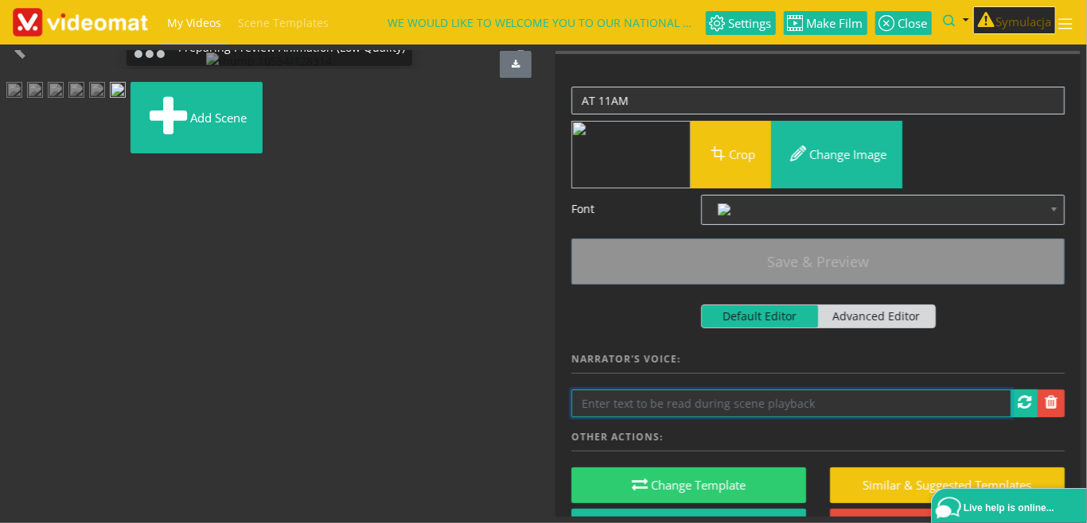
click at [675, 408] on input "text" at bounding box center [791, 404] width 440 height 28
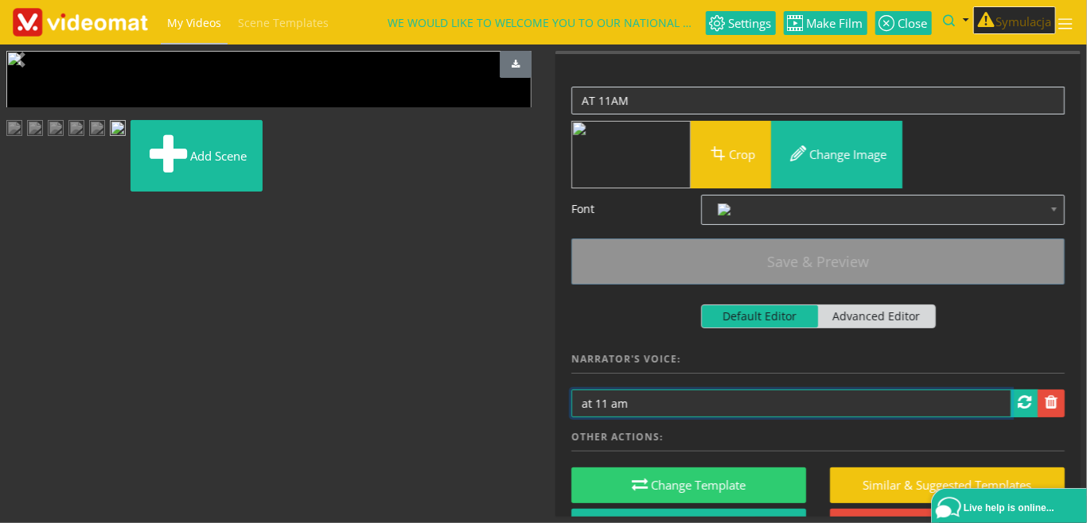
type input "at 11 am"
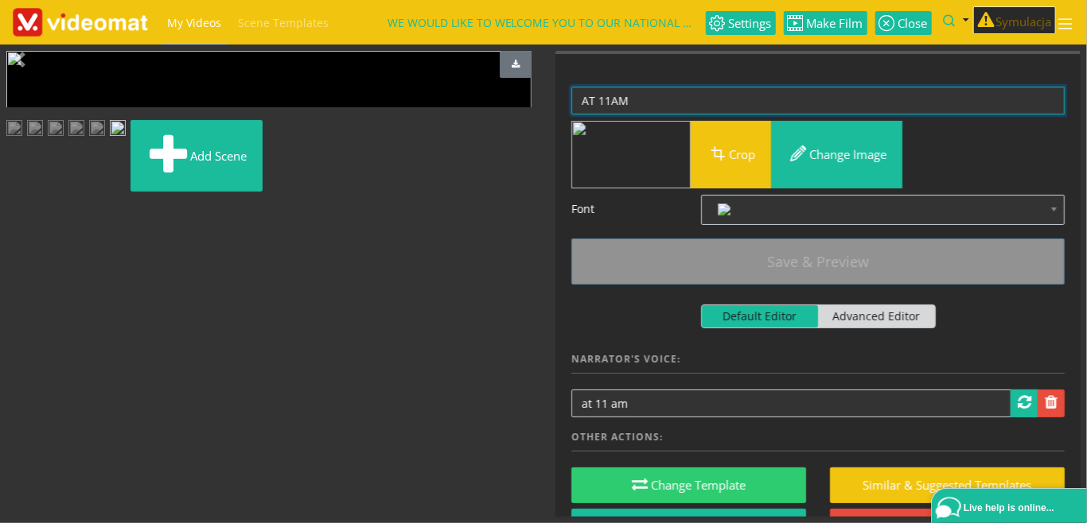
click at [610, 103] on textarea "AT 11AM" at bounding box center [817, 101] width 493 height 28
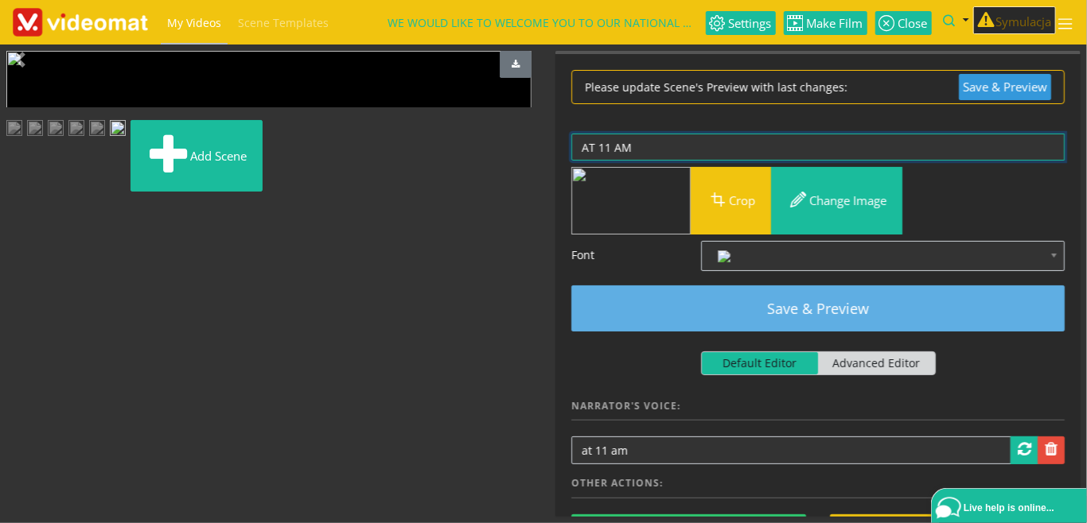
type textarea "AT 11 AM"
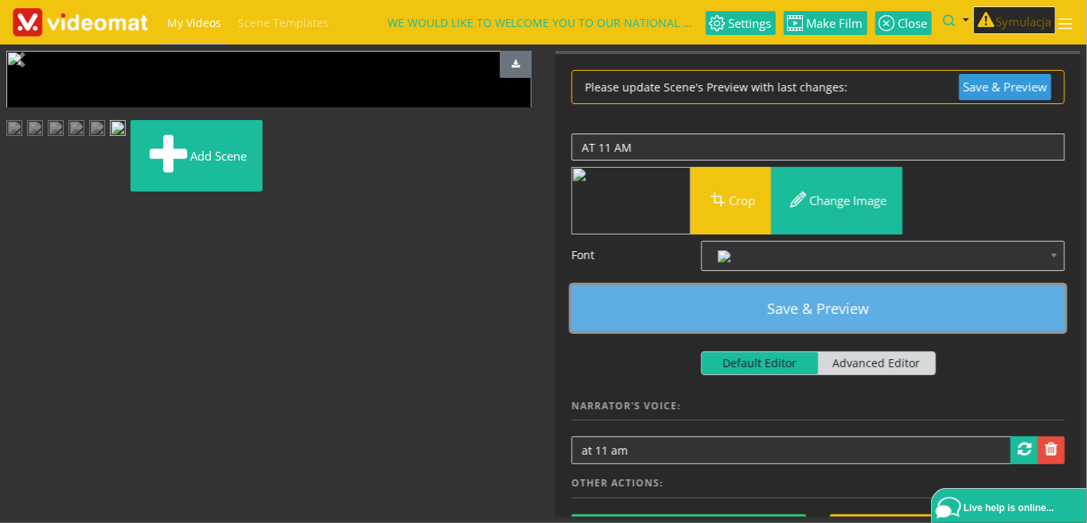
click at [782, 304] on button "Save & Preview" at bounding box center [817, 309] width 493 height 46
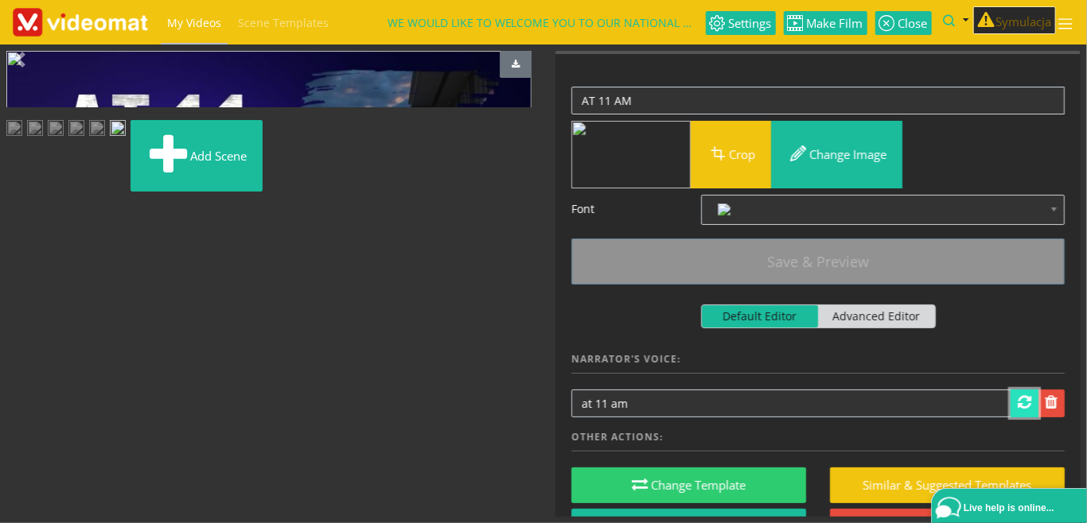
click at [1018, 401] on link at bounding box center [1024, 404] width 28 height 28
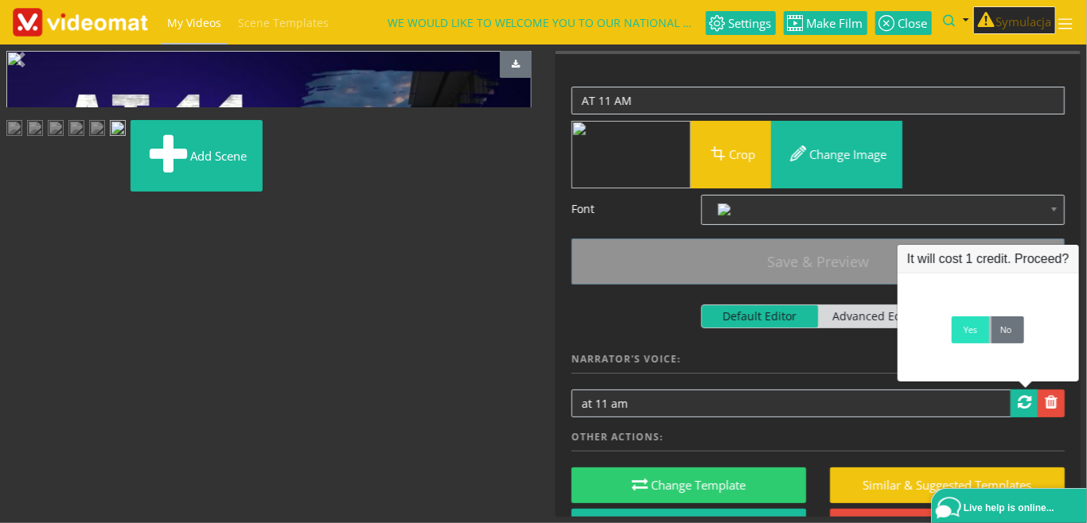
click at [963, 340] on link "Yes" at bounding box center [970, 330] width 37 height 27
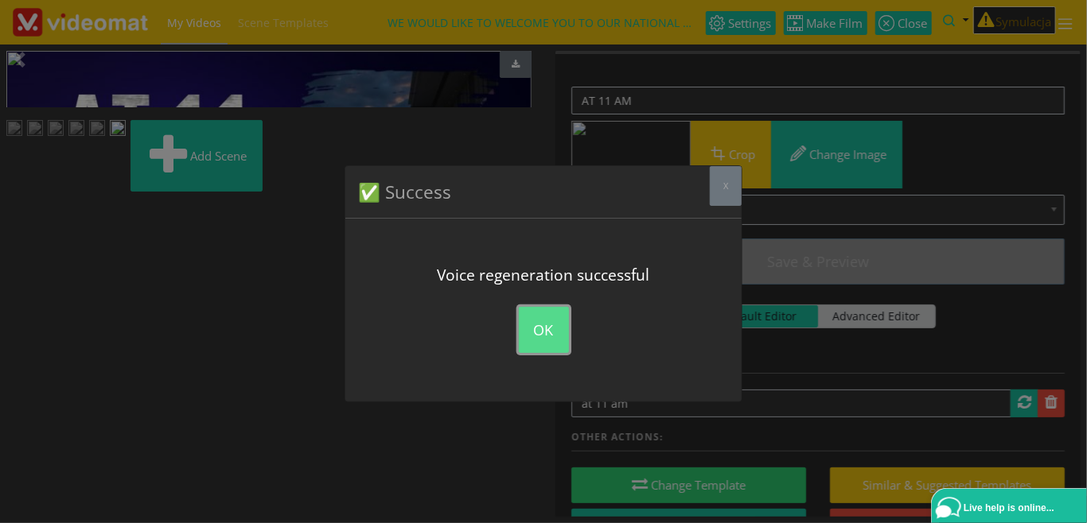
click at [546, 332] on button "OK" at bounding box center [544, 330] width 50 height 46
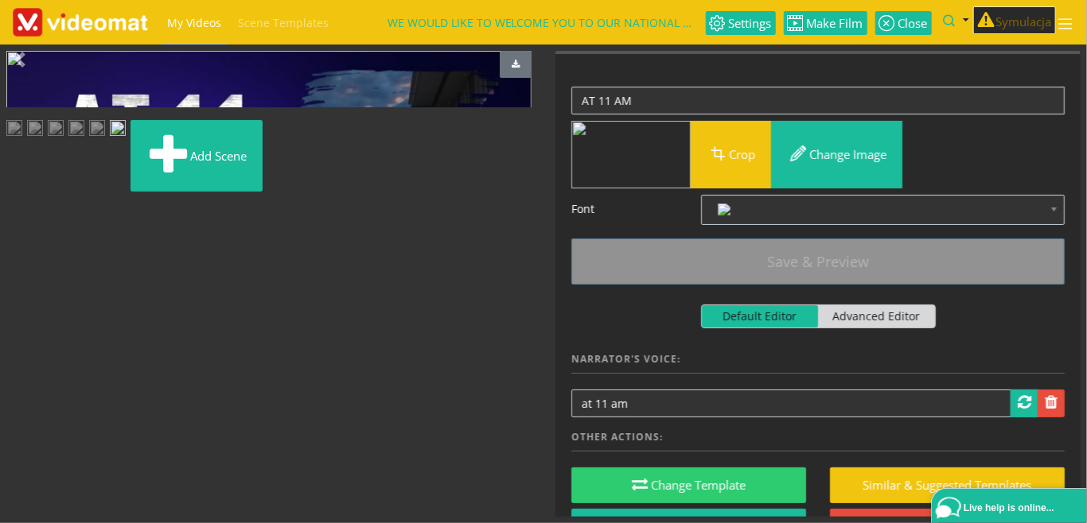
scroll to position [115, 0]
click at [105, 140] on img at bounding box center [97, 130] width 16 height 20
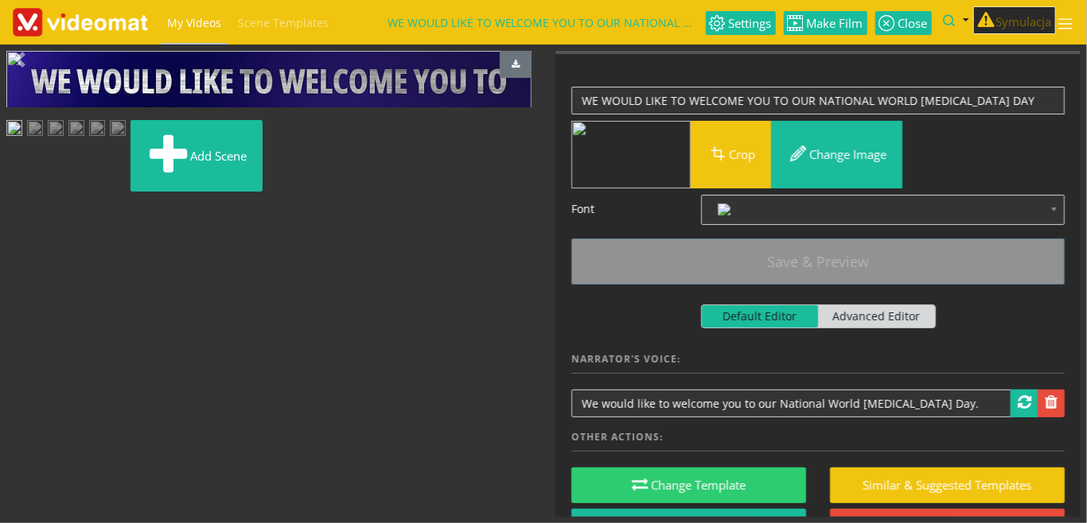
scroll to position [115, 0]
click at [105, 140] on img at bounding box center [97, 130] width 16 height 20
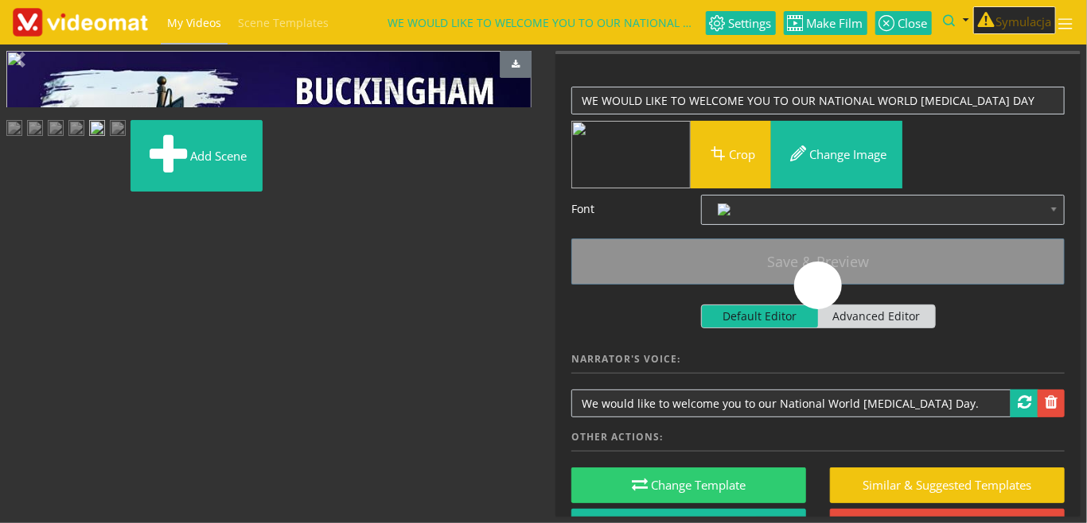
scroll to position [76, 0]
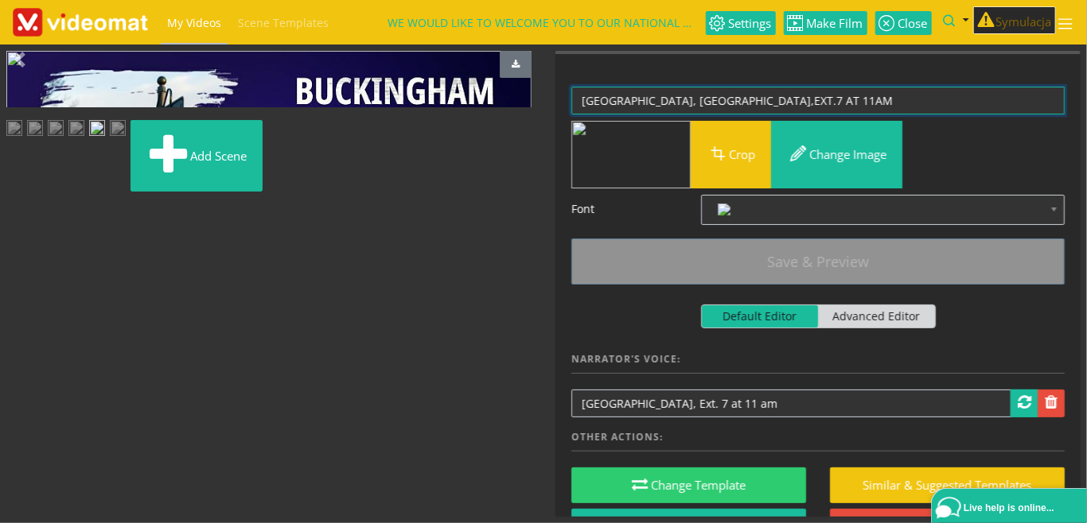
drag, startPoint x: 817, startPoint y: 97, endPoint x: 893, endPoint y: 101, distance: 76.5
click at [893, 101] on textarea "[GEOGRAPHIC_DATA], [GEOGRAPHIC_DATA],EXT.7 AT 11AM" at bounding box center [817, 101] width 493 height 28
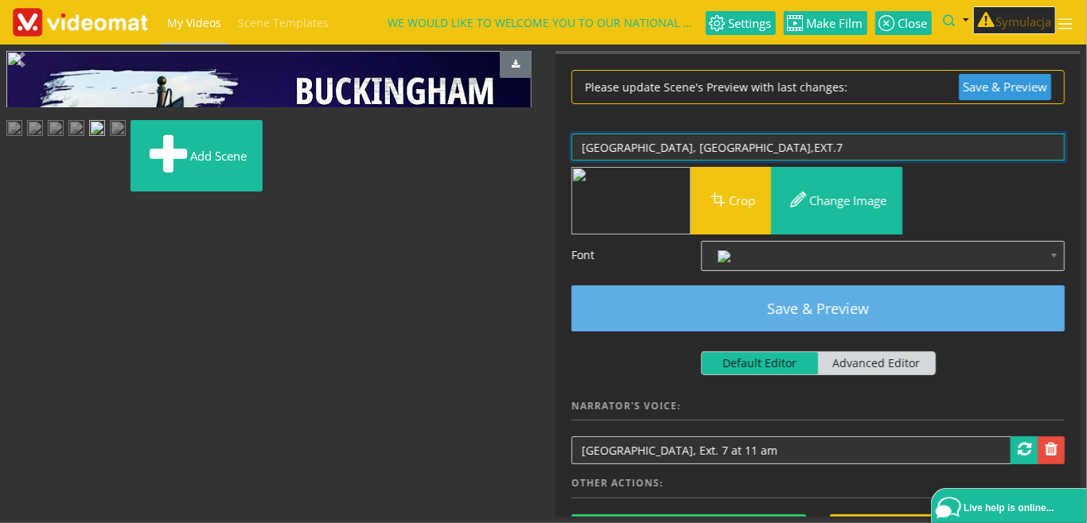
type textarea "[GEOGRAPHIC_DATA], [GEOGRAPHIC_DATA],EXT.7"
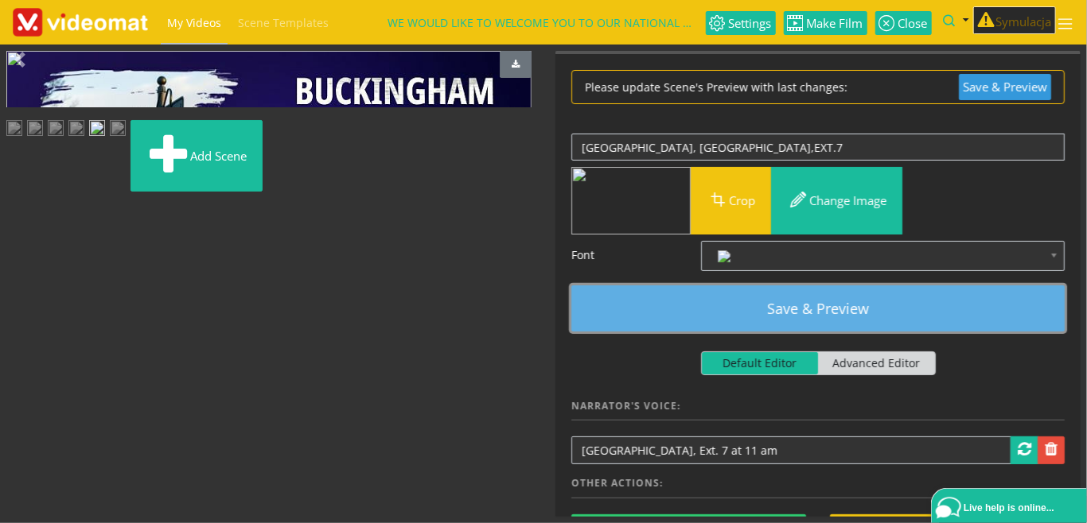
click at [858, 298] on button "Save & Preview" at bounding box center [817, 309] width 493 height 46
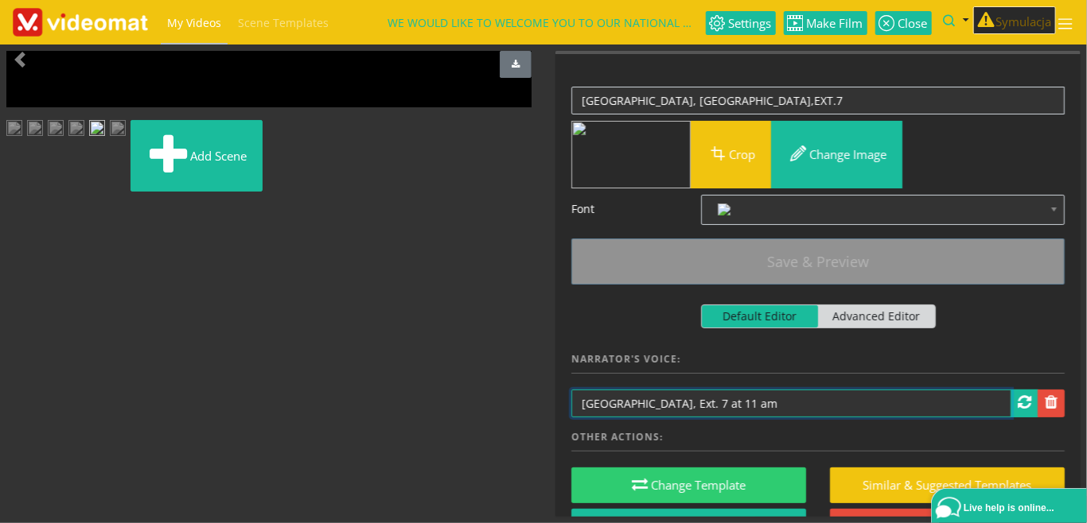
drag, startPoint x: 789, startPoint y: 401, endPoint x: 850, endPoint y: 402, distance: 60.5
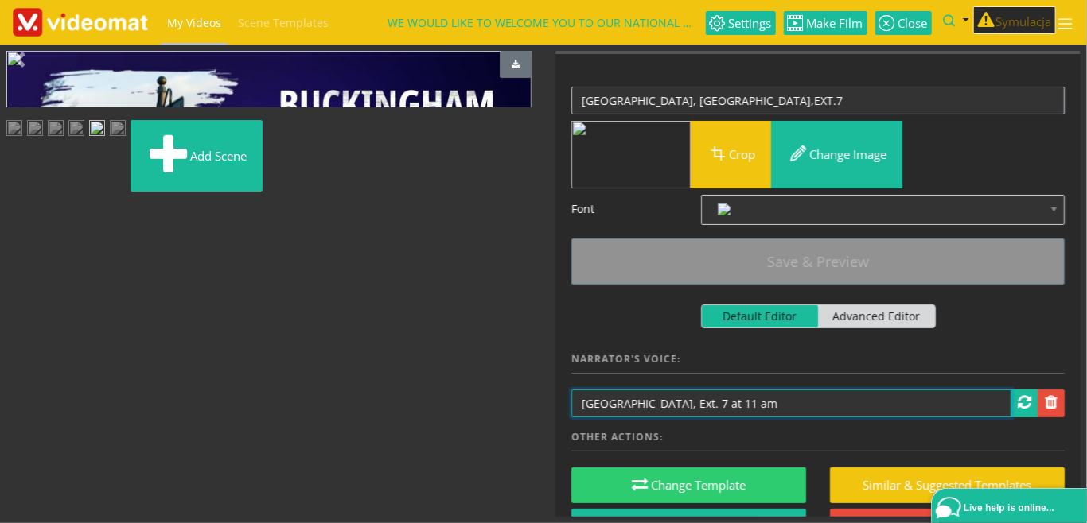
click at [850, 402] on input "[GEOGRAPHIC_DATA], Ext. 7 at 11 am" at bounding box center [791, 404] width 440 height 28
type input "[STREET_ADDRESS]"
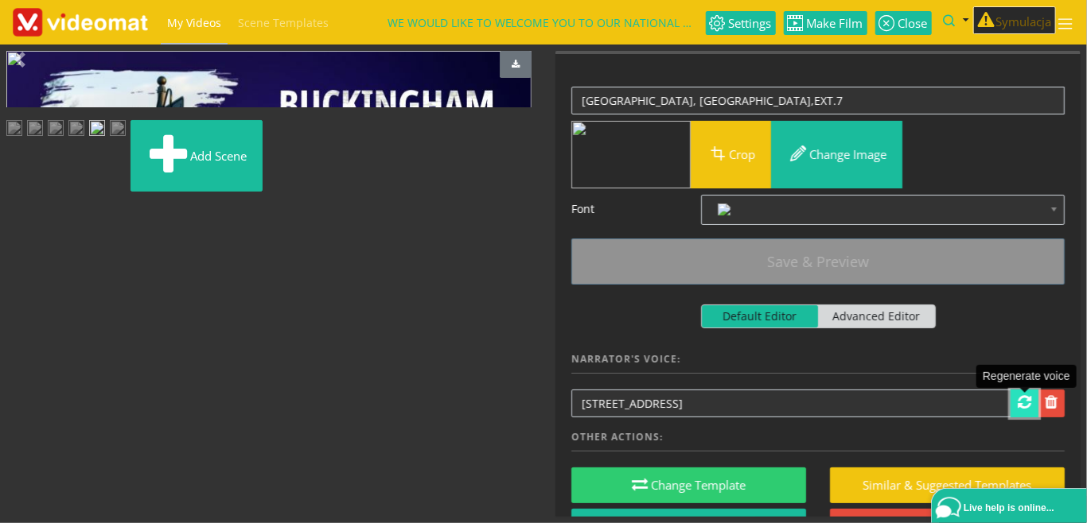
click at [1022, 403] on span at bounding box center [1025, 403] width 14 height 16
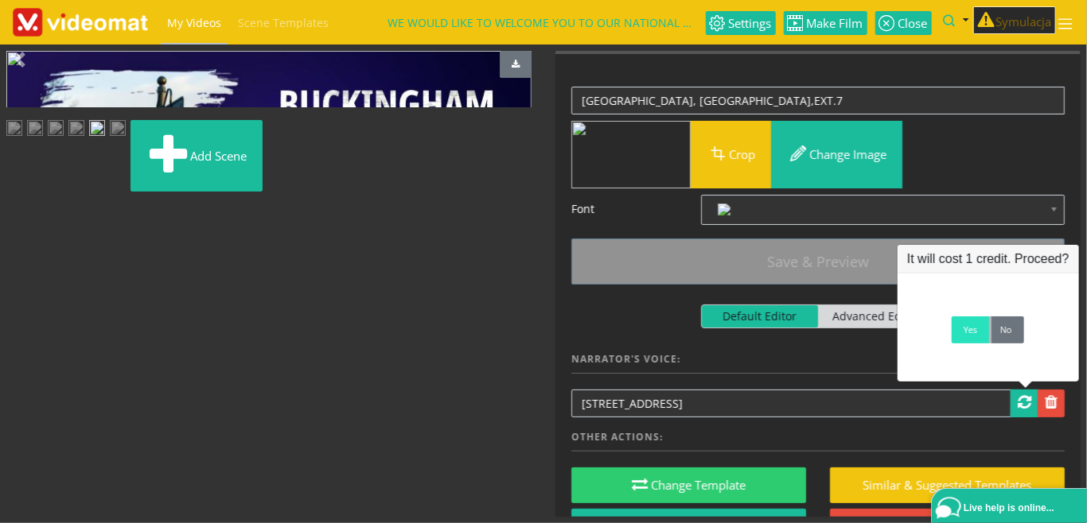
click at [968, 337] on link "Yes" at bounding box center [970, 330] width 37 height 27
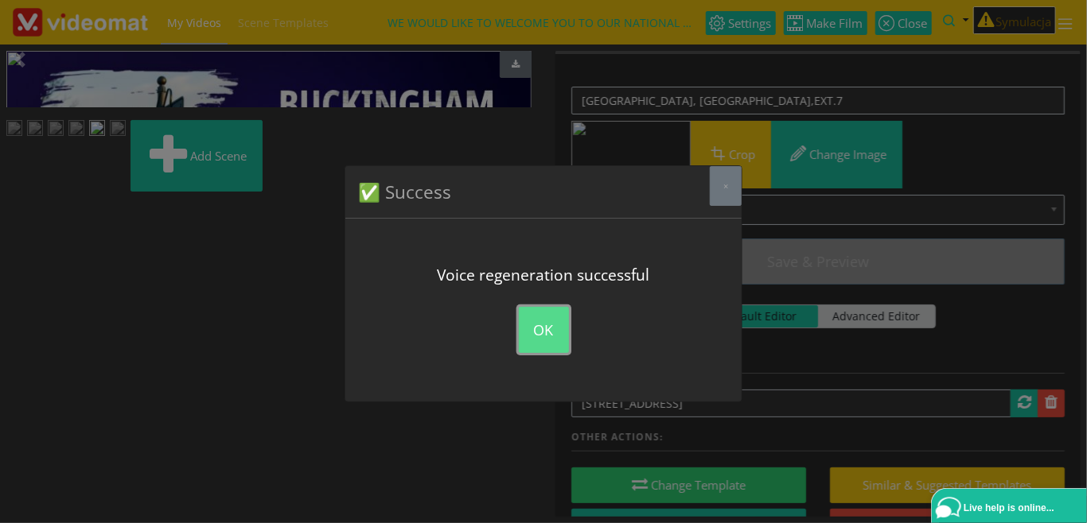
click at [545, 332] on button "OK" at bounding box center [544, 330] width 50 height 46
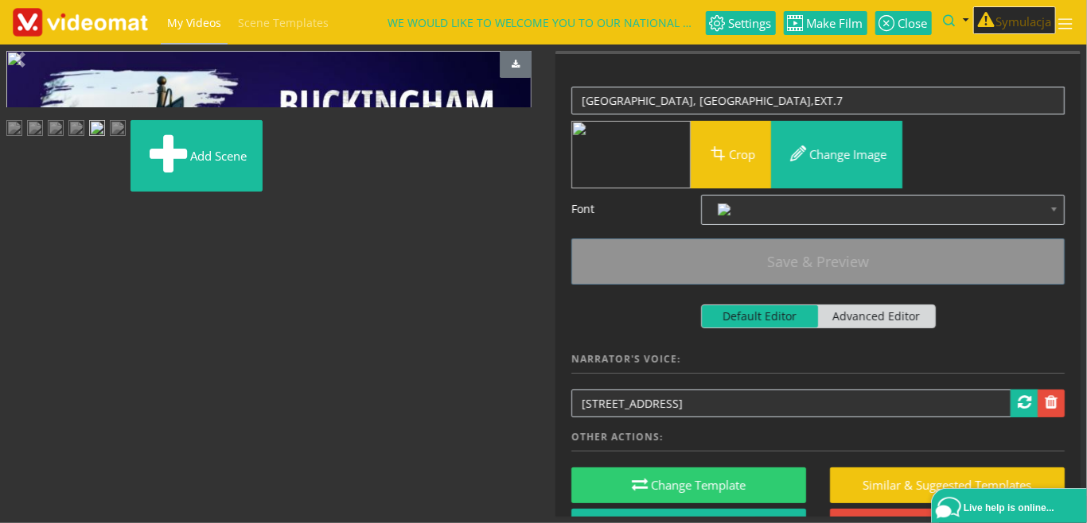
click at [126, 140] on img at bounding box center [118, 130] width 16 height 20
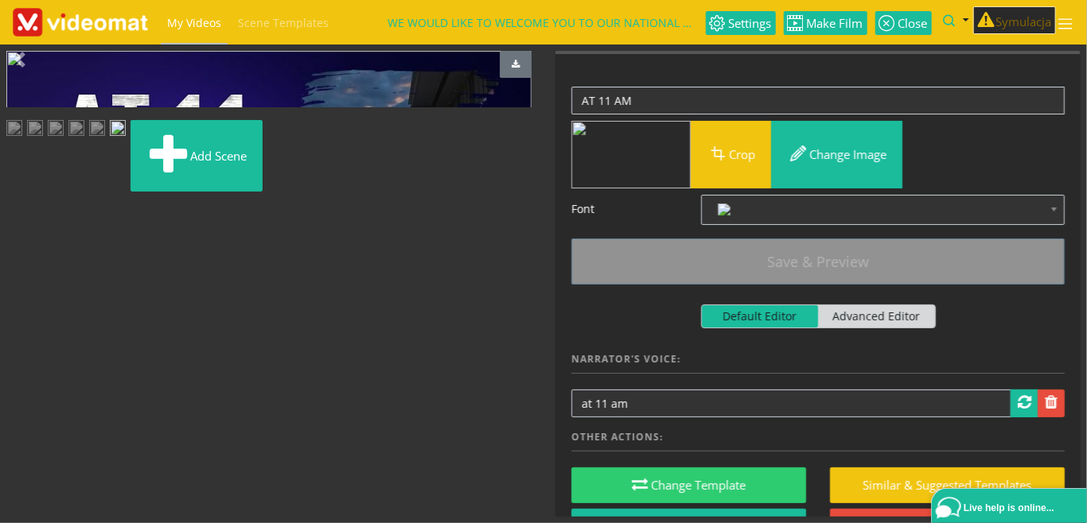
click at [105, 140] on img at bounding box center [97, 130] width 16 height 20
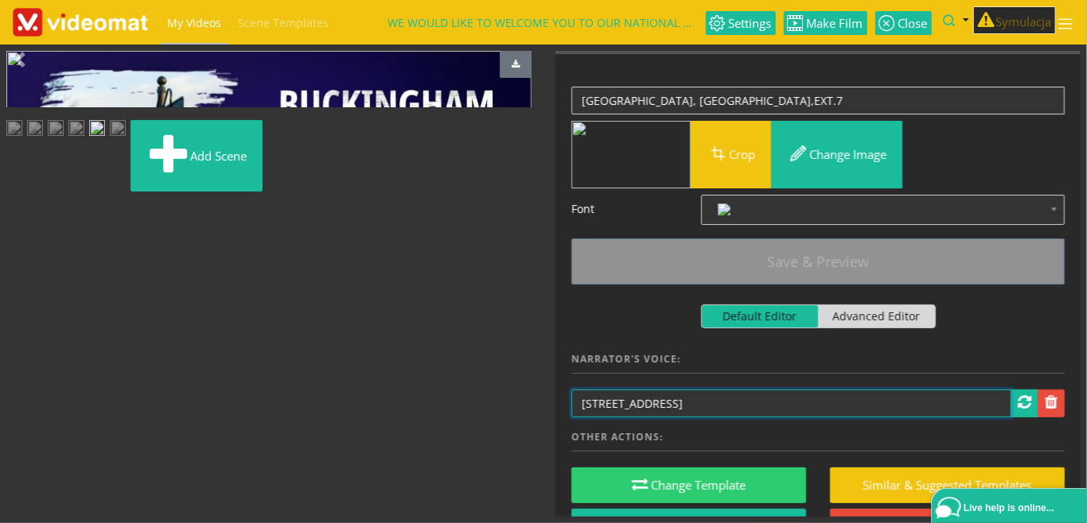
click at [796, 399] on input "[STREET_ADDRESS]" at bounding box center [791, 404] width 440 height 28
type input "[STREET_ADDRESS]."
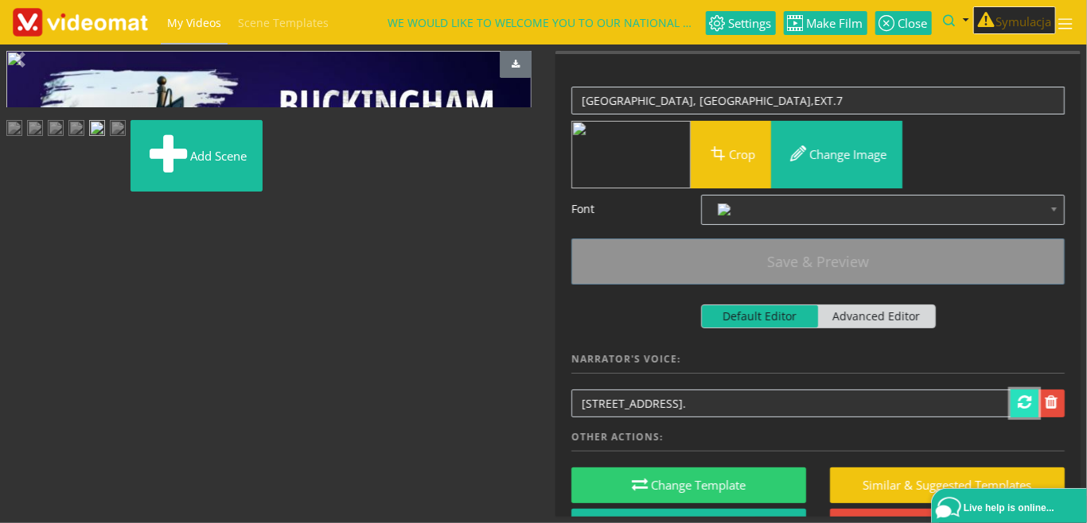
click at [1018, 400] on link at bounding box center [1024, 404] width 28 height 28
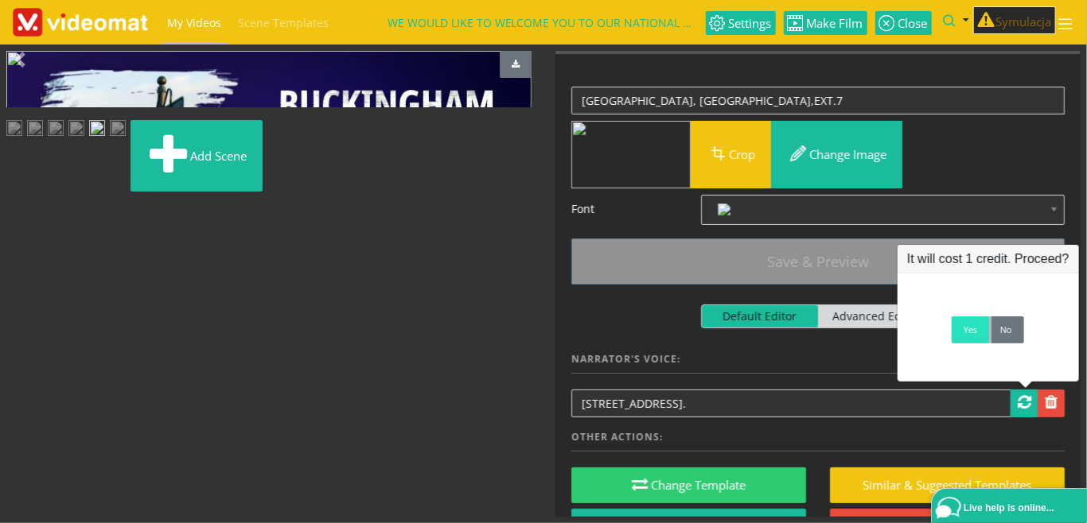
click at [963, 340] on link "Yes" at bounding box center [970, 330] width 37 height 27
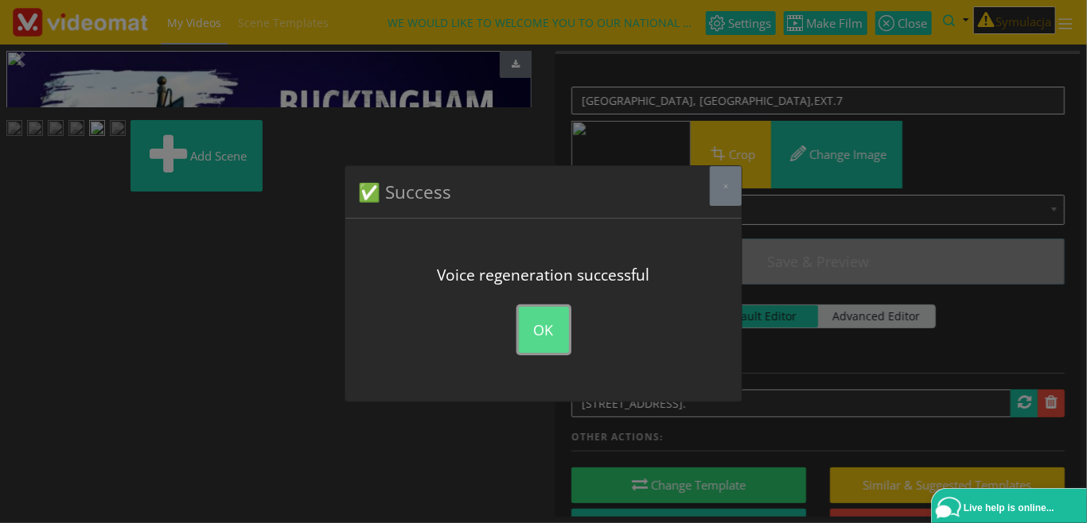
click at [540, 331] on button "OK" at bounding box center [544, 330] width 50 height 46
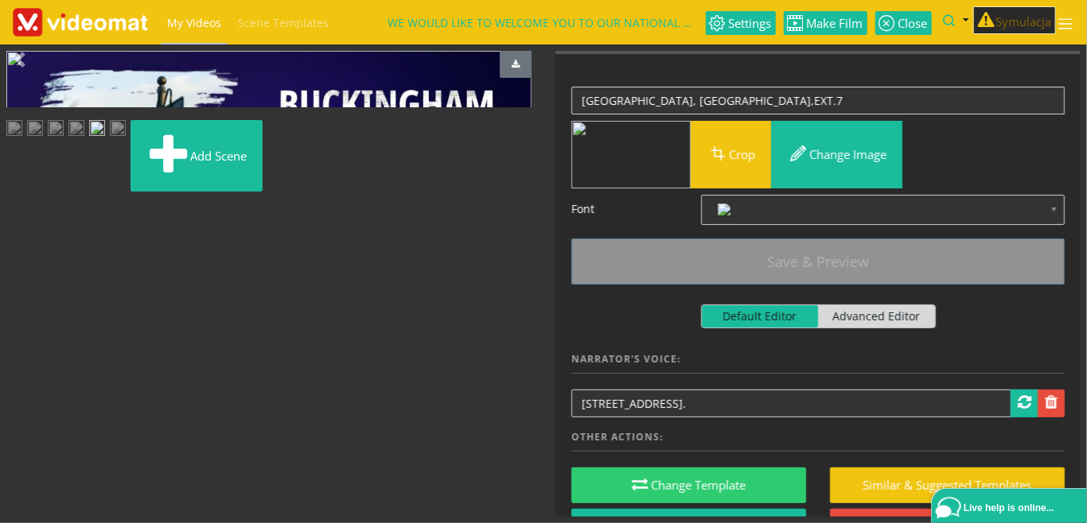
click at [126, 140] on img at bounding box center [118, 130] width 16 height 20
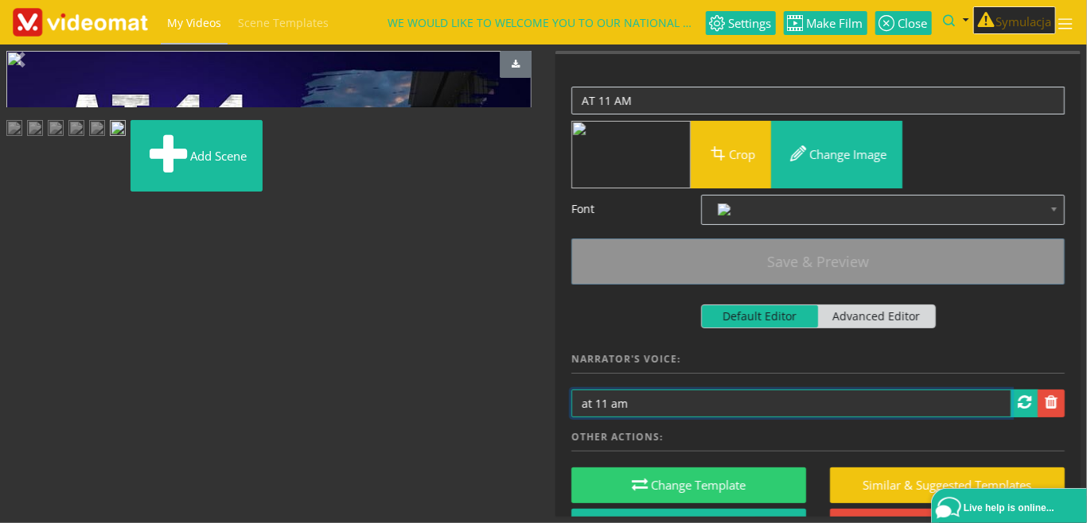
drag, startPoint x: 587, startPoint y: 400, endPoint x: 569, endPoint y: 400, distance: 18.3
click at [571, 400] on input "at 11 am" at bounding box center [791, 404] width 440 height 28
click at [695, 403] on input "At 11 am" at bounding box center [791, 404] width 440 height 28
type input "At 11 am."
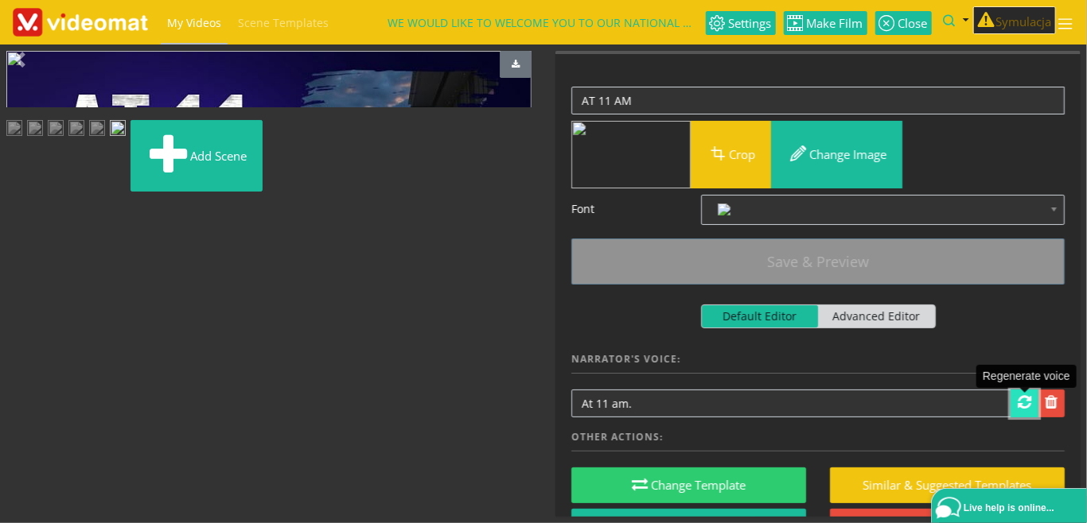
click at [1021, 405] on span at bounding box center [1025, 403] width 14 height 16
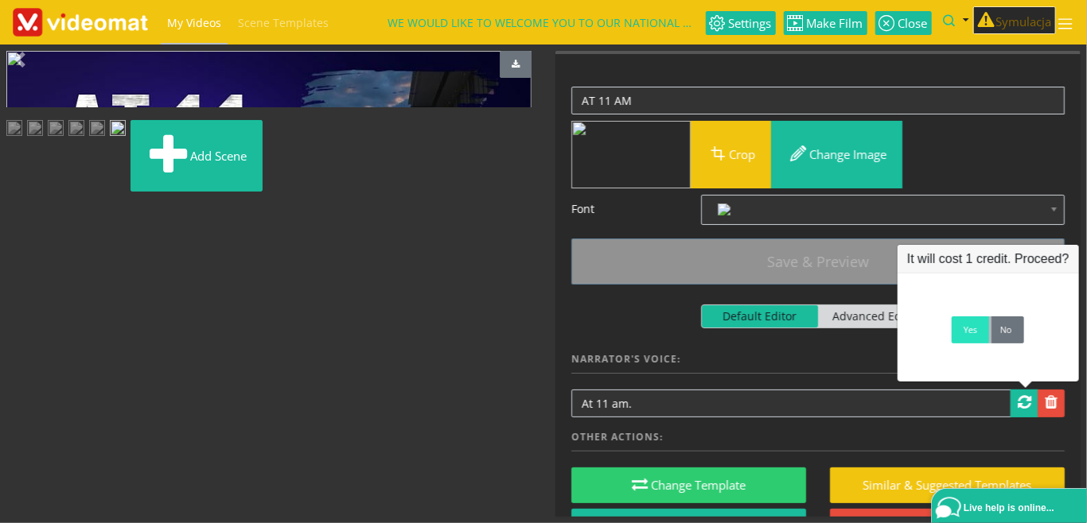
click at [963, 340] on link "Yes" at bounding box center [970, 330] width 37 height 27
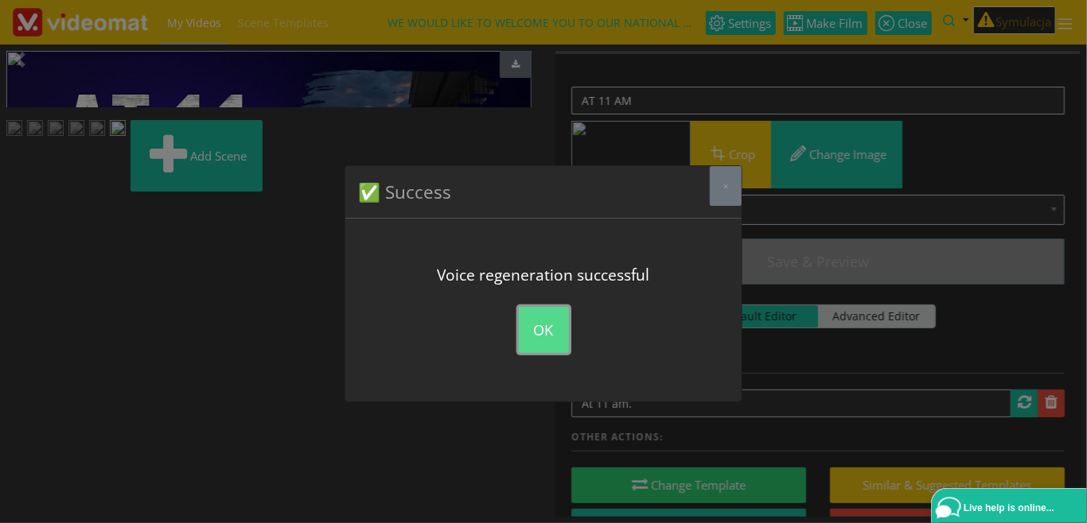
click at [539, 333] on button "OK" at bounding box center [544, 330] width 50 height 46
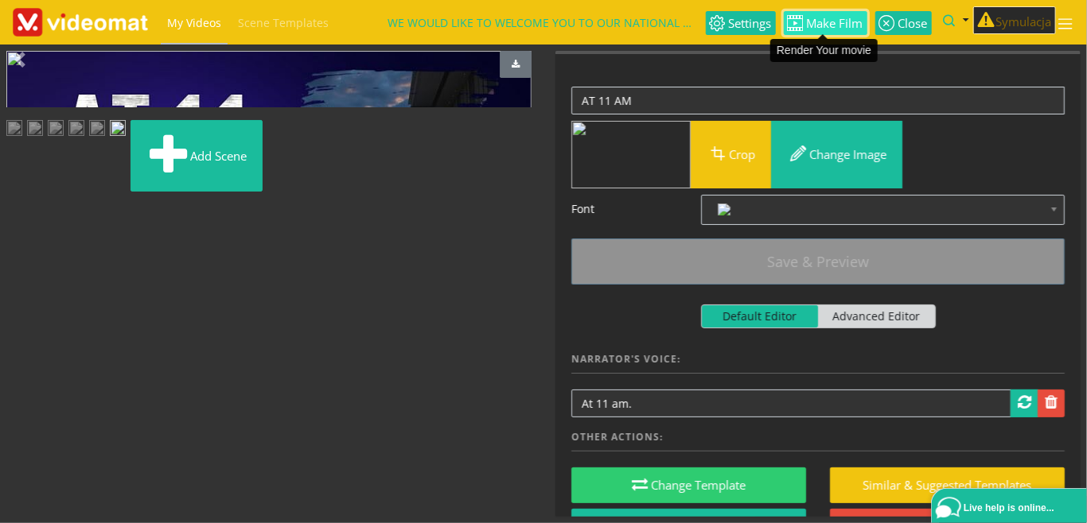
click at [827, 25] on span "Make Film" at bounding box center [834, 24] width 60 height 12
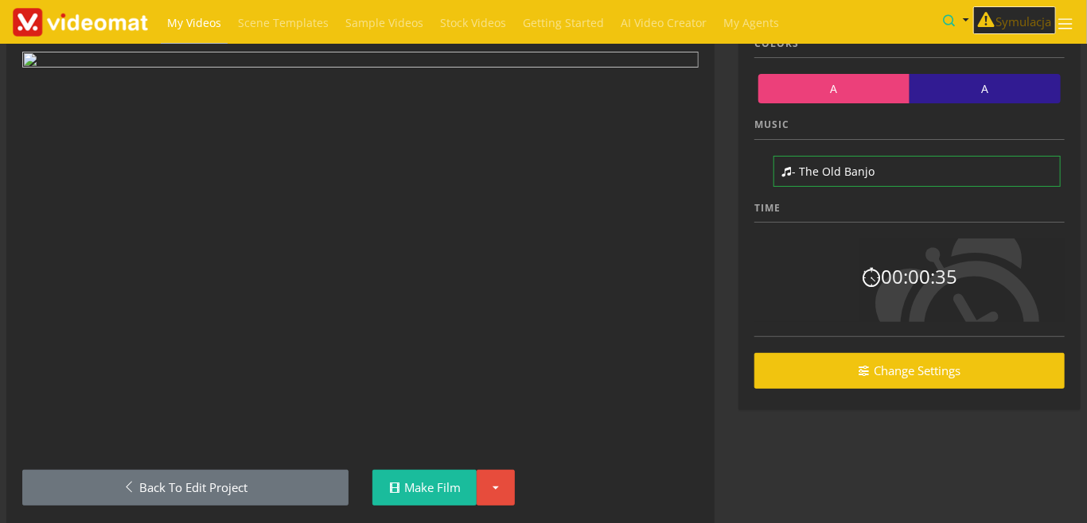
scroll to position [108, 0]
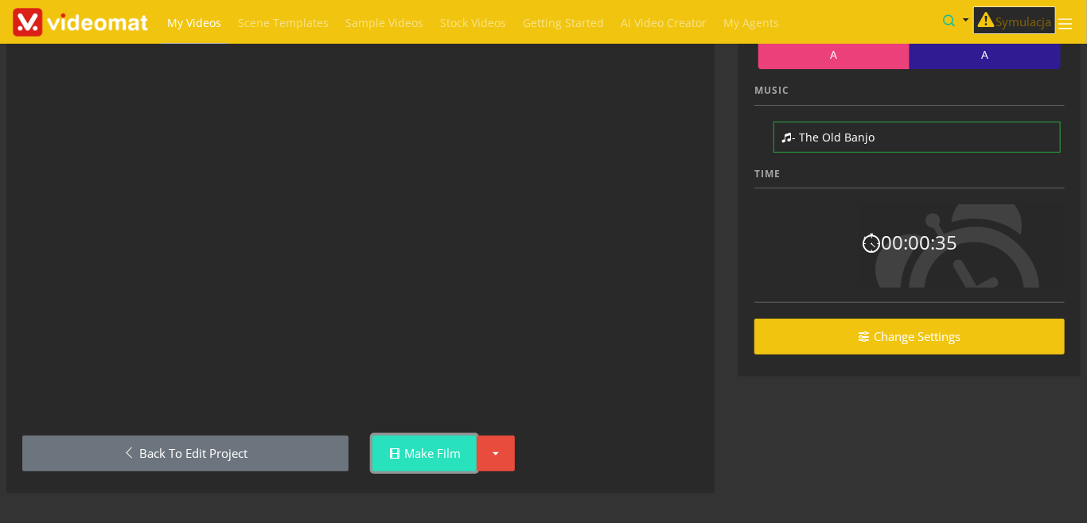
click at [434, 450] on link "Make Film" at bounding box center [424, 454] width 104 height 36
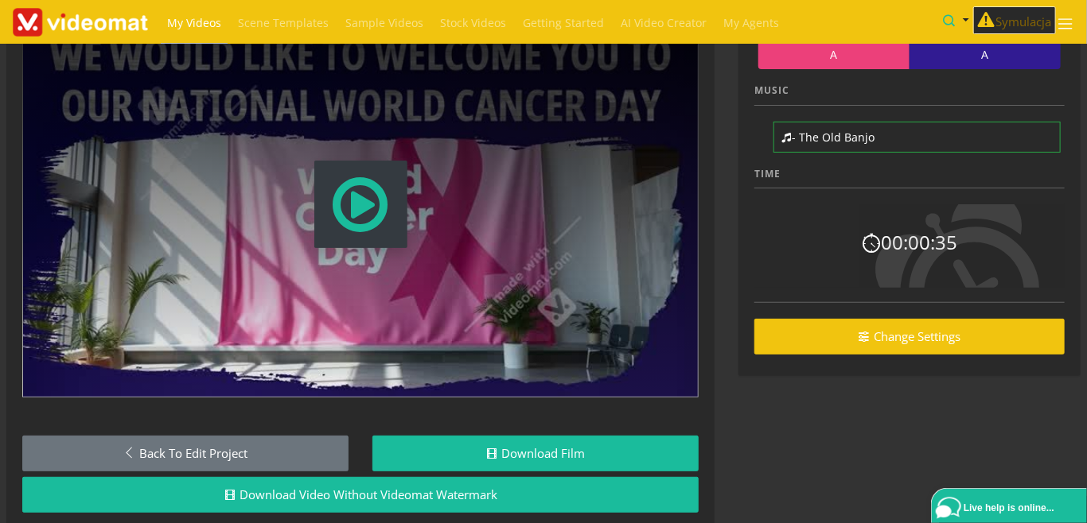
click at [356, 215] on span "Modal Window" at bounding box center [360, 204] width 61 height 70
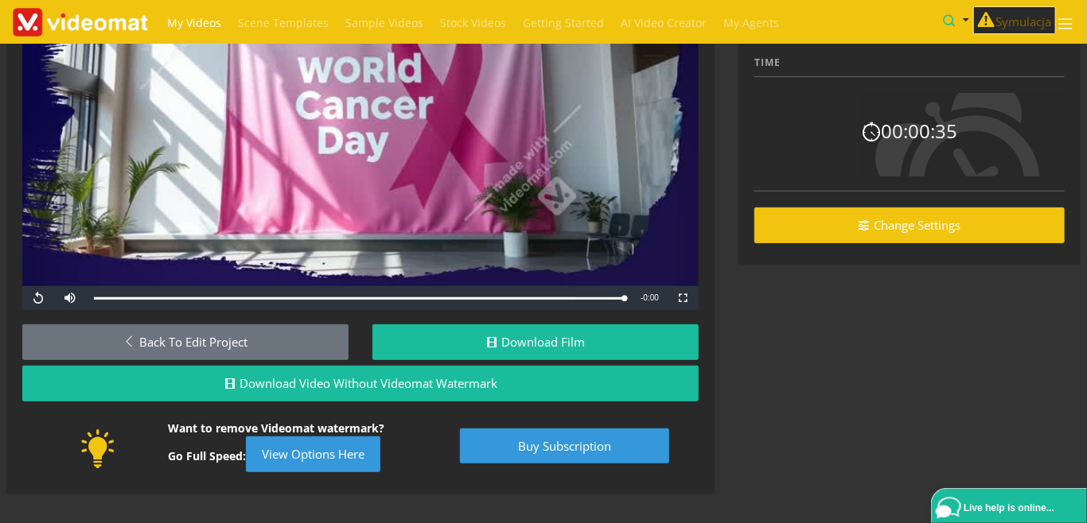
scroll to position [220, 0]
